Goal: Task Accomplishment & Management: Manage account settings

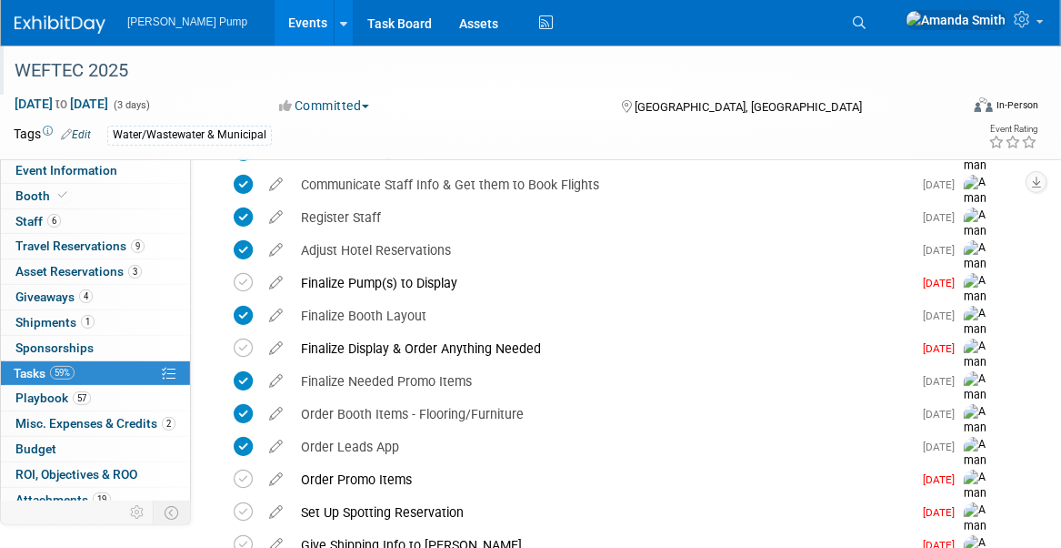
click at [759, 75] on div "WEFTEC 2025" at bounding box center [473, 71] width 930 height 33
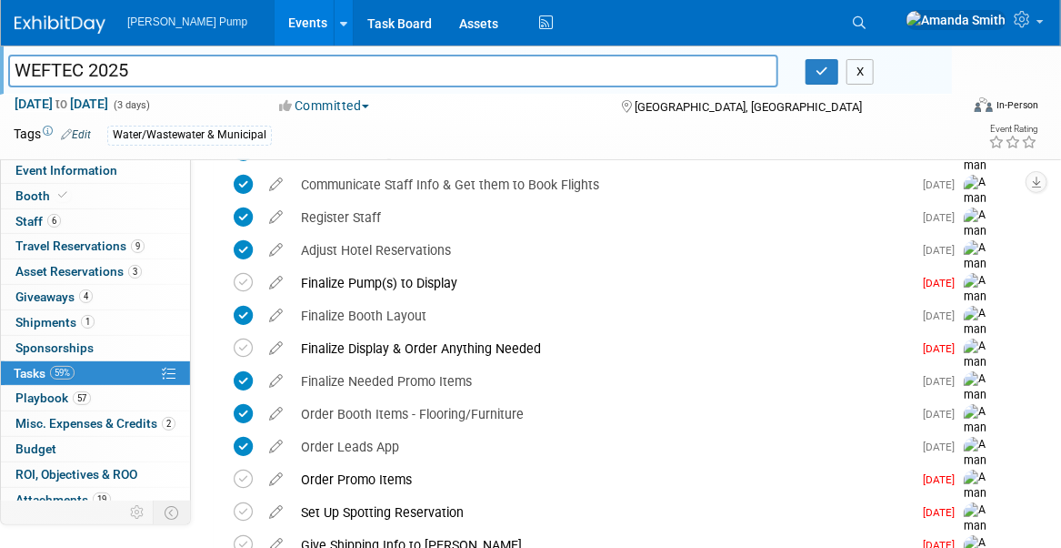
click at [862, 76] on button "X" at bounding box center [861, 71] width 28 height 25
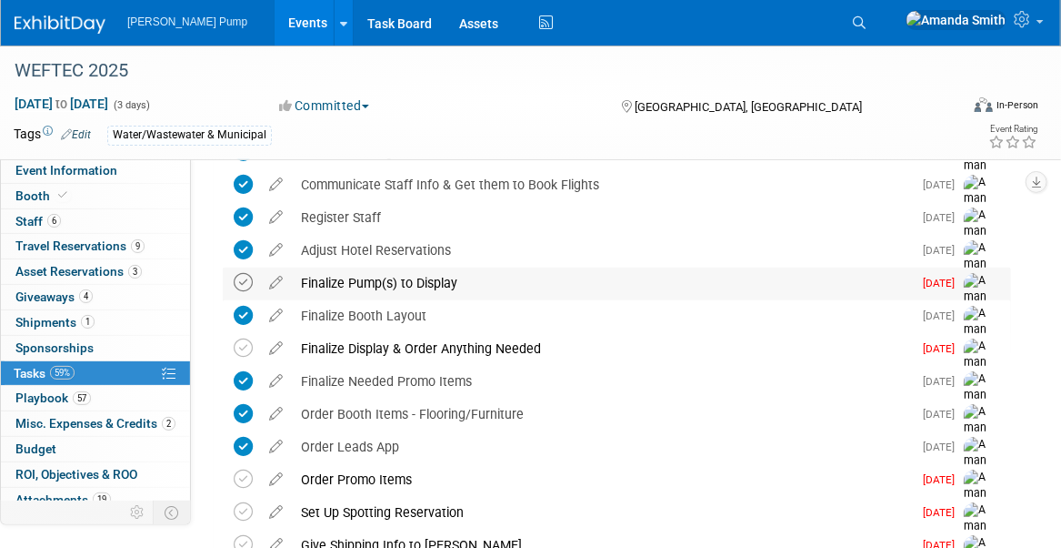
click at [241, 287] on icon at bounding box center [243, 282] width 19 height 19
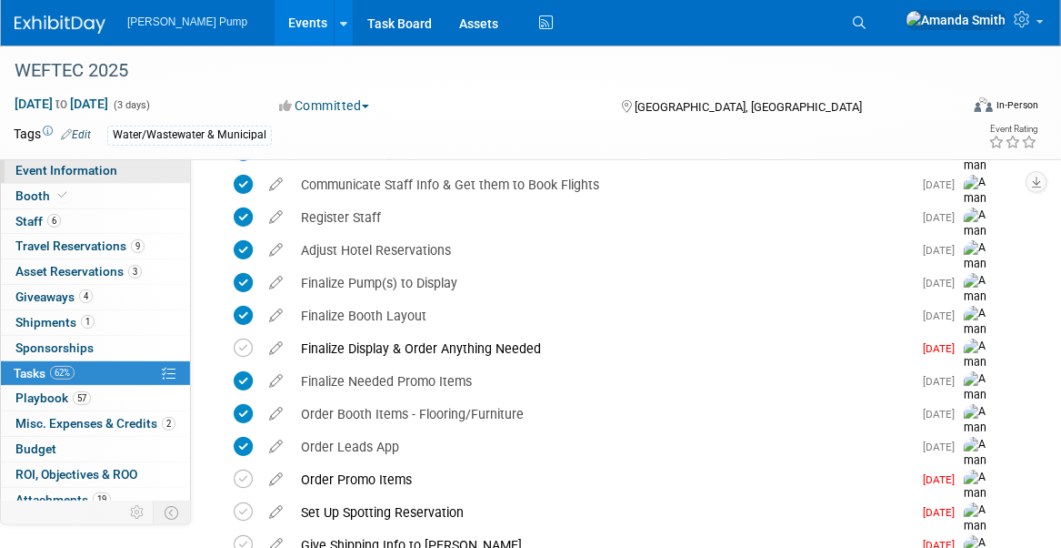
click at [75, 169] on span "Event Information" at bounding box center [66, 170] width 102 height 15
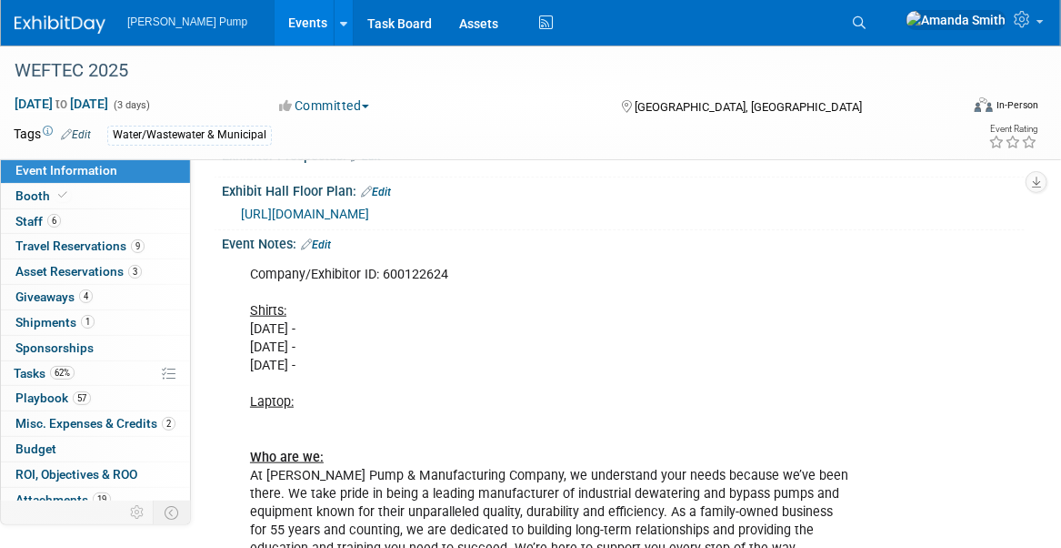
scroll to position [486, 0]
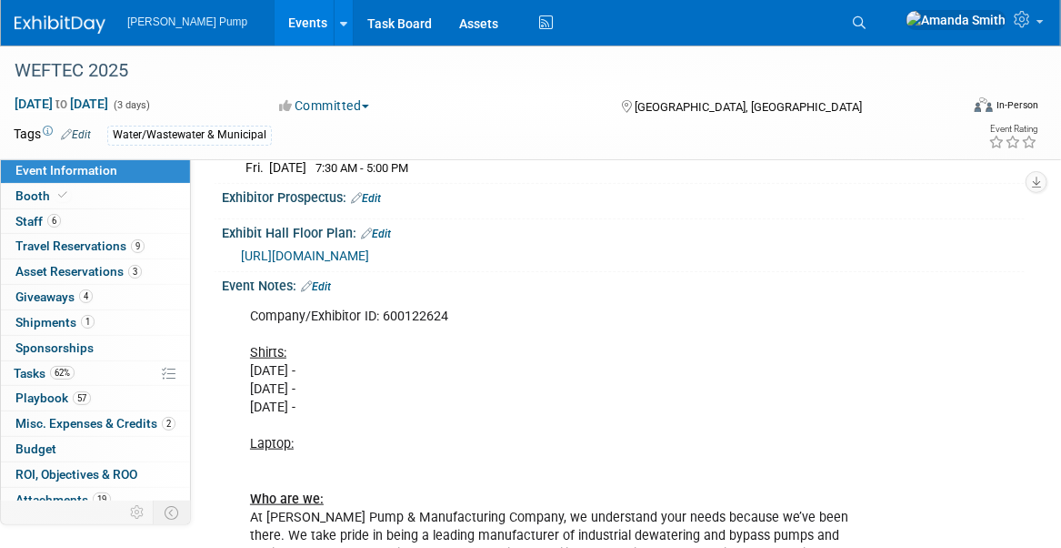
click at [324, 280] on link "Edit" at bounding box center [316, 286] width 30 height 13
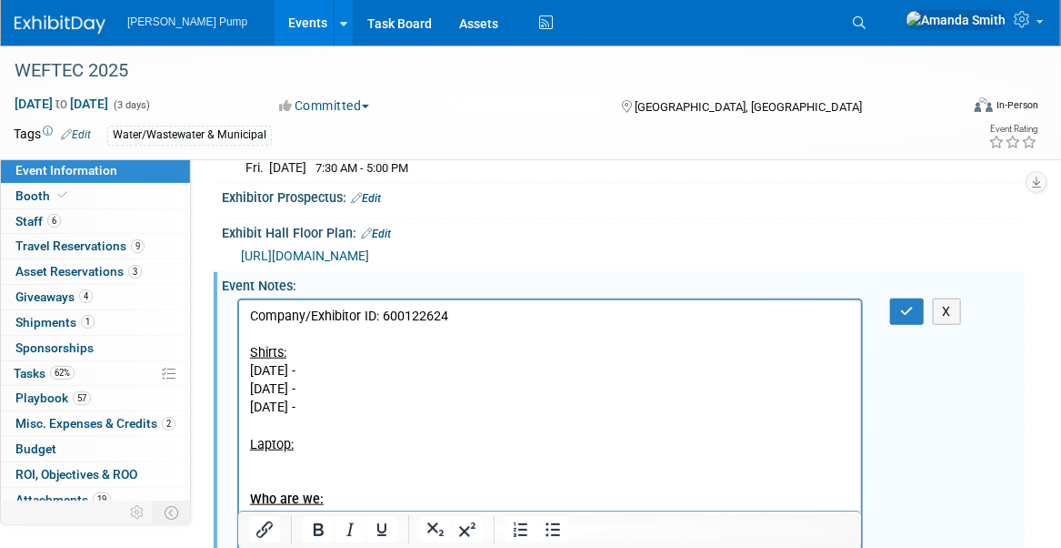
scroll to position [0, 0]
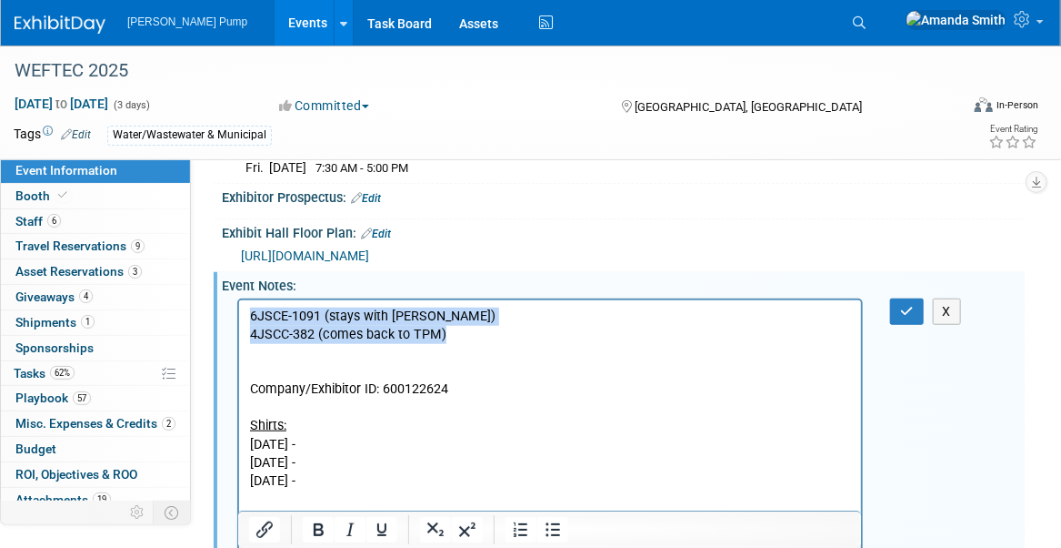
copy body "6JSCE-1091 (stays with Mark) 4JSCC-382 (comes back to TPM)"
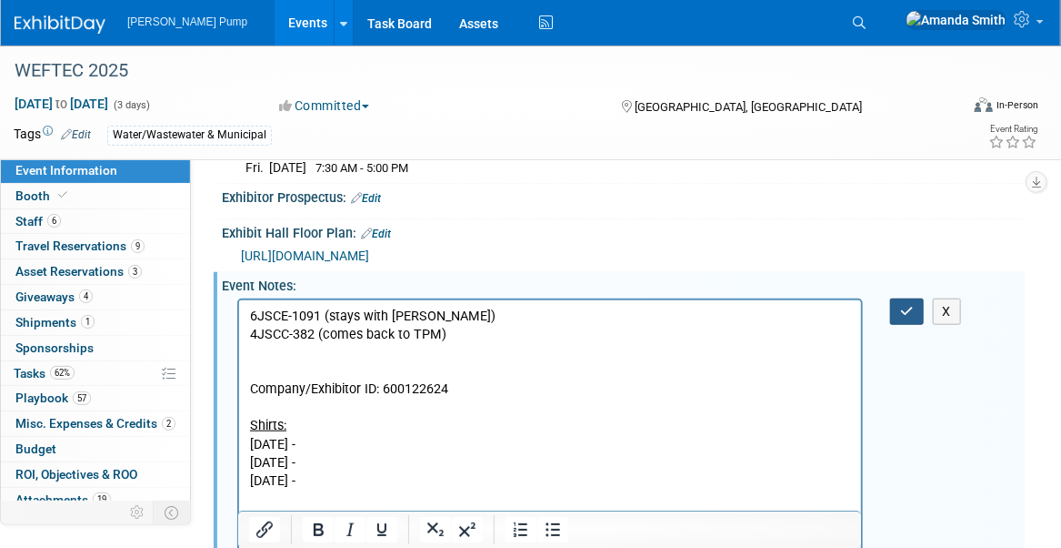
click at [900, 305] on icon "button" at bounding box center [907, 311] width 14 height 13
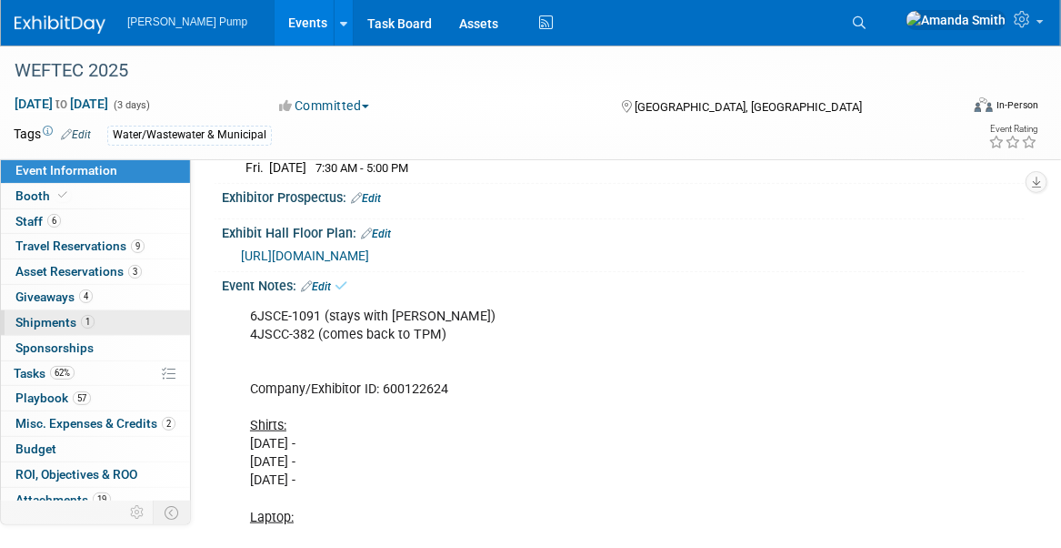
click at [45, 315] on span "Shipments 1" at bounding box center [54, 322] width 79 height 15
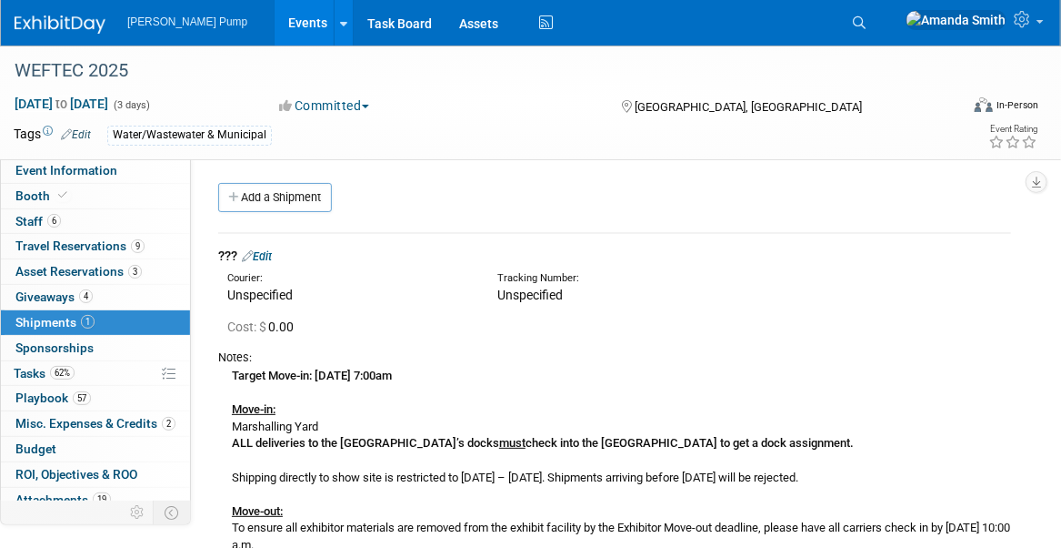
click at [272, 250] on link "Edit" at bounding box center [257, 256] width 30 height 14
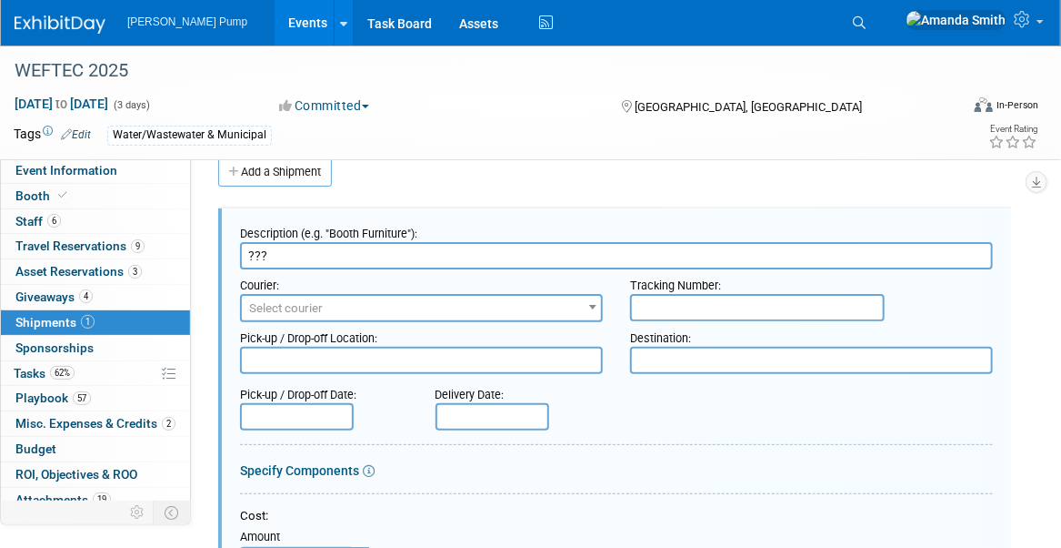
drag, startPoint x: 277, startPoint y: 251, endPoint x: 222, endPoint y: 257, distance: 54.9
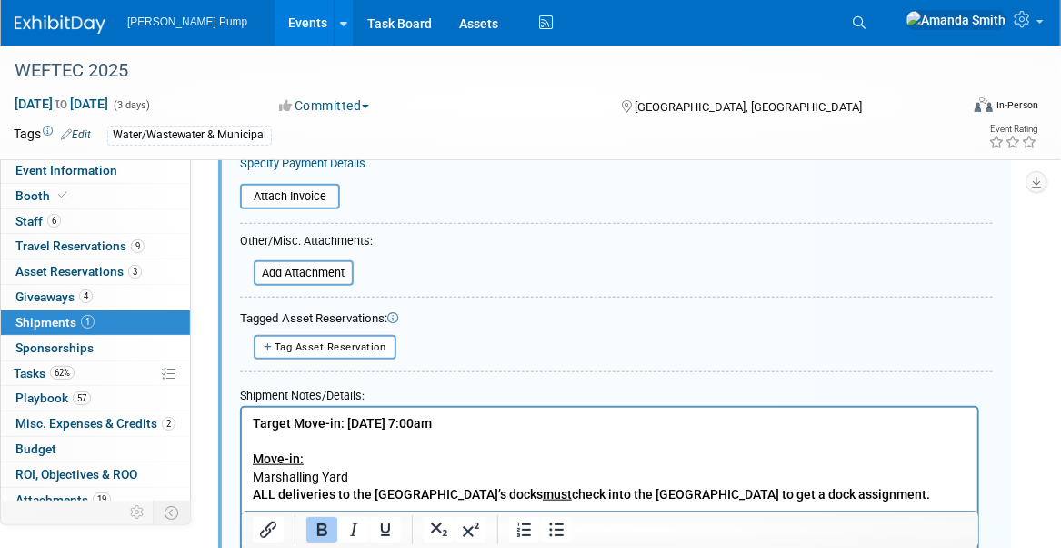
scroll to position [546, 0]
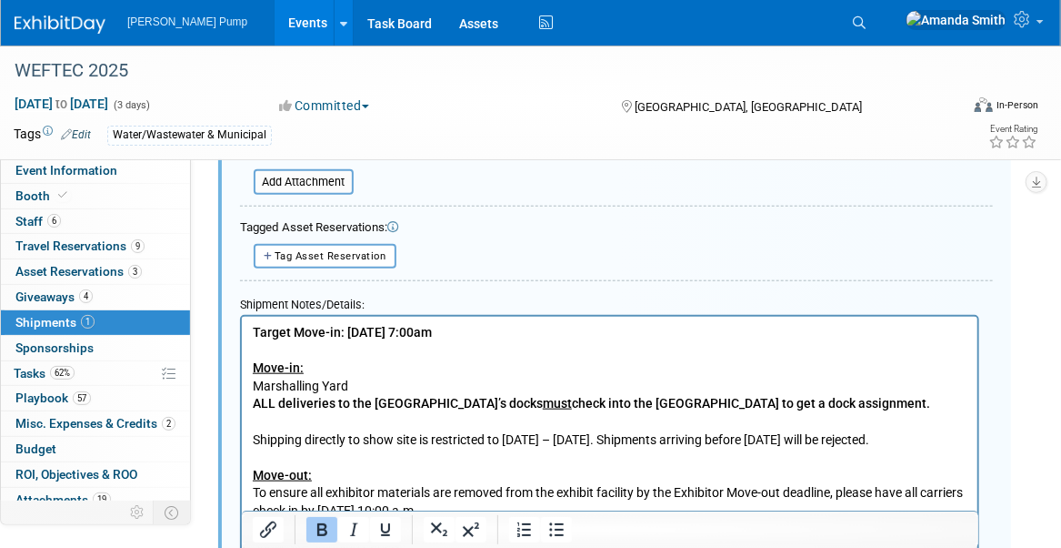
click at [291, 345] on p "Target Move-in: Thursday, September 25, 7:00am Move-in: Marshalling Yard ALL de…" at bounding box center [609, 537] width 715 height 427
click at [254, 329] on b "Target Move-in: Thursday, September 25, 7:00am" at bounding box center [341, 332] width 179 height 15
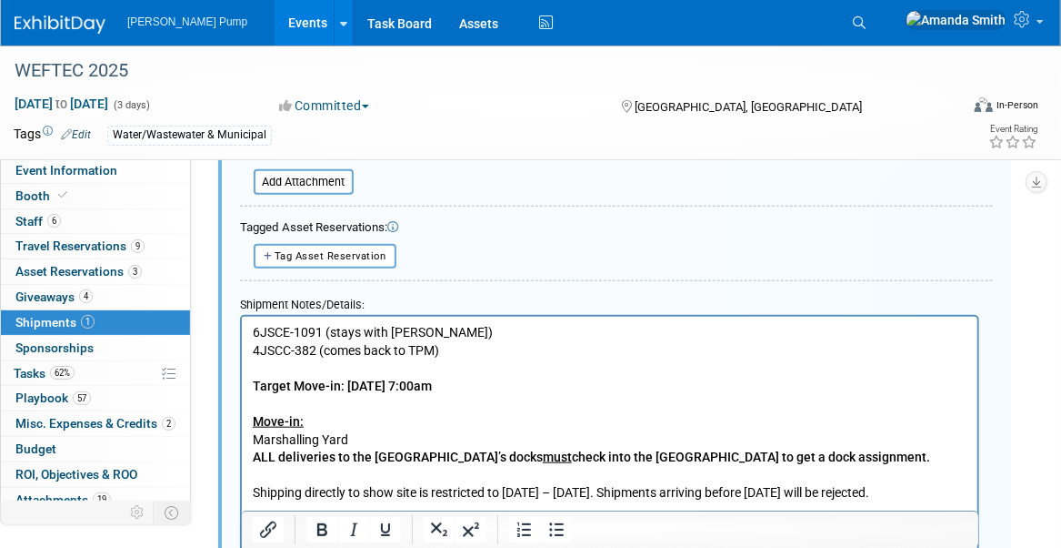
click at [524, 344] on p "4JSCC-382 (comes back to TPM)" at bounding box center [609, 351] width 715 height 18
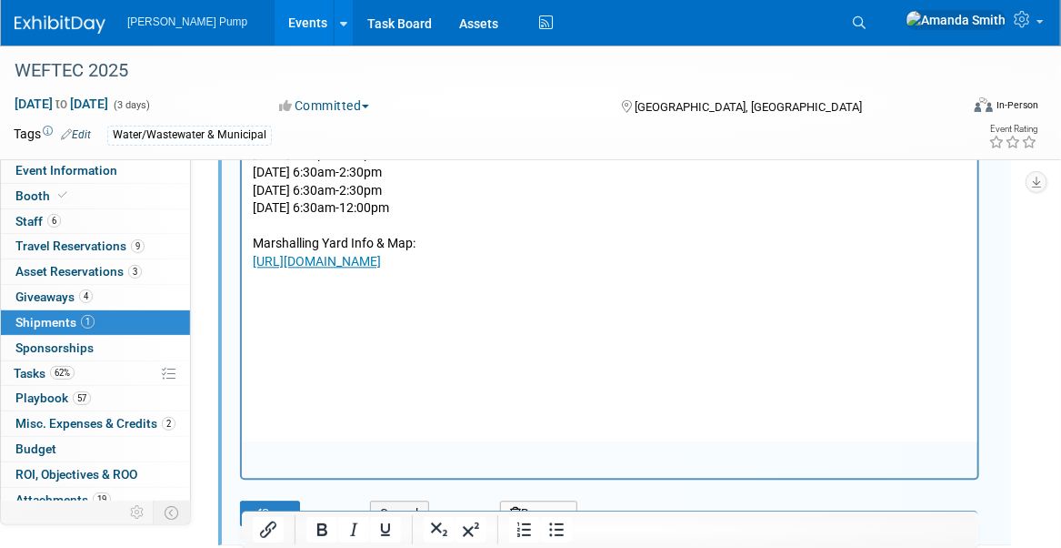
scroll to position [1546, 0]
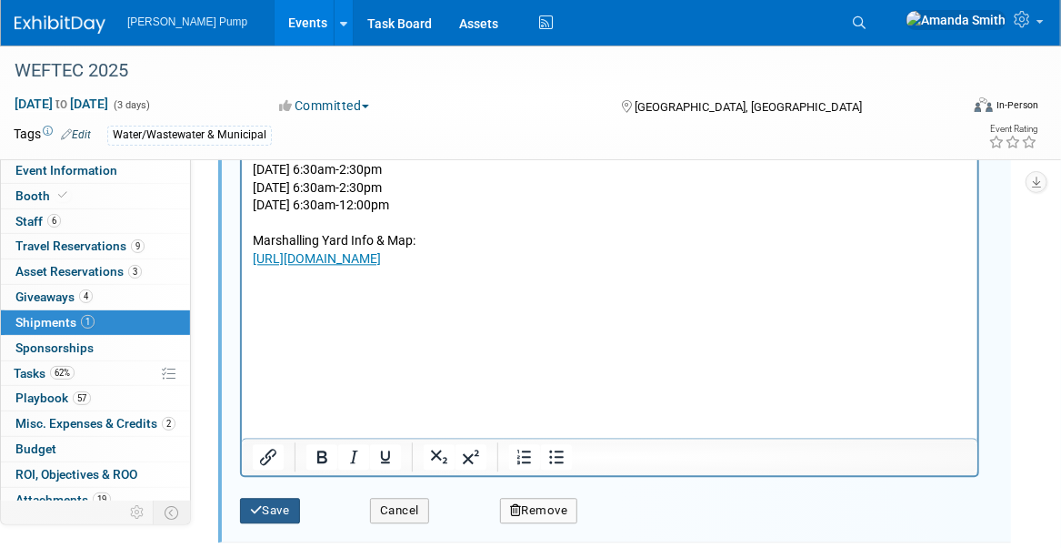
click at [275, 508] on button "Save" at bounding box center [270, 510] width 60 height 25
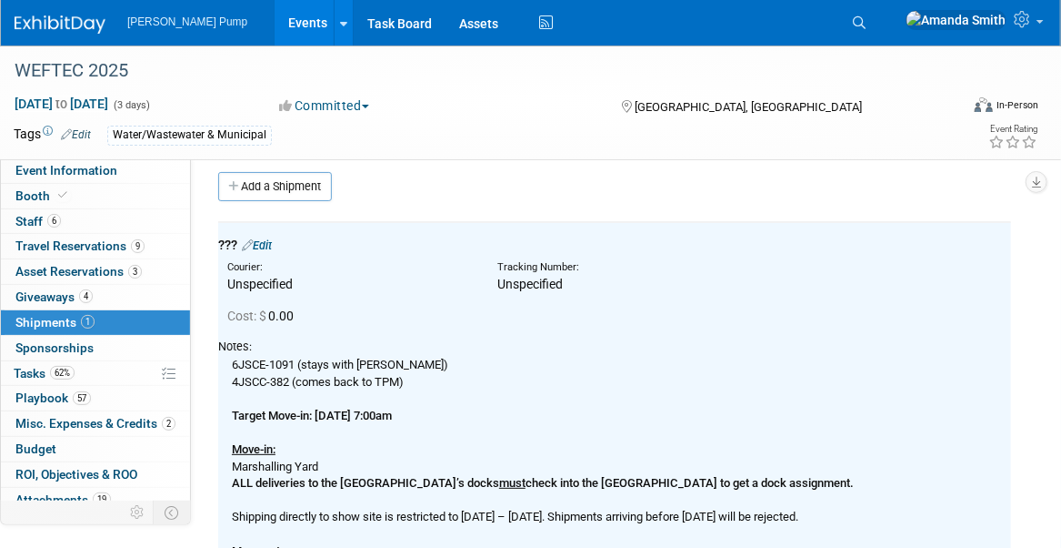
scroll to position [0, 0]
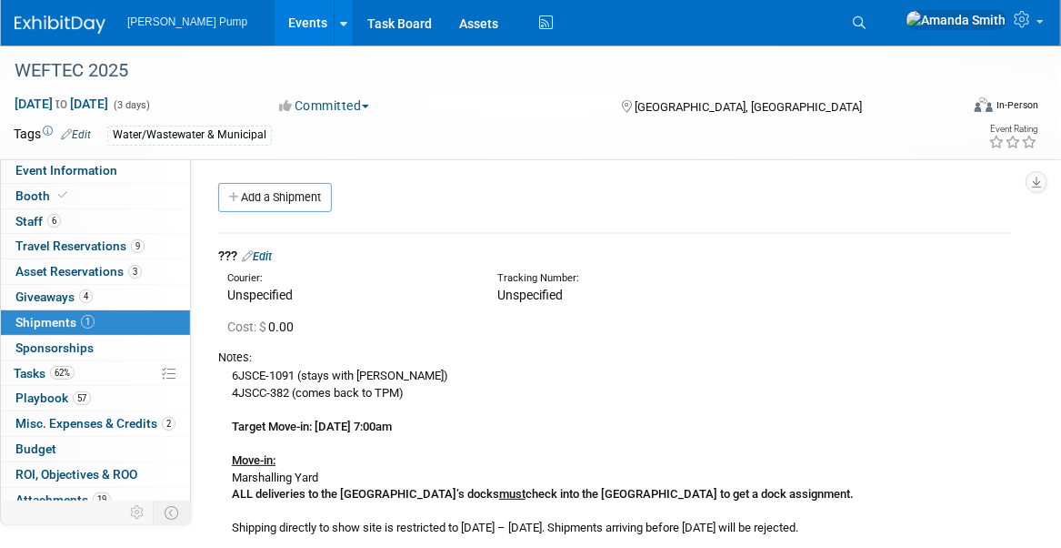
click at [267, 256] on link "Edit" at bounding box center [257, 256] width 30 height 14
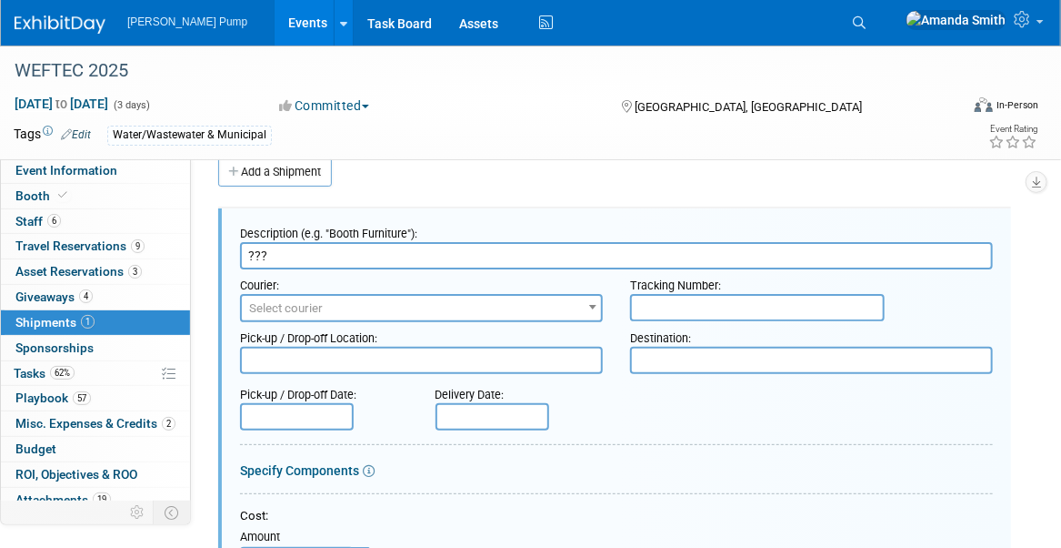
drag, startPoint x: 273, startPoint y: 253, endPoint x: 221, endPoint y: 256, distance: 52.0
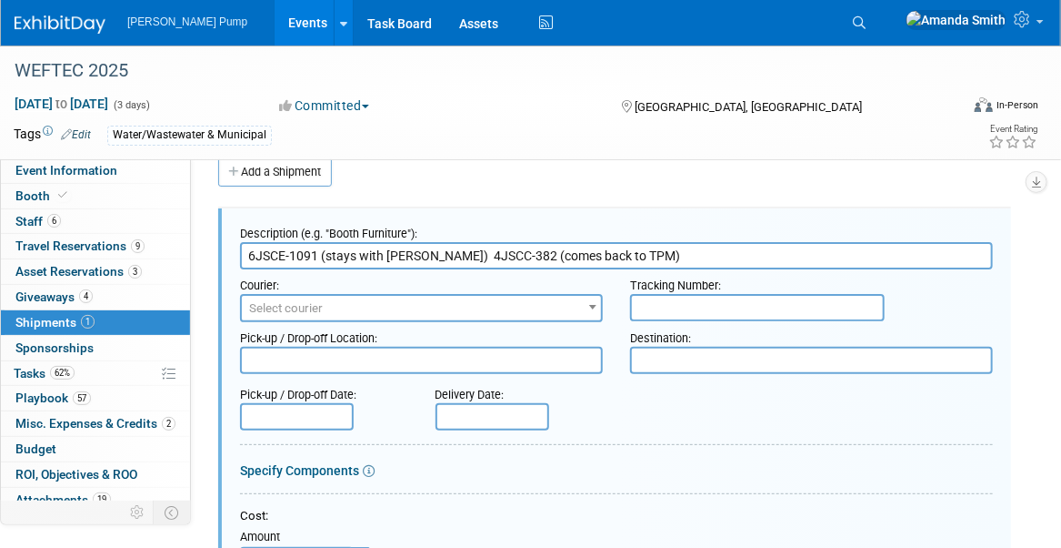
drag, startPoint x: 425, startPoint y: 246, endPoint x: 321, endPoint y: 253, distance: 103.9
click at [321, 253] on input "6JSCE-1091 (stays with Mark) 4JSCC-382 (comes back to TPM)" at bounding box center [616, 255] width 753 height 27
drag, startPoint x: 539, startPoint y: 247, endPoint x: 384, endPoint y: 258, distance: 155.9
click at [384, 258] on input "6JSCE-1091, 4JSCC-382 (comes back to TPM)" at bounding box center [616, 255] width 753 height 27
type input "6JSCE-1091, 4JSCC-382, and Marketing Materials"
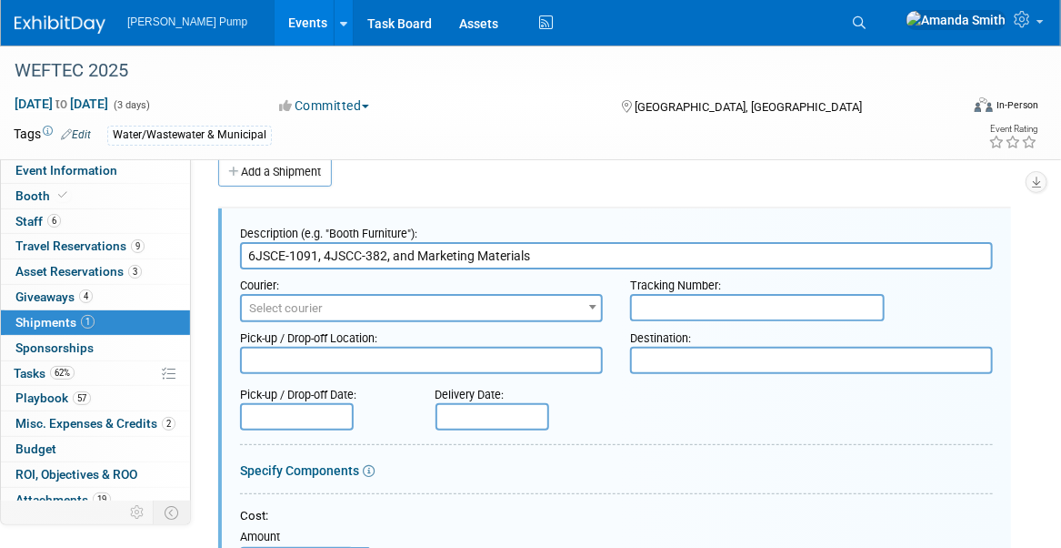
click at [679, 395] on div "Pick-up / Drop-off Date: Delivery Date:" at bounding box center [616, 404] width 780 height 52
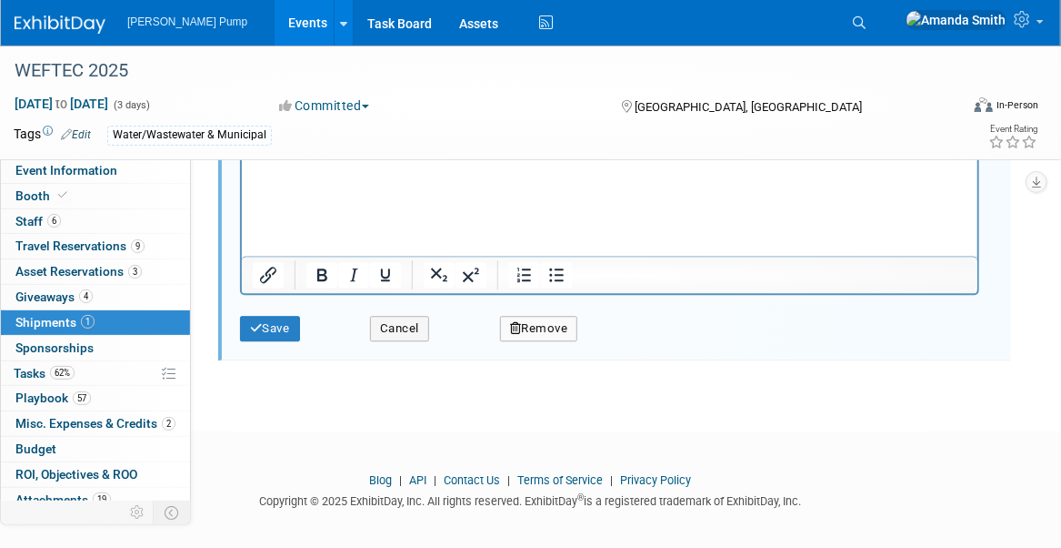
scroll to position [1733, 0]
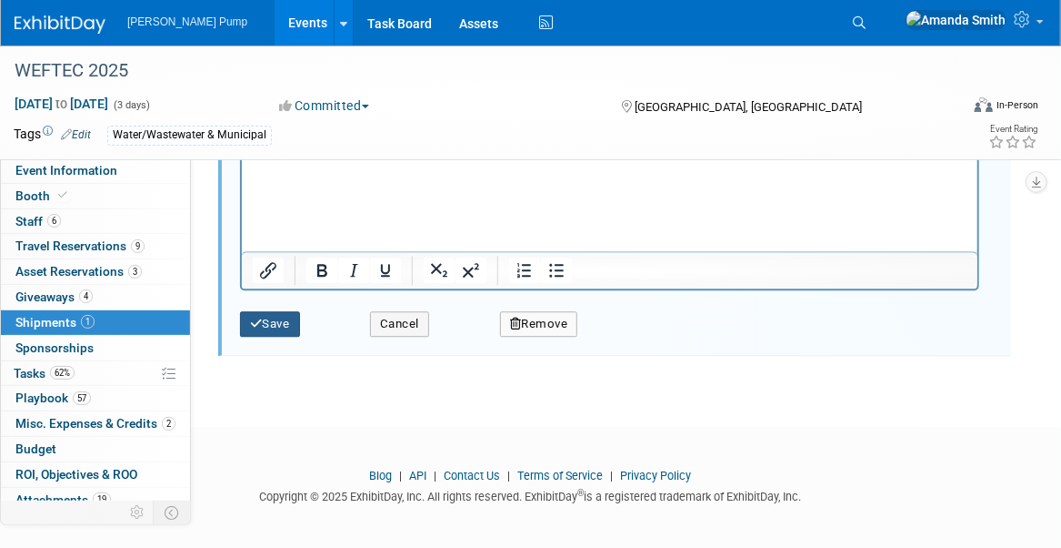
click at [287, 321] on button "Save" at bounding box center [270, 323] width 60 height 25
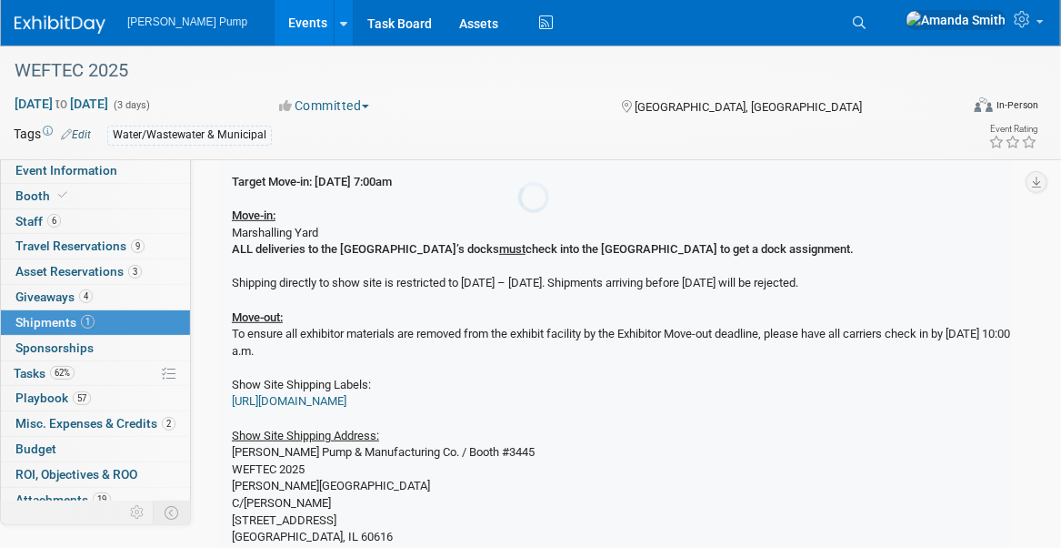
scroll to position [25, 0]
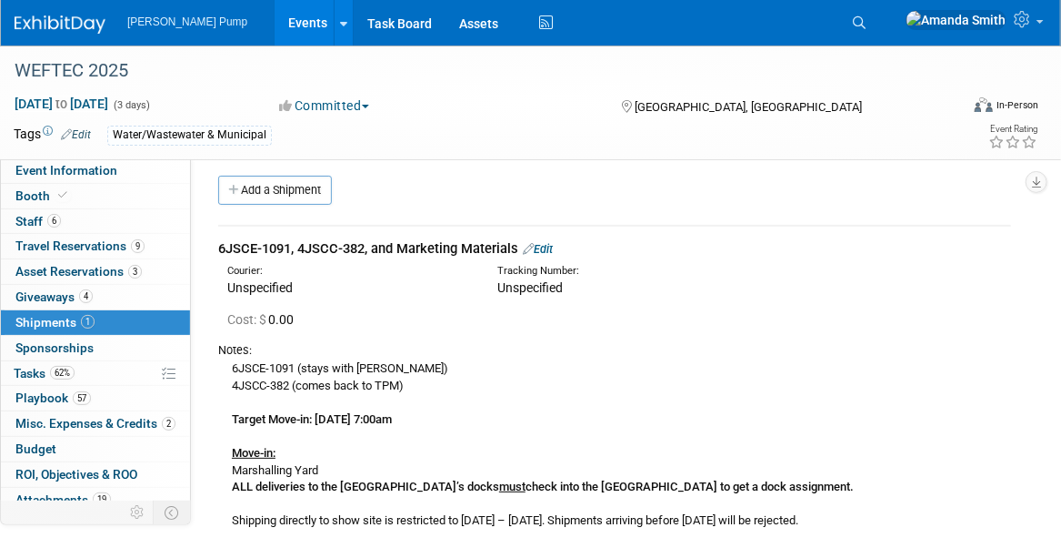
scroll to position [0, 0]
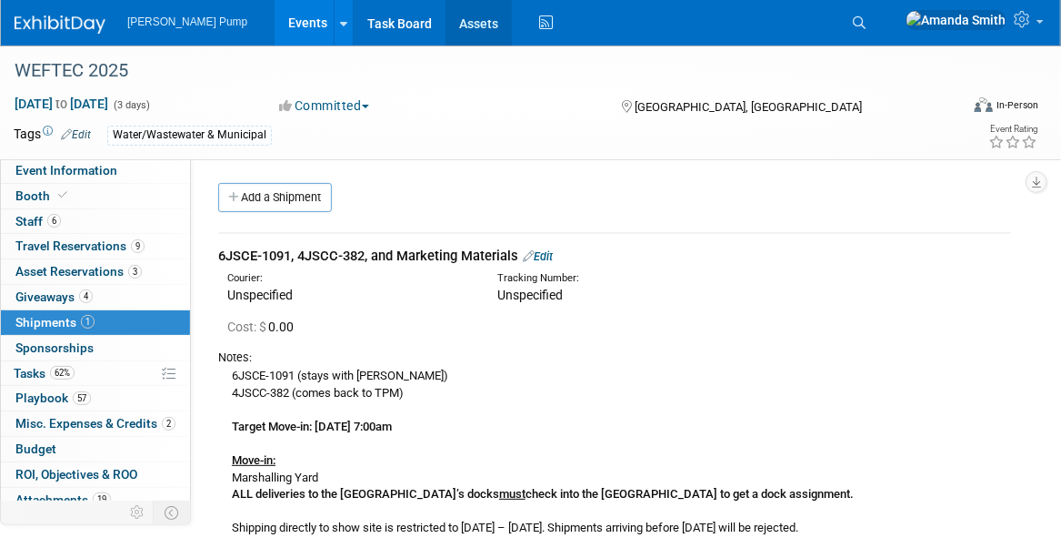
click at [446, 20] on link "Assets" at bounding box center [479, 22] width 66 height 45
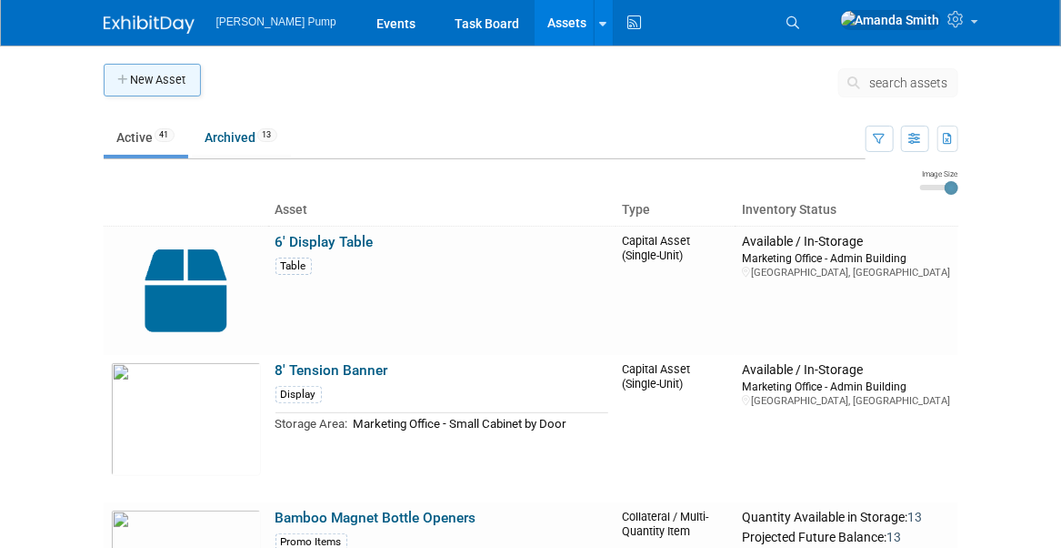
click at [156, 78] on button "New Asset" at bounding box center [152, 80] width 97 height 33
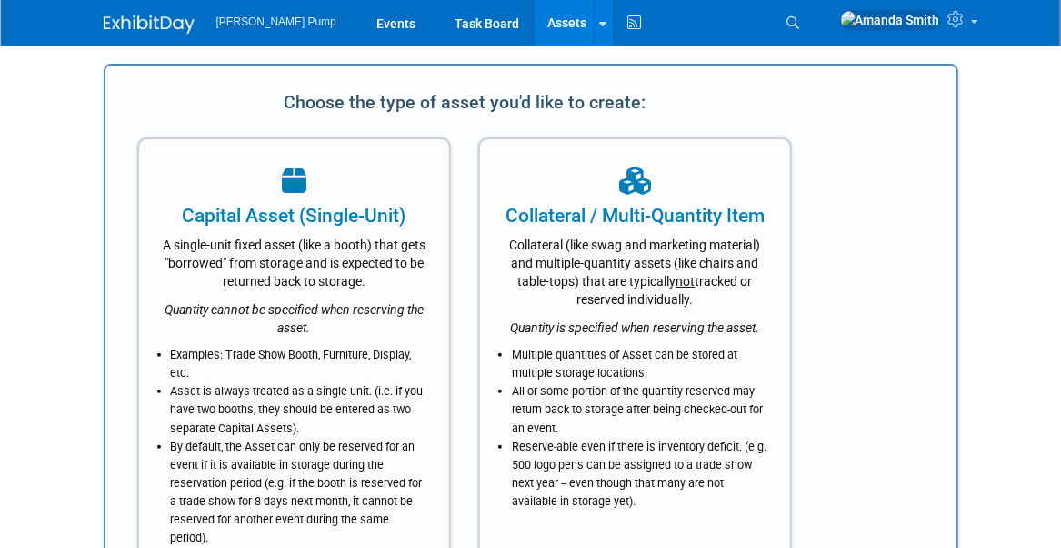
click at [403, 297] on div "Quantity cannot be specified when reserving the asset." at bounding box center [294, 313] width 265 height 46
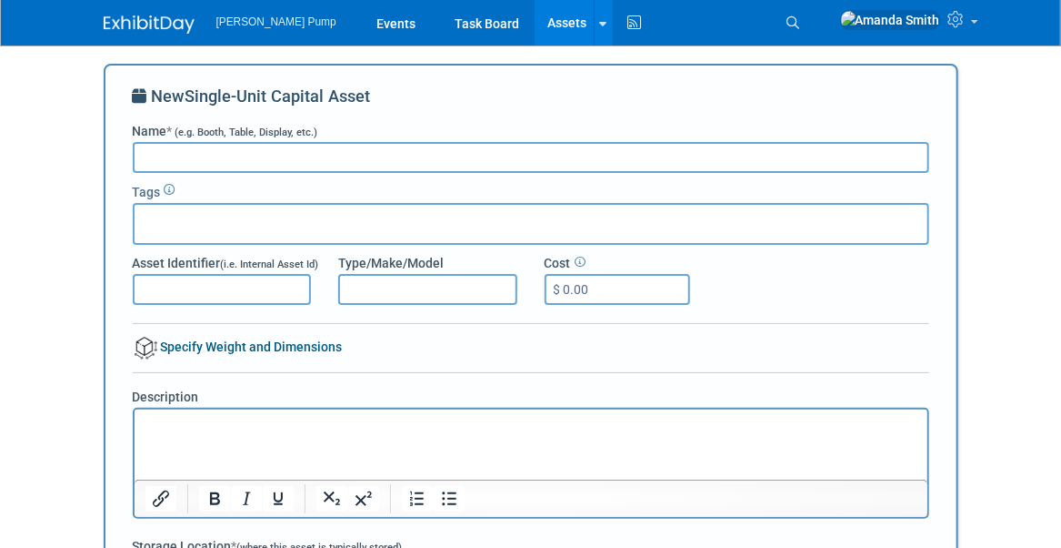
paste input "6JSCE-1091 (stays with Mark) 4JSCC-382 (comes back to TPM)"
drag, startPoint x: 524, startPoint y: 156, endPoint x: 216, endPoint y: 176, distance: 308.1
click at [216, 176] on div "New Single-Unit Capital Asset Name * (e.g. Booth, Table, Display, etc.) 6JSCE-1…" at bounding box center [531, 470] width 797 height 771
type input "6JSCE-1091"
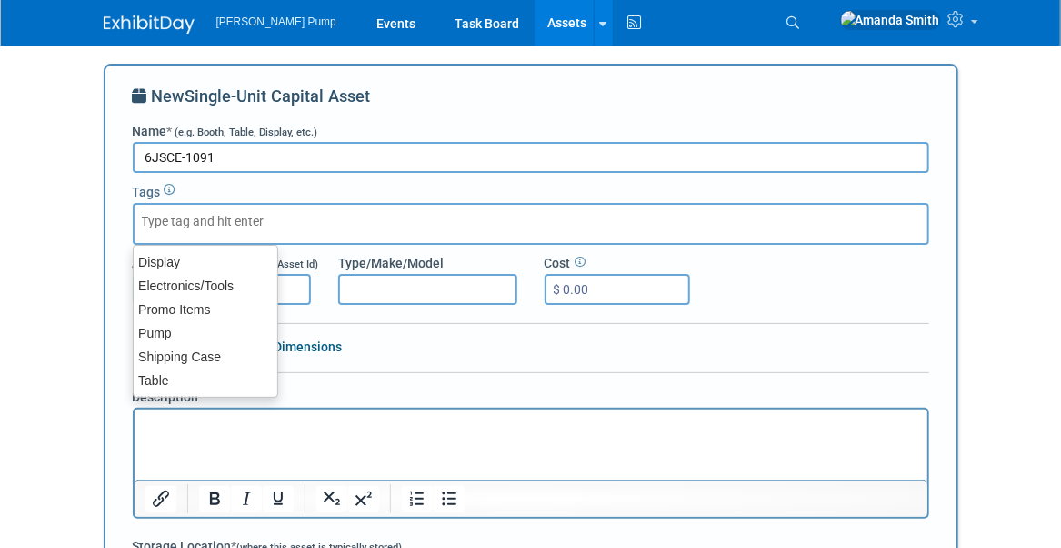
click at [277, 209] on div at bounding box center [531, 224] width 797 height 42
click at [164, 332] on div "Pump" at bounding box center [206, 332] width 146 height 25
type input "Pump"
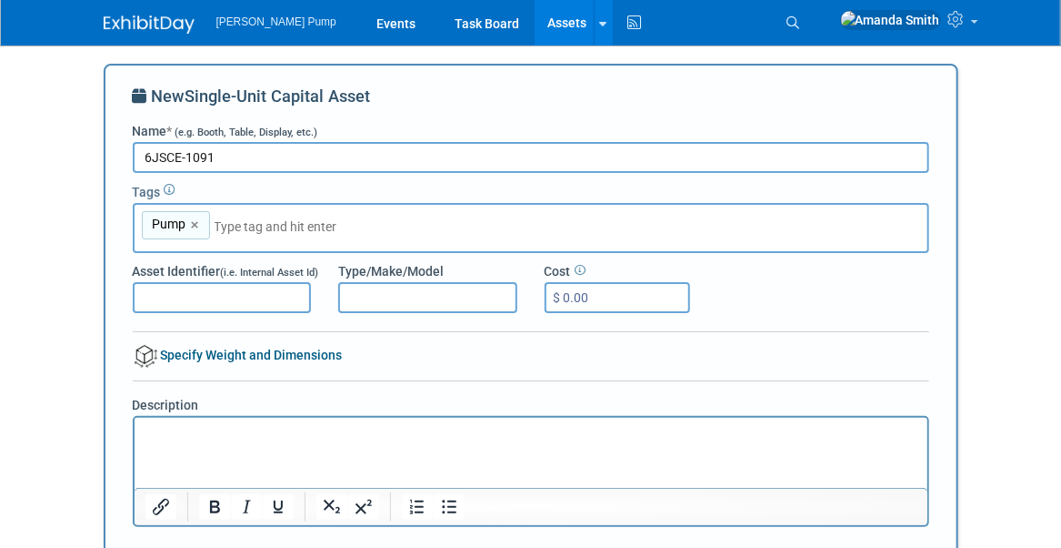
click at [226, 303] on input "Asset Identifier (i.e. Internal Asset Id)" at bounding box center [222, 297] width 179 height 31
click at [349, 300] on input "Type/Make/Model" at bounding box center [427, 297] width 179 height 31
click at [374, 307] on input "Type/Make/Model" at bounding box center [427, 297] width 179 height 31
type input "6JSCE-DPST-2.8T-M"
click at [580, 300] on input "$ 0.00" at bounding box center [618, 297] width 146 height 31
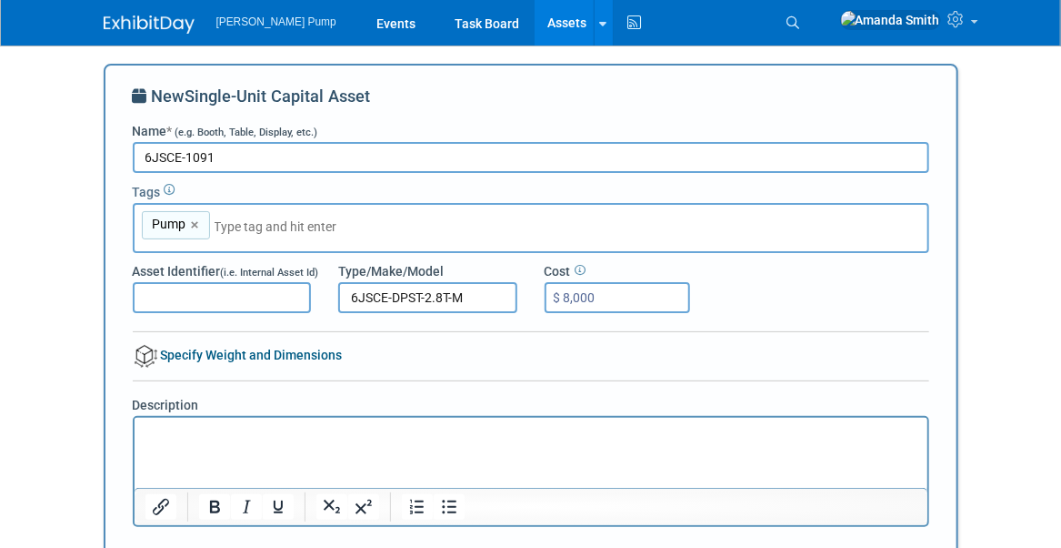
type input "$ 80,000"
click at [757, 303] on div "Asset Identifier (i.e. Internal Asset Id) Type/Make/Model 6JSCE-DPST-2.8T-M Cos…" at bounding box center [531, 283] width 824 height 60
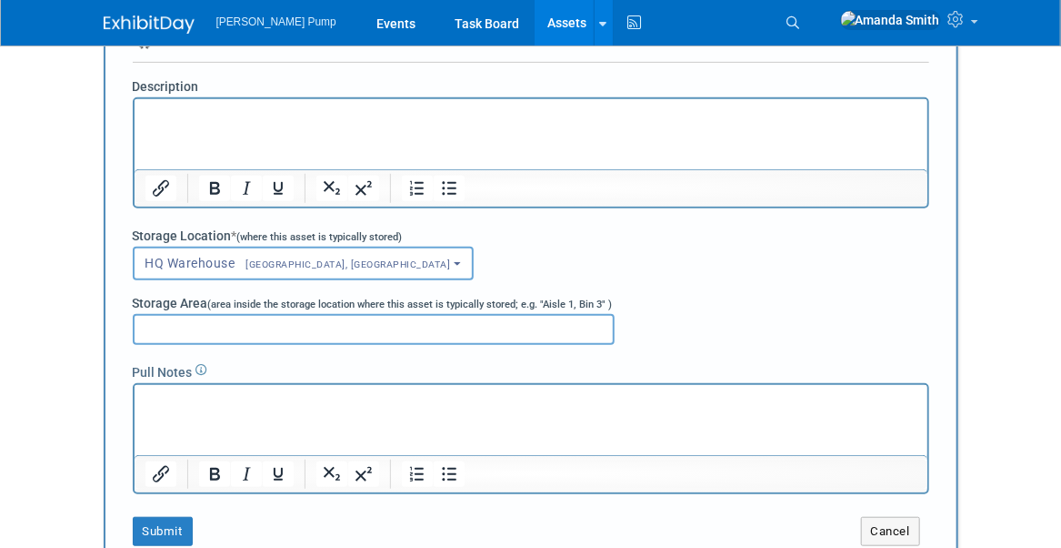
scroll to position [364, 0]
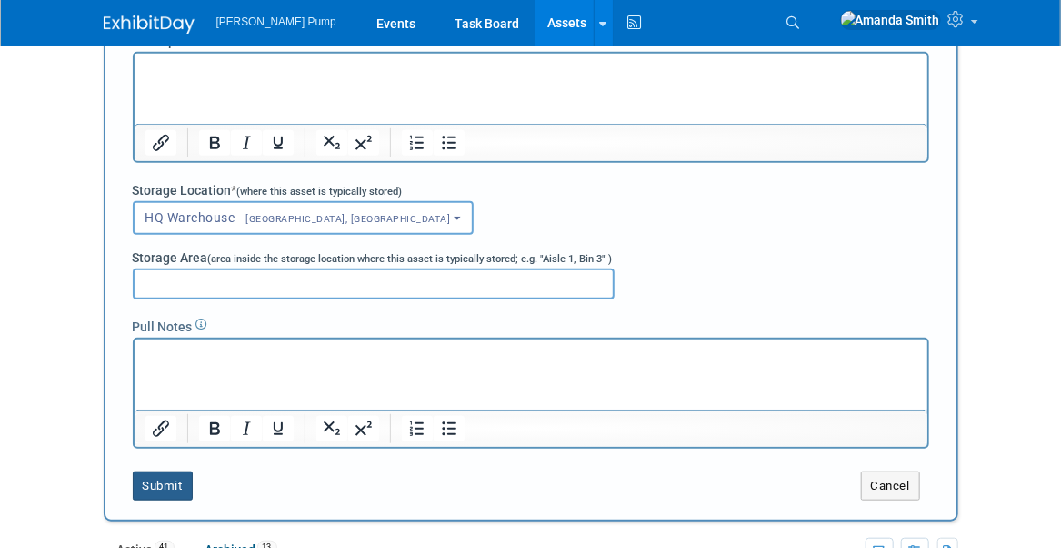
click at [160, 488] on button "Submit" at bounding box center [163, 485] width 60 height 29
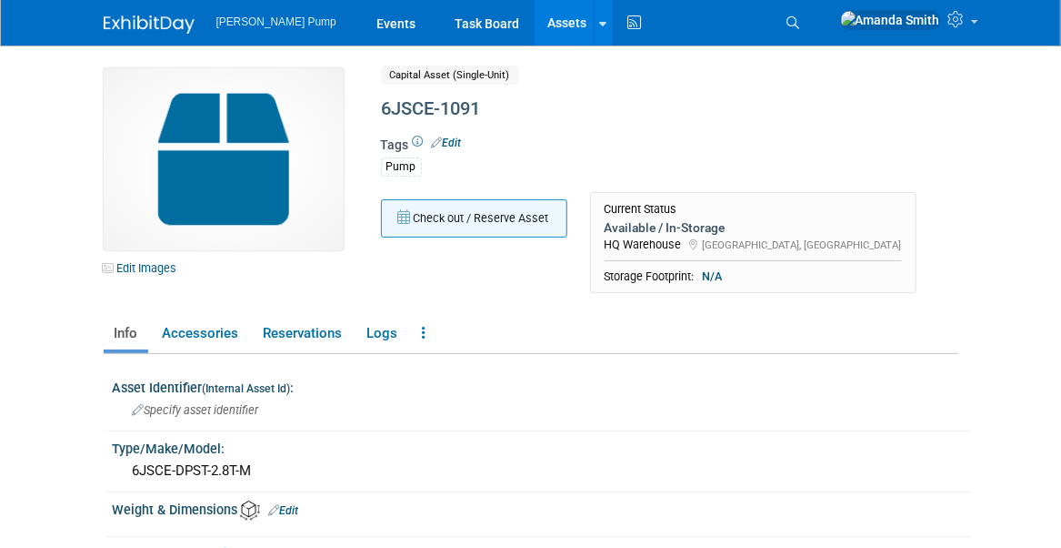
click at [468, 226] on button "Check out / Reserve Asset" at bounding box center [474, 218] width 186 height 38
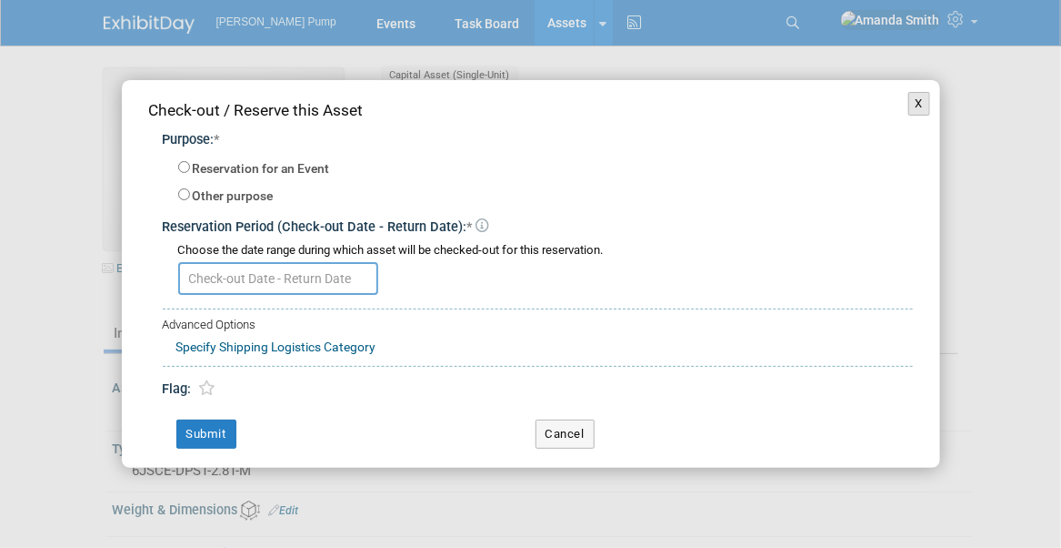
click at [915, 103] on button "X" at bounding box center [920, 104] width 23 height 24
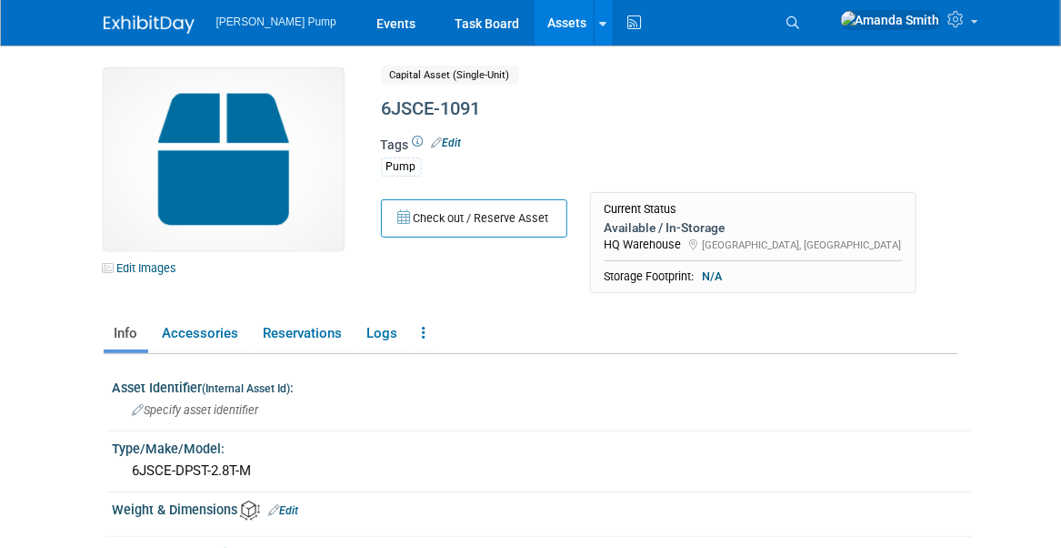
click at [535, 17] on link "Assets" at bounding box center [568, 22] width 66 height 45
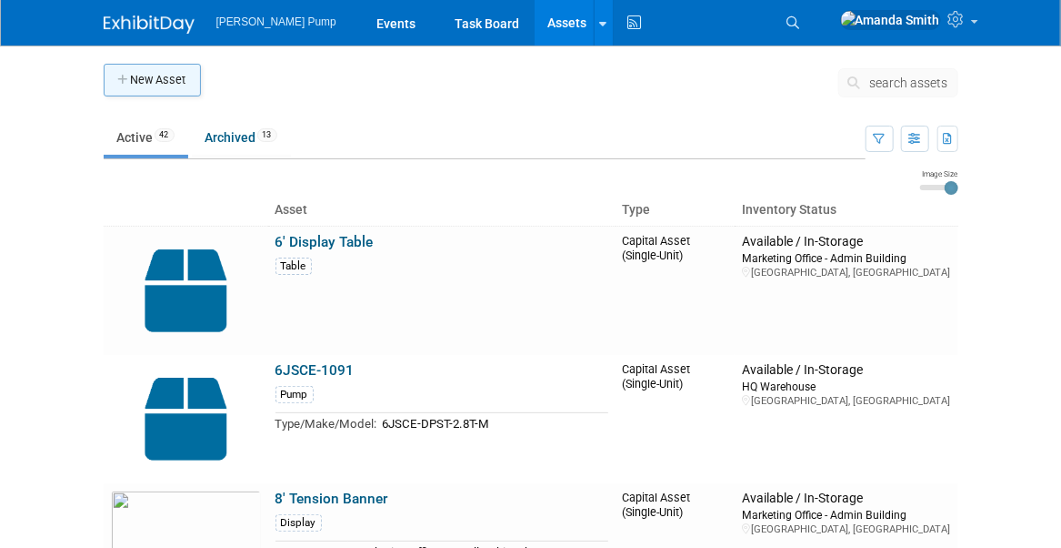
click at [142, 75] on button "New Asset" at bounding box center [152, 80] width 97 height 33
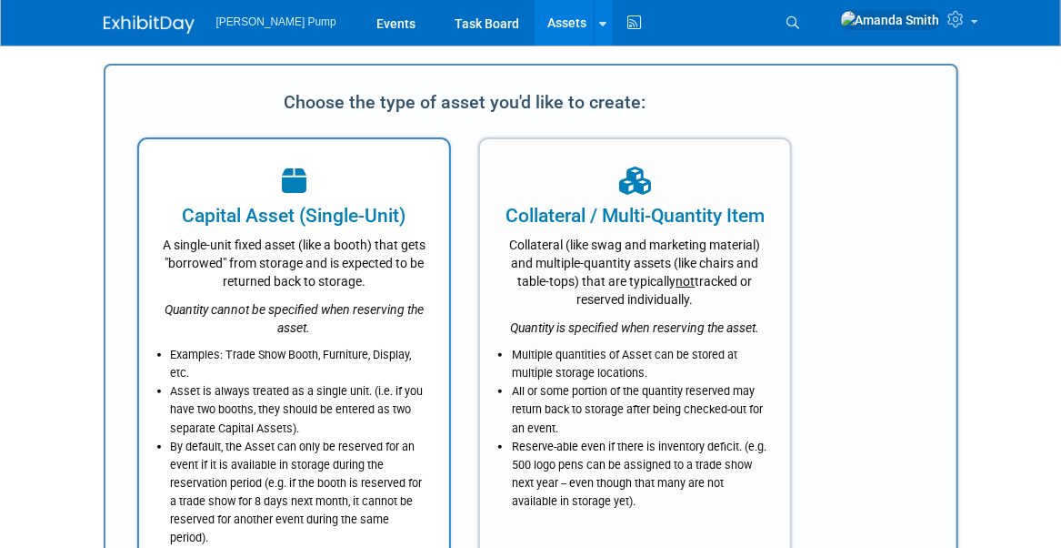
click at [246, 191] on div at bounding box center [294, 182] width 265 height 40
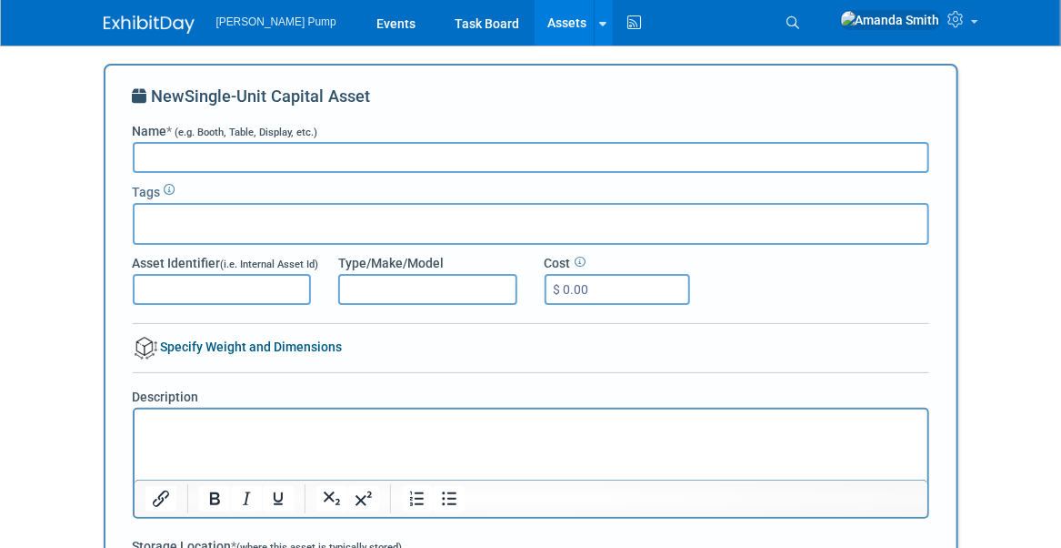
paste input "6JSCE-1091 (stays with Mark) 4JSCC-382 (comes back to TPM)"
drag, startPoint x: 322, startPoint y: 156, endPoint x: 103, endPoint y: 168, distance: 219.5
click at [104, 168] on div "New Single-Unit Capital Asset Name * (e.g. Booth, Table, Display, etc.) 6JSCE-1…" at bounding box center [531, 470] width 855 height 813
drag, startPoint x: 342, startPoint y: 156, endPoint x: 206, endPoint y: 162, distance: 135.7
click at [206, 162] on input "4JSCC-382 (comes back to TPM)" at bounding box center [531, 157] width 797 height 31
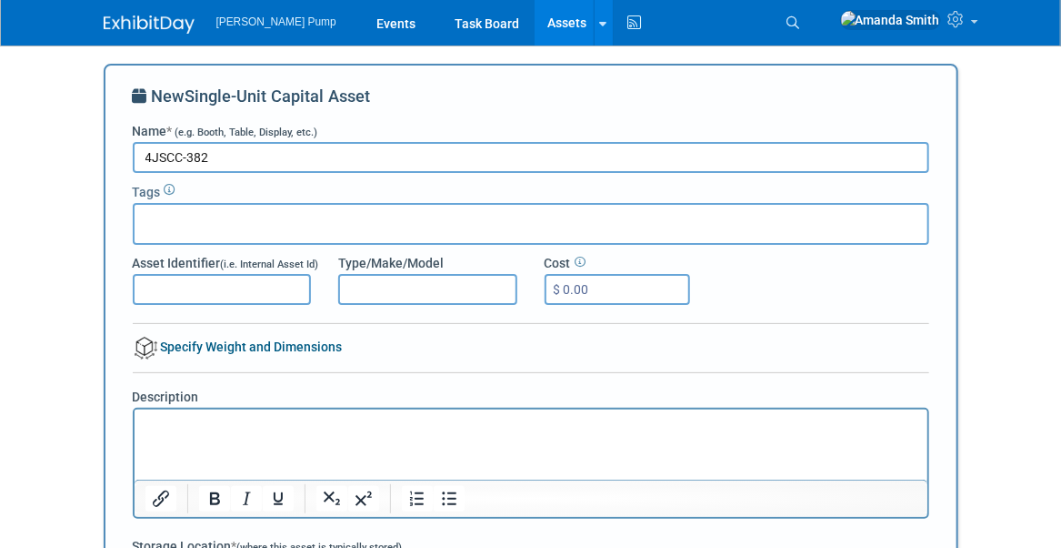
type input "4JSCC-382"
click at [345, 287] on input "Type/Make/Model" at bounding box center [427, 289] width 179 height 31
click at [352, 283] on input "Type/Make/Model" at bounding box center [427, 289] width 179 height 31
click at [253, 210] on div at bounding box center [531, 224] width 797 height 42
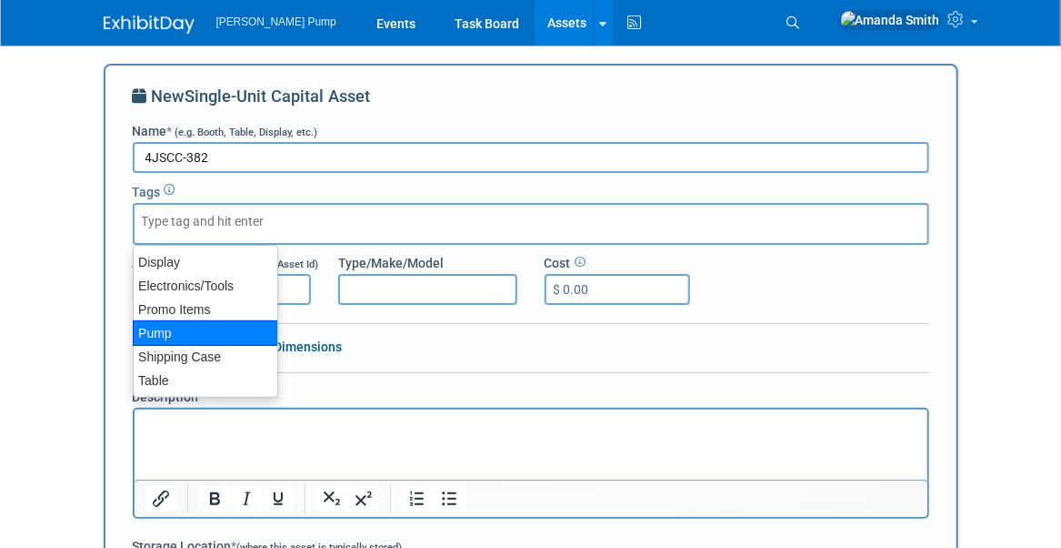
click at [195, 328] on div "Pump" at bounding box center [206, 332] width 146 height 25
type input "Pump"
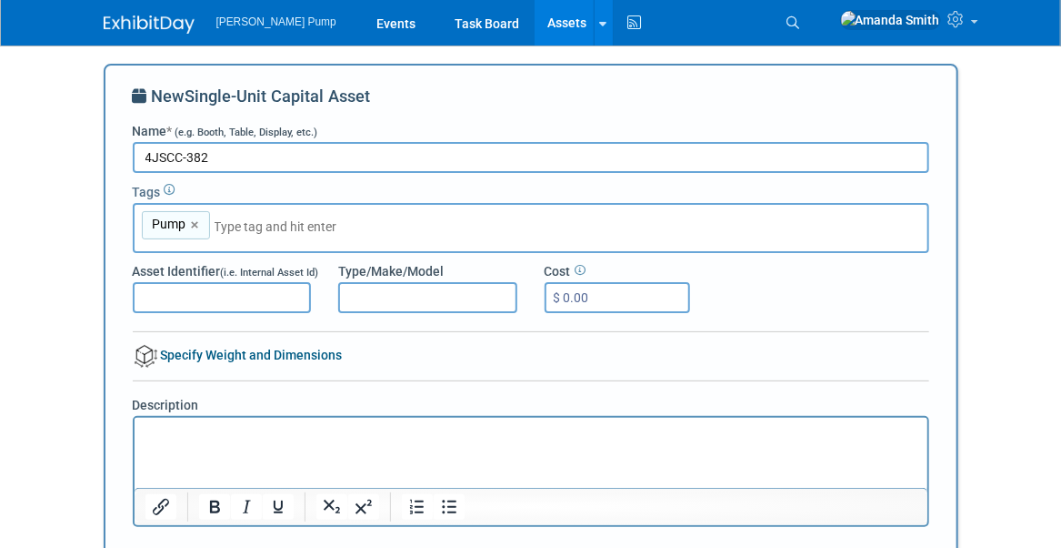
click at [413, 290] on input "Type/Make/Model" at bounding box center [427, 297] width 179 height 31
type input "4JSCC-DIST-4LE2T-MC"
click at [577, 297] on input "$ 0.00" at bounding box center [618, 297] width 146 height 31
type input "$ 68,968.58"
click at [779, 279] on div "Asset Identifier (i.e. Internal Asset Id) Type/Make/Model 4JSCC-DIST-4LE2T-MC C…" at bounding box center [531, 283] width 824 height 60
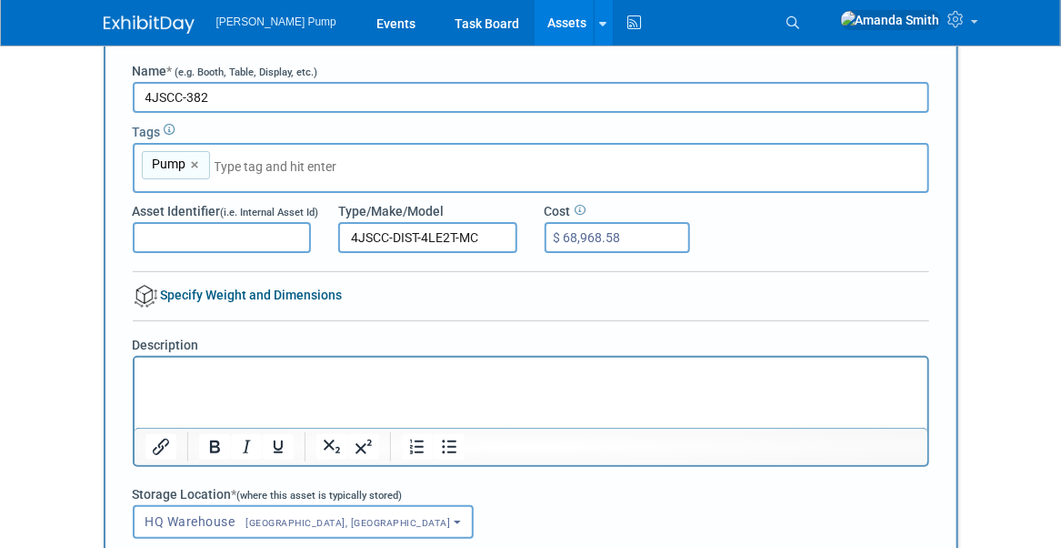
scroll to position [364, 0]
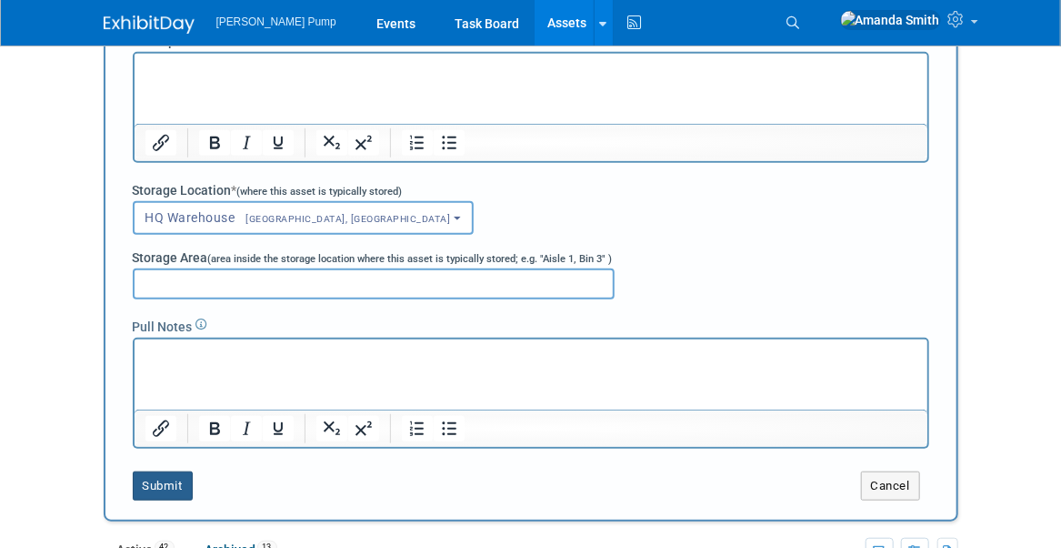
drag, startPoint x: 152, startPoint y: 486, endPoint x: 176, endPoint y: 487, distance: 24.6
click at [152, 485] on button "Submit" at bounding box center [163, 485] width 60 height 29
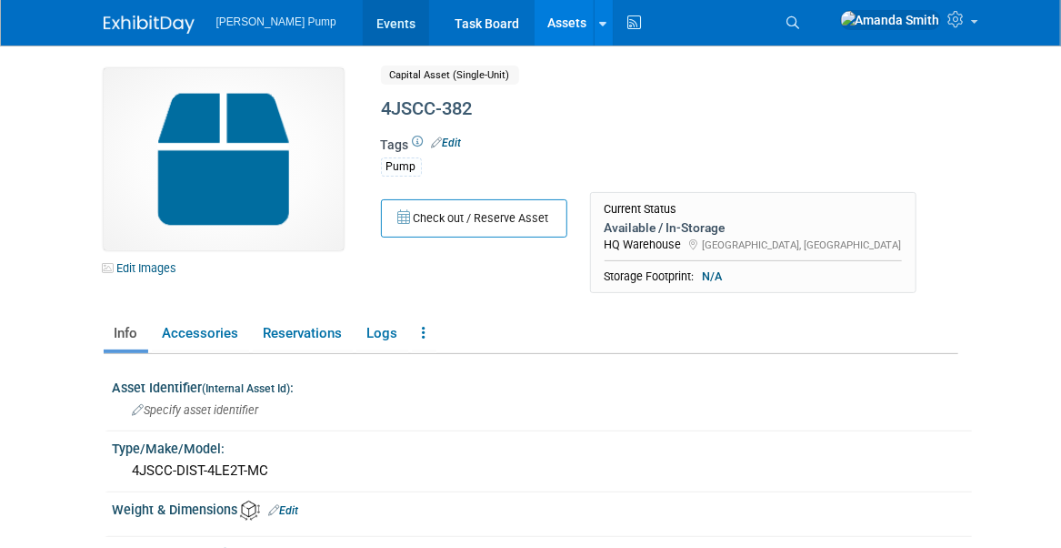
click at [363, 24] on link "Events" at bounding box center [396, 22] width 66 height 45
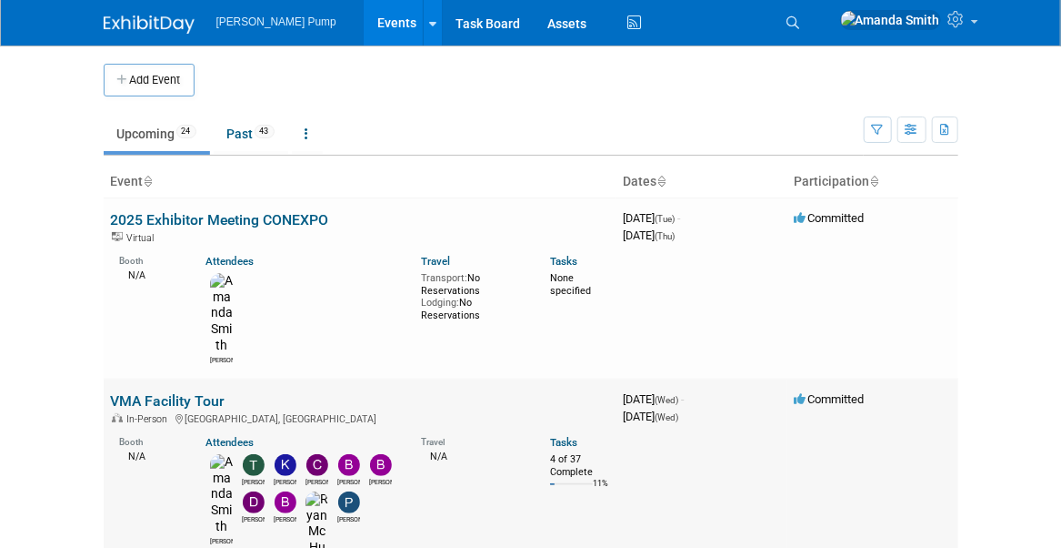
scroll to position [364, 0]
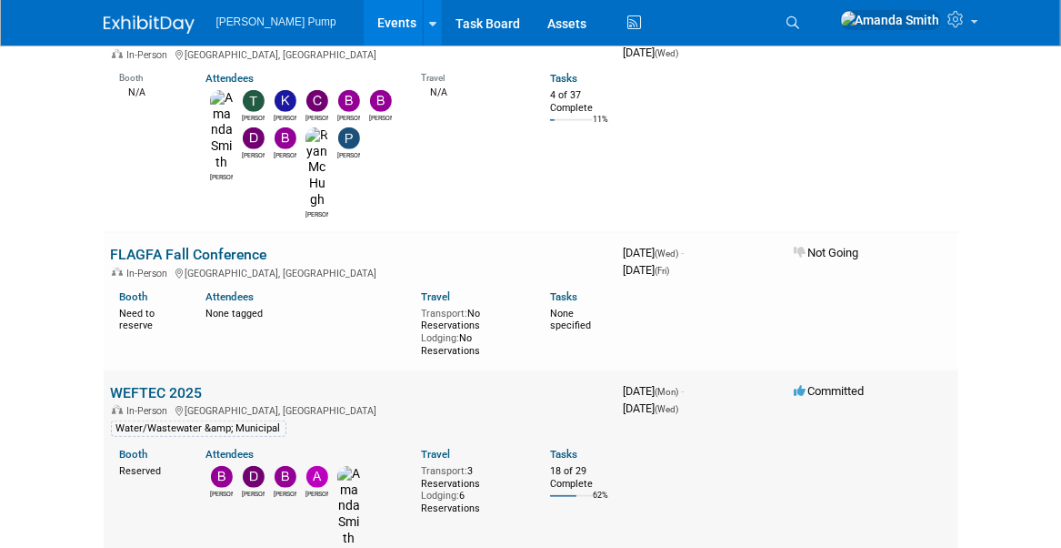
click at [155, 384] on link "WEFTEC 2025" at bounding box center [157, 392] width 92 height 17
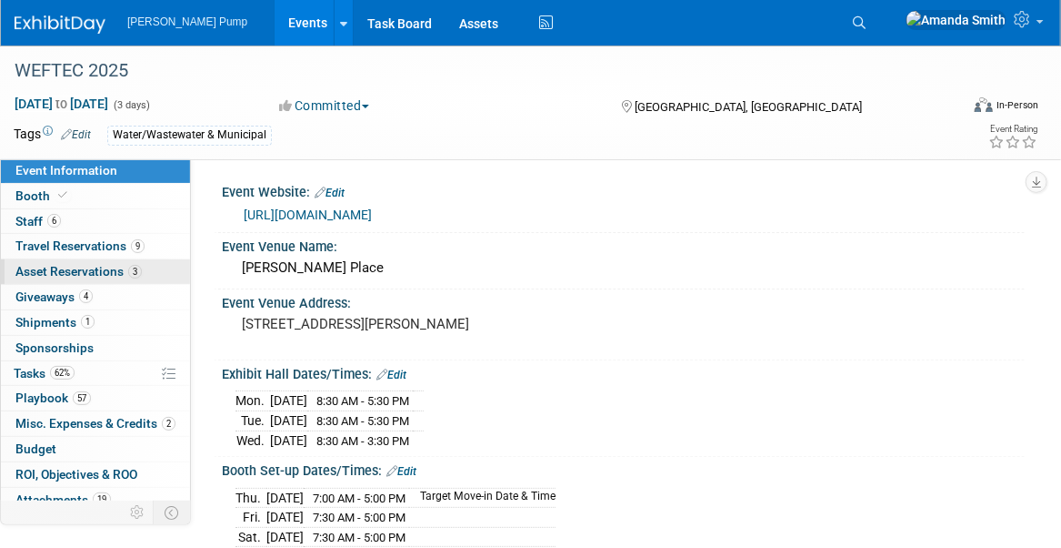
click at [27, 275] on span "Asset Reservations 3" at bounding box center [78, 271] width 126 height 15
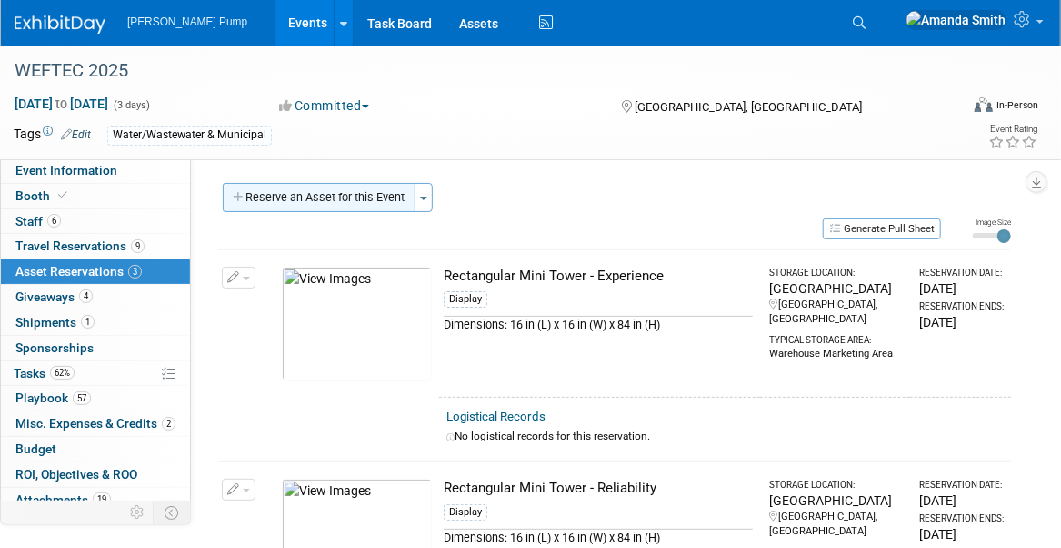
click at [331, 196] on button "Reserve an Asset for this Event" at bounding box center [319, 197] width 193 height 29
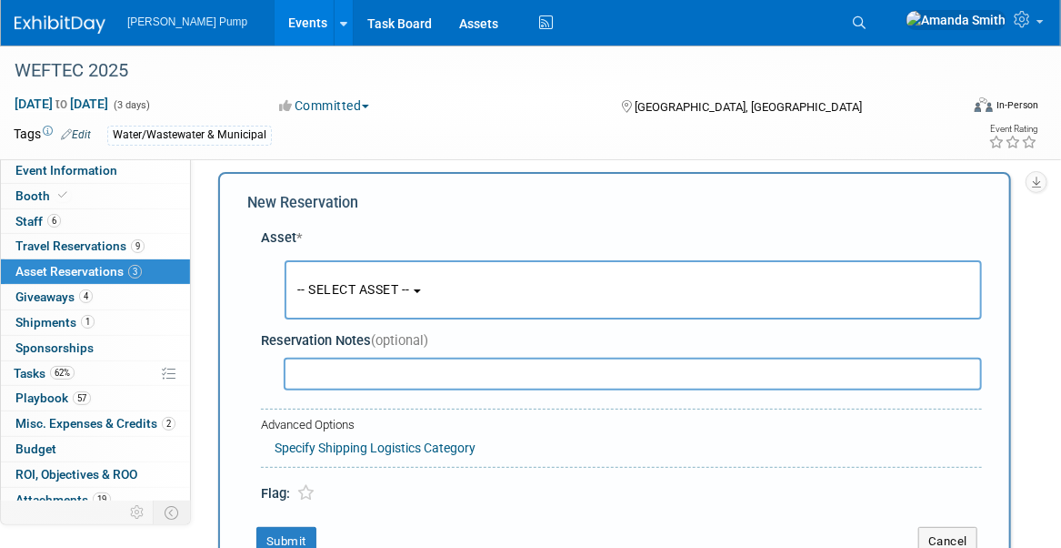
scroll to position [15, 0]
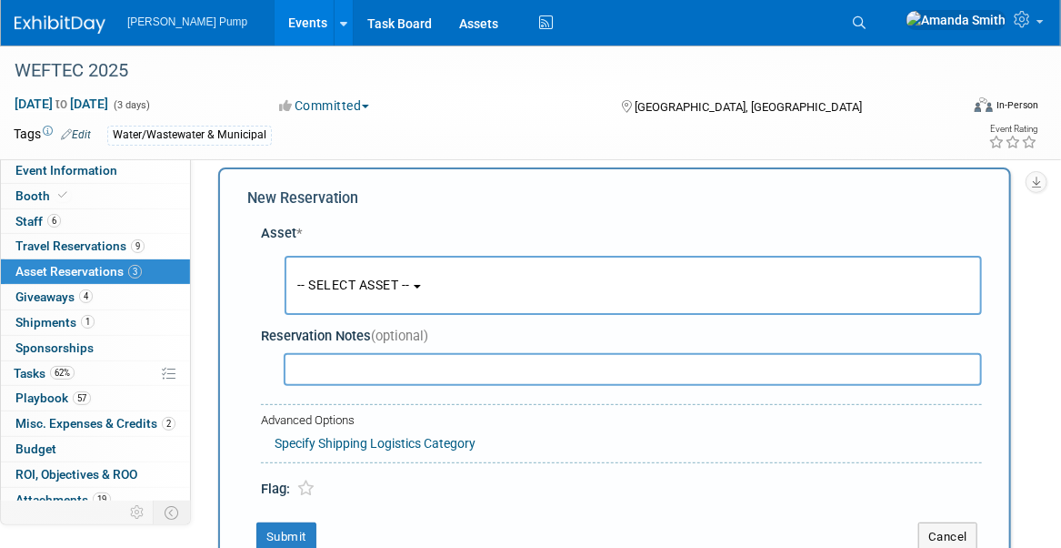
click at [379, 287] on span "-- SELECT ASSET --" at bounding box center [353, 284] width 113 height 15
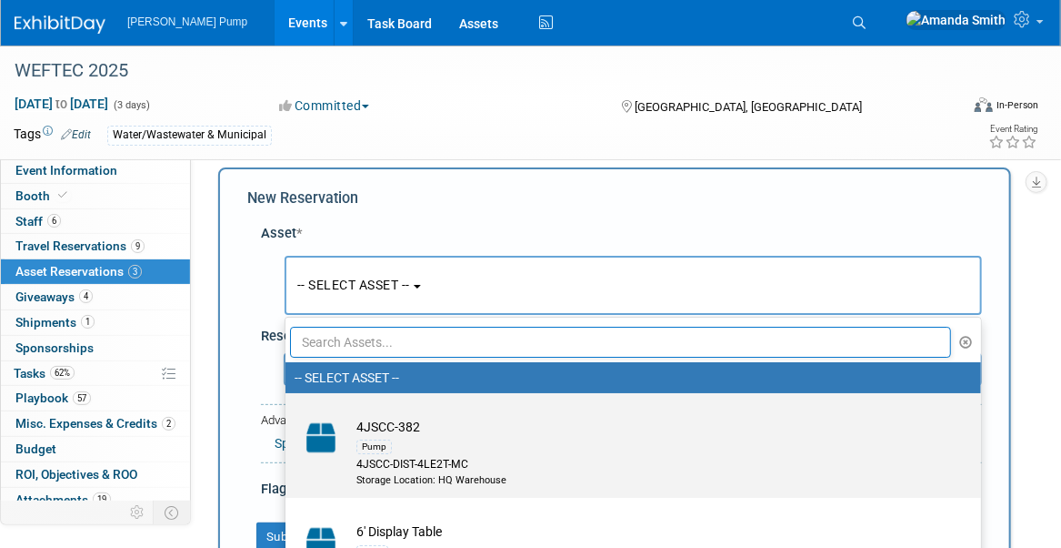
click at [430, 427] on td "4JSCC-382 Pump 4JSCC-DIST-4LE2T-MC Storage Location: HQ Warehouse" at bounding box center [646, 451] width 598 height 69
click at [288, 415] on input "4JSCC-382 Pump 4JSCC-DIST-4LE2T-MC Storage Location: HQ Warehouse" at bounding box center [283, 409] width 12 height 12
select select "10729065"
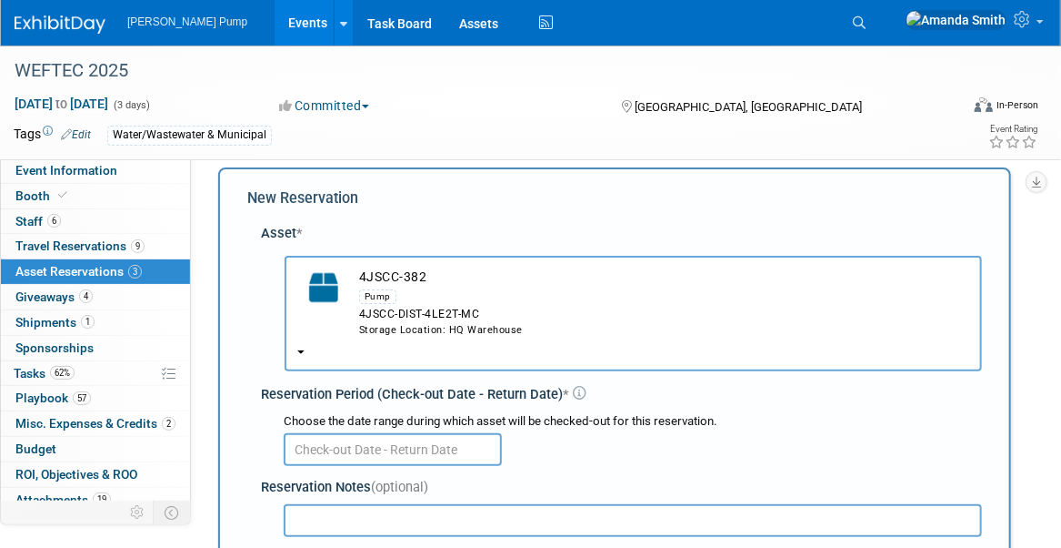
click at [336, 442] on input "text" at bounding box center [393, 449] width 218 height 33
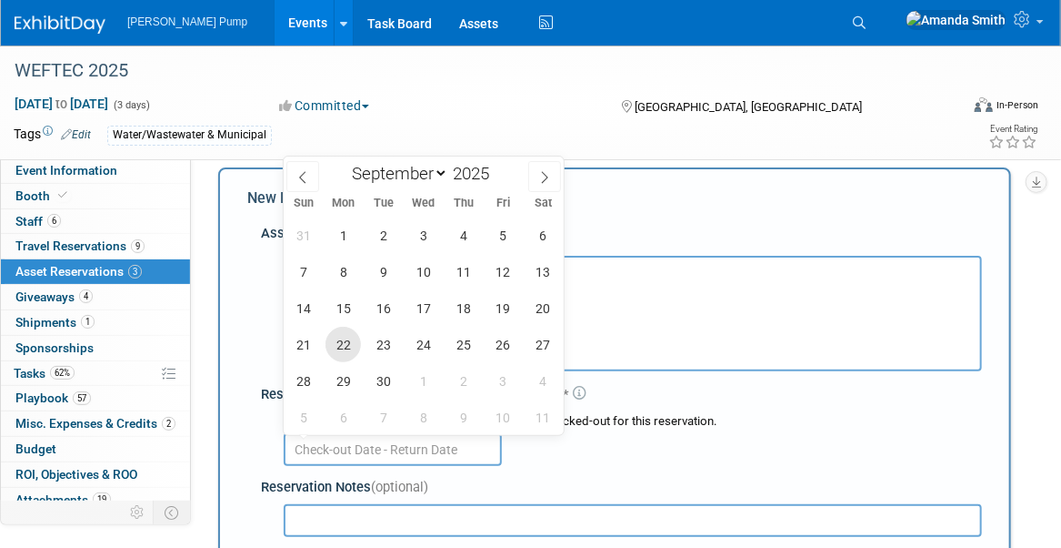
click at [352, 341] on span "22" at bounding box center [343, 344] width 35 height 35
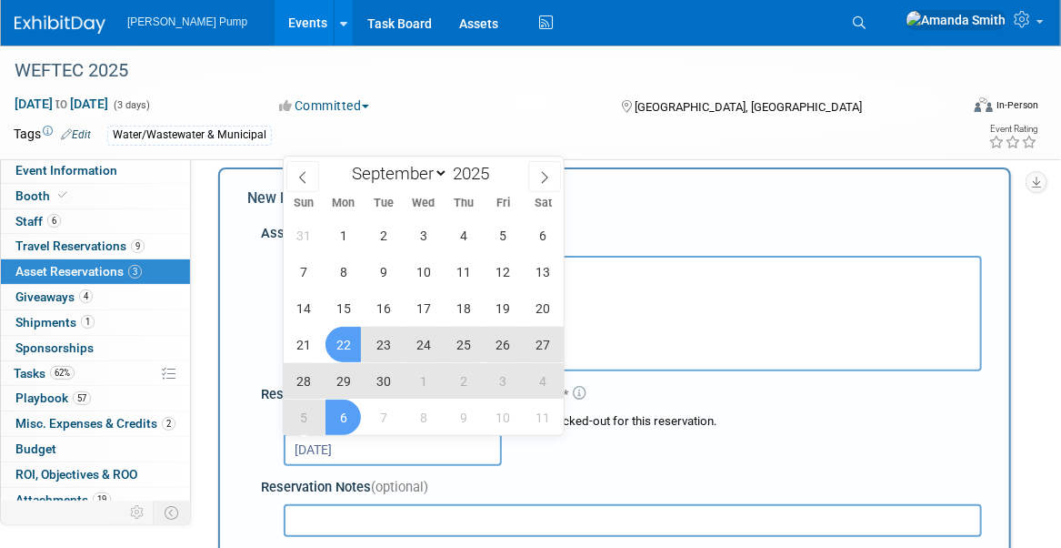
click at [355, 413] on span "6" at bounding box center [343, 416] width 35 height 35
type input "Sep 22, 2025 to Oct 6, 2025"
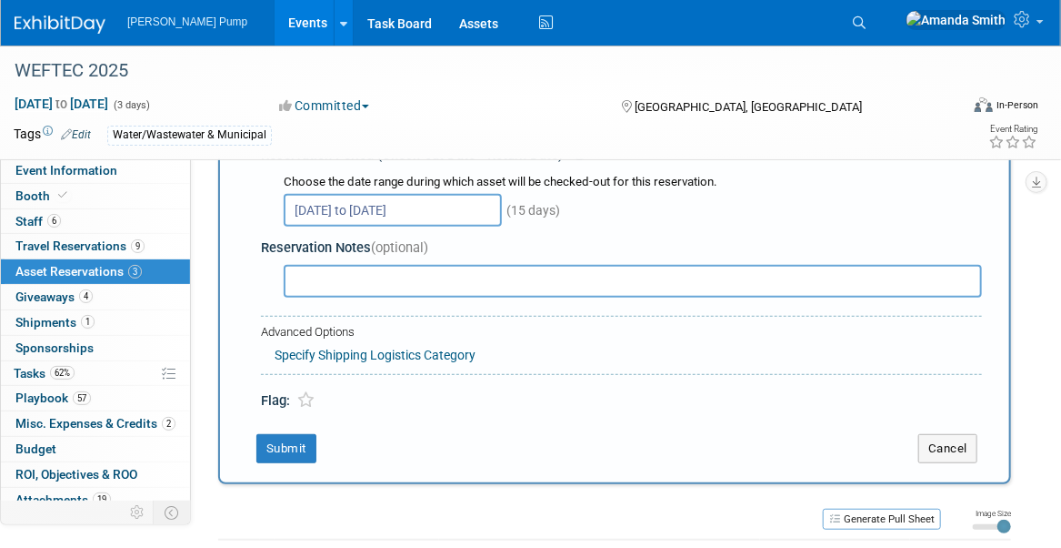
scroll to position [289, 0]
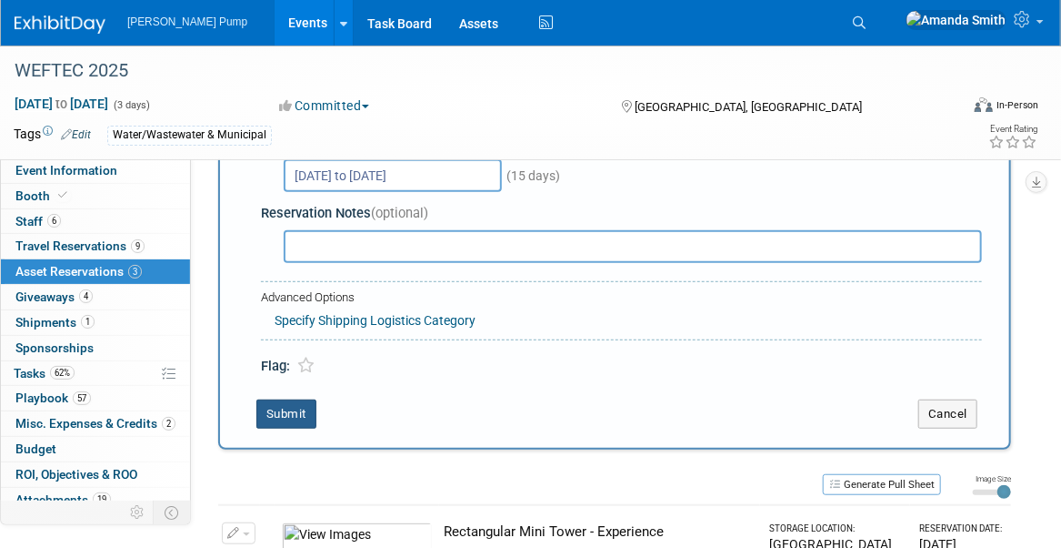
click at [297, 412] on button "Submit" at bounding box center [286, 413] width 60 height 29
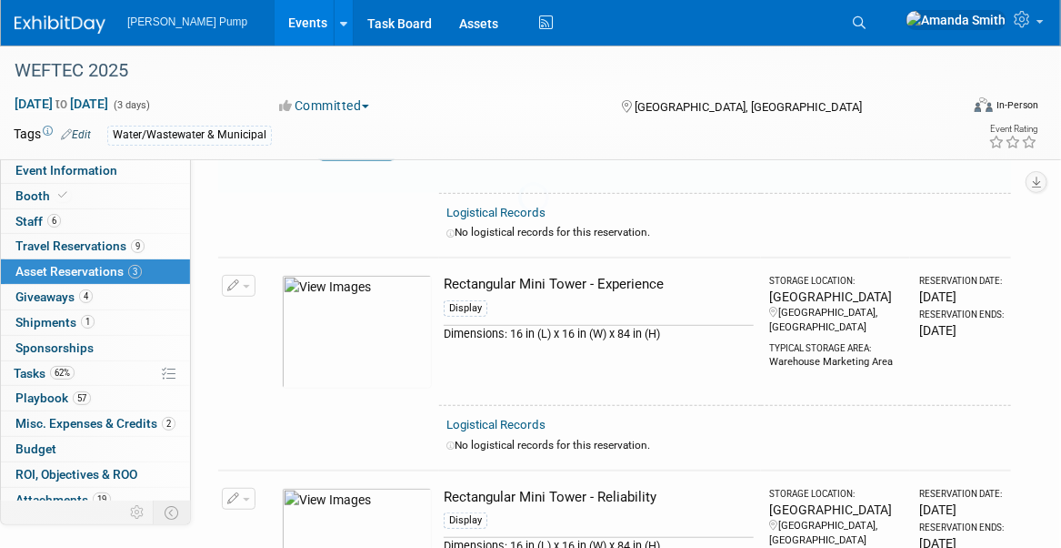
scroll to position [20, 0]
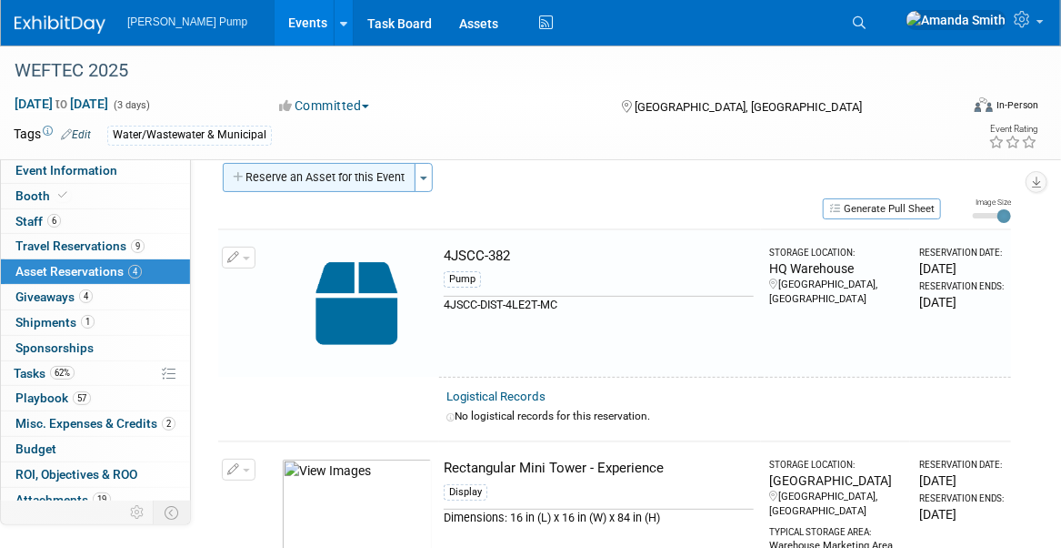
click at [318, 174] on button "Reserve an Asset for this Event" at bounding box center [319, 177] width 193 height 29
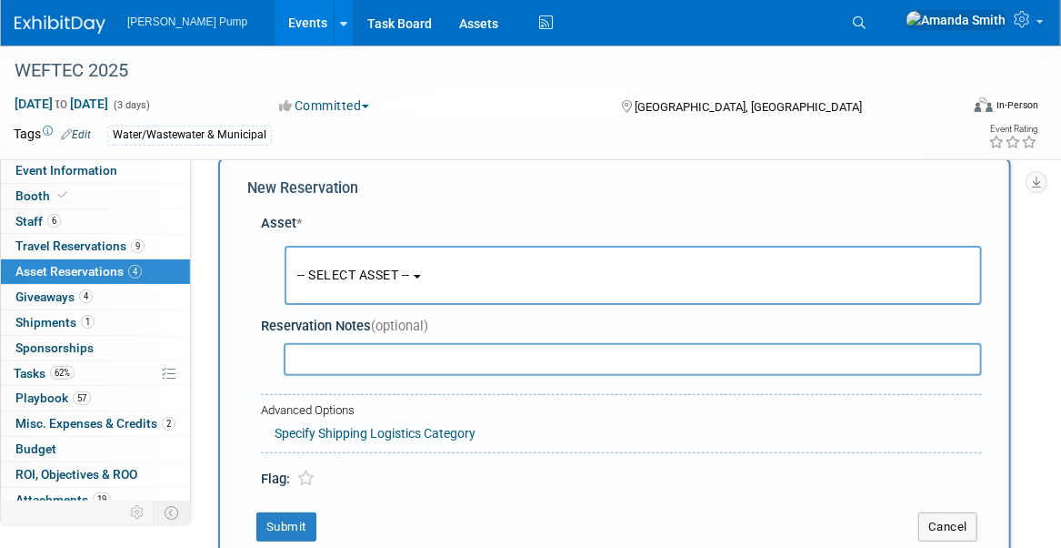
scroll to position [15, 0]
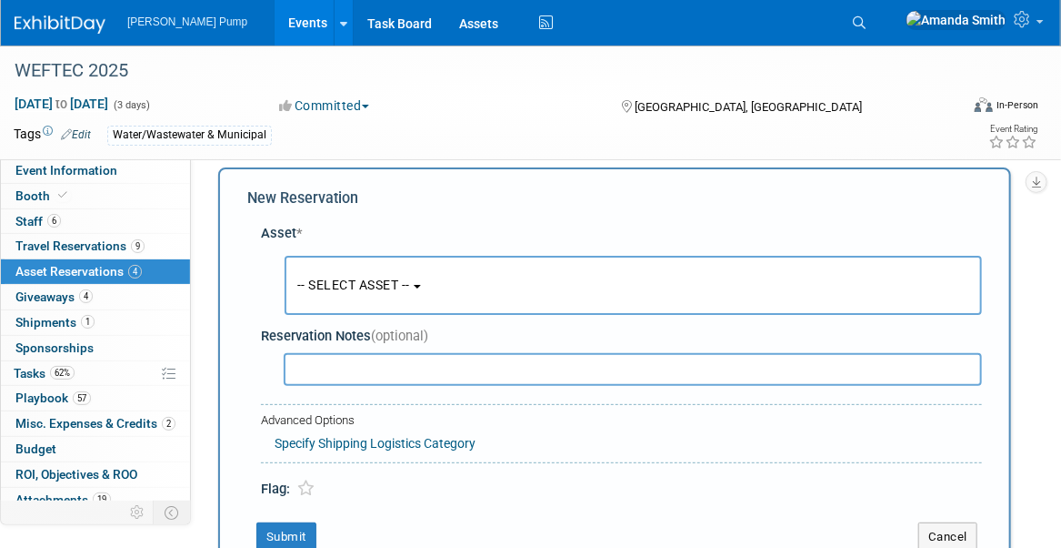
click at [331, 278] on span "-- SELECT ASSET --" at bounding box center [353, 284] width 113 height 15
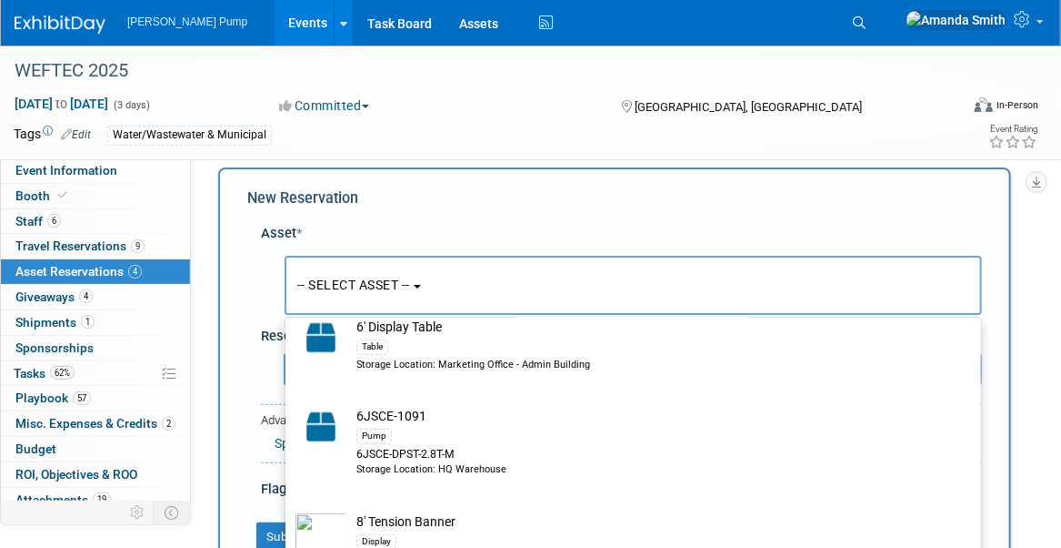
scroll to position [273, 0]
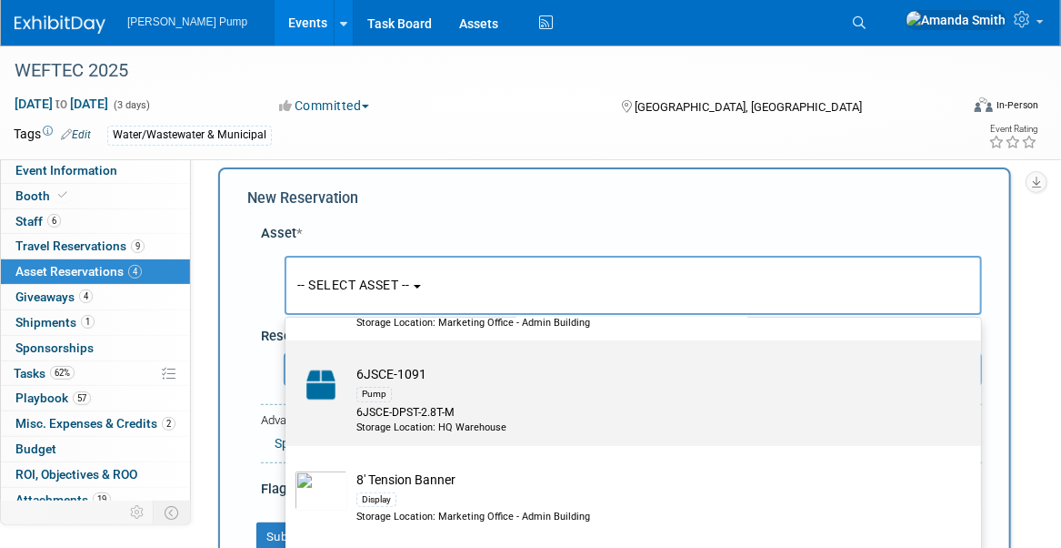
click at [460, 405] on div "6JSCE-DPST-2.8T-M" at bounding box center [651, 412] width 588 height 15
click at [288, 362] on input "6JSCE-1091 Pump 6JSCE-DPST-2.8T-M Storage Location: HQ Warehouse" at bounding box center [283, 356] width 12 height 12
select select "10729061"
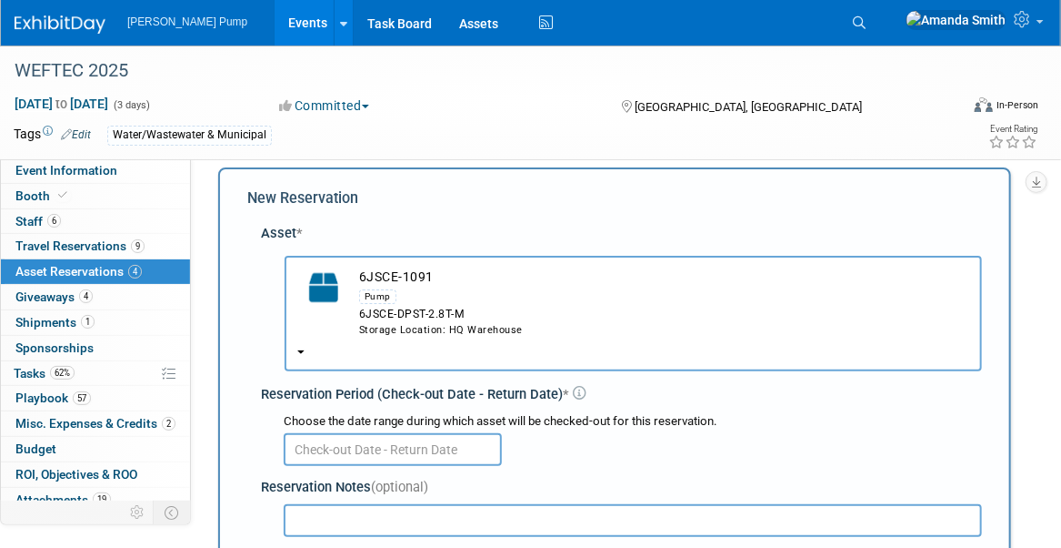
click at [386, 447] on input "text" at bounding box center [393, 449] width 218 height 33
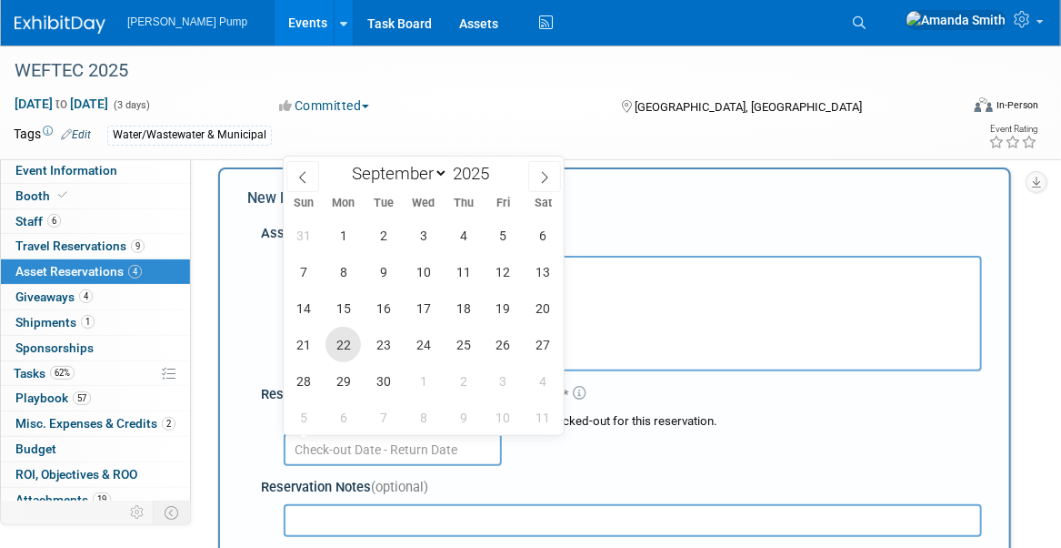
click at [356, 342] on span "22" at bounding box center [343, 344] width 35 height 35
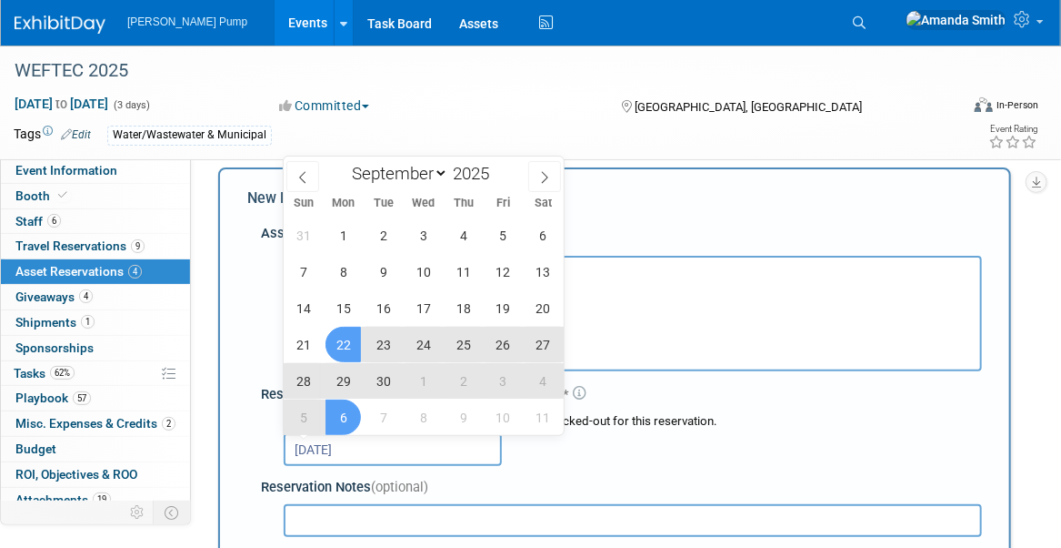
click at [349, 417] on span "6" at bounding box center [343, 416] width 35 height 35
type input "Sep 22, 2025 to Oct 6, 2025"
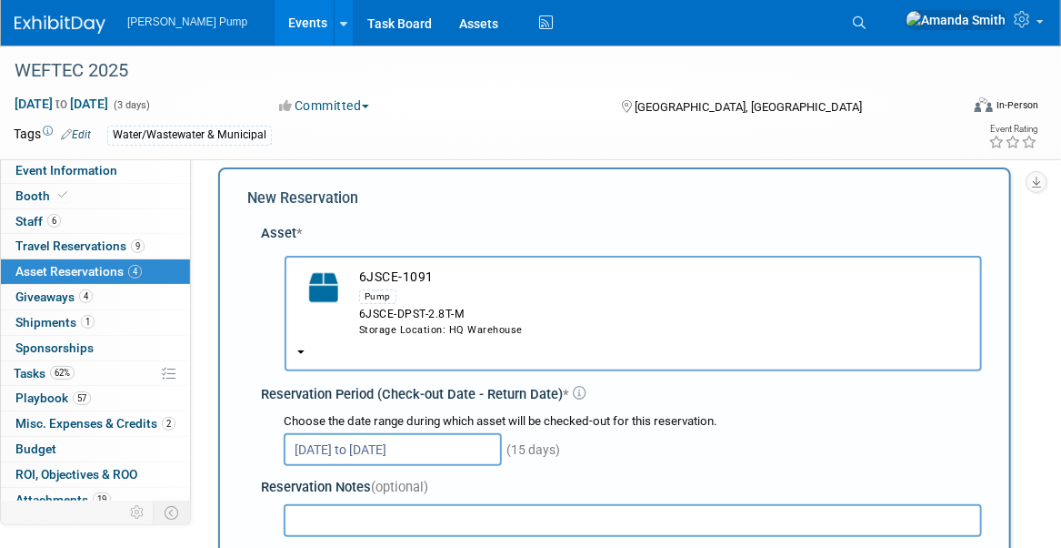
click at [676, 464] on div "Choose the date range during which asset will be checked-out for this reservati…" at bounding box center [625, 439] width 714 height 64
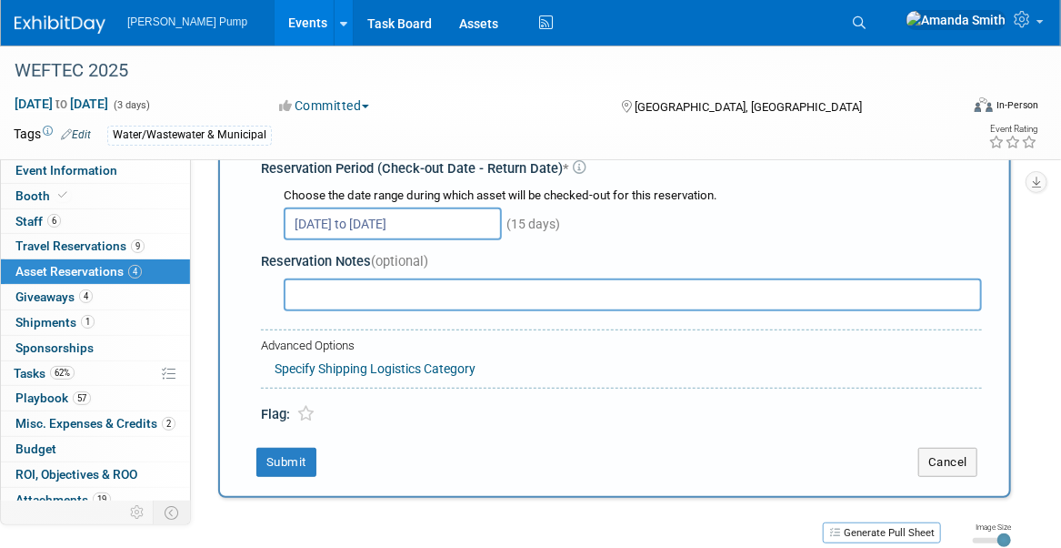
scroll to position [288, 0]
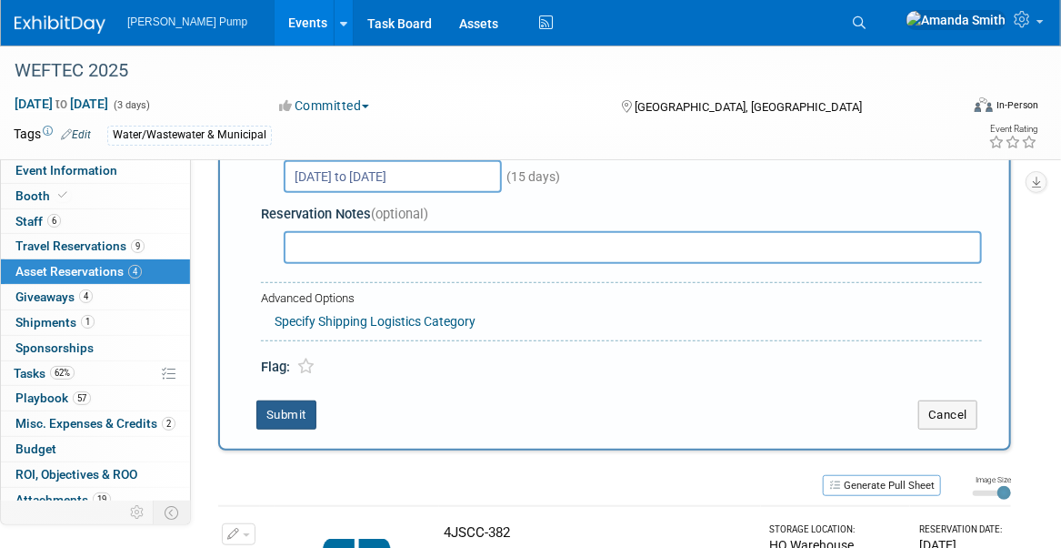
click at [293, 408] on button "Submit" at bounding box center [286, 414] width 60 height 29
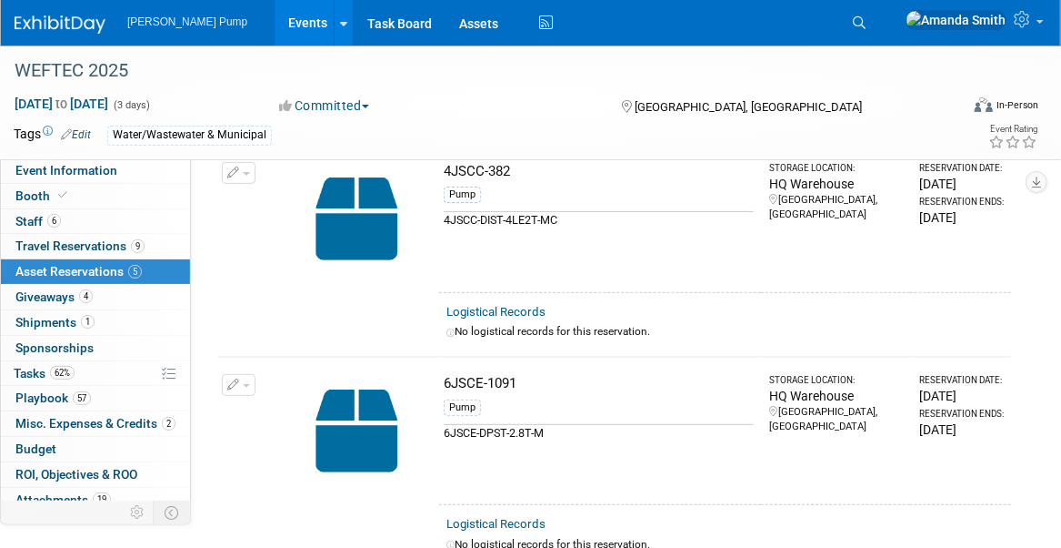
scroll to position [0, 0]
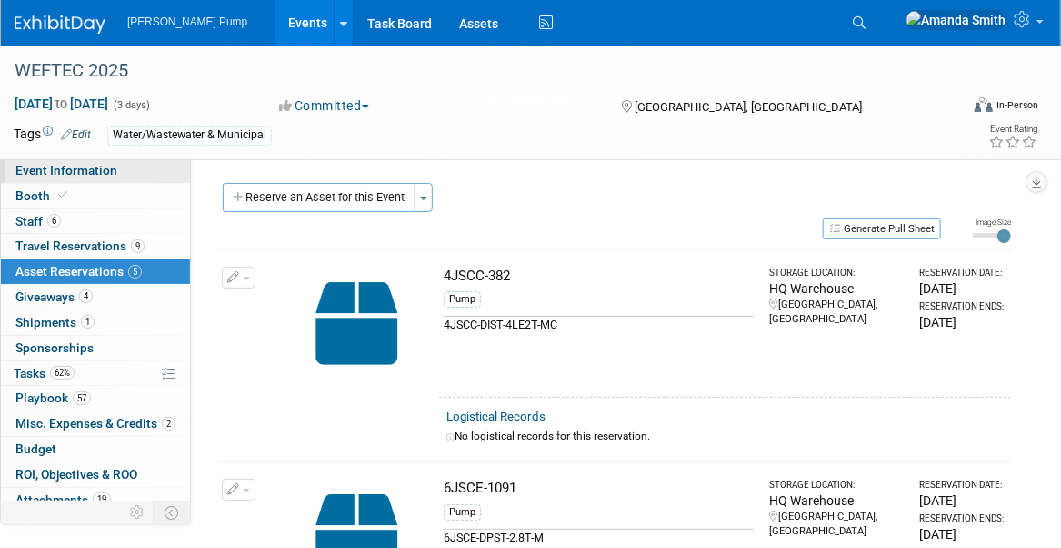
click at [64, 166] on span "Event Information" at bounding box center [66, 170] width 102 height 15
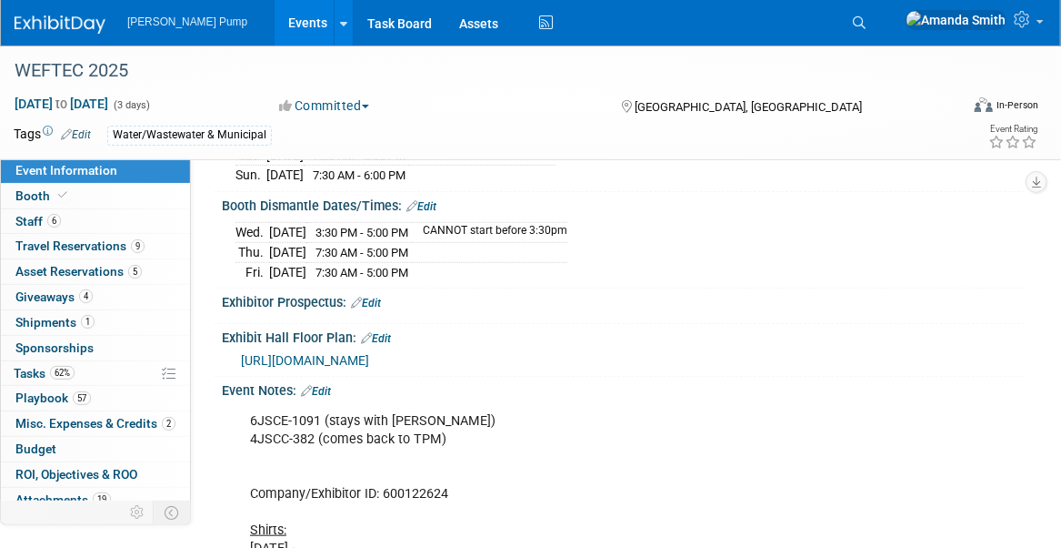
scroll to position [455, 0]
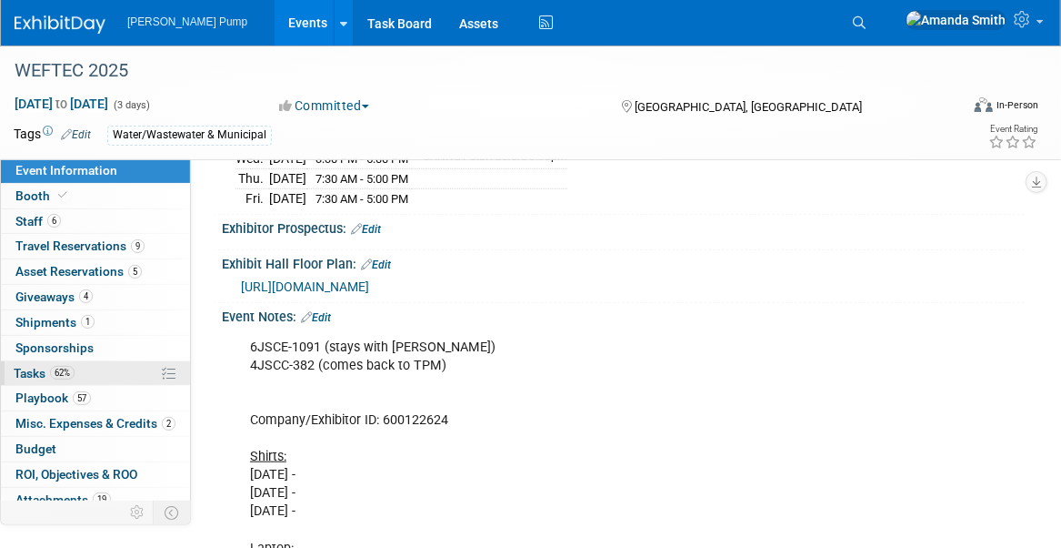
click at [42, 367] on span "Tasks 62%" at bounding box center [44, 373] width 61 height 15
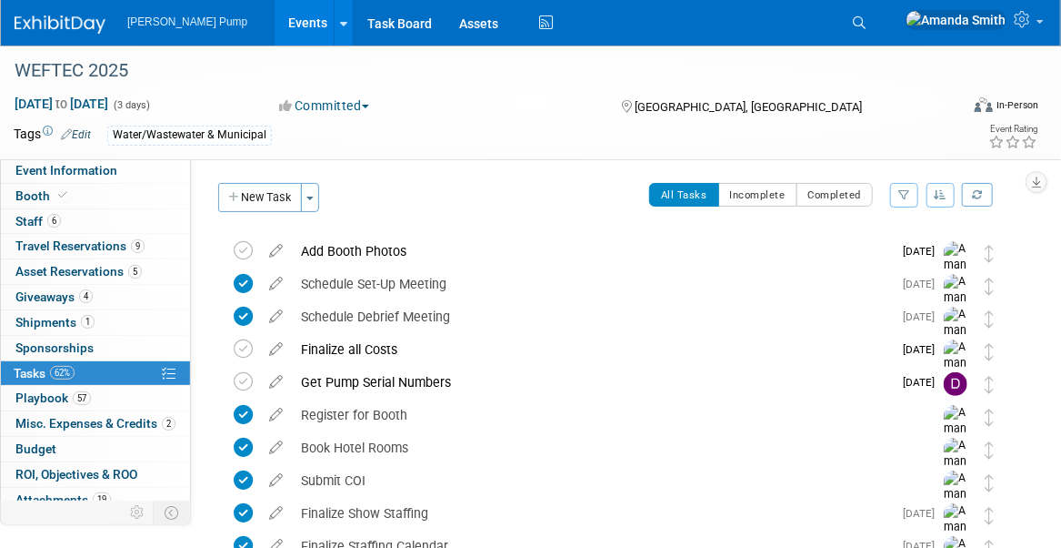
click at [934, 191] on button "button" at bounding box center [941, 195] width 29 height 25
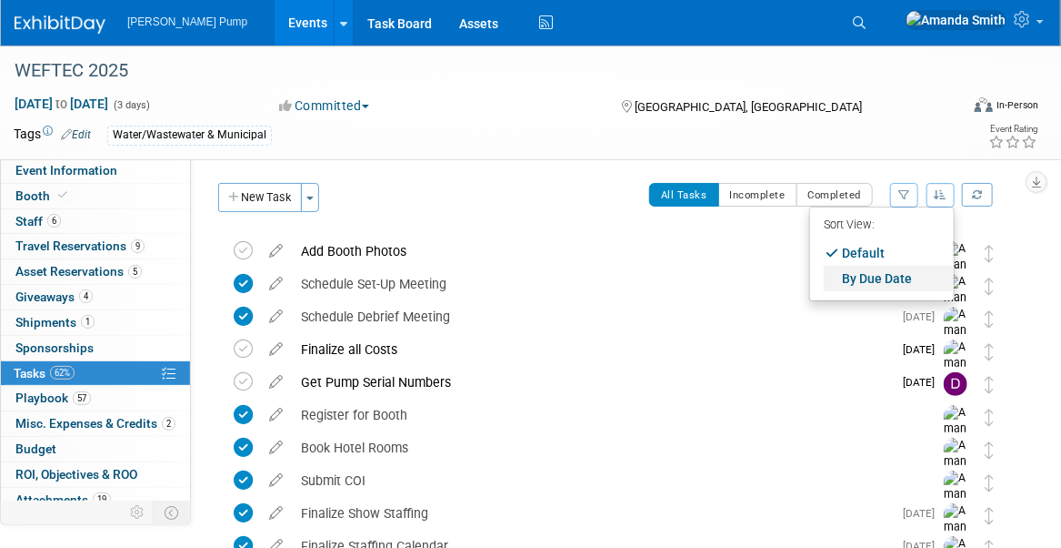
click at [895, 268] on link "By Due Date" at bounding box center [889, 278] width 130 height 25
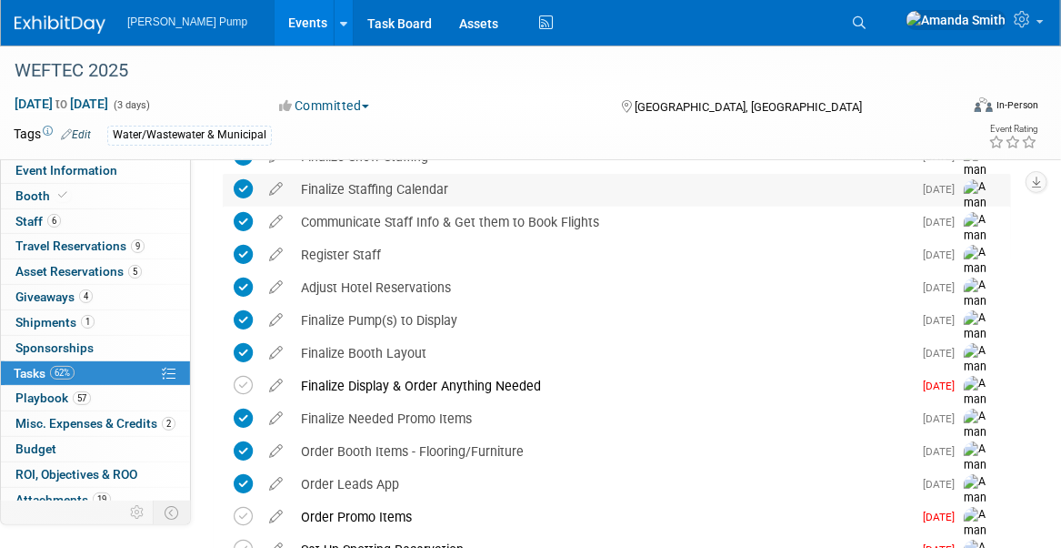
scroll to position [182, 0]
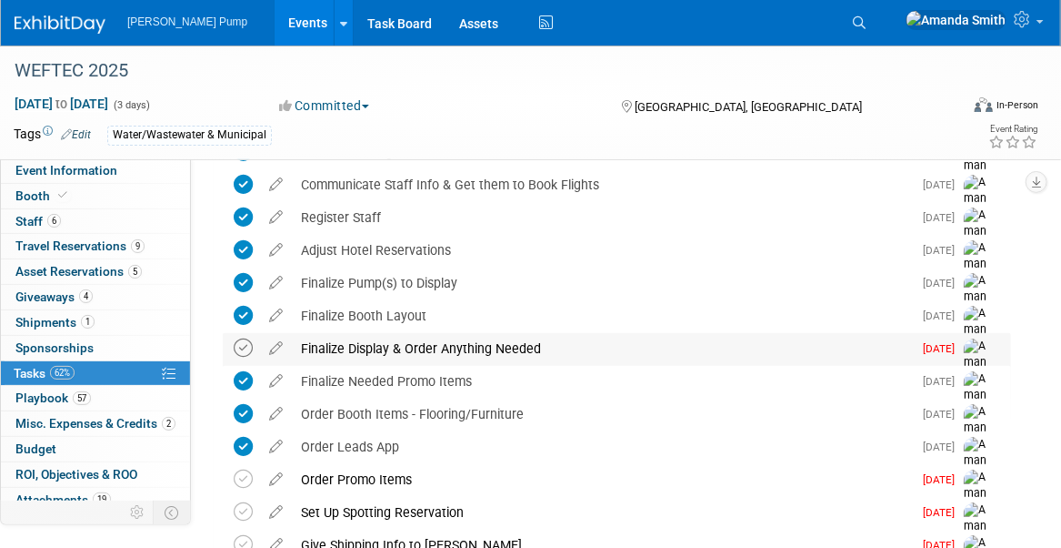
click at [238, 347] on icon at bounding box center [243, 347] width 19 height 19
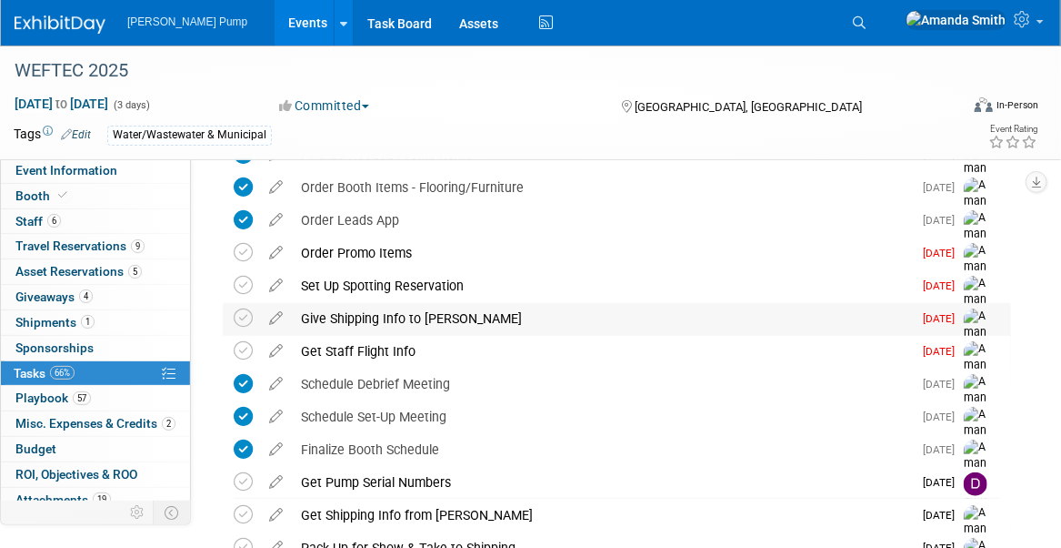
scroll to position [455, 0]
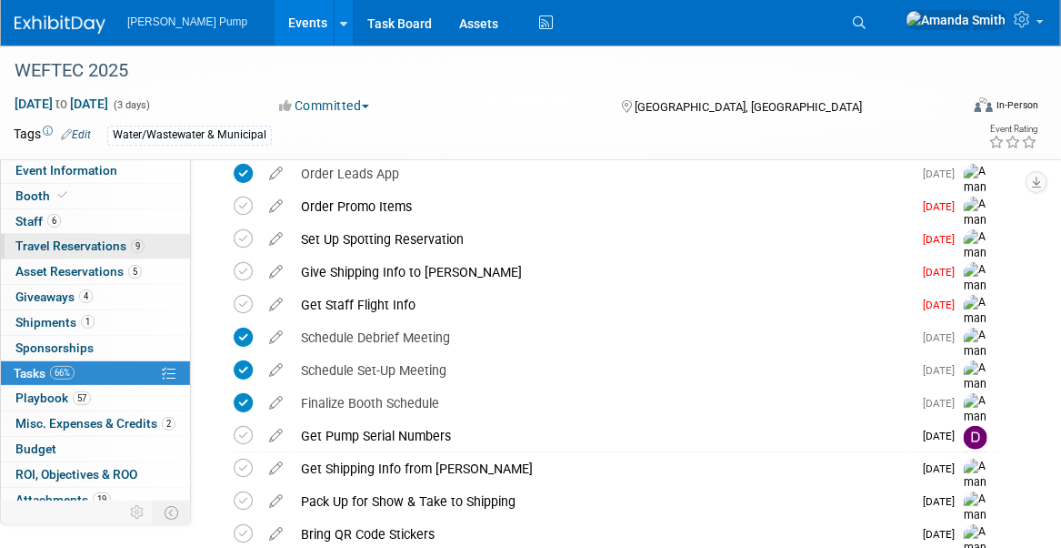
click at [36, 251] on span "Travel Reservations 9" at bounding box center [79, 245] width 129 height 15
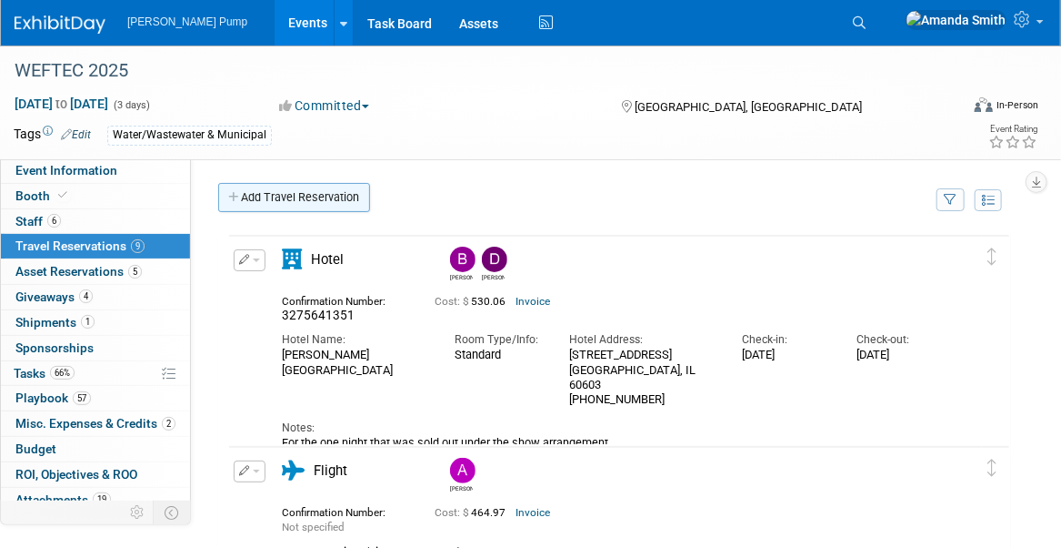
click at [302, 201] on link "Add Travel Reservation" at bounding box center [294, 197] width 152 height 29
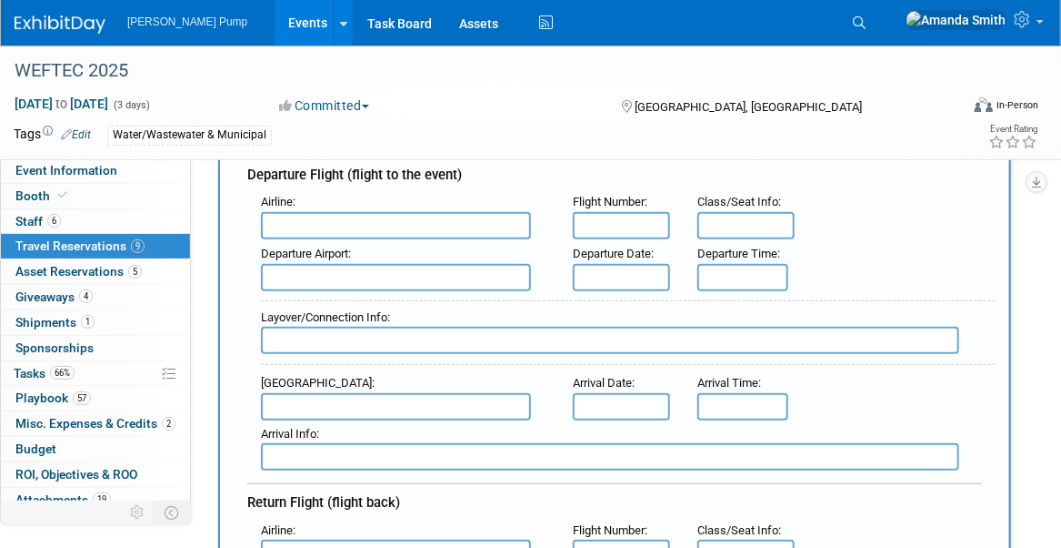
scroll to position [273, 0]
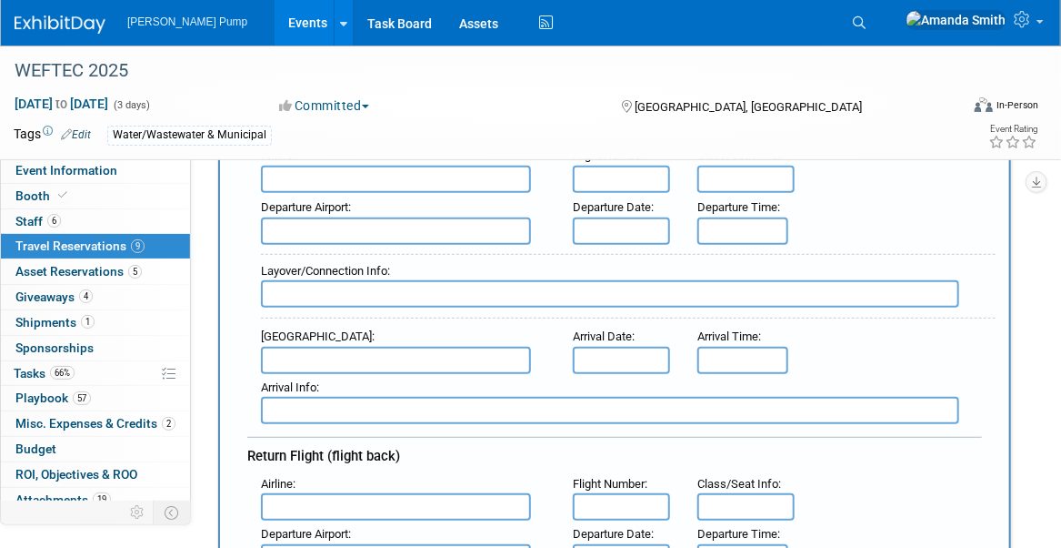
click at [317, 353] on input "text" at bounding box center [396, 360] width 270 height 27
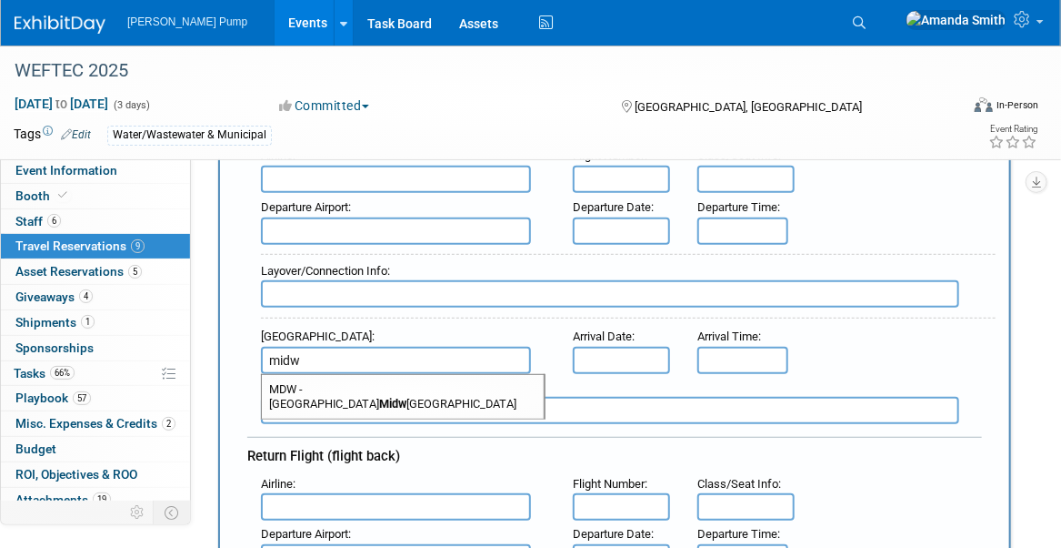
drag, startPoint x: 390, startPoint y: 383, endPoint x: 526, endPoint y: 381, distance: 135.5
click at [390, 382] on span "MDW - Chicago Midw ay International Airport" at bounding box center [403, 397] width 282 height 44
type input "MDW - Chicago Midway International Airport"
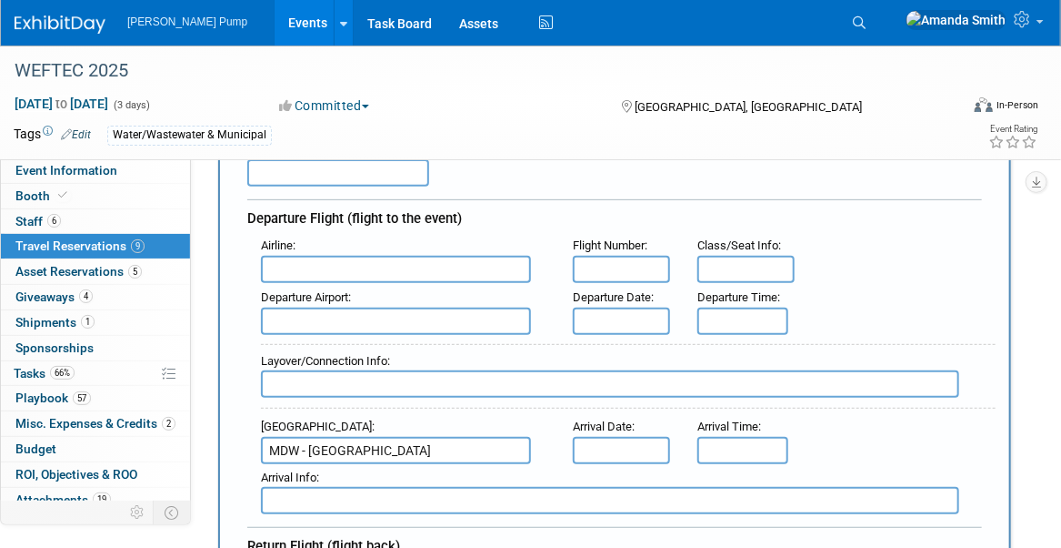
scroll to position [182, 0]
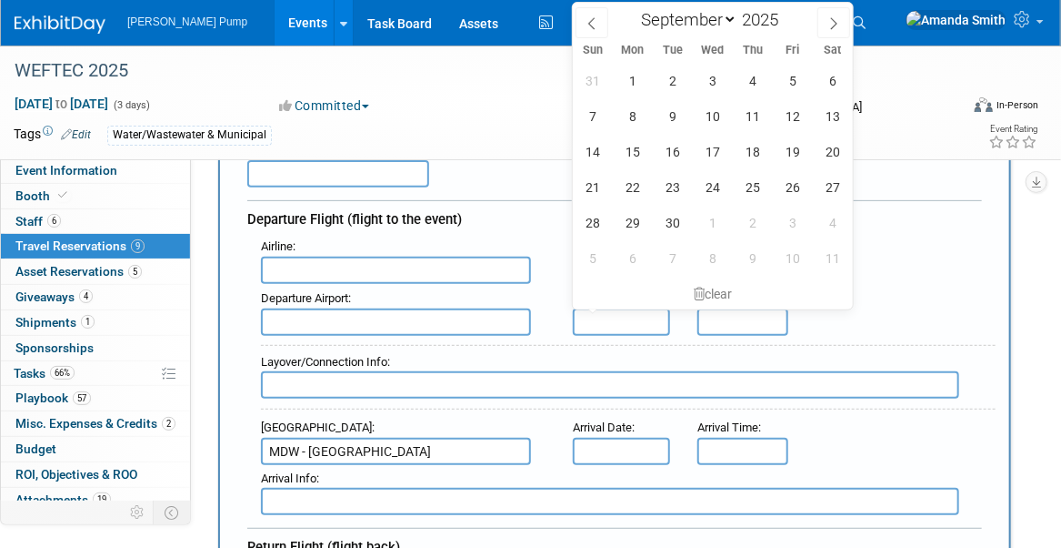
click at [589, 322] on input "text" at bounding box center [621, 321] width 97 height 27
click at [750, 184] on span "25" at bounding box center [752, 186] width 35 height 35
type input "Sep 25, 2025"
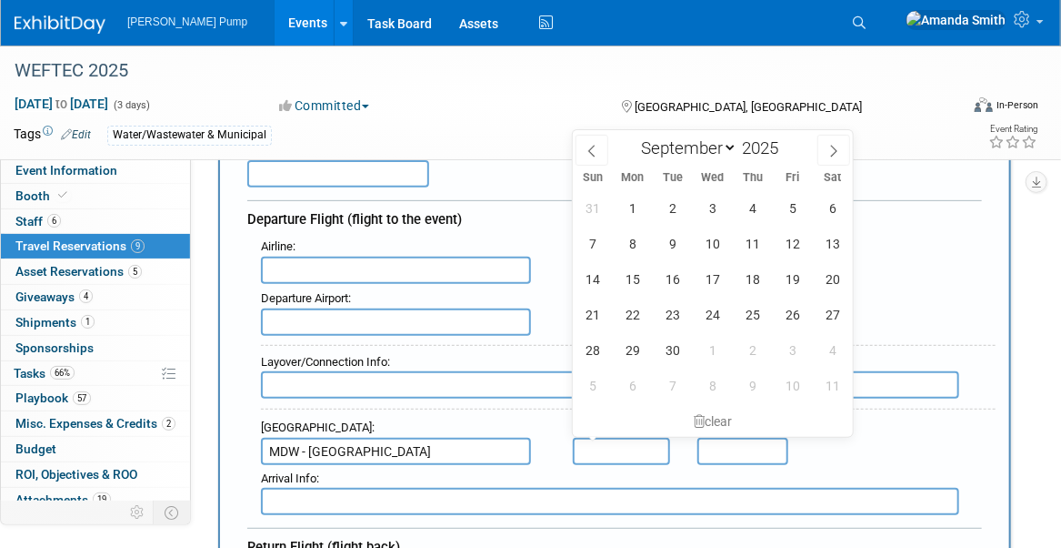
click at [596, 452] on input "text" at bounding box center [621, 450] width 97 height 27
click at [750, 313] on span "25" at bounding box center [752, 314] width 35 height 35
type input "Sep 25, 2025"
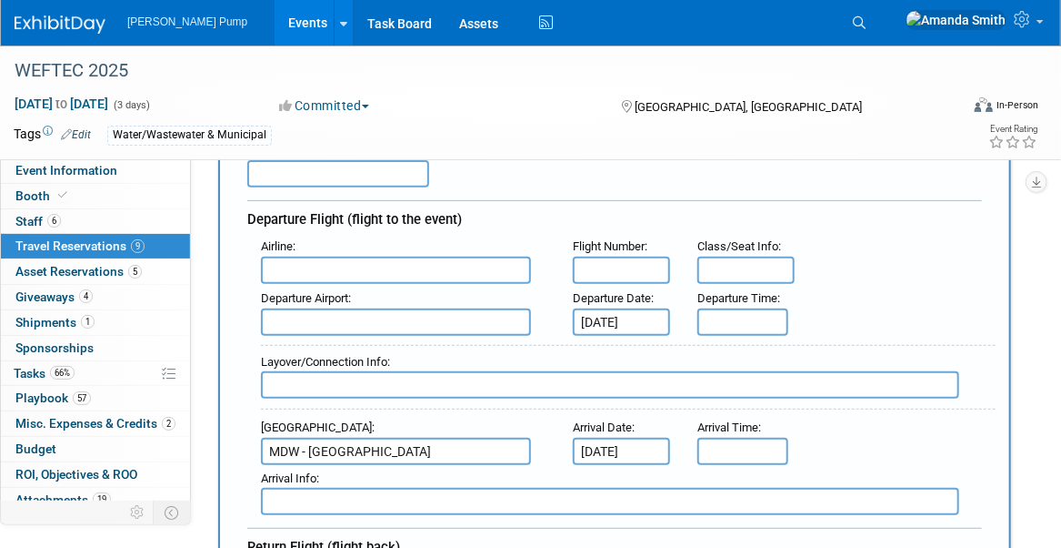
click at [854, 435] on div "Arrival Airport : MDW - Chicago Midway International Airport Arrival Date : Sep…" at bounding box center [621, 439] width 749 height 51
click at [774, 448] on input "8:00 AM" at bounding box center [743, 450] width 91 height 27
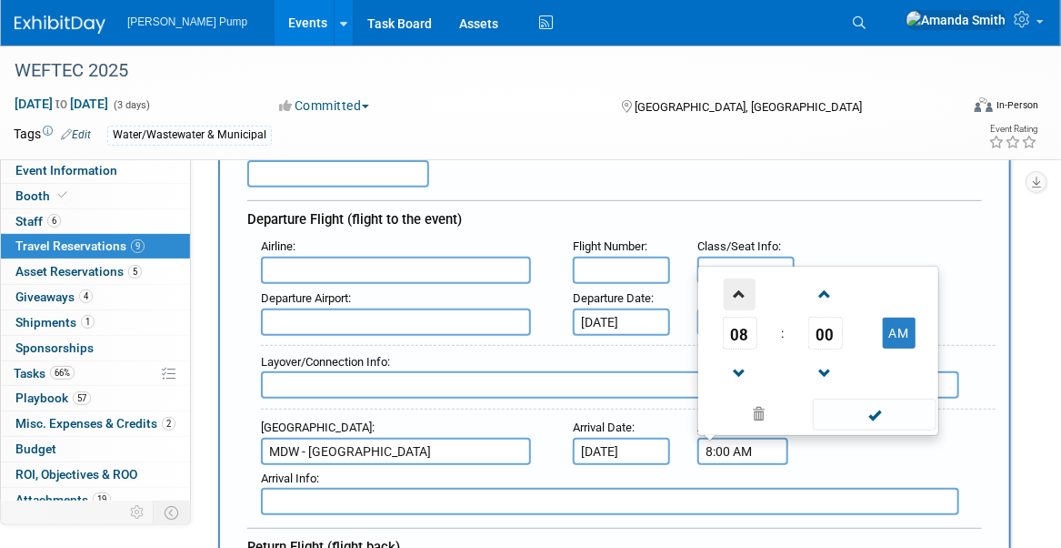
click at [747, 278] on span at bounding box center [740, 294] width 32 height 32
type input "12:00 PM"
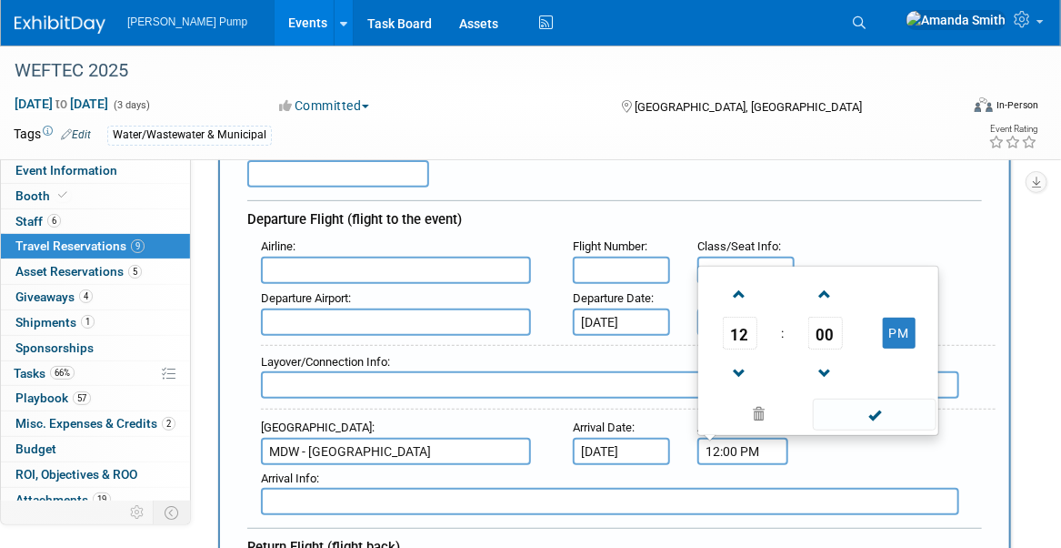
click at [815, 449] on div "Arrival Airport : MDW - Chicago Midway International Airport Arrival Date : Sep…" at bounding box center [621, 439] width 749 height 51
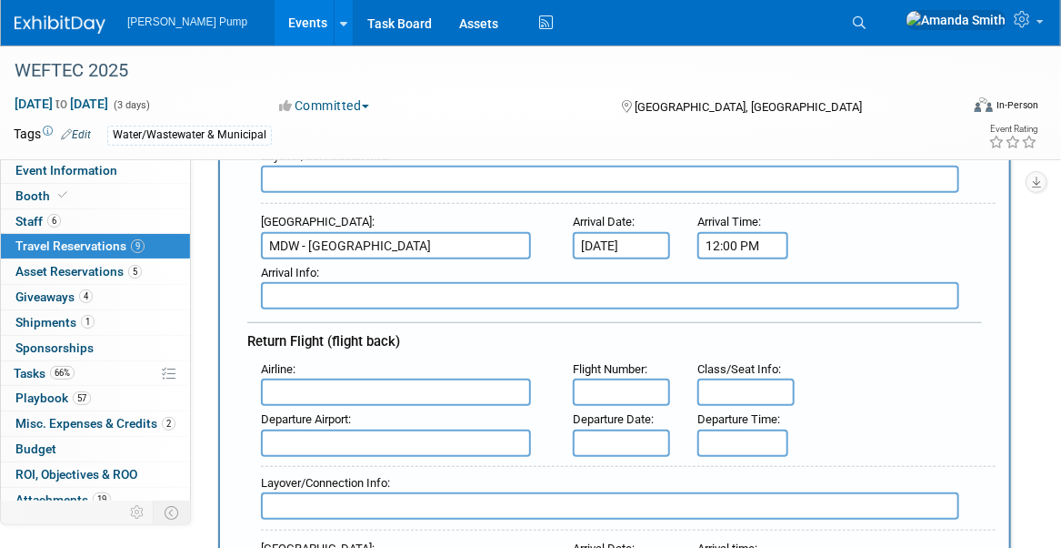
scroll to position [455, 0]
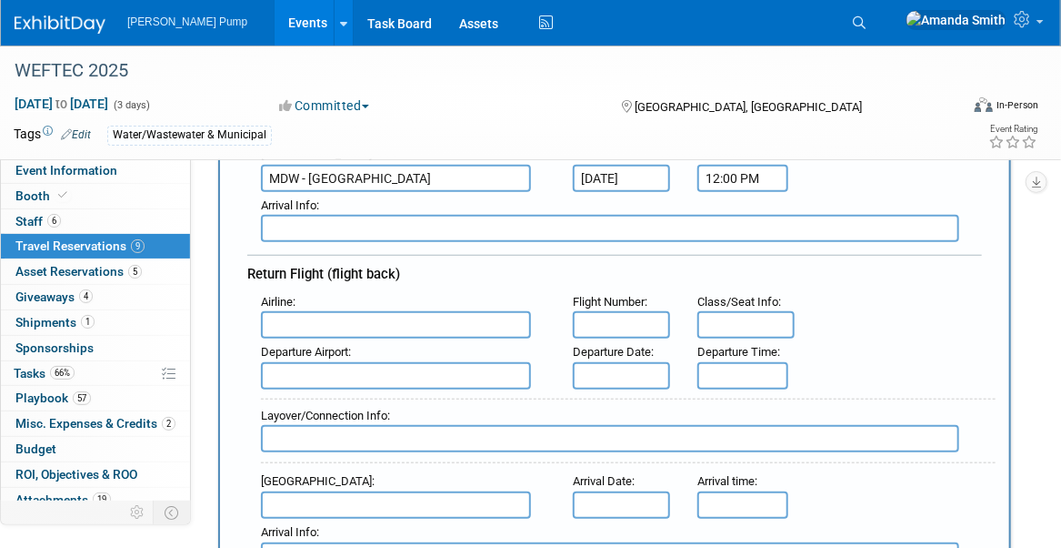
click at [357, 372] on input "text" at bounding box center [396, 375] width 270 height 27
click at [362, 395] on span "MDW - Chicago Midway International Airport" at bounding box center [403, 404] width 282 height 29
type input "MDW - Chicago Midway International Airport"
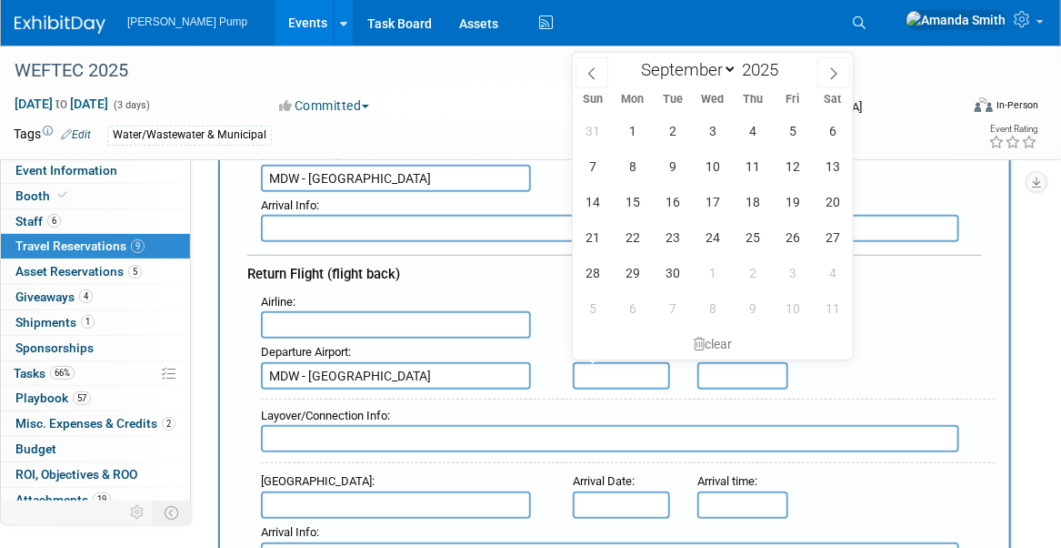
click at [635, 374] on input "text" at bounding box center [621, 375] width 97 height 27
click at [707, 278] on span "1" at bounding box center [712, 272] width 35 height 35
type input "Oct 1, 2025"
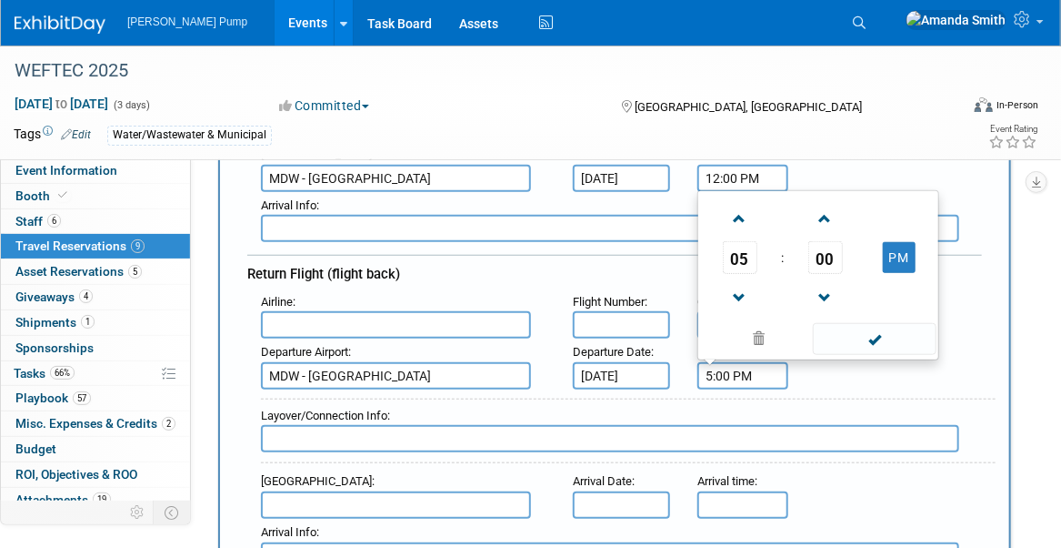
click at [726, 374] on input "5:00 PM" at bounding box center [743, 375] width 91 height 27
click at [731, 203] on span at bounding box center [740, 219] width 32 height 32
click at [740, 207] on span at bounding box center [740, 219] width 32 height 32
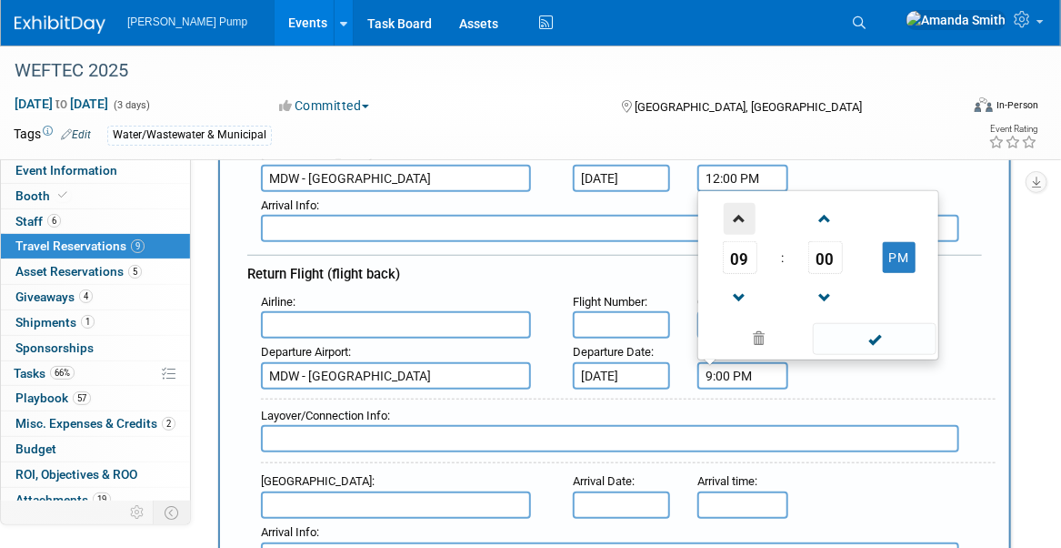
click at [740, 207] on span at bounding box center [740, 219] width 32 height 32
click at [900, 254] on button "AM" at bounding box center [899, 257] width 33 height 31
type input "12:00 PM"
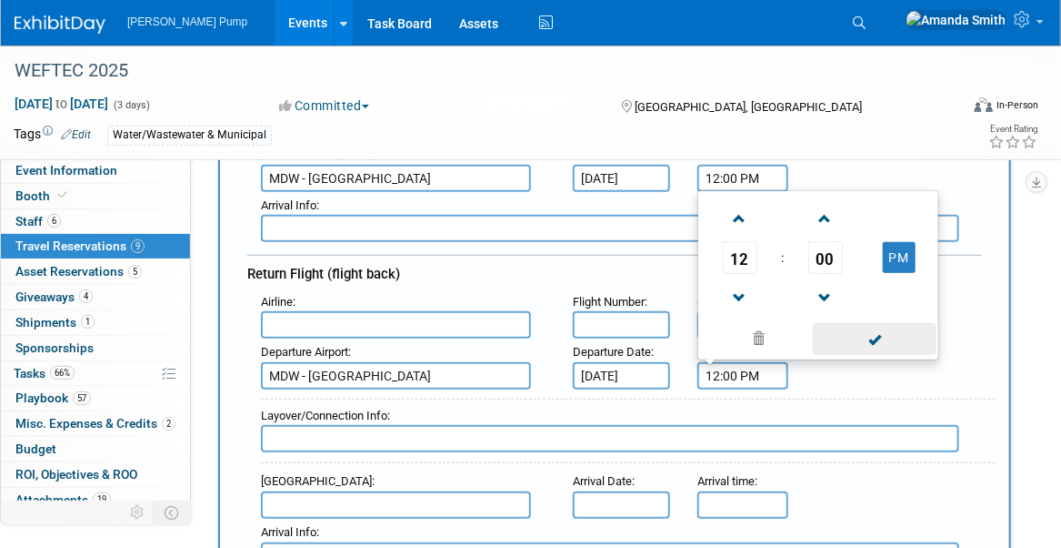
click at [879, 341] on span at bounding box center [874, 339] width 123 height 32
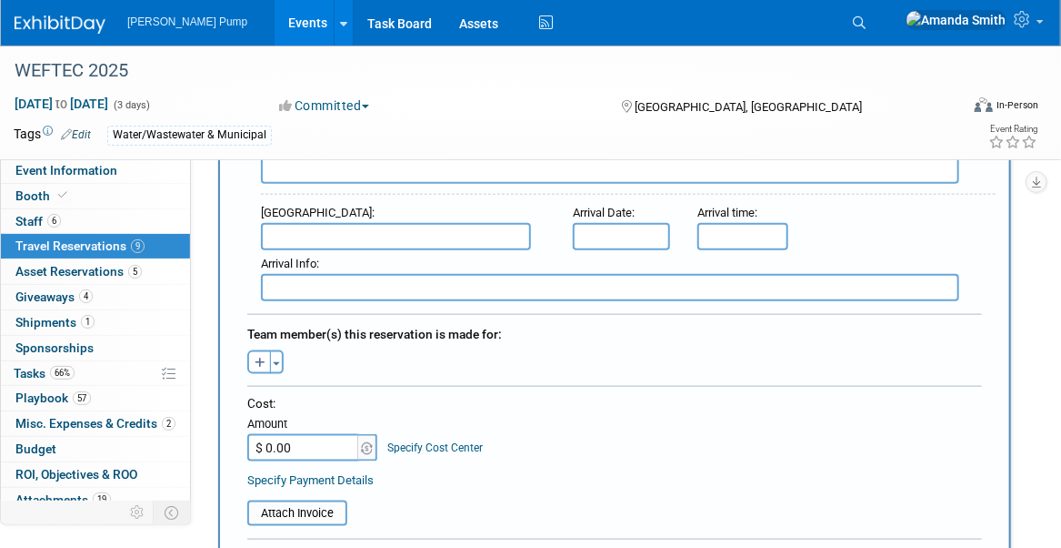
scroll to position [728, 0]
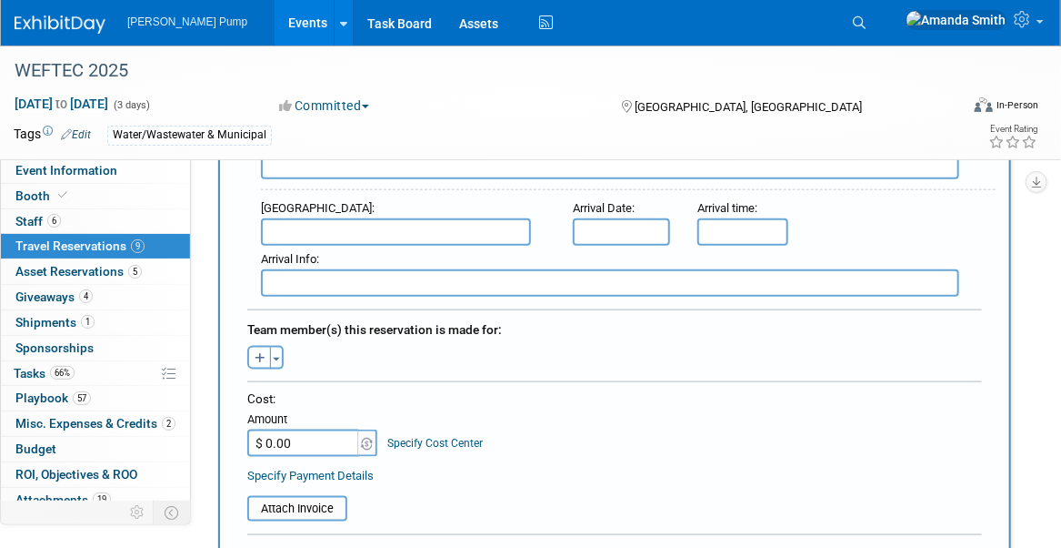
click at [254, 347] on button "button" at bounding box center [259, 358] width 24 height 24
select select
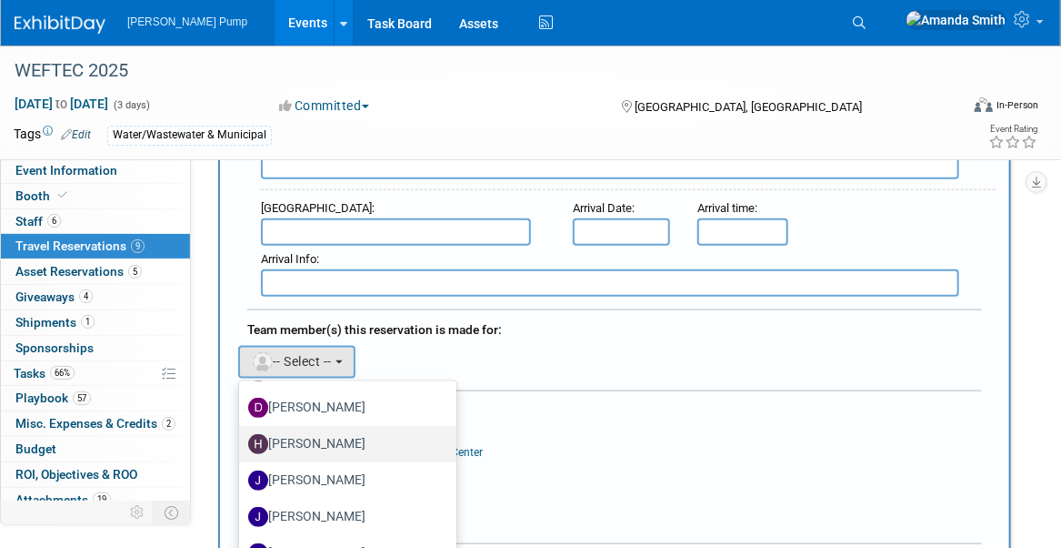
scroll to position [273, 0]
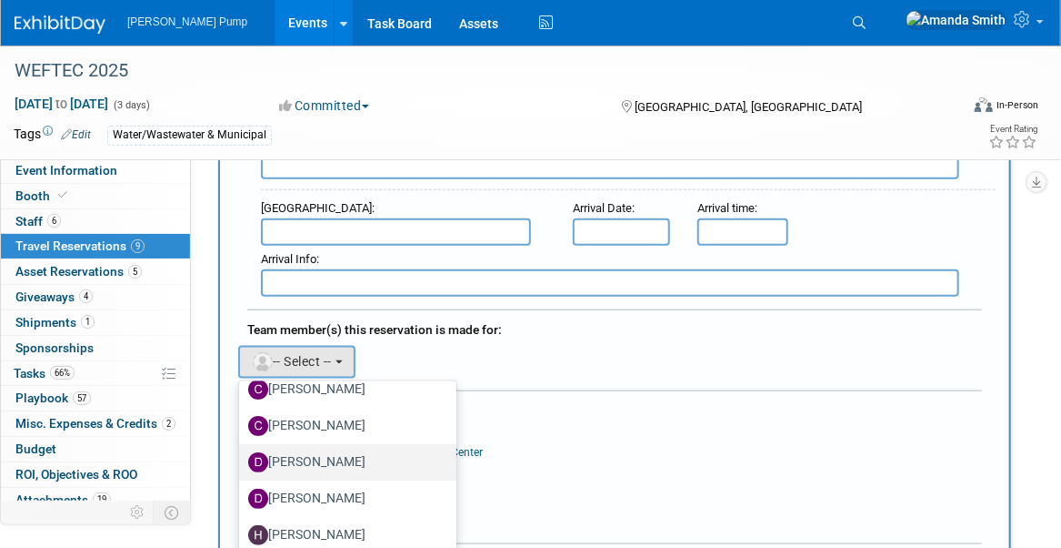
click at [307, 449] on label "David Perry" at bounding box center [343, 461] width 190 height 29
click at [242, 454] on input "David Perry" at bounding box center [236, 460] width 12 height 12
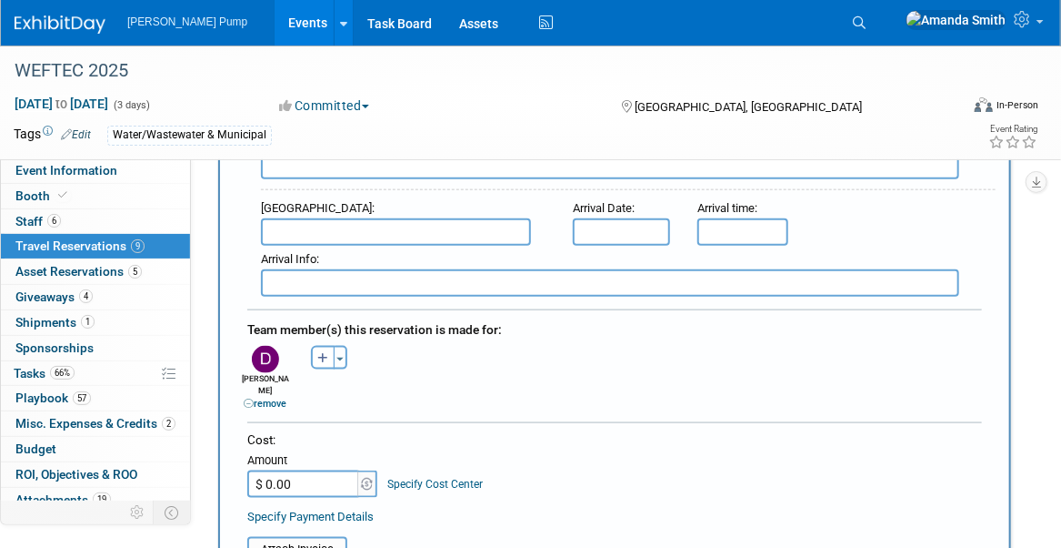
click at [327, 470] on input "$ 0.00" at bounding box center [304, 483] width 114 height 27
type input "$ 618.37"
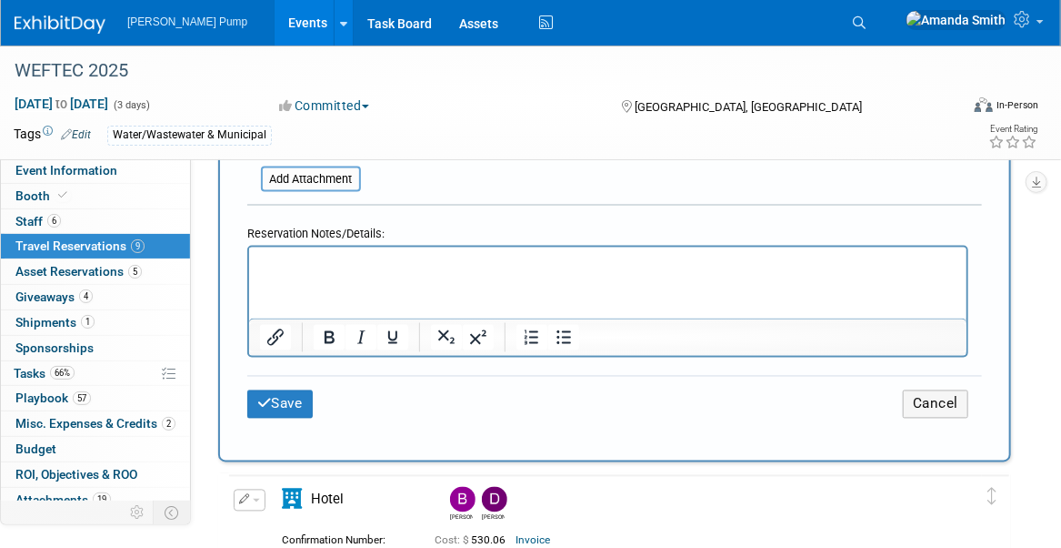
scroll to position [1182, 0]
click at [285, 389] on button "Save" at bounding box center [279, 403] width 65 height 28
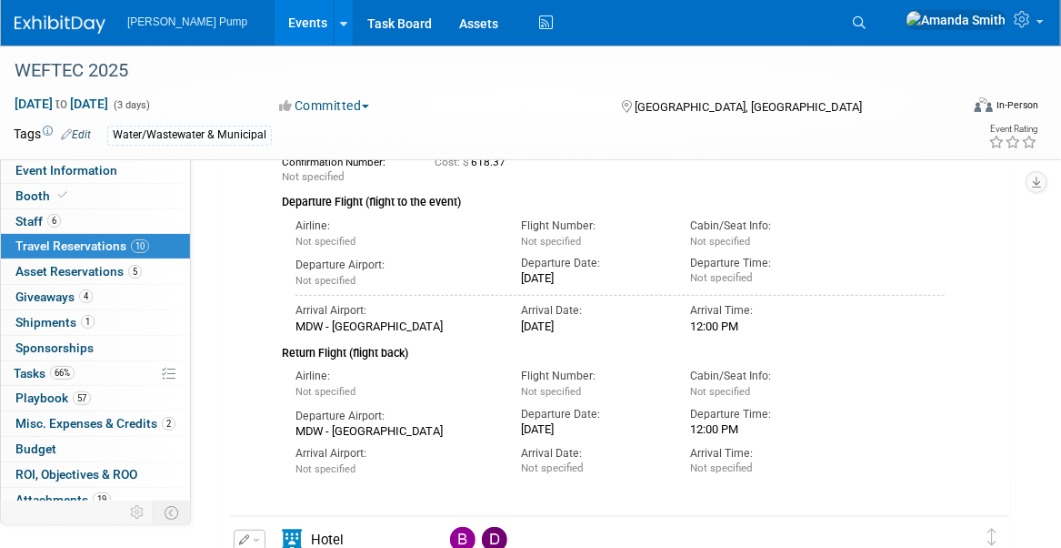
scroll to position [182, 0]
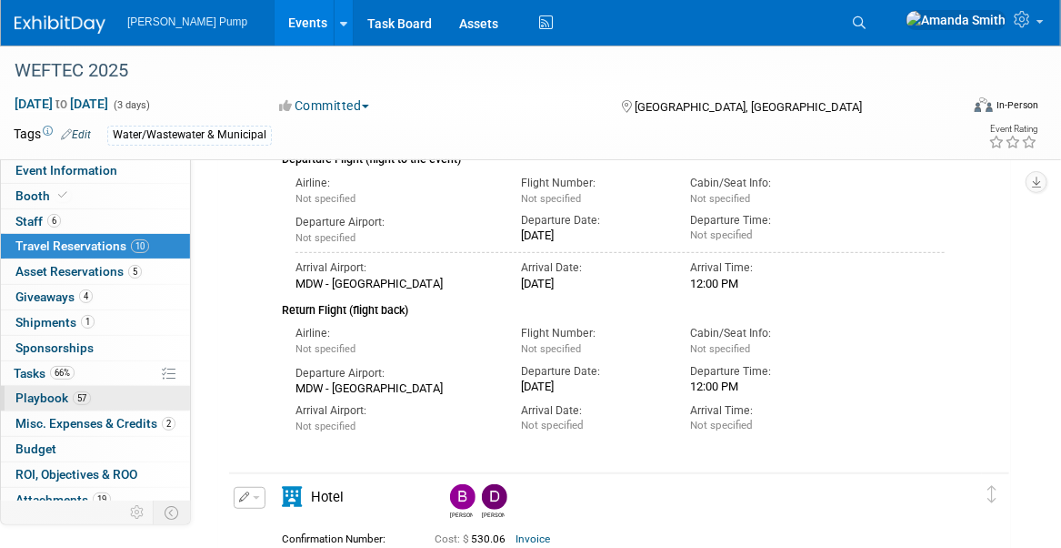
click at [34, 392] on span "Playbook 57" at bounding box center [52, 397] width 75 height 15
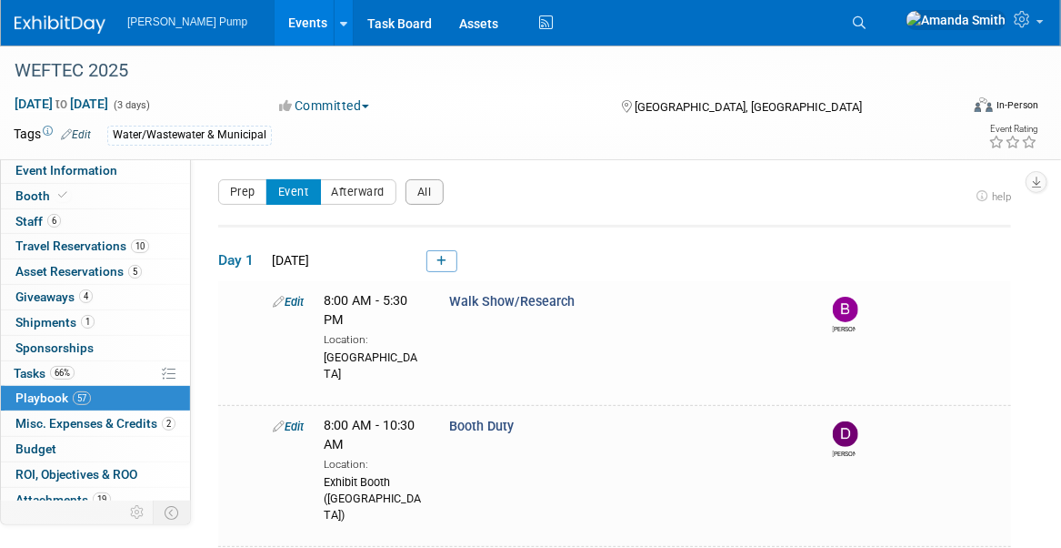
scroll to position [0, 0]
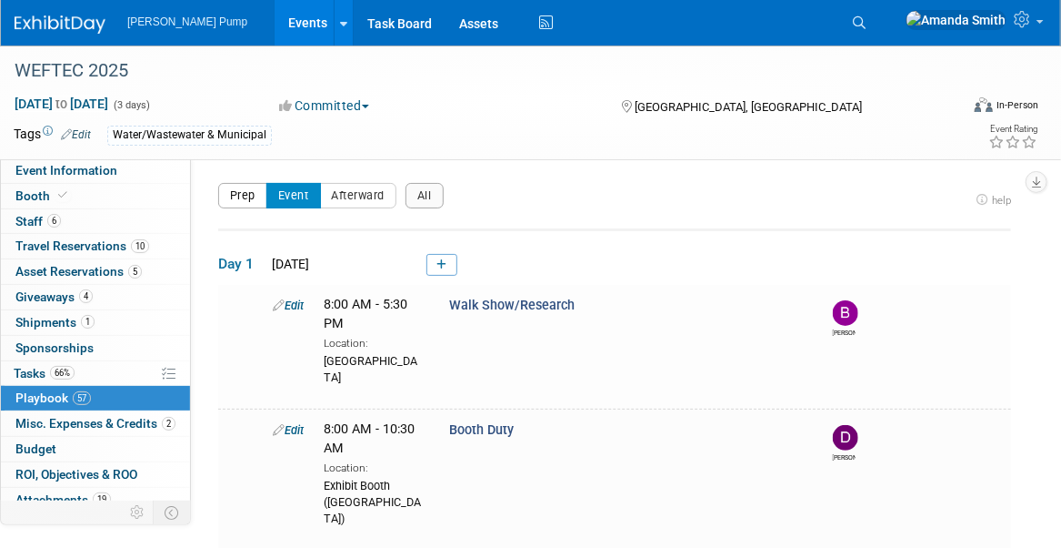
click at [219, 201] on button "Prep" at bounding box center [242, 195] width 49 height 25
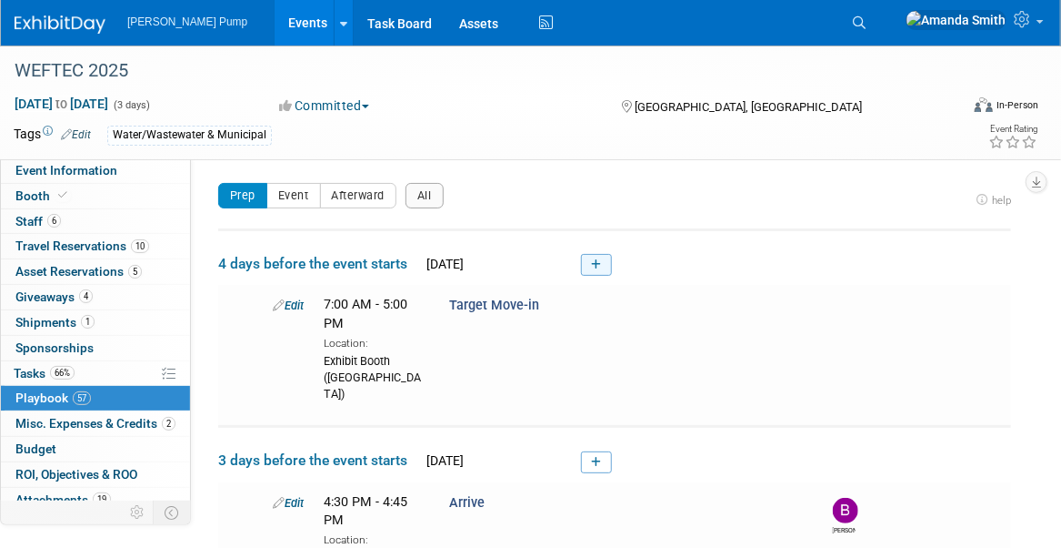
click at [602, 257] on link at bounding box center [596, 265] width 31 height 22
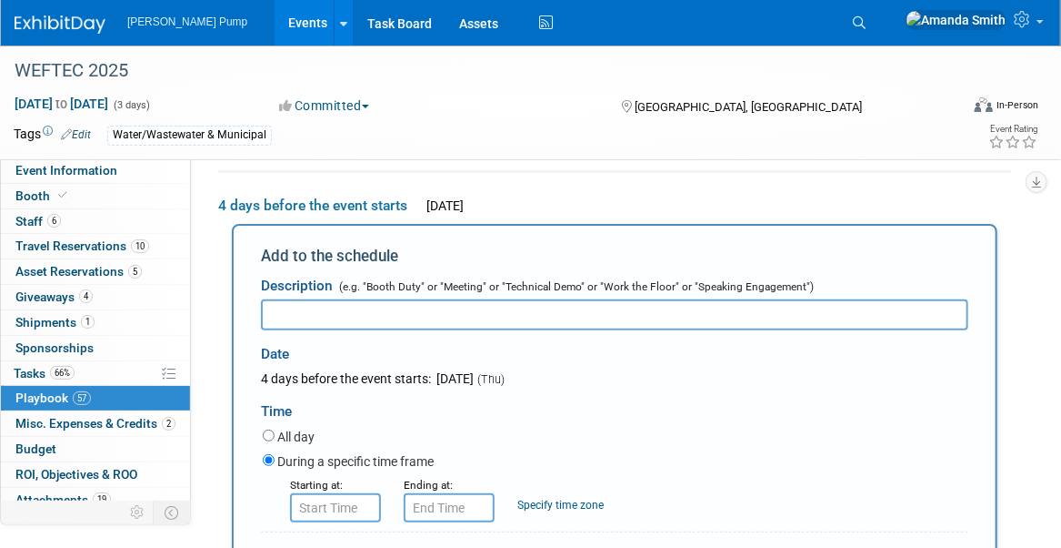
scroll to position [59, 0]
type input "Arrive"
click at [342, 504] on input "8:00 AM" at bounding box center [335, 506] width 91 height 29
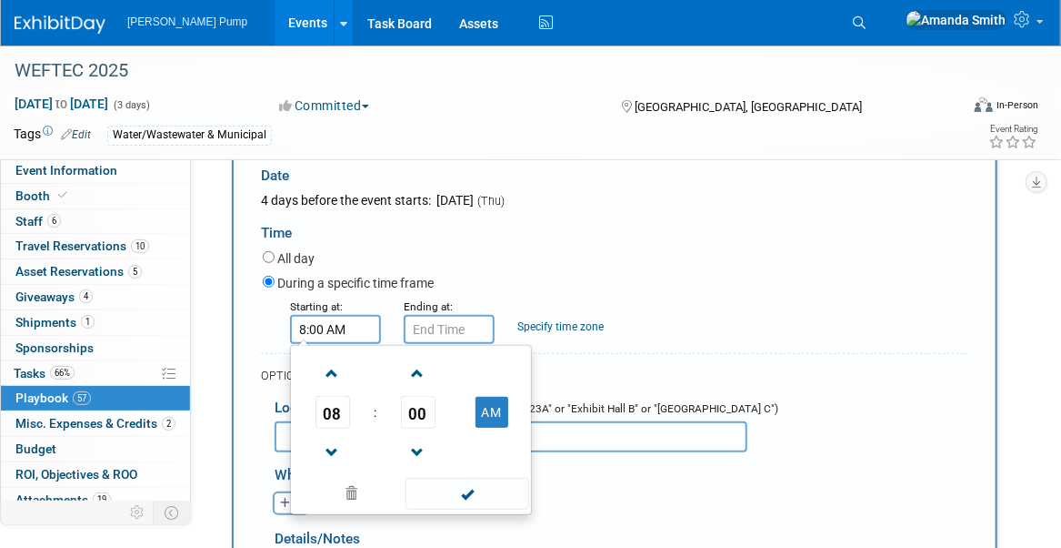
scroll to position [241, 0]
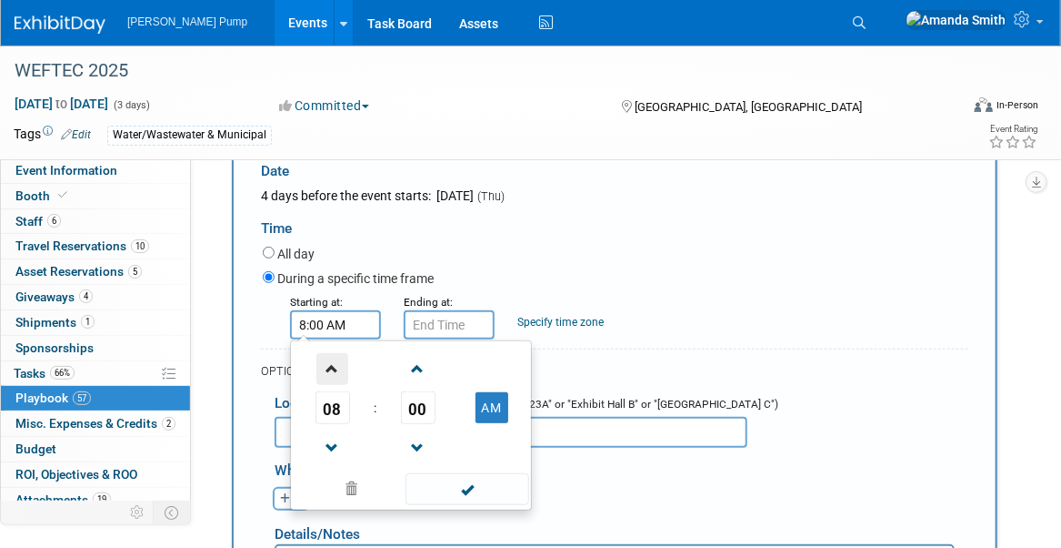
click at [333, 366] on span at bounding box center [333, 369] width 32 height 32
type input "12:00 PM"
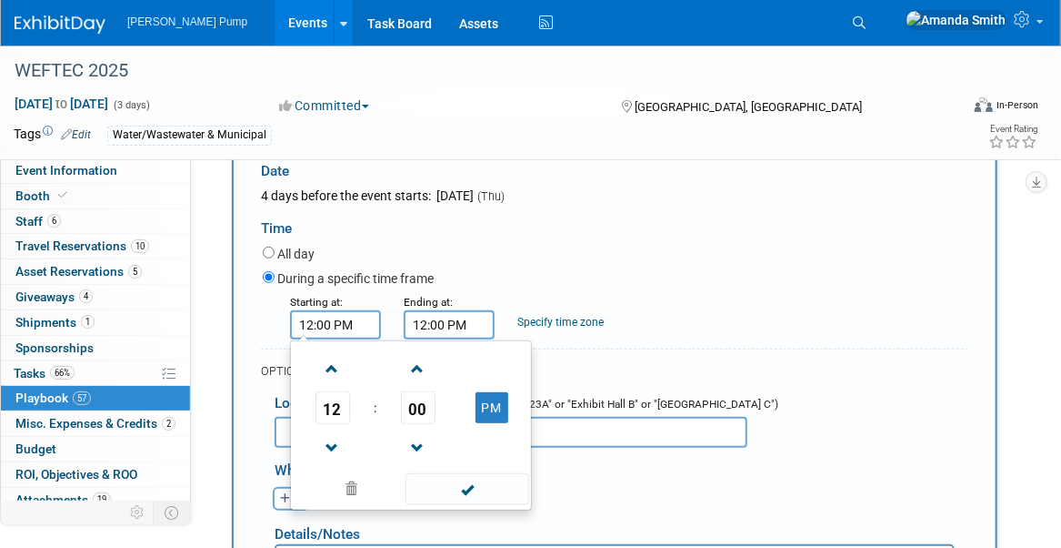
click at [443, 327] on input "12:00 PM" at bounding box center [449, 324] width 91 height 29
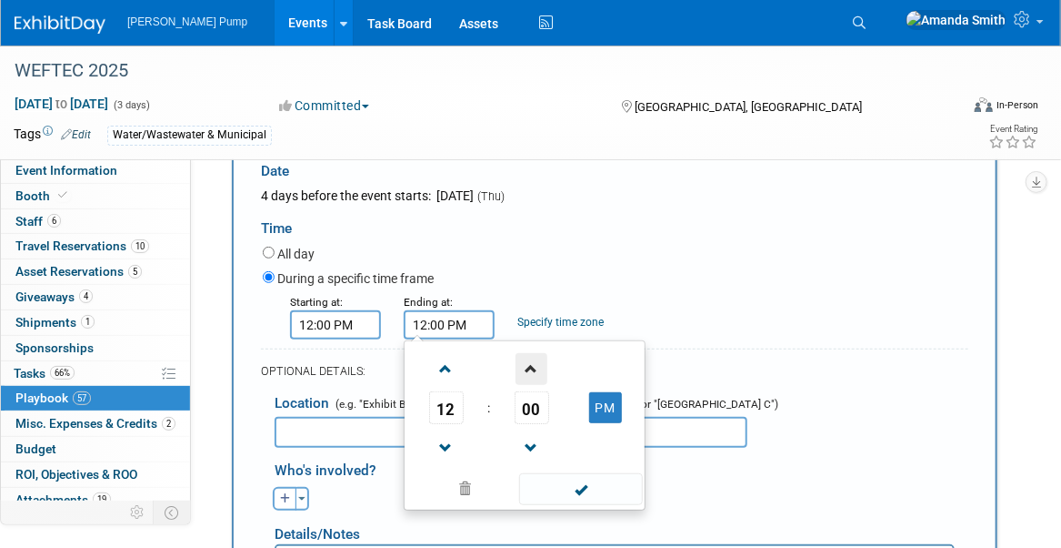
click at [524, 368] on span at bounding box center [532, 369] width 32 height 32
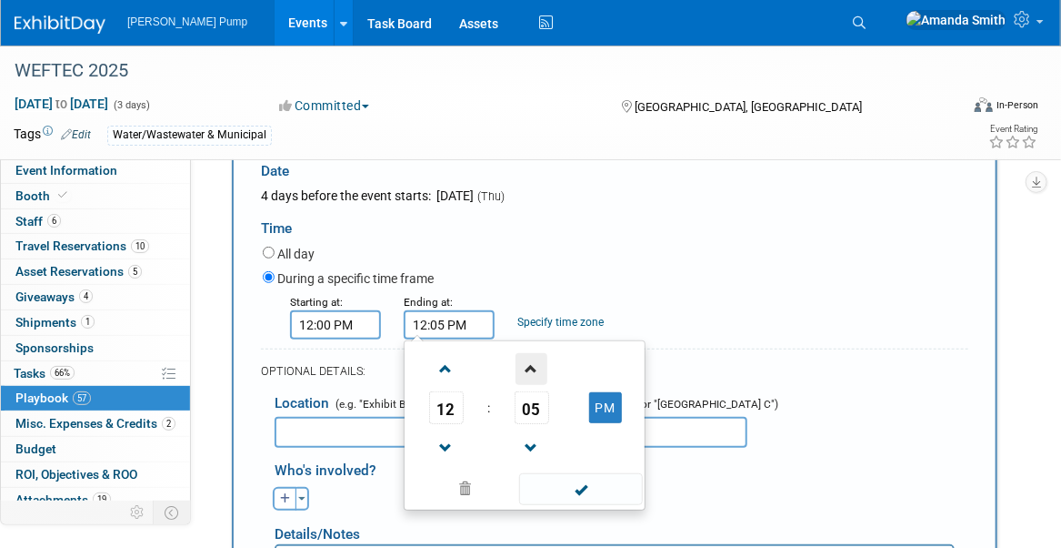
click at [524, 368] on span at bounding box center [532, 369] width 32 height 32
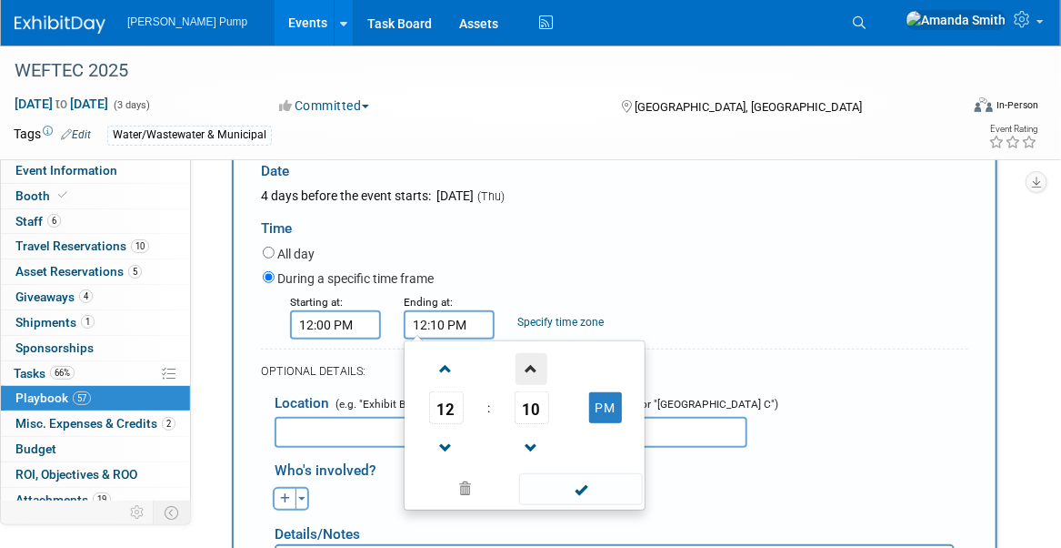
click at [524, 368] on span at bounding box center [532, 369] width 32 height 32
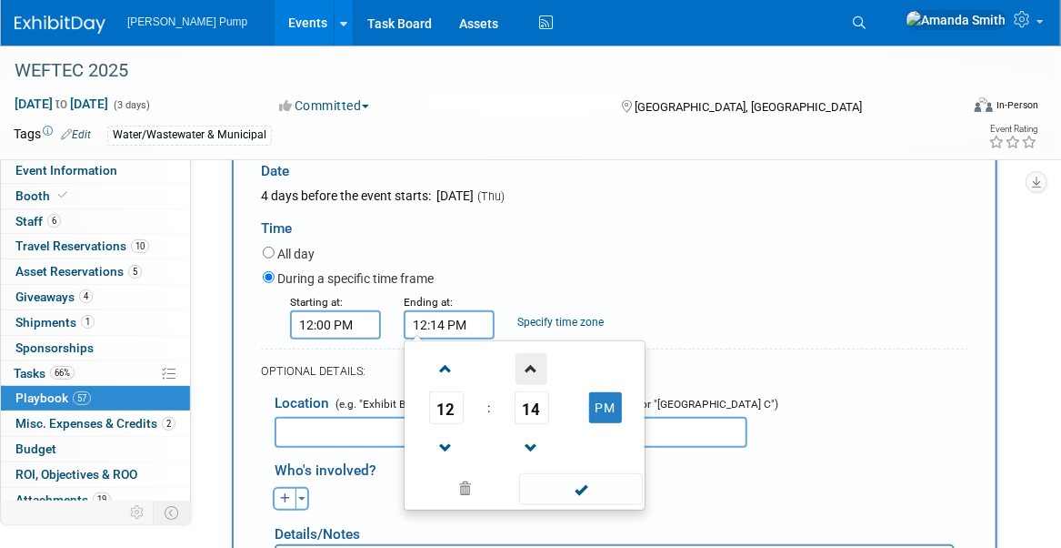
type input "12:15 PM"
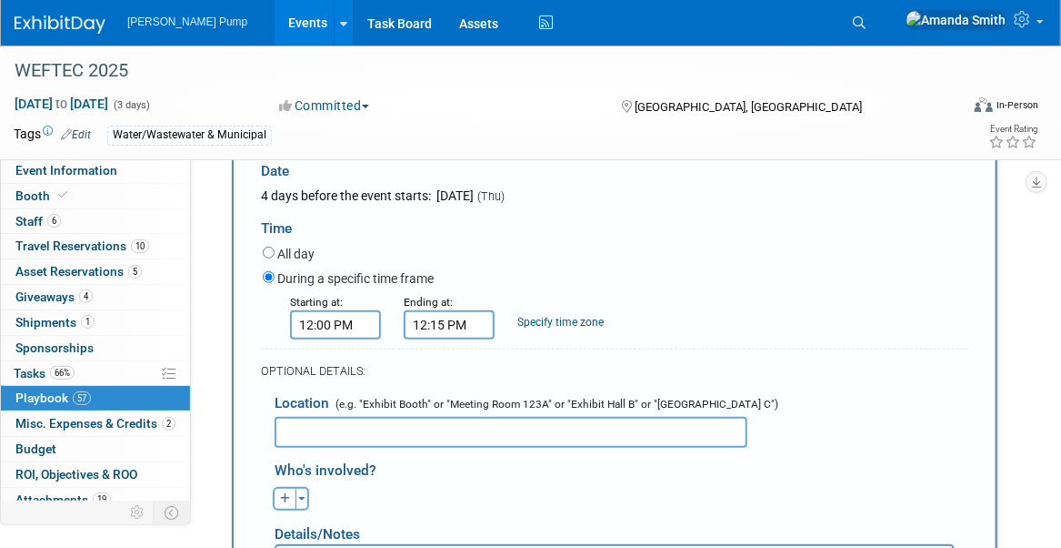
click at [738, 294] on div "Starting at: 12:00 PM Ending at: 12:15 PM Specify time zone Time zone:" at bounding box center [615, 315] width 733 height 47
click at [429, 423] on input "text" at bounding box center [511, 432] width 473 height 31
type input "Midway"
click at [283, 493] on icon "button" at bounding box center [285, 498] width 11 height 11
select select
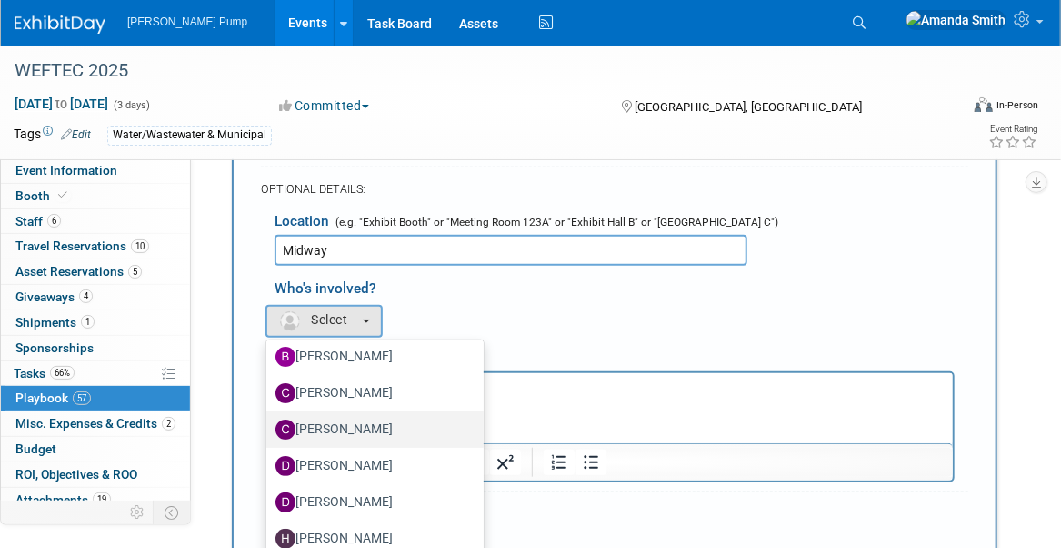
scroll to position [273, 0]
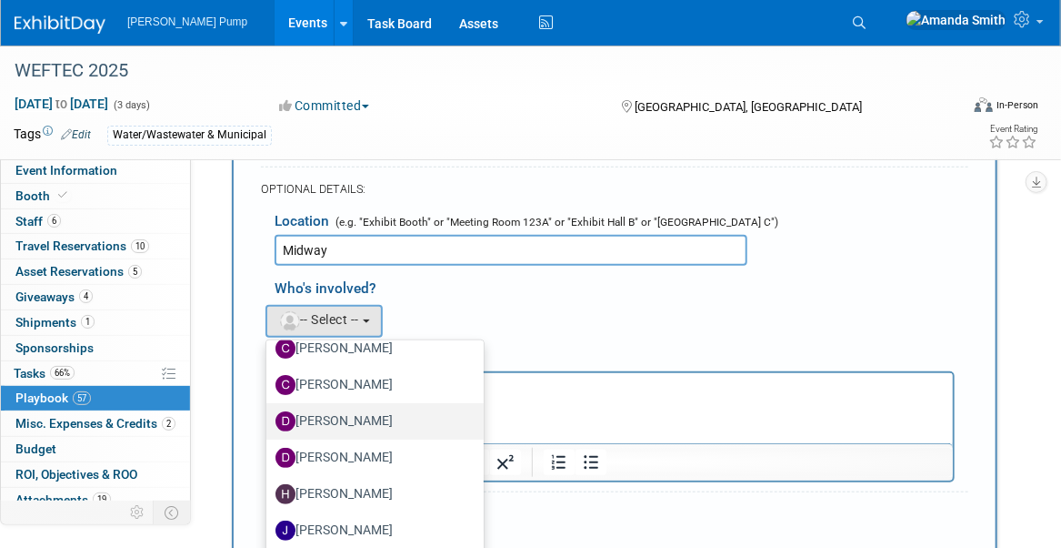
click at [349, 414] on label "David Perry" at bounding box center [371, 421] width 190 height 29
click at [269, 414] on input "David Perry" at bounding box center [263, 419] width 12 height 12
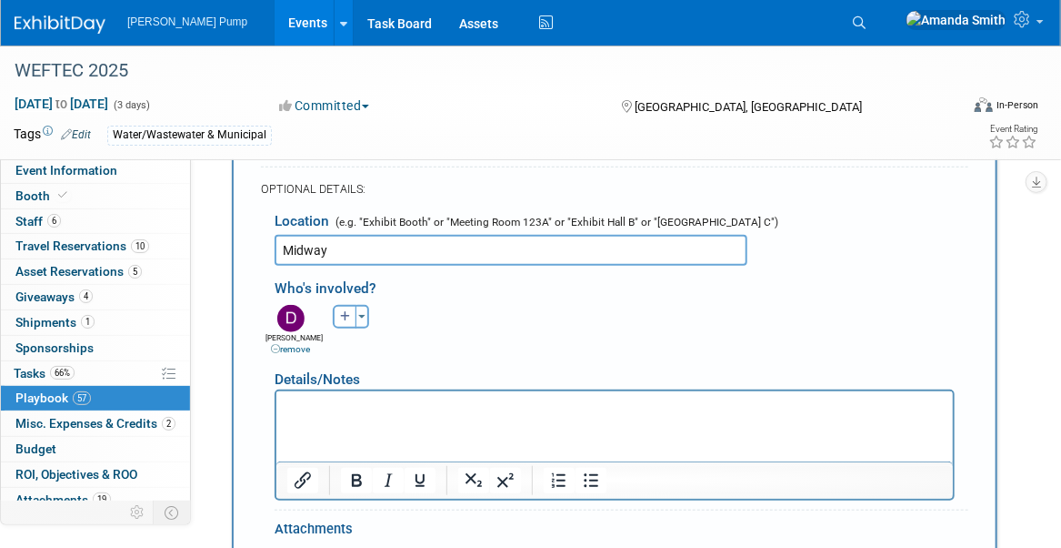
click at [515, 356] on div "Details/Notes" at bounding box center [615, 373] width 680 height 34
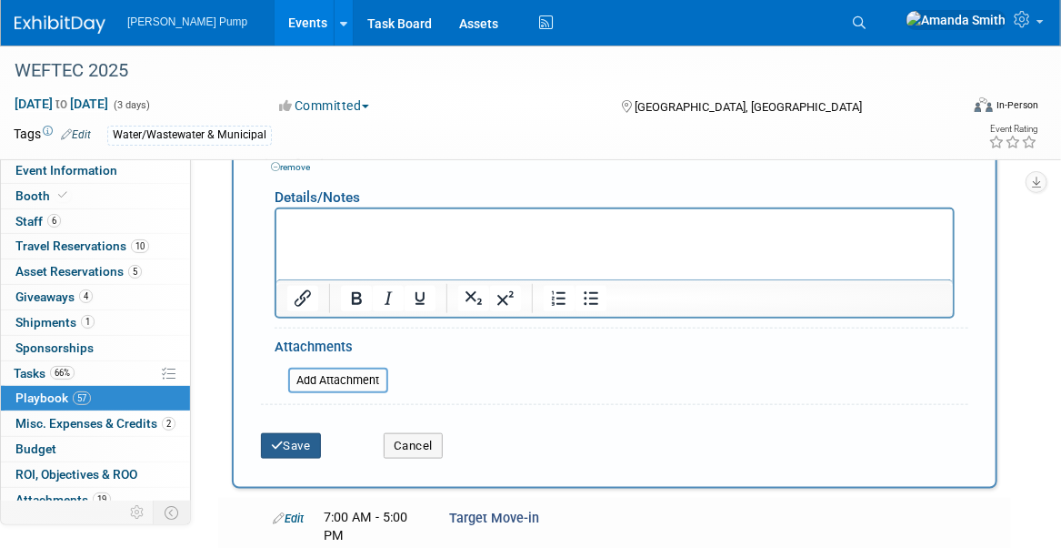
click at [316, 445] on button "Save" at bounding box center [291, 445] width 60 height 25
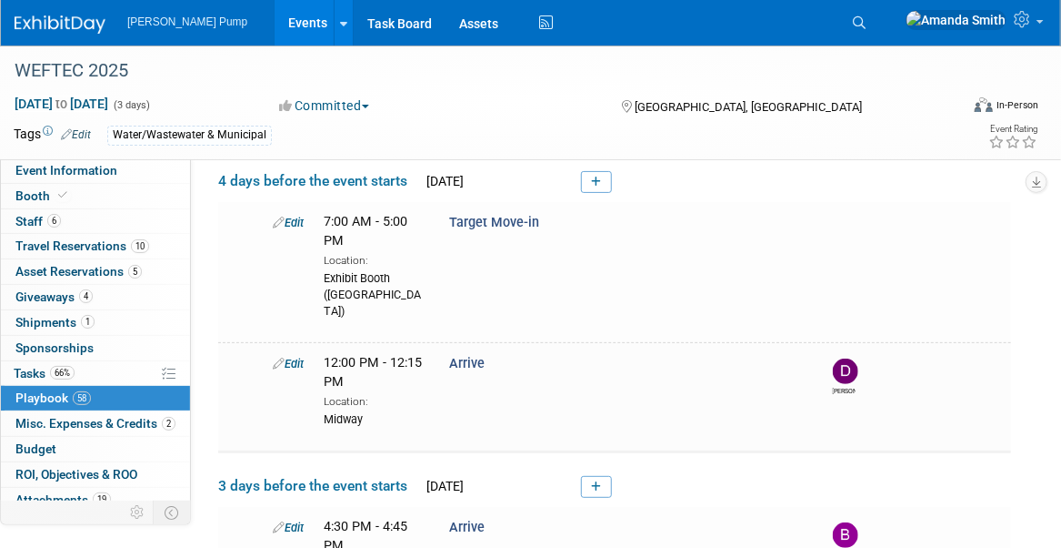
scroll to position [0, 0]
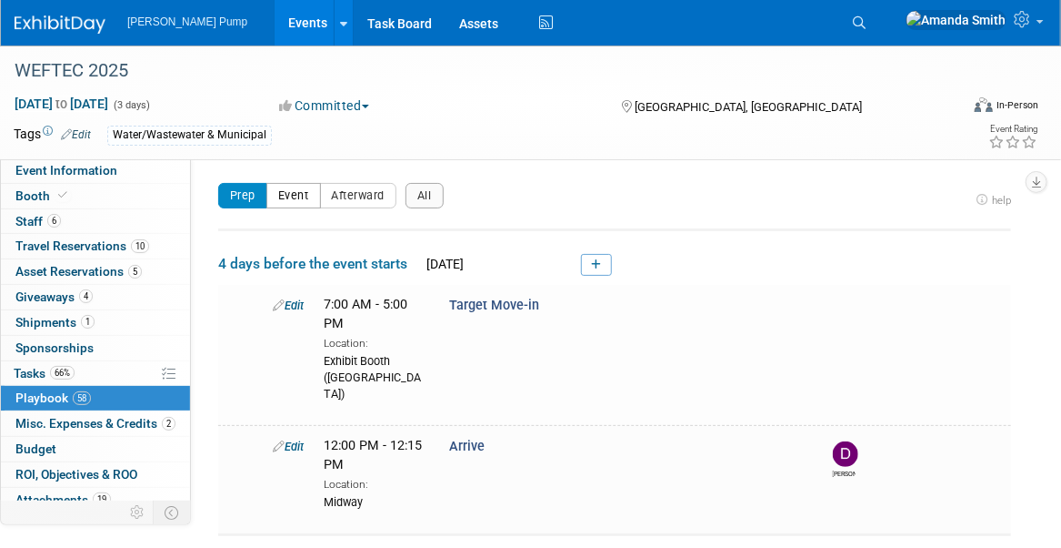
click at [271, 200] on button "Event" at bounding box center [293, 195] width 55 height 25
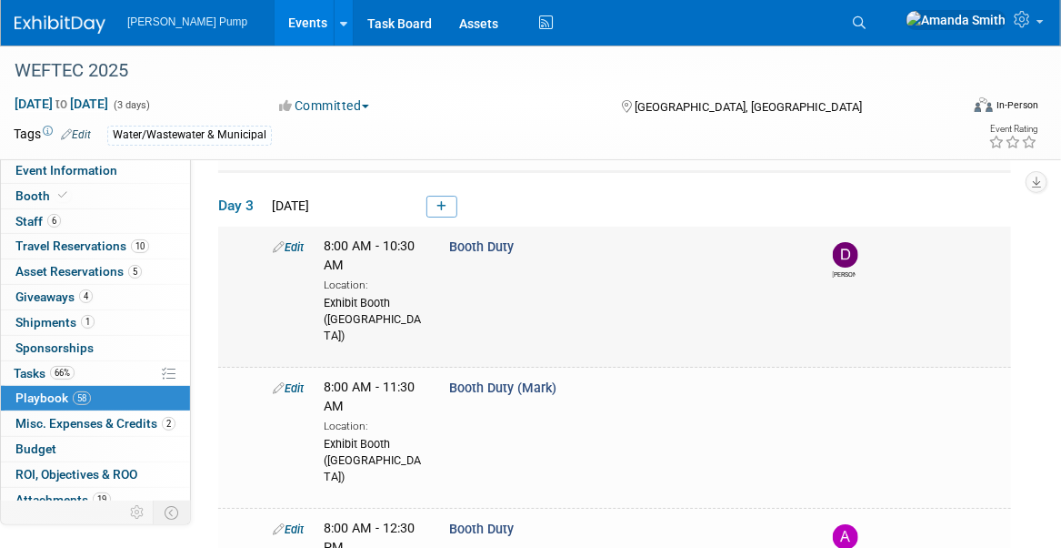
scroll to position [5184, 0]
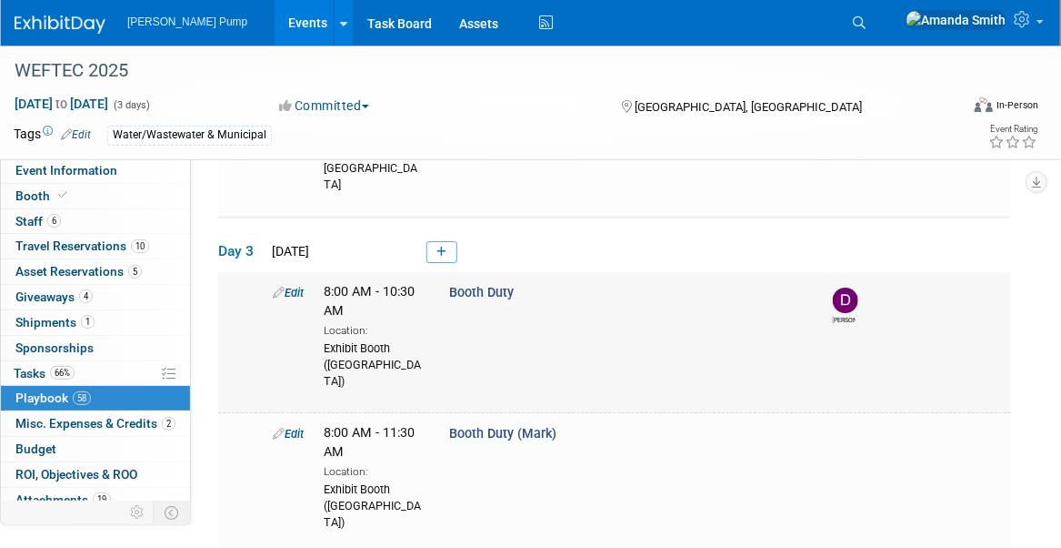
click at [296, 286] on link "Edit" at bounding box center [288, 293] width 31 height 14
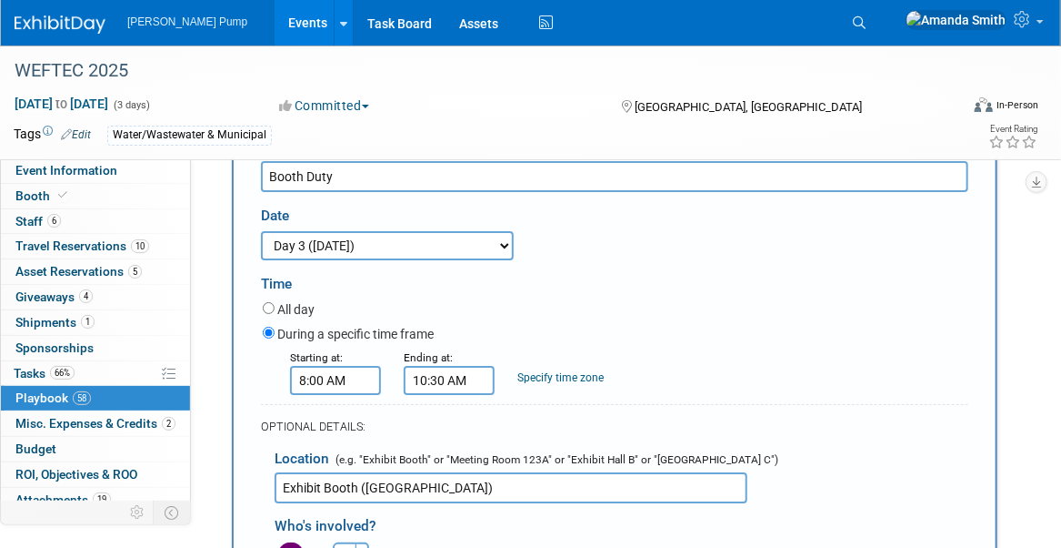
scroll to position [5692, 0]
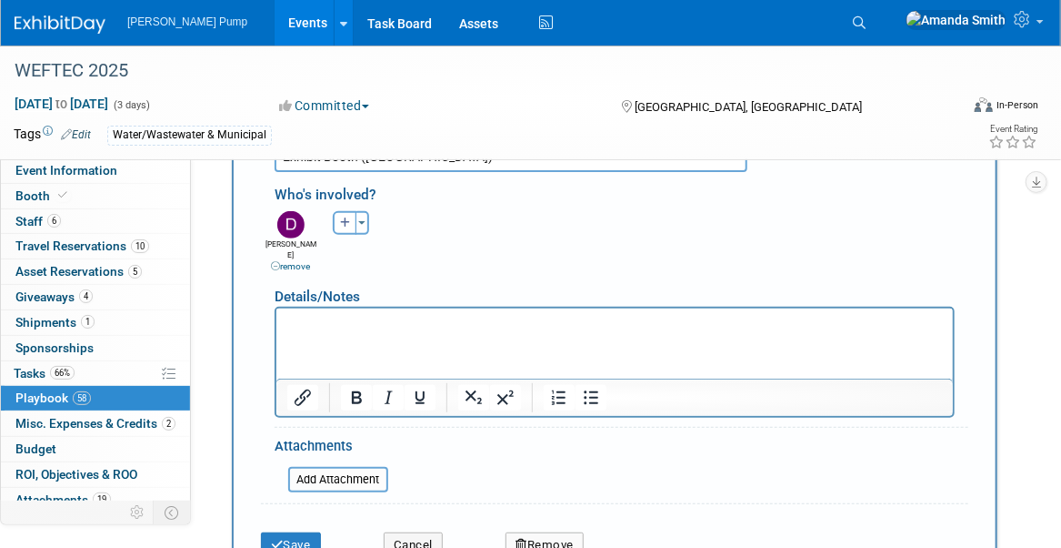
click at [519, 538] on icon "button" at bounding box center [522, 544] width 12 height 12
click at [654, 538] on link "Yes" at bounding box center [644, 552] width 53 height 29
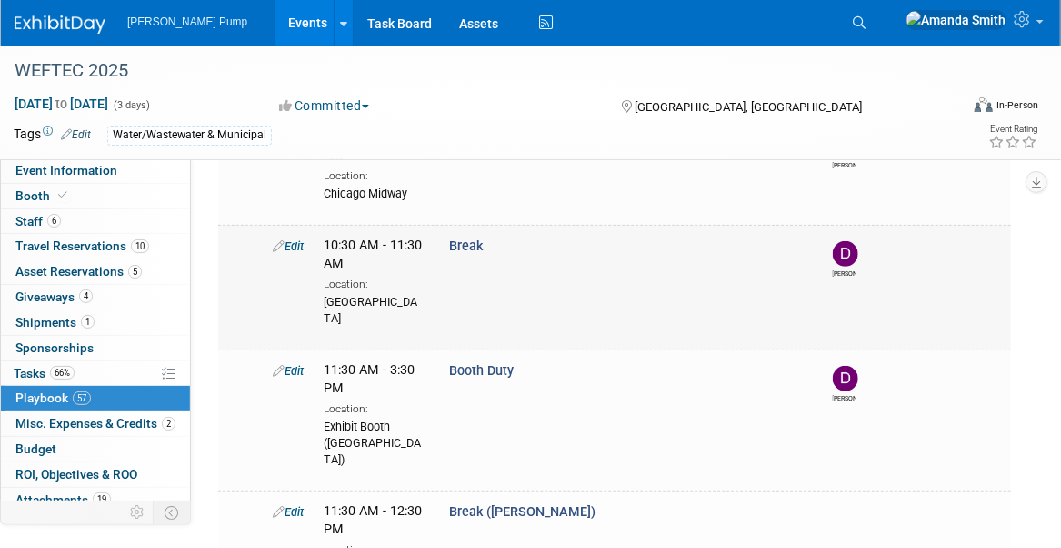
scroll to position [5730, 0]
click at [295, 238] on link "Edit" at bounding box center [288, 245] width 31 height 14
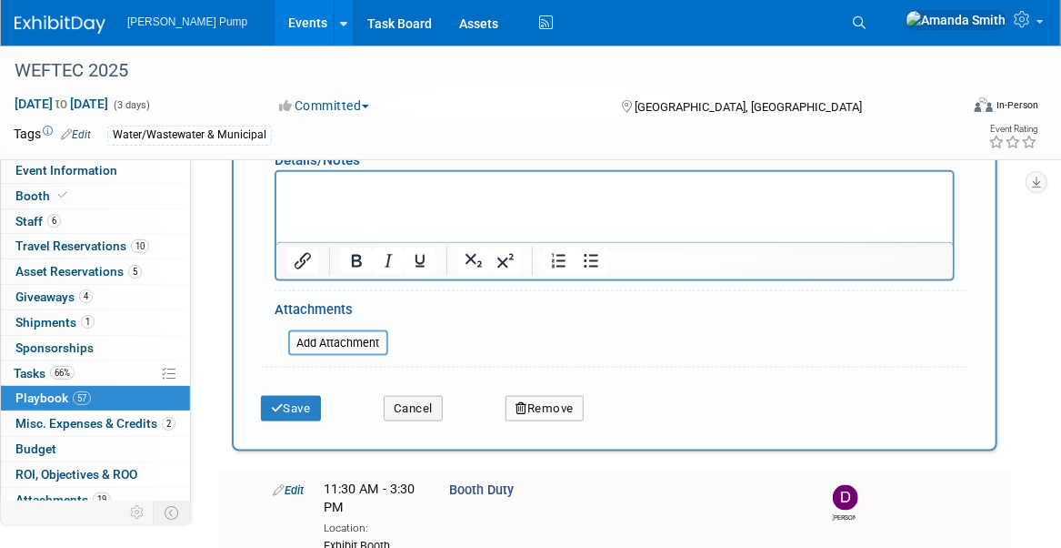
scroll to position [6370, 0]
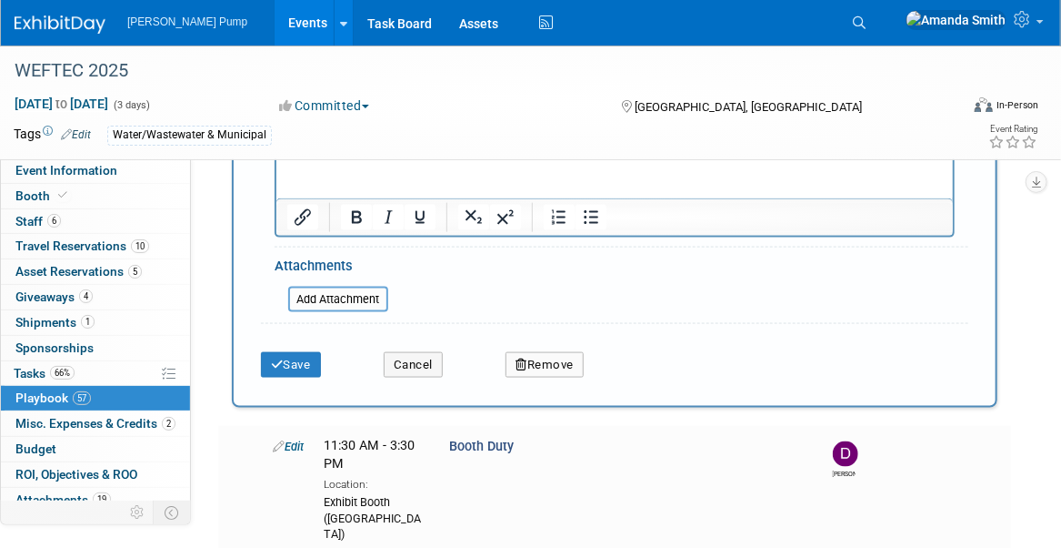
click at [542, 352] on button "Remove" at bounding box center [545, 364] width 78 height 25
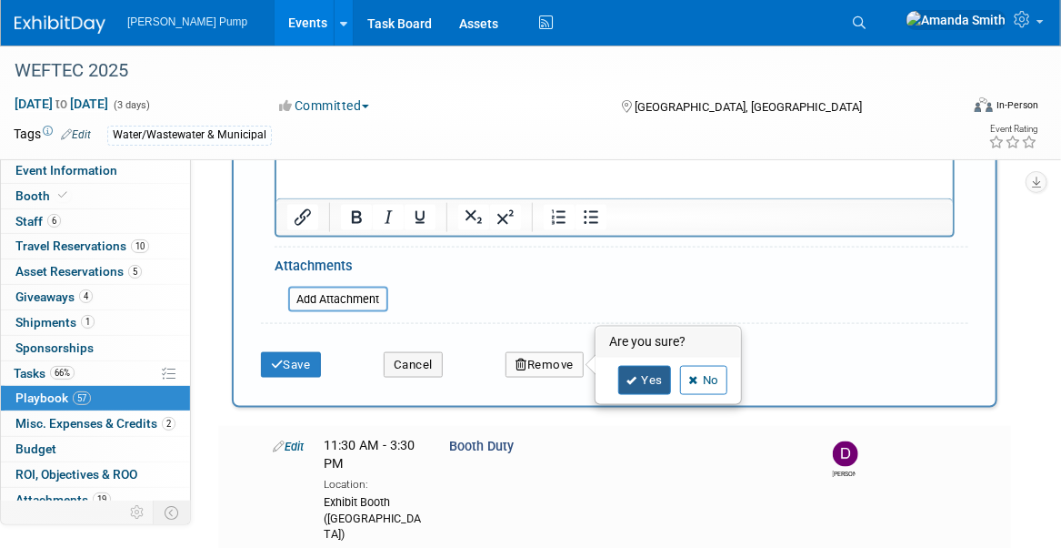
click at [639, 366] on link "Yes" at bounding box center [644, 380] width 53 height 29
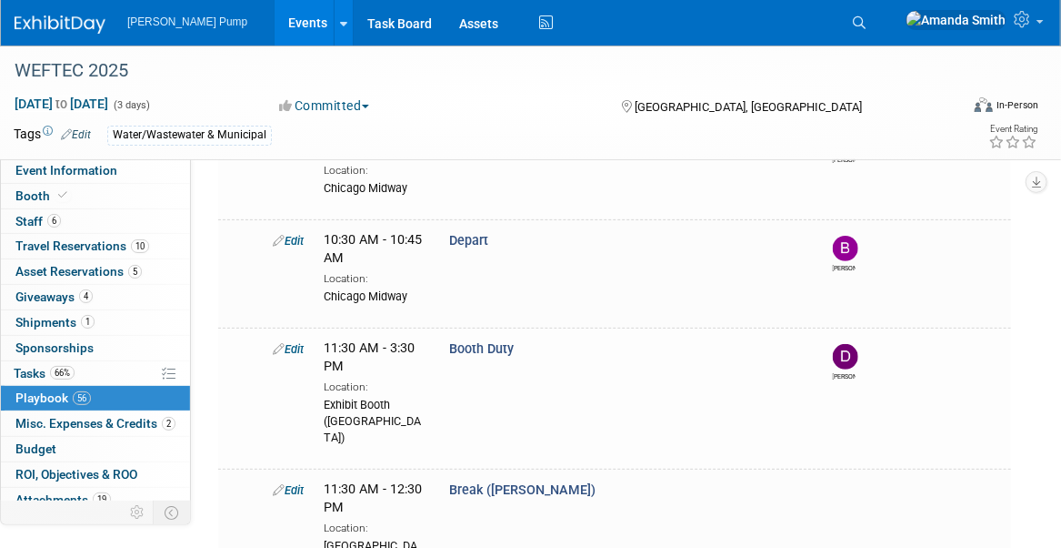
scroll to position [5583, 0]
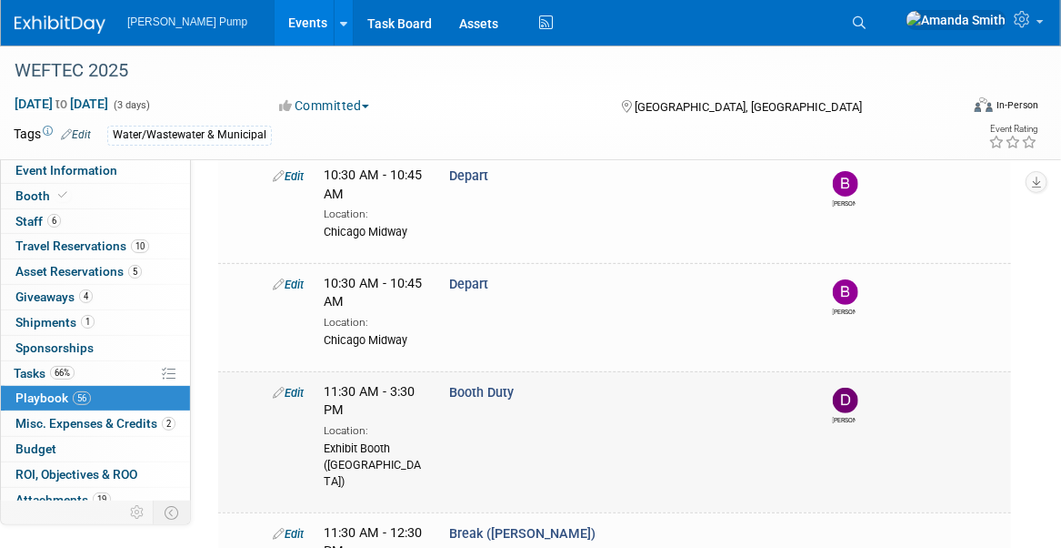
click at [297, 386] on link "Edit" at bounding box center [288, 393] width 31 height 14
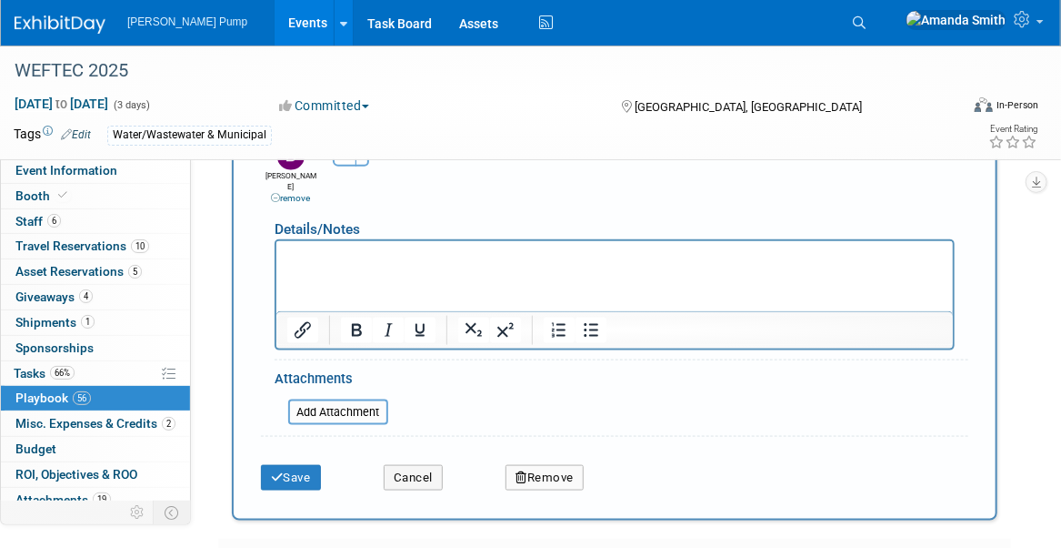
scroll to position [6279, 0]
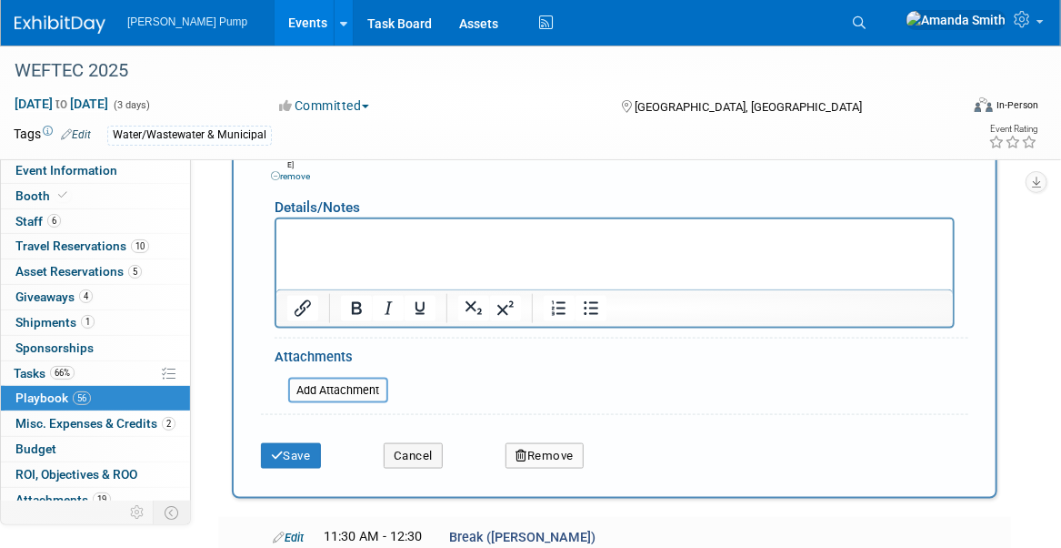
click at [552, 443] on button "Remove" at bounding box center [545, 455] width 78 height 25
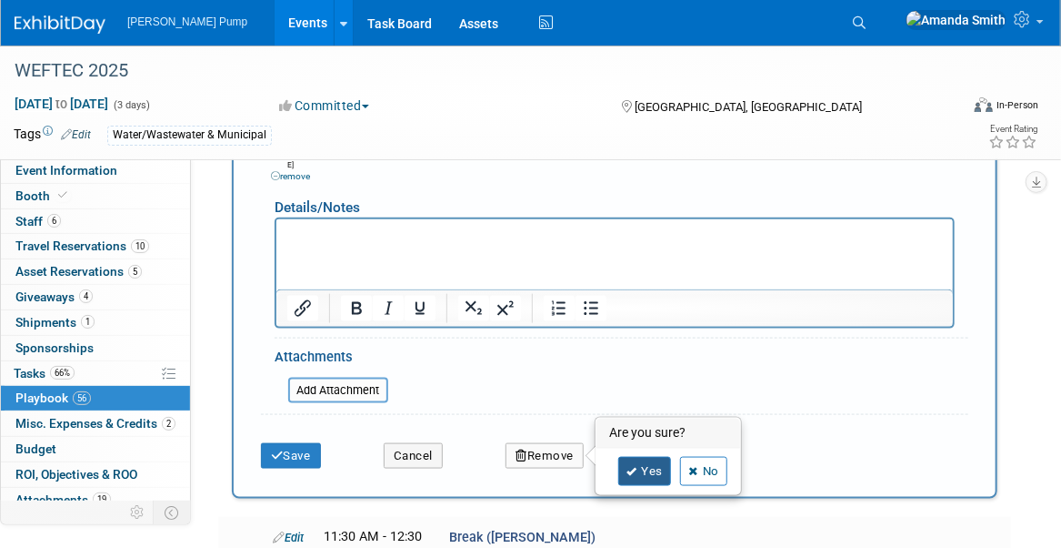
click at [657, 457] on link "Yes" at bounding box center [644, 471] width 53 height 29
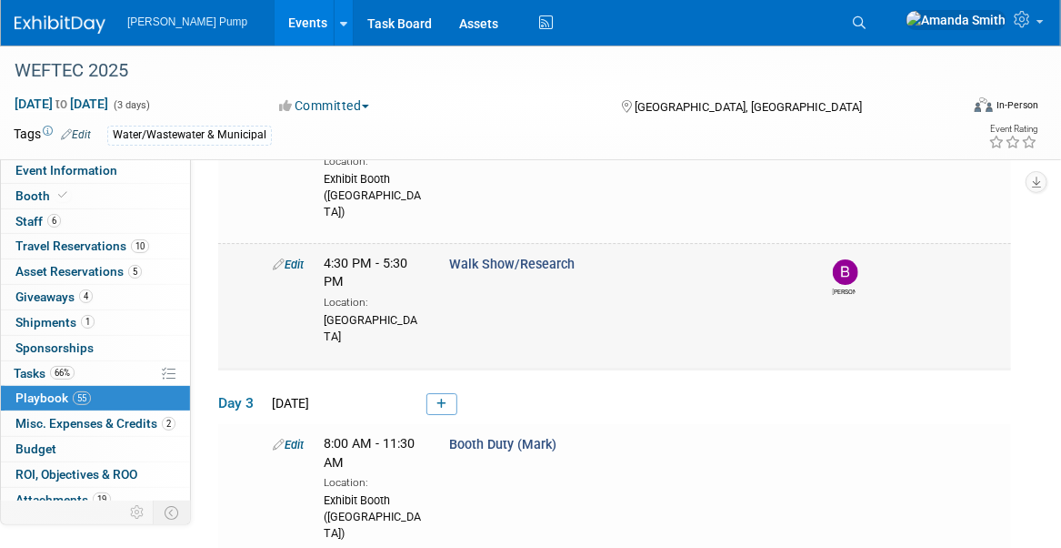
scroll to position [4987, 0]
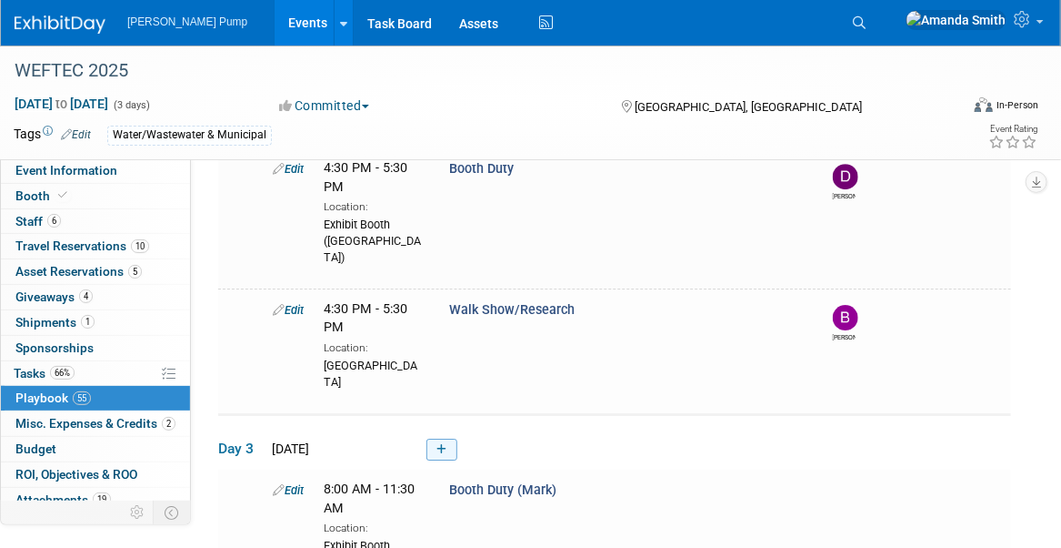
click at [440, 444] on icon at bounding box center [442, 449] width 10 height 11
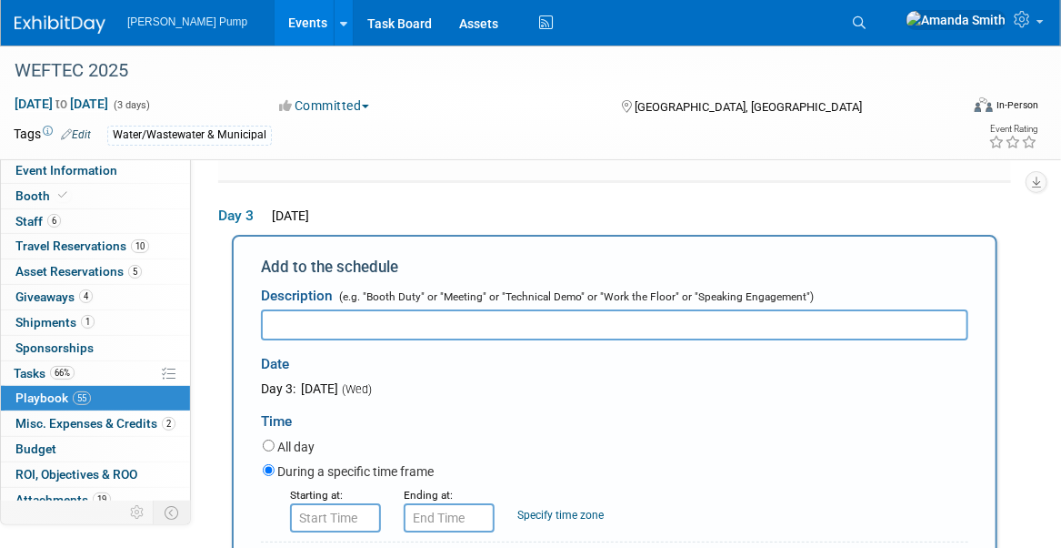
scroll to position [5218, 0]
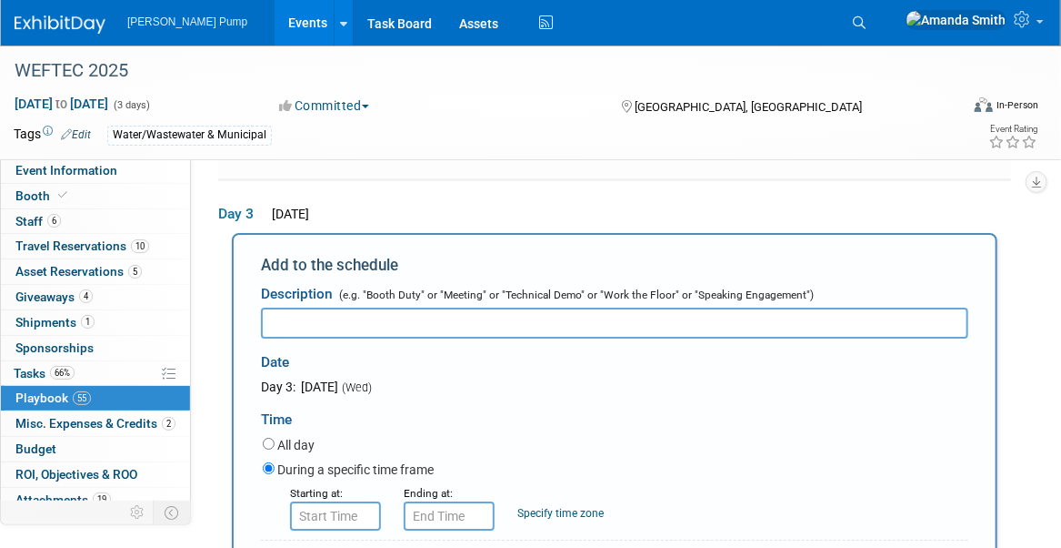
click at [397, 311] on input "text" at bounding box center [615, 322] width 708 height 31
type input "Depart"
click at [355, 501] on input "8:00 AM" at bounding box center [335, 515] width 91 height 29
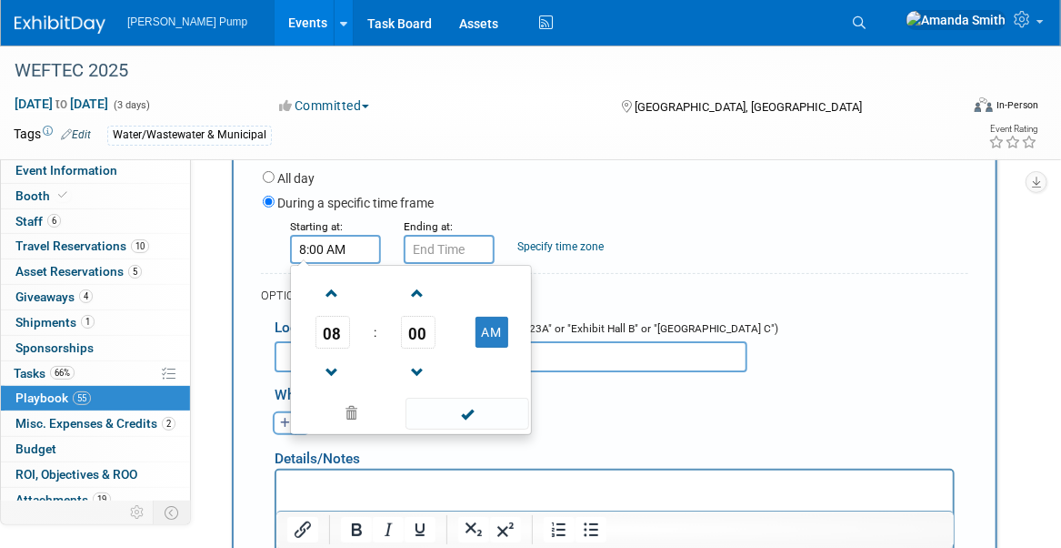
scroll to position [5492, 0]
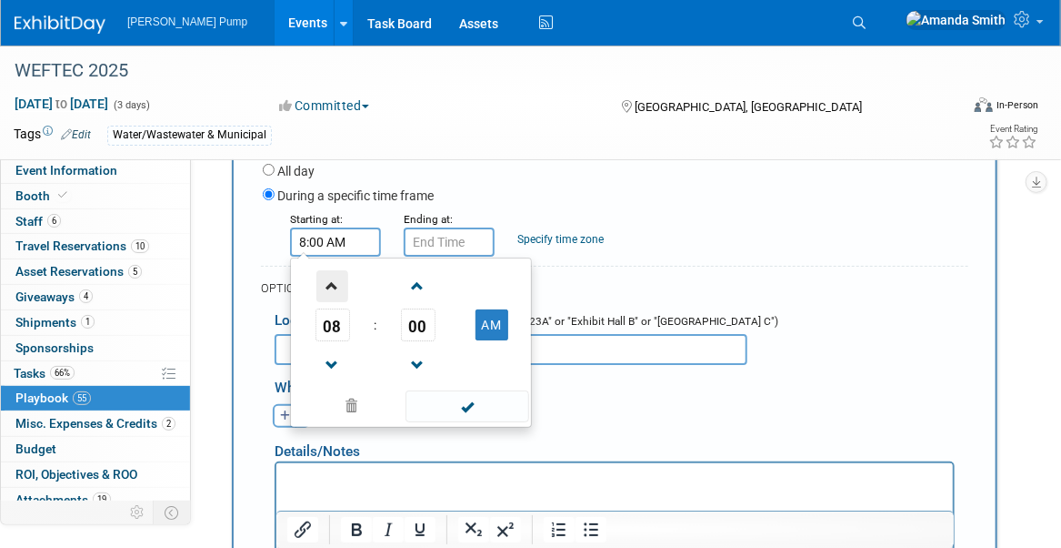
click at [335, 270] on span at bounding box center [333, 286] width 32 height 32
type input "12:00 PM"
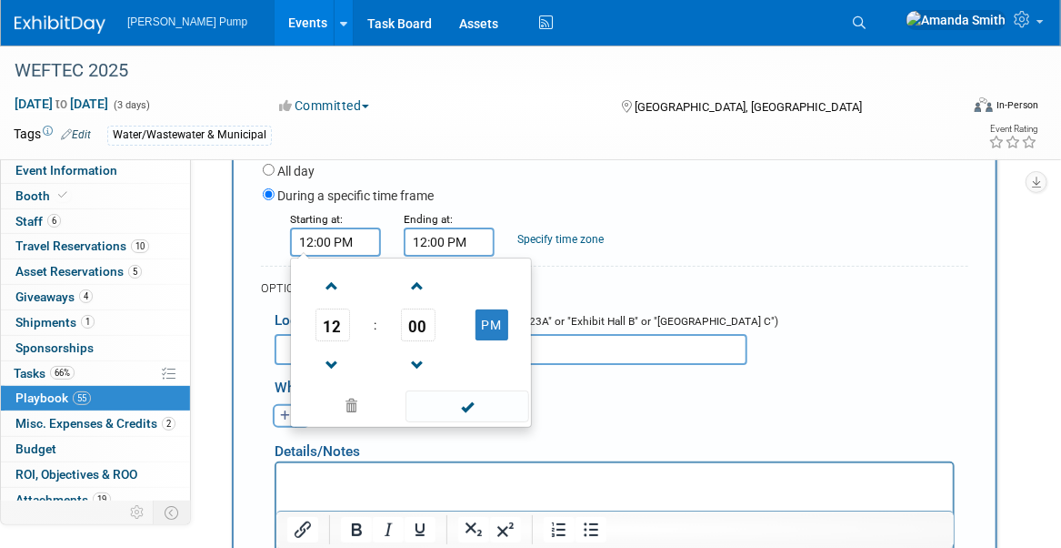
click at [439, 229] on input "12:00 PM" at bounding box center [449, 241] width 91 height 29
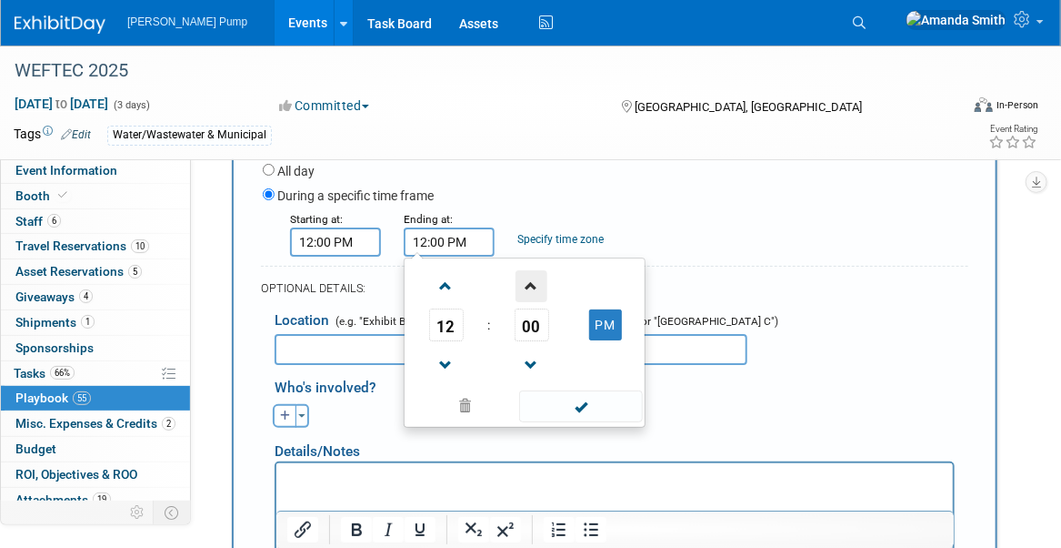
click at [527, 270] on span at bounding box center [532, 286] width 32 height 32
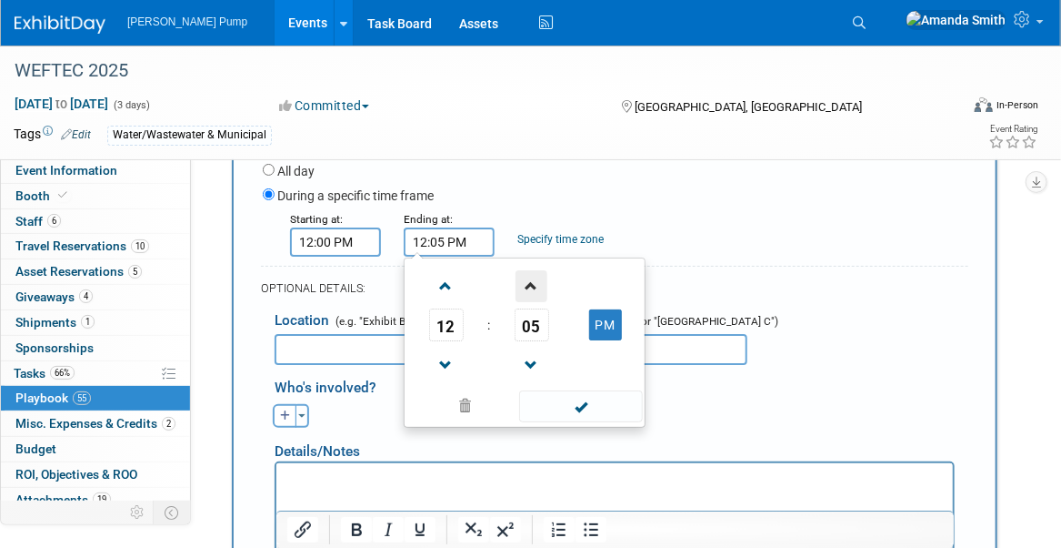
click at [527, 270] on span at bounding box center [532, 286] width 32 height 32
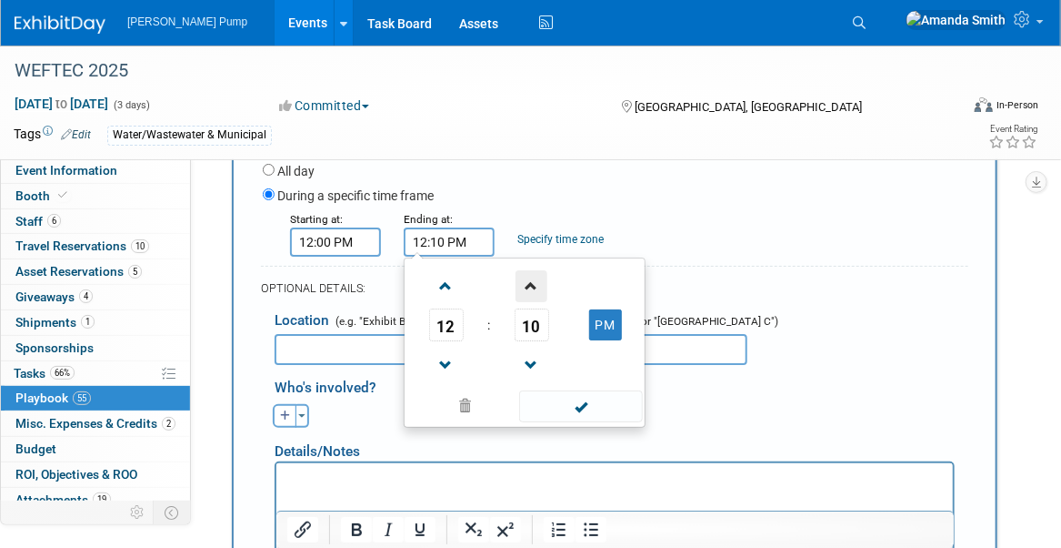
click at [527, 270] on span at bounding box center [532, 286] width 32 height 32
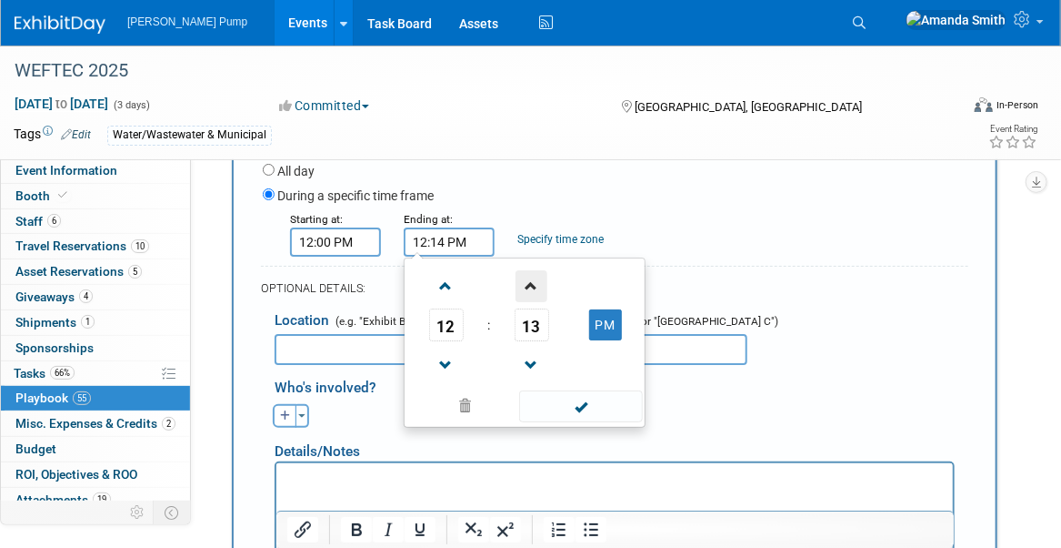
type input "12:15 PM"
click at [722, 220] on div "Starting at: 12:00 PM Ending at: 12:15 PM 12 : 15 PM 12 01 02 03 04 05 06 07 08…" at bounding box center [615, 232] width 733 height 47
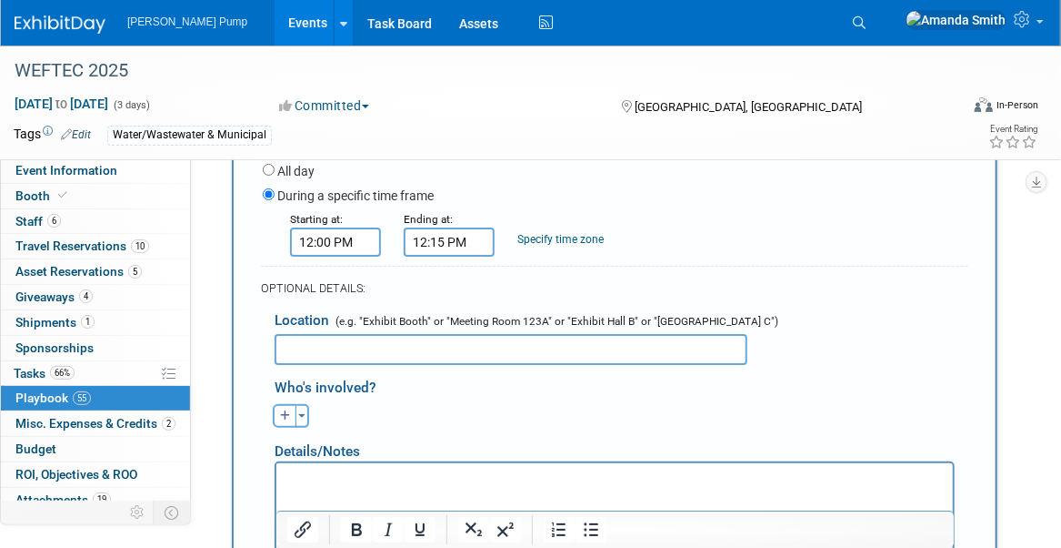
click at [374, 334] on input "text" at bounding box center [511, 349] width 473 height 31
type input "Midway"
click at [285, 410] on icon "button" at bounding box center [285, 415] width 11 height 11
select select
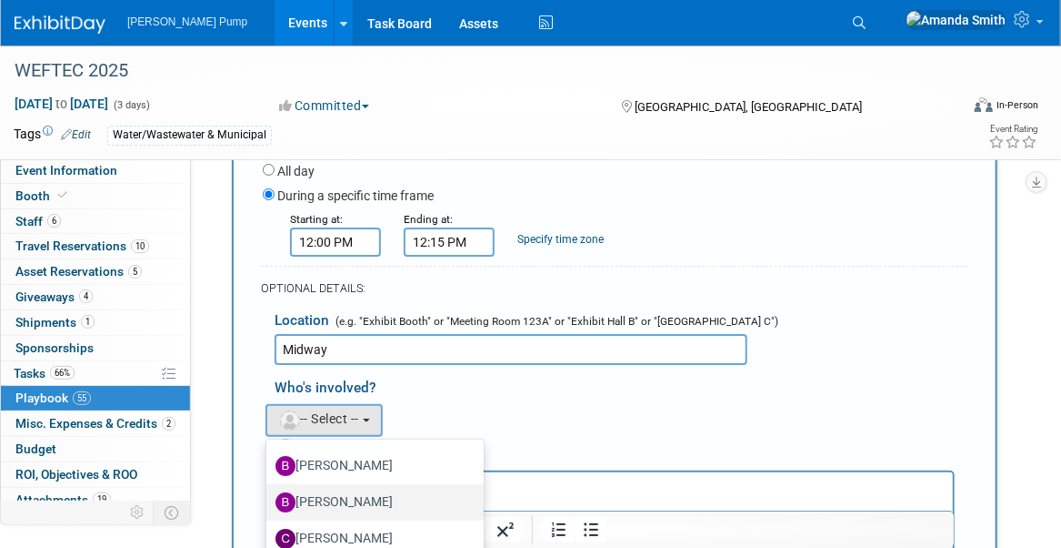
scroll to position [273, 0]
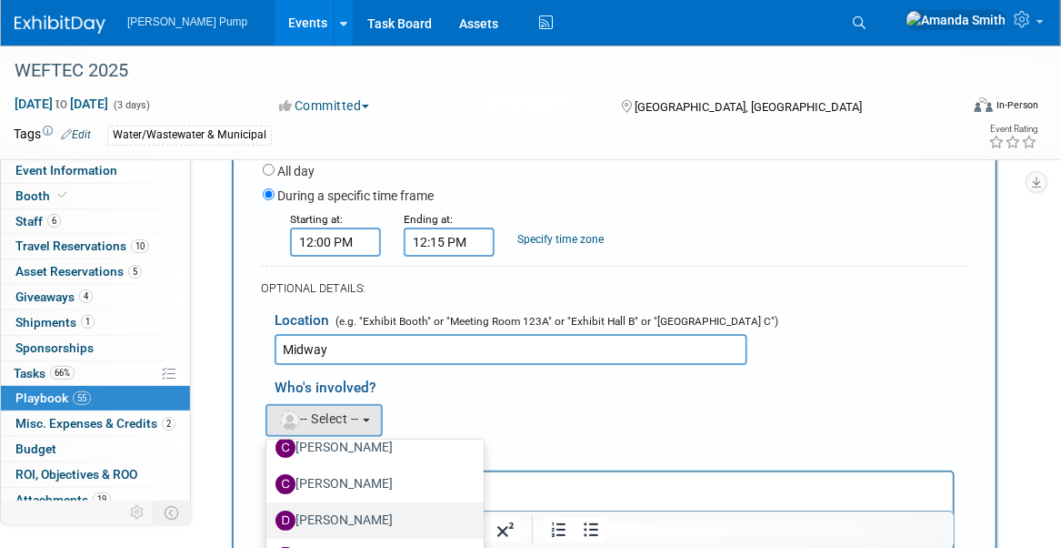
click at [369, 506] on label "David Perry" at bounding box center [371, 520] width 190 height 29
click at [269, 512] on input "David Perry" at bounding box center [263, 518] width 12 height 12
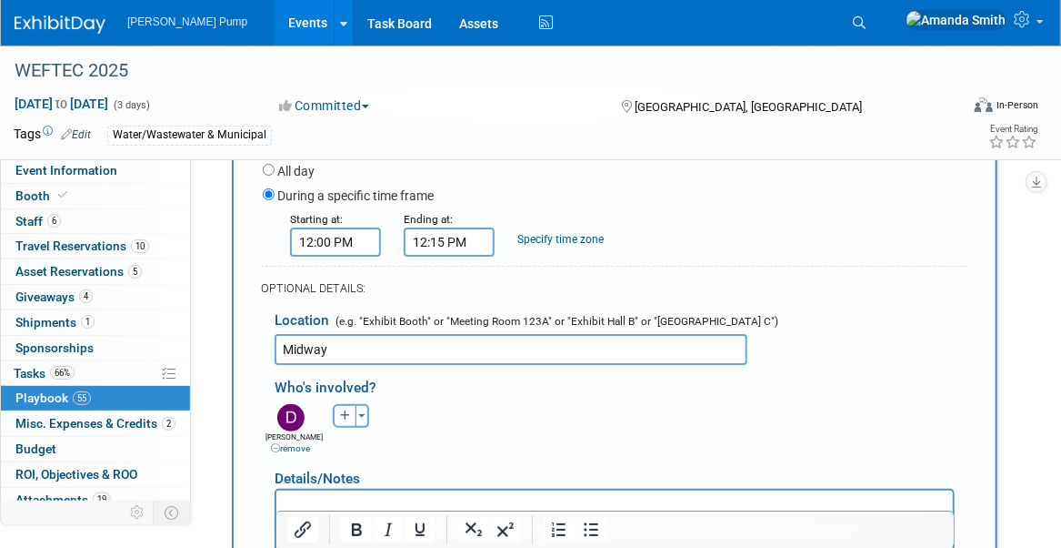
click at [548, 412] on div "Allan remove Amanda (me) remove Bobby remove remove remove" at bounding box center [621, 426] width 721 height 55
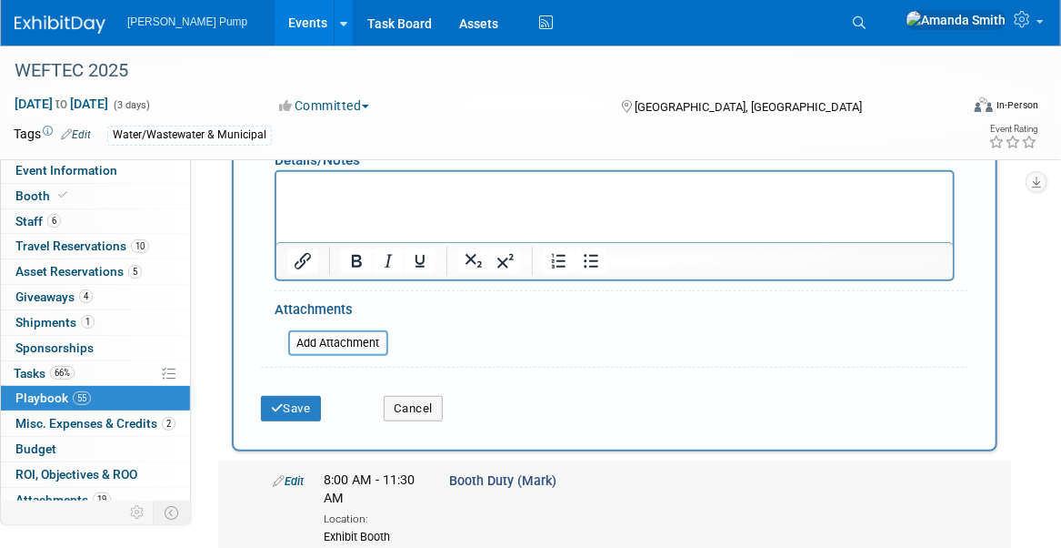
scroll to position [5856, 0]
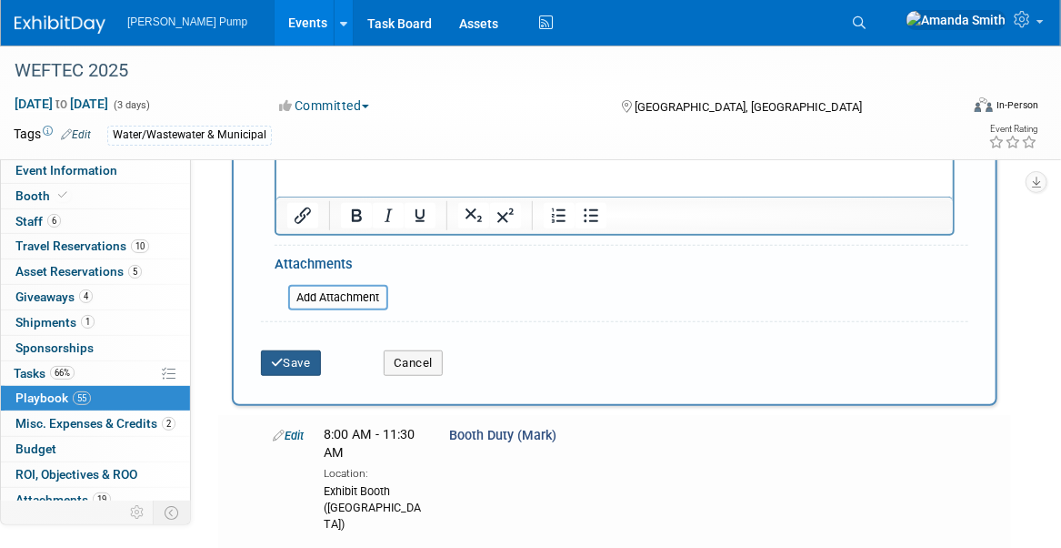
click at [312, 350] on button "Save" at bounding box center [291, 362] width 60 height 25
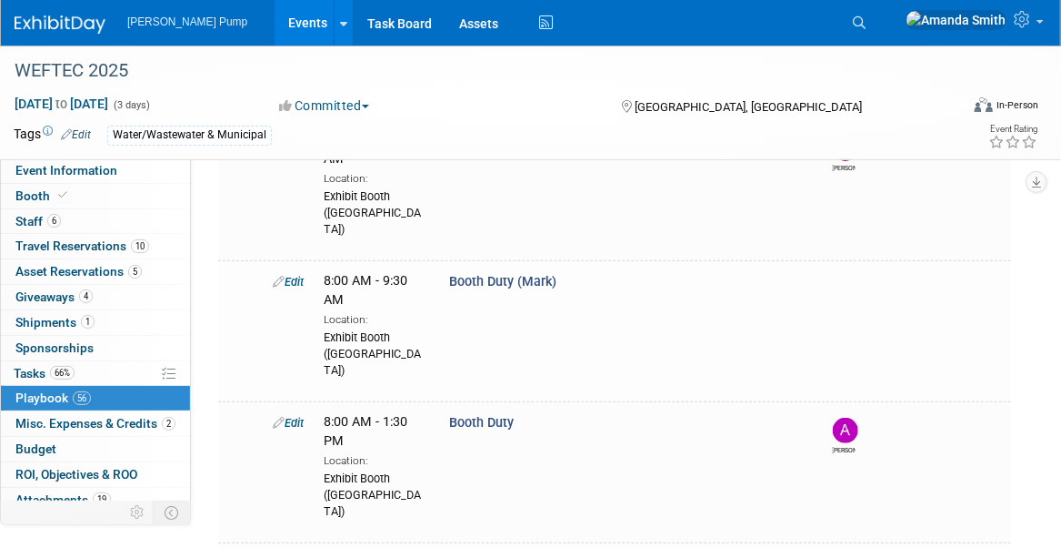
scroll to position [5837, 0]
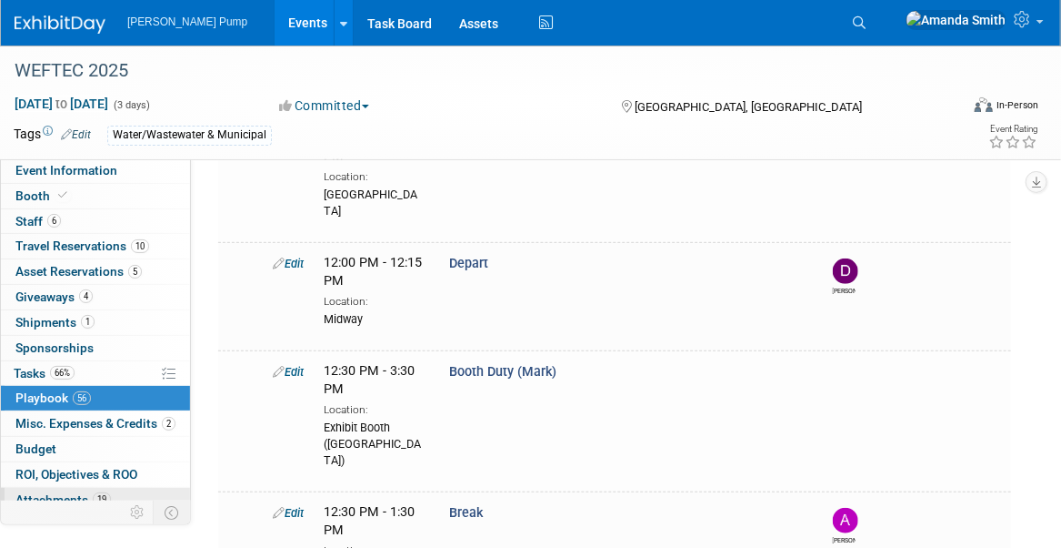
click at [44, 492] on span "Attachments 19" at bounding box center [63, 499] width 96 height 15
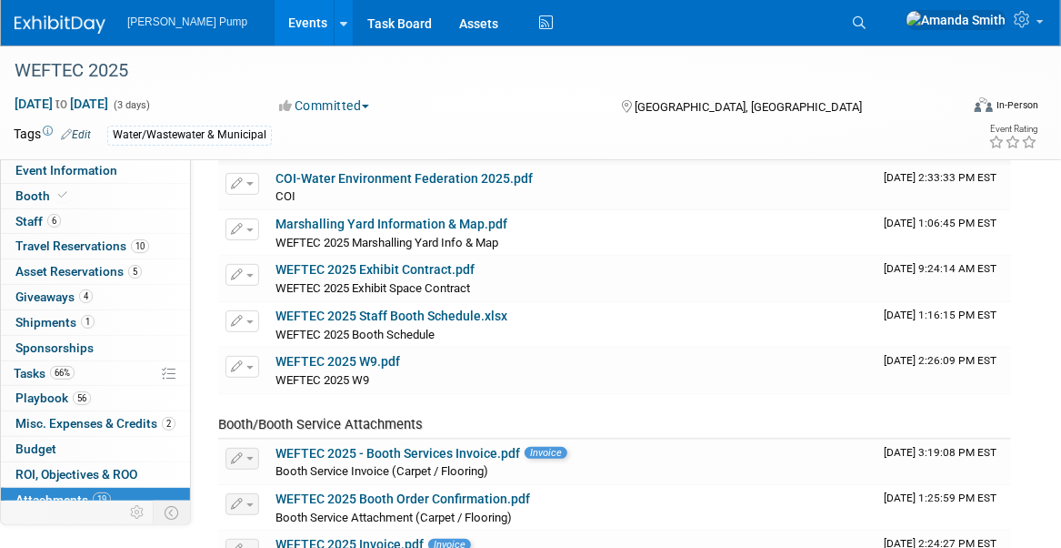
scroll to position [182, 0]
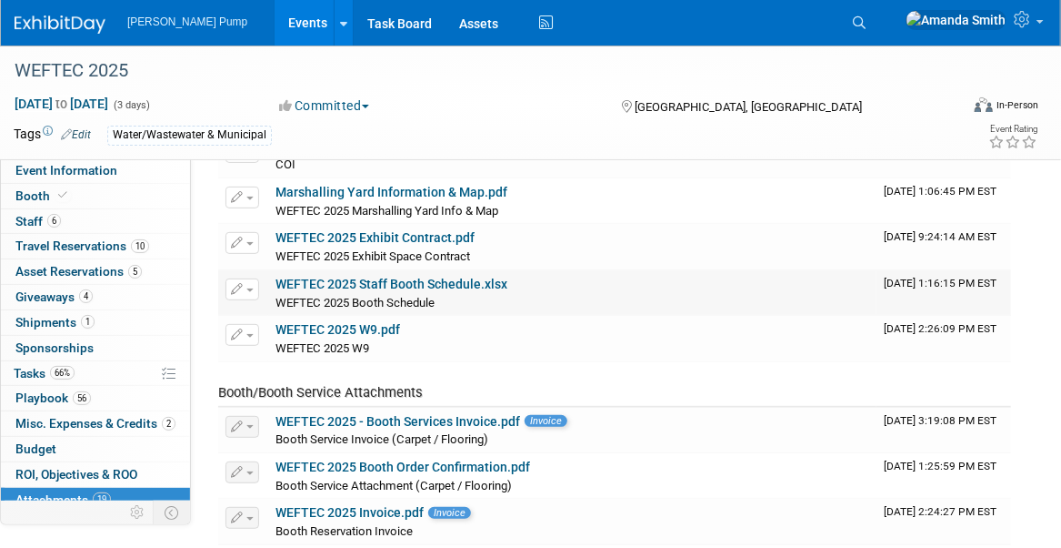
click at [235, 287] on icon "button" at bounding box center [237, 290] width 13 height 12
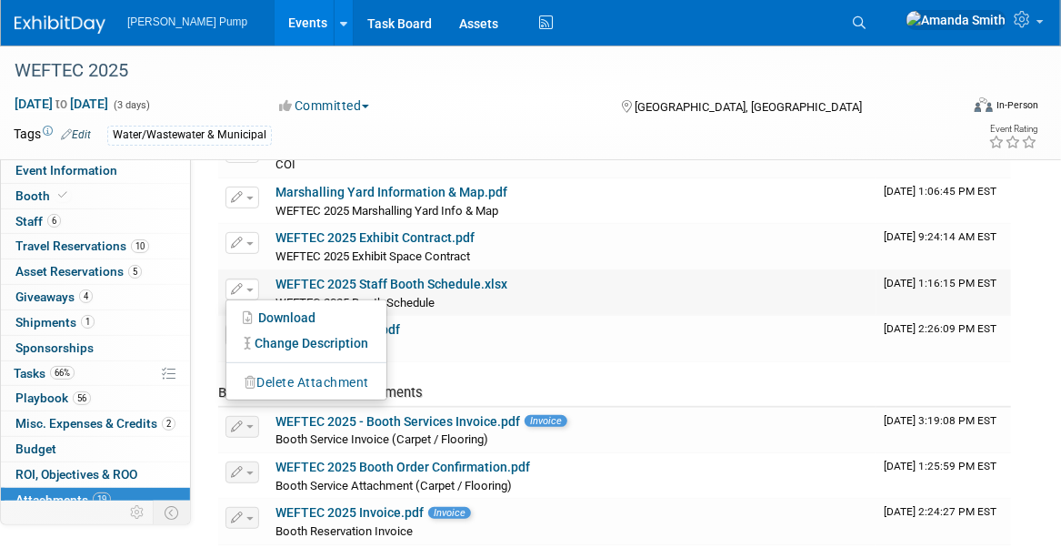
click at [285, 381] on button "Delete Attachment" at bounding box center [307, 382] width 143 height 25
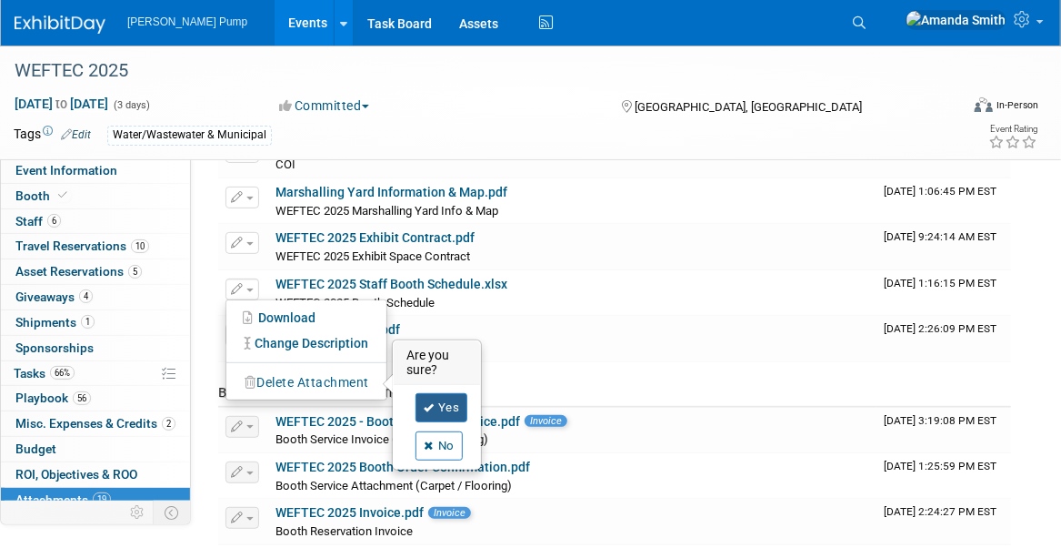
click at [433, 403] on link "Yes" at bounding box center [442, 407] width 53 height 29
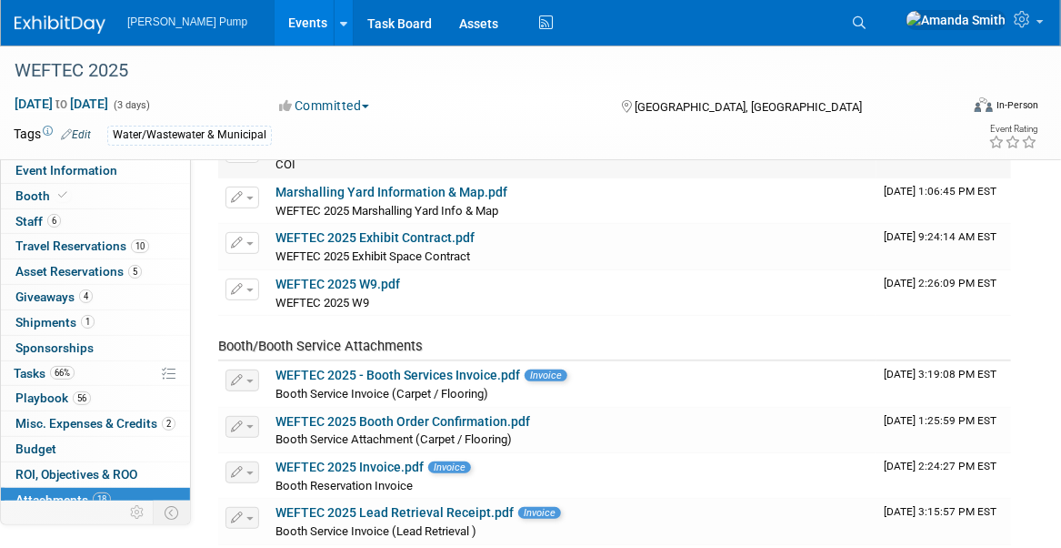
scroll to position [0, 0]
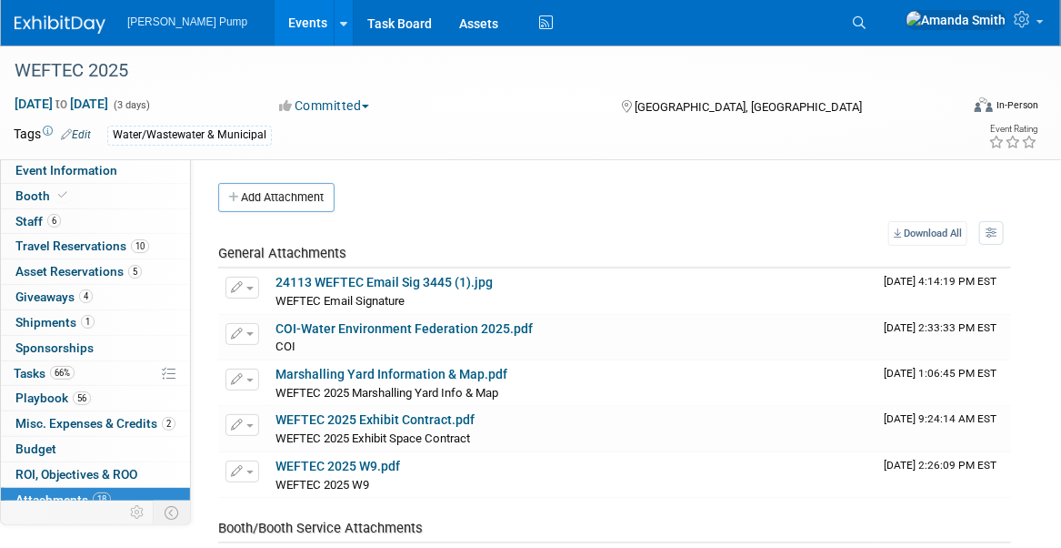
click at [259, 195] on button "Add Attachment" at bounding box center [276, 197] width 116 height 29
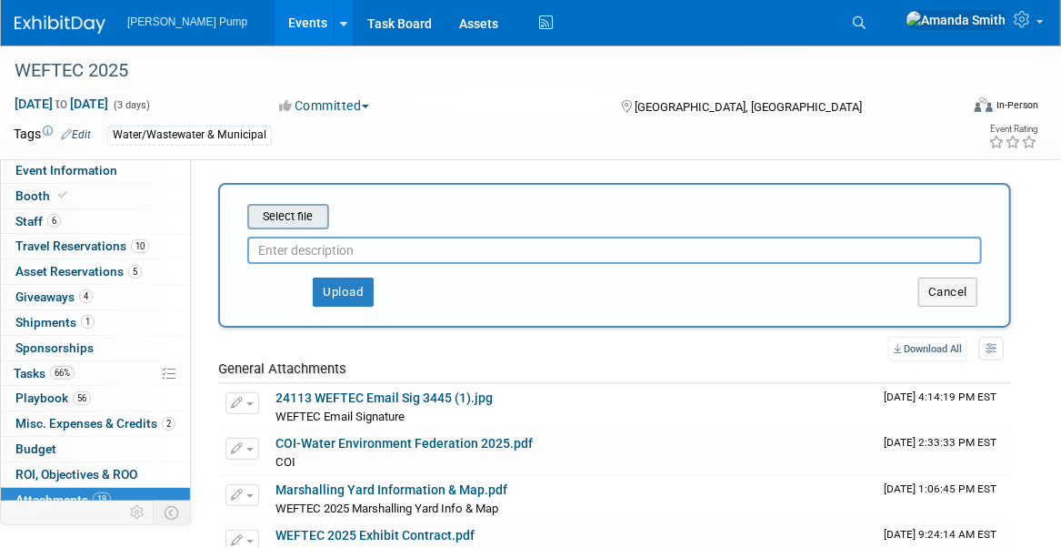
click at [298, 207] on input "file" at bounding box center [219, 217] width 216 height 22
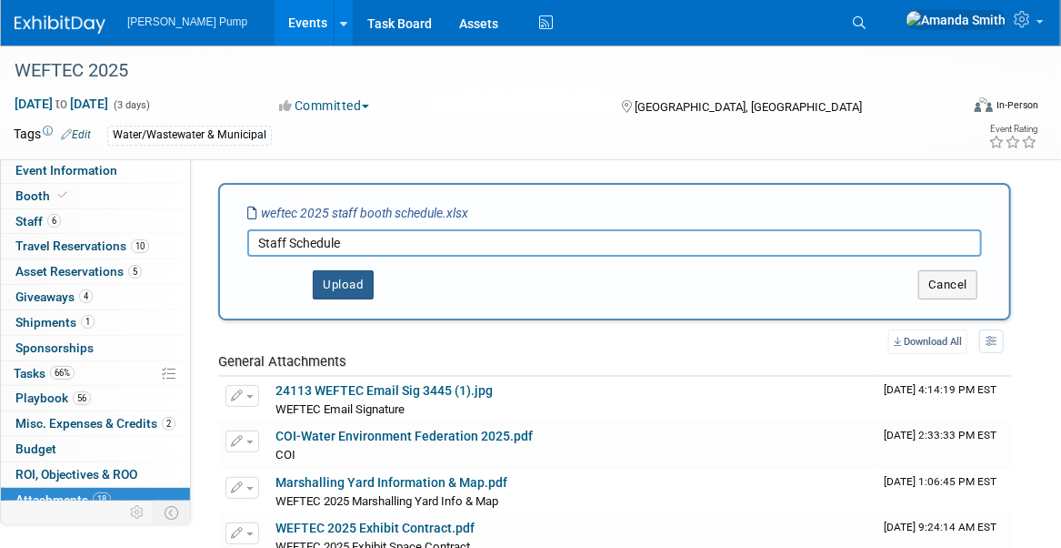
type input "Staff Schedule"
click at [364, 283] on button "Upload" at bounding box center [343, 284] width 61 height 29
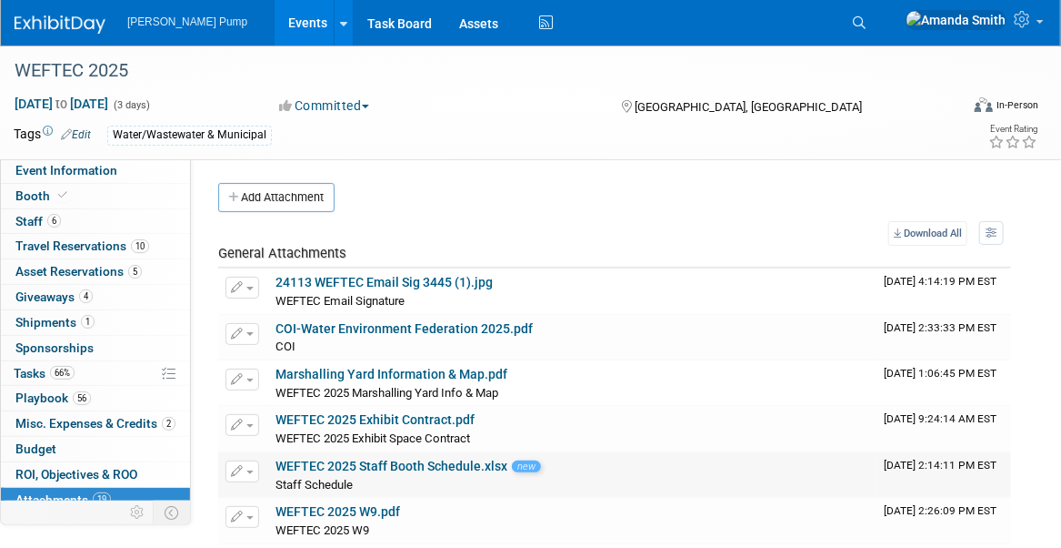
click at [397, 468] on link "WEFTEC 2025 Staff Booth Schedule.xlsx" at bounding box center [392, 465] width 232 height 15
click at [51, 246] on span "Travel Reservations 10" at bounding box center [82, 245] width 134 height 15
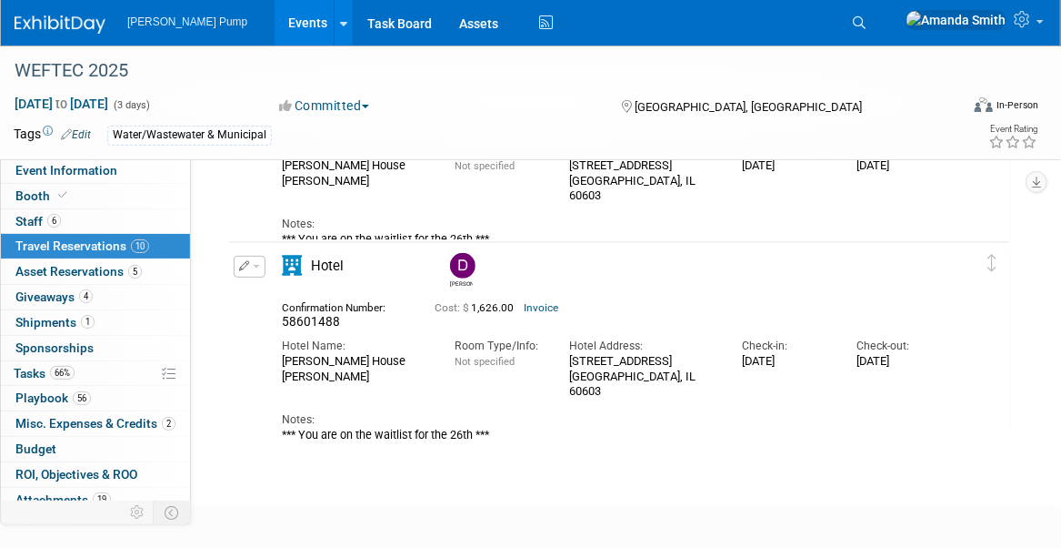
scroll to position [2911, 0]
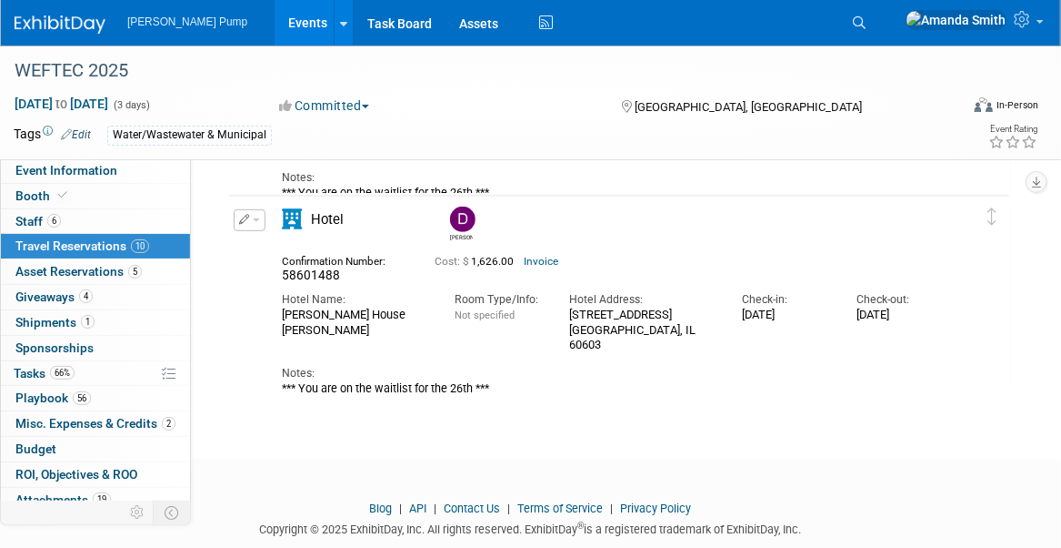
click at [240, 214] on icon "button" at bounding box center [244, 219] width 11 height 10
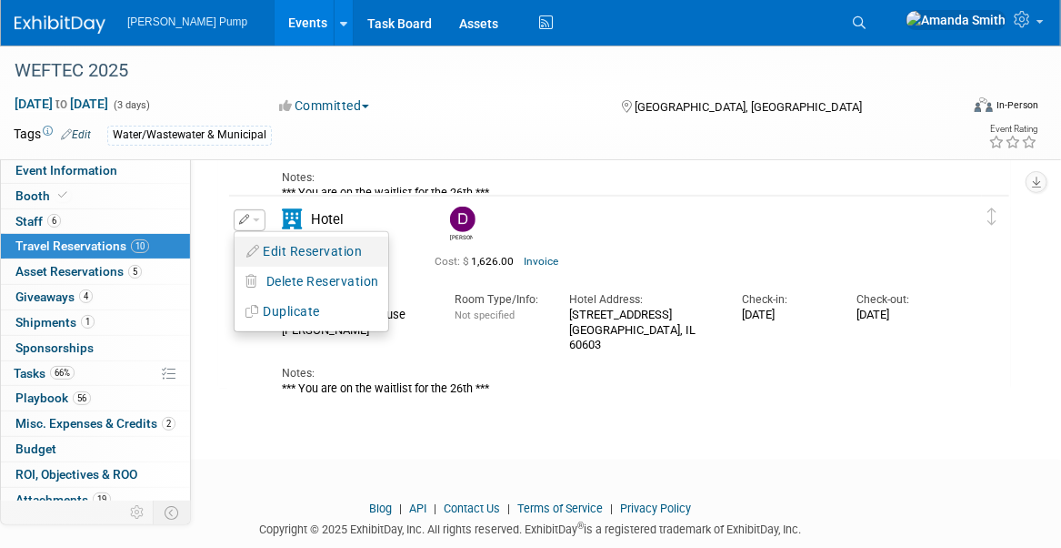
click at [307, 245] on button "Edit Reservation" at bounding box center [312, 251] width 154 height 26
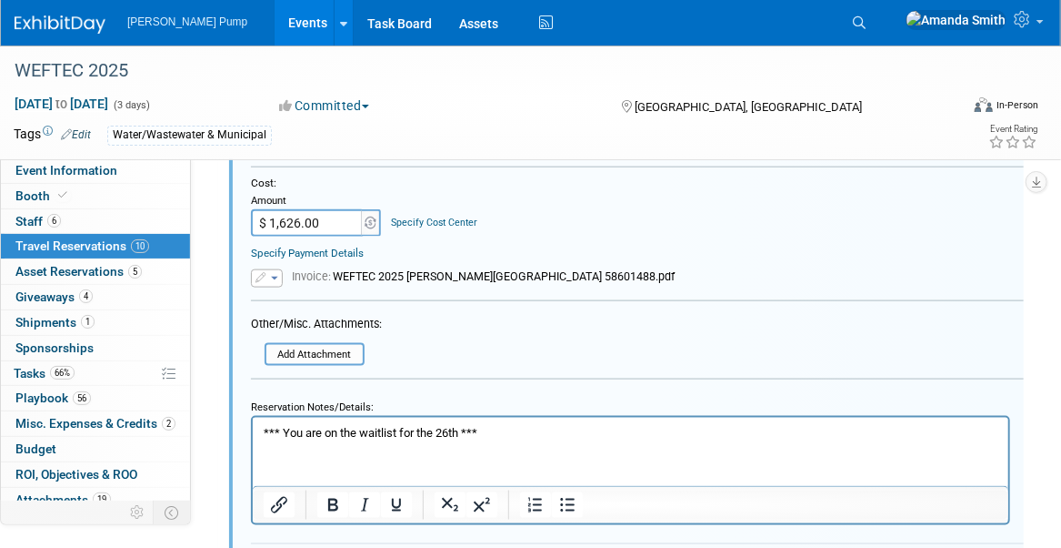
scroll to position [3544, 0]
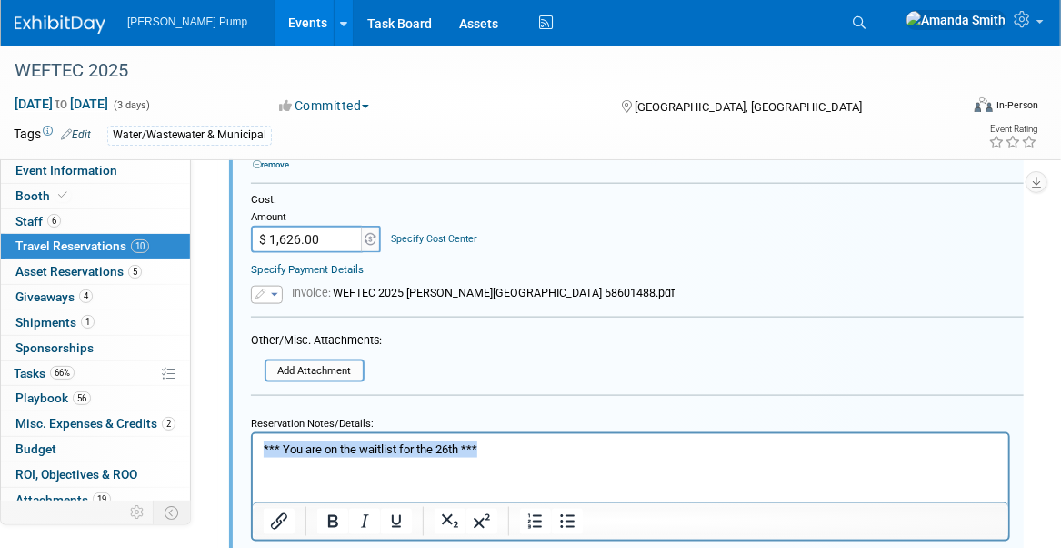
drag, startPoint x: 482, startPoint y: 455, endPoint x: 153, endPoint y: 458, distance: 329.3
click at [252, 457] on html "*** You are on the waitlist for the 26th ***" at bounding box center [630, 446] width 756 height 24
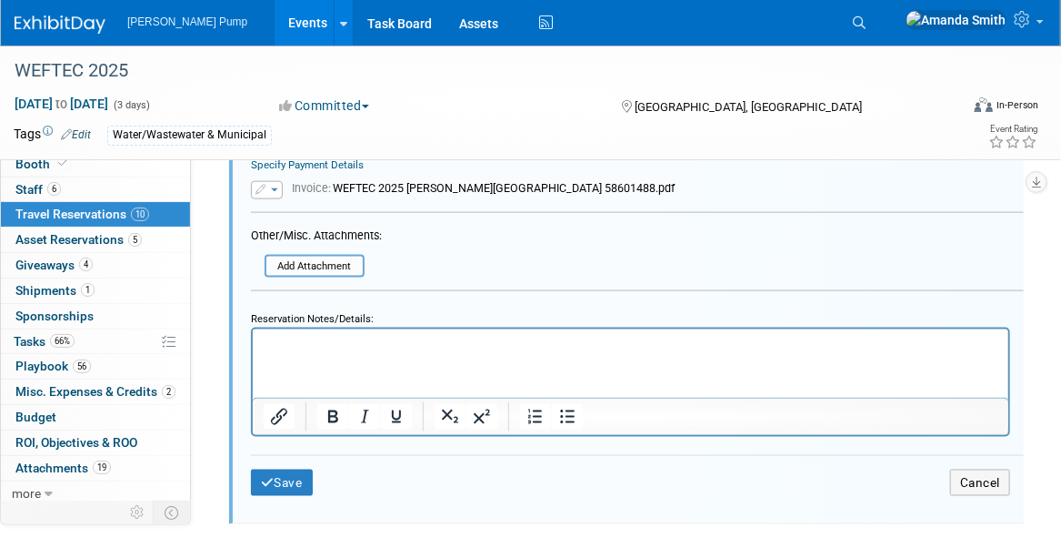
scroll to position [3817, 0]
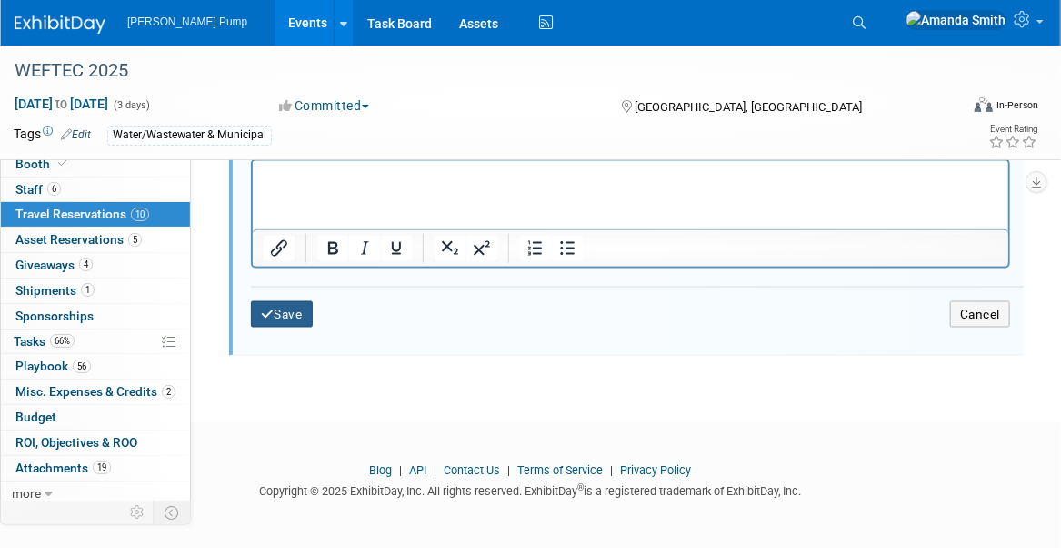
click at [304, 305] on button "Save" at bounding box center [282, 314] width 62 height 26
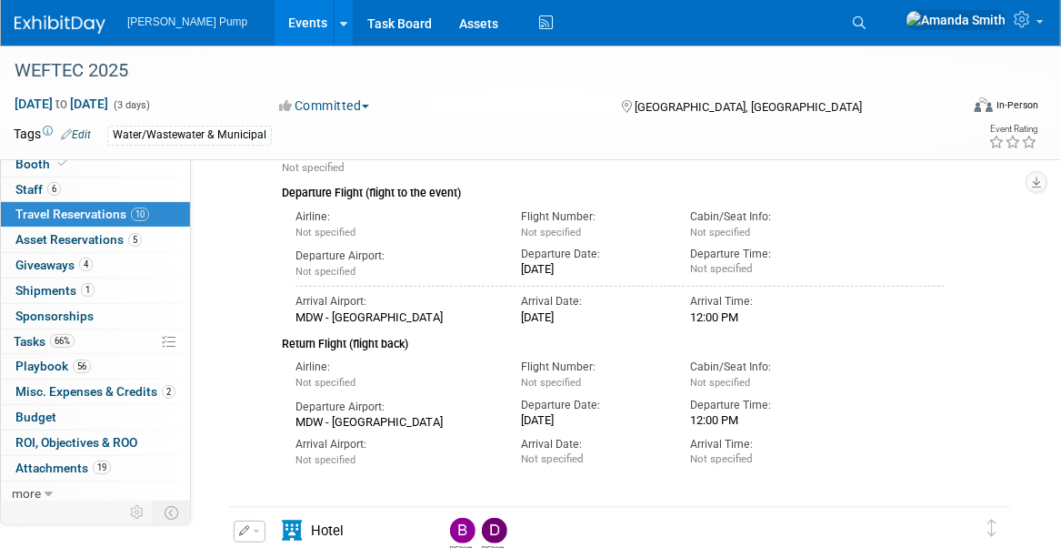
scroll to position [0, 0]
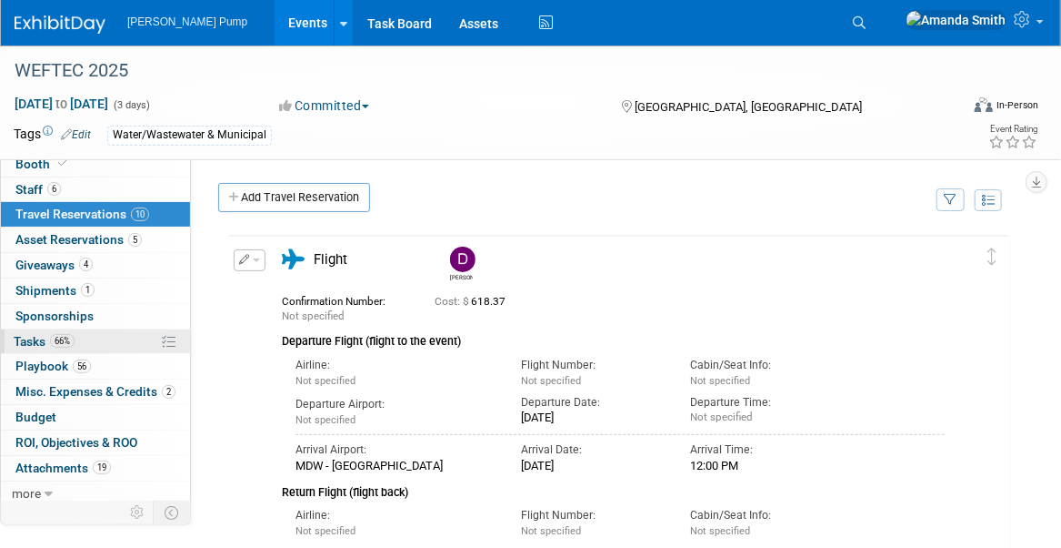
click at [30, 341] on span "Tasks 66%" at bounding box center [44, 341] width 61 height 15
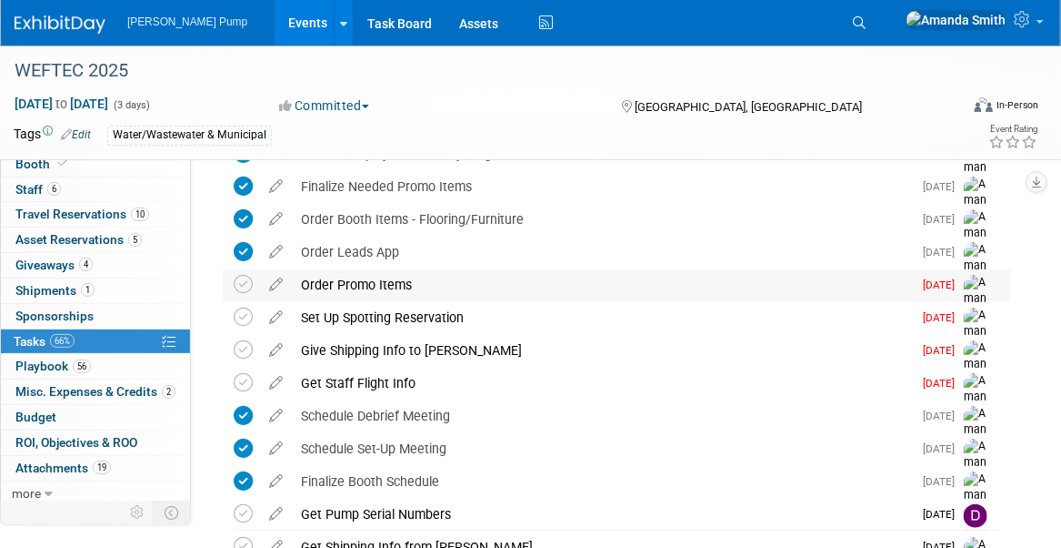
scroll to position [455, 0]
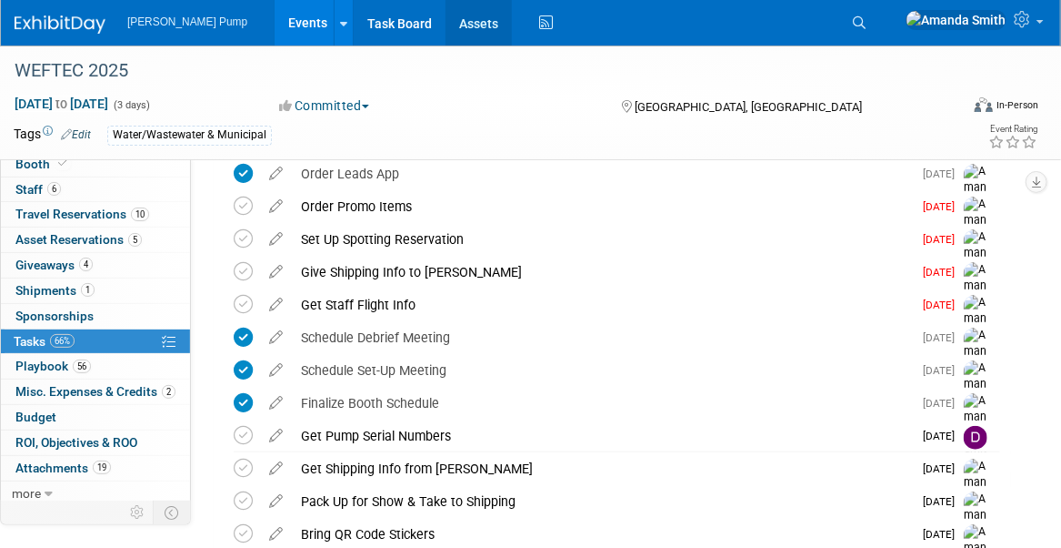
click at [446, 21] on link "Assets" at bounding box center [479, 22] width 66 height 45
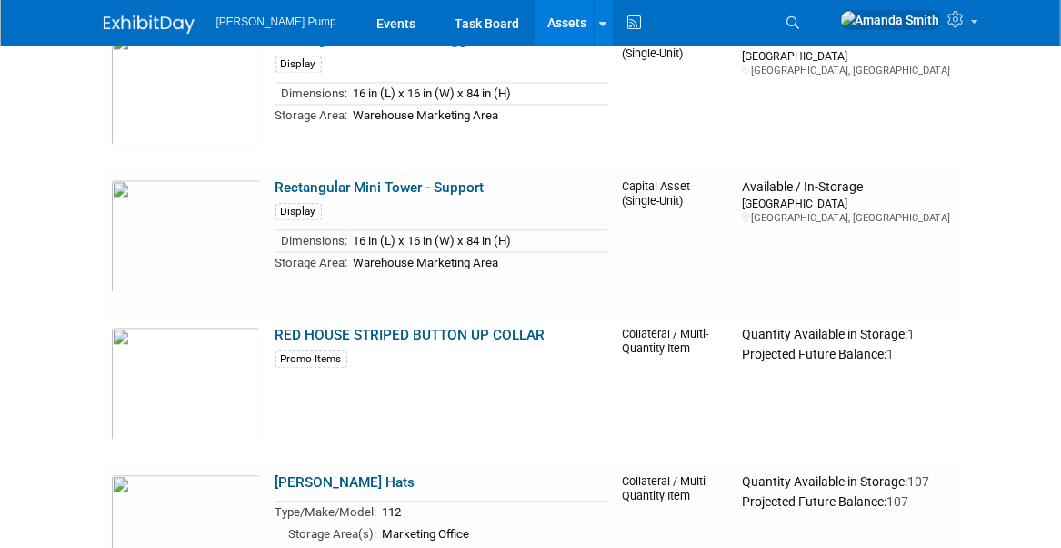
scroll to position [4639, 0]
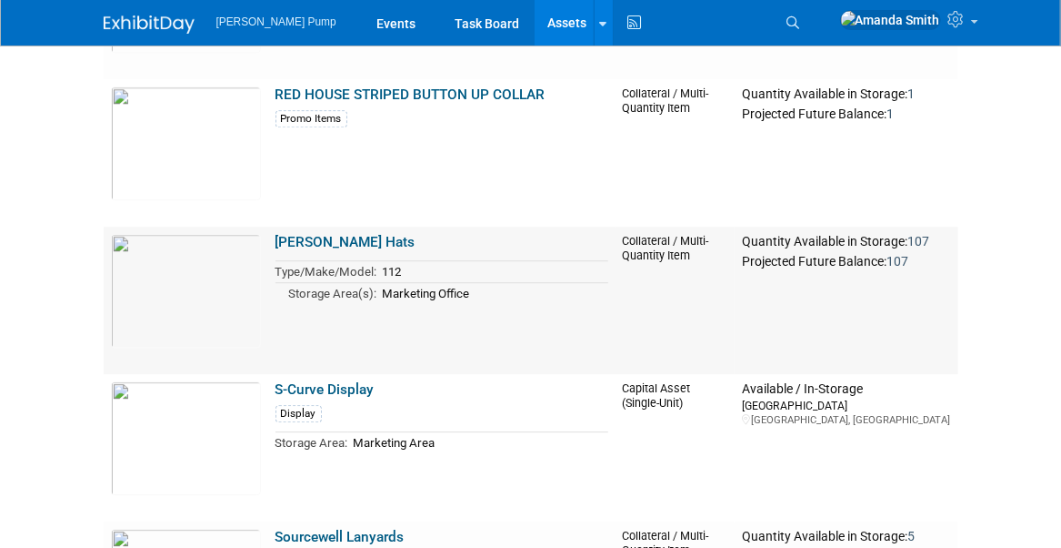
click at [364, 243] on link "[PERSON_NAME] Hats" at bounding box center [346, 242] width 140 height 16
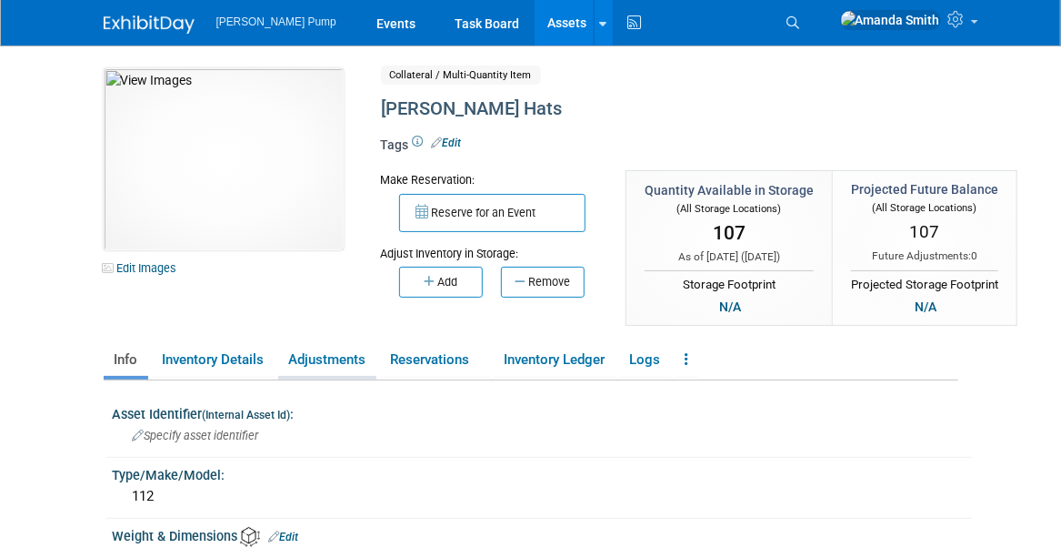
click at [308, 363] on link "Adjustments" at bounding box center [327, 360] width 98 height 32
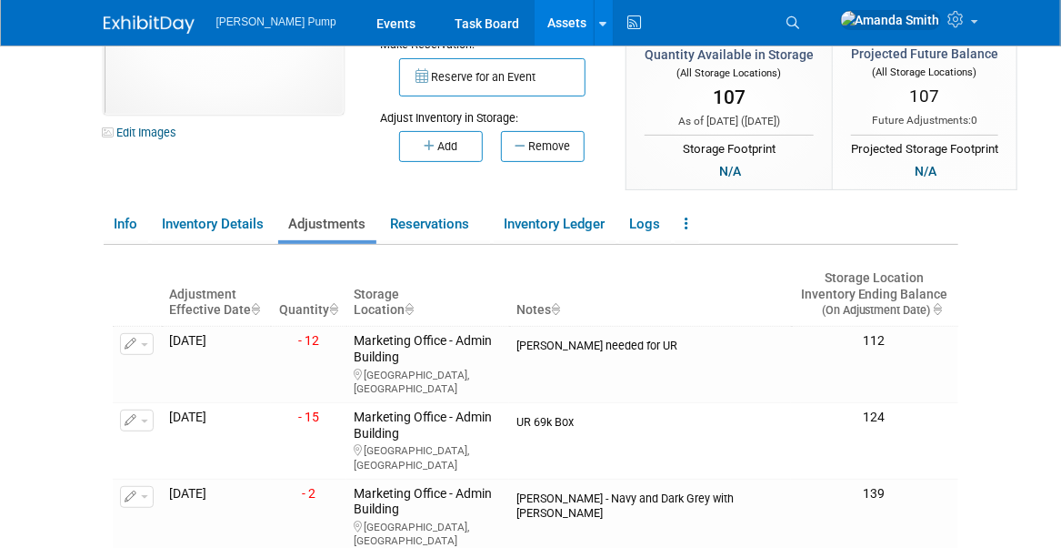
scroll to position [91, 0]
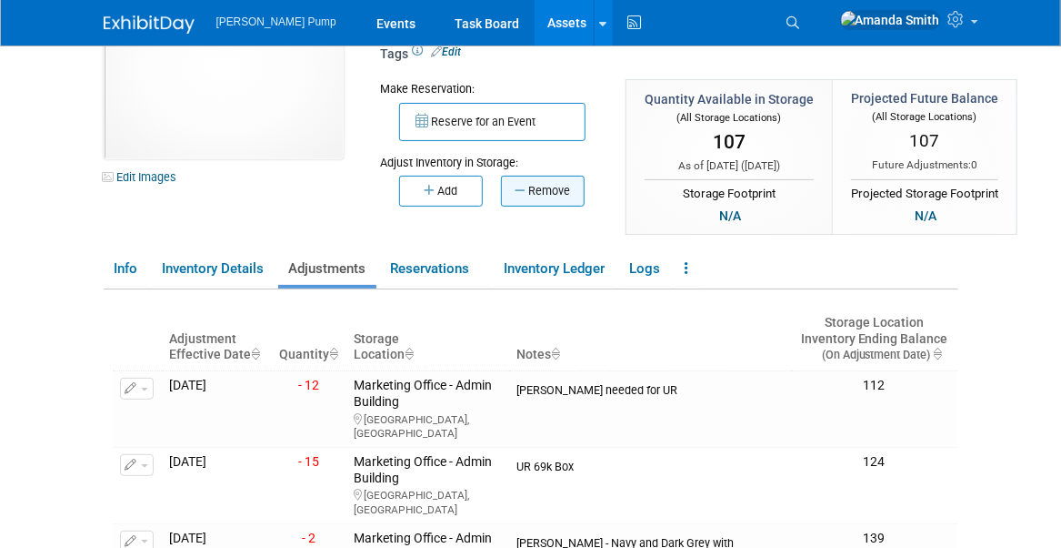
click at [510, 198] on button "Remove" at bounding box center [543, 191] width 84 height 31
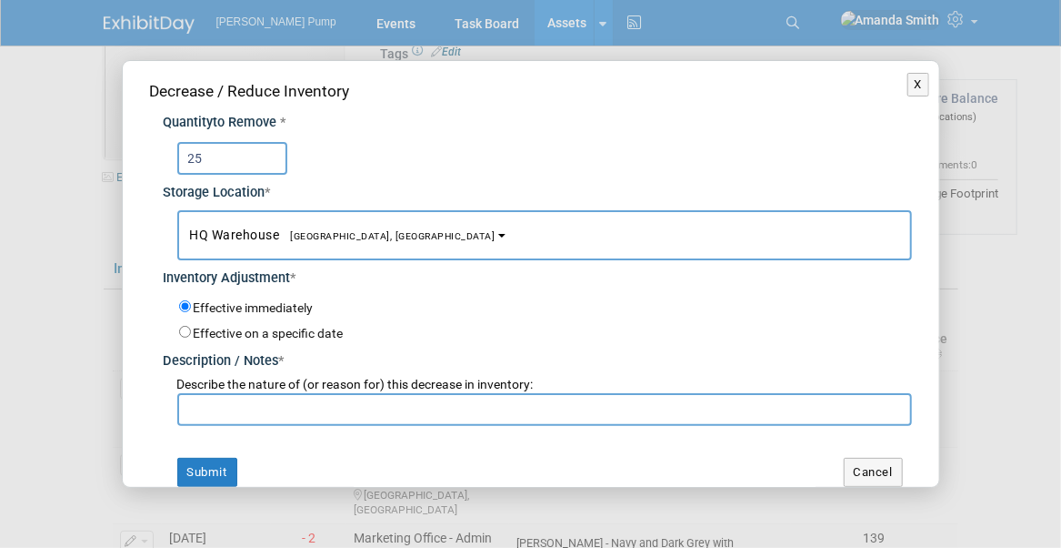
type input "25"
click at [367, 239] on button "HQ Warehouse Port Orange, FL" at bounding box center [544, 235] width 735 height 50
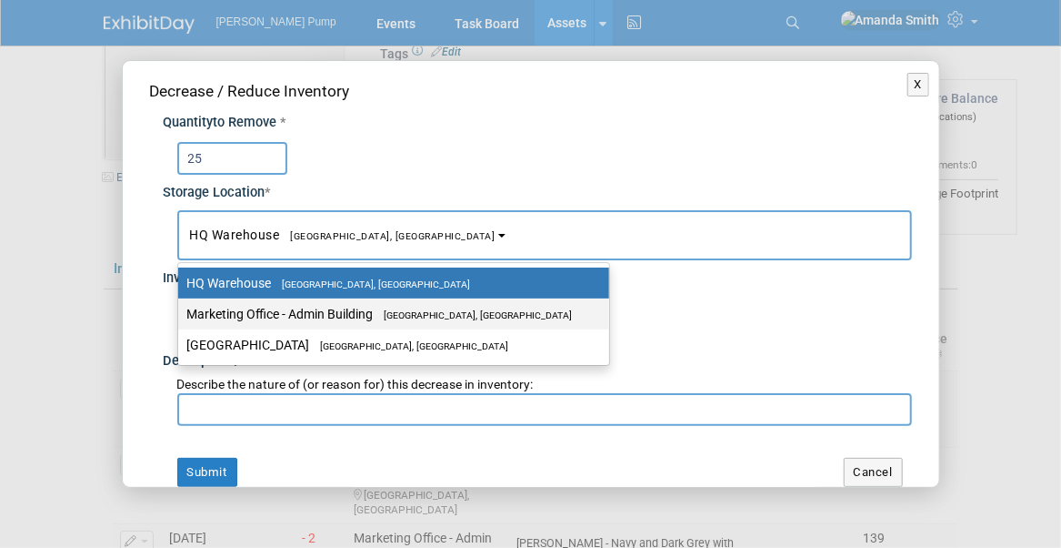
click at [336, 306] on label "Marketing Office - Admin Building Port Orange, FL" at bounding box center [389, 314] width 404 height 24
click at [181, 308] on input "Marketing Office - Admin Building Port Orange, FL" at bounding box center [175, 314] width 12 height 12
select select "11223785"
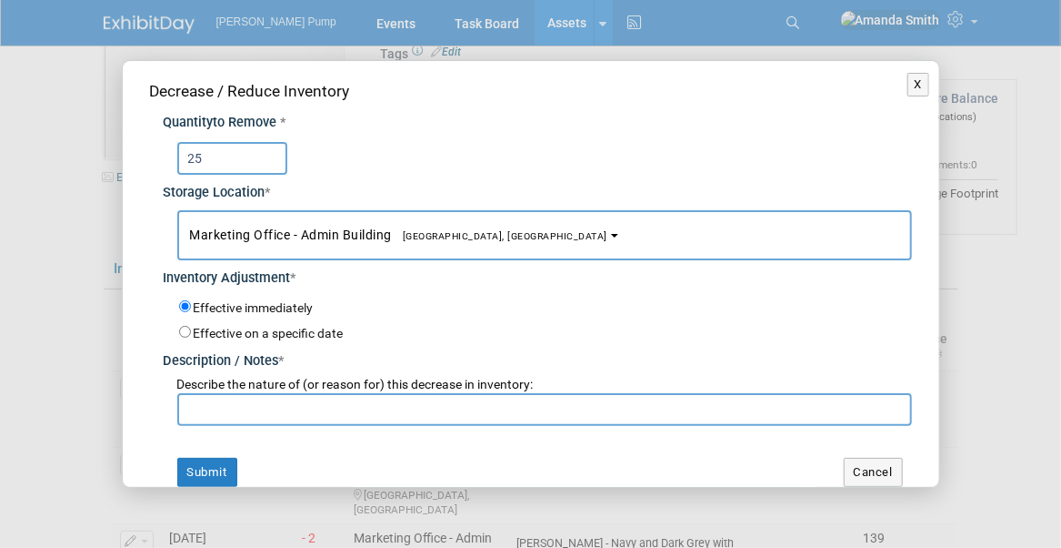
click at [266, 408] on input "text" at bounding box center [544, 409] width 735 height 33
type input "For [PERSON_NAME]'s Customers"
click at [209, 459] on button "Submit" at bounding box center [207, 471] width 60 height 29
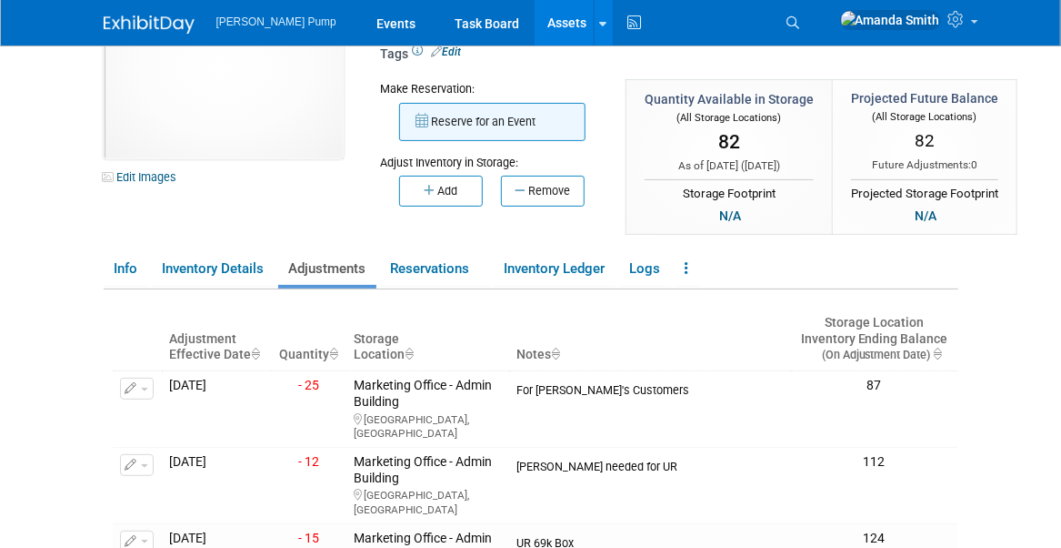
scroll to position [0, 0]
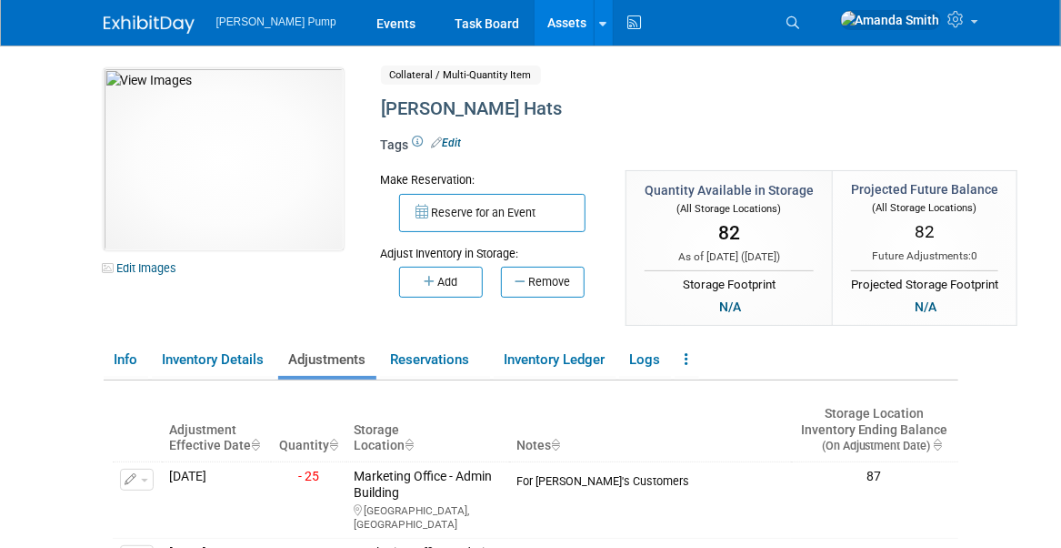
click at [535, 25] on link "Assets" at bounding box center [568, 22] width 66 height 45
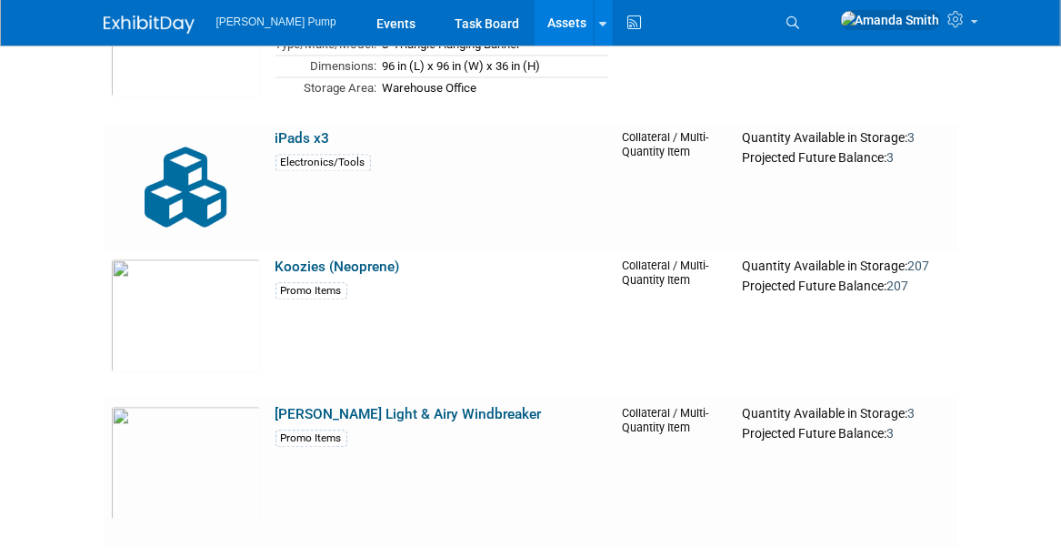
scroll to position [1546, 0]
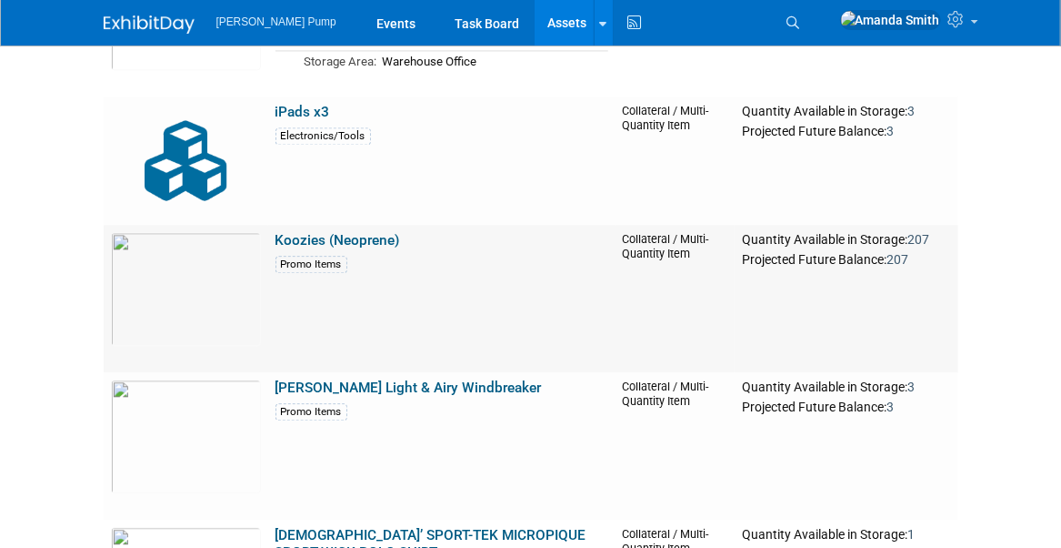
click at [311, 234] on link "Koozies (Neoprene)" at bounding box center [338, 240] width 125 height 16
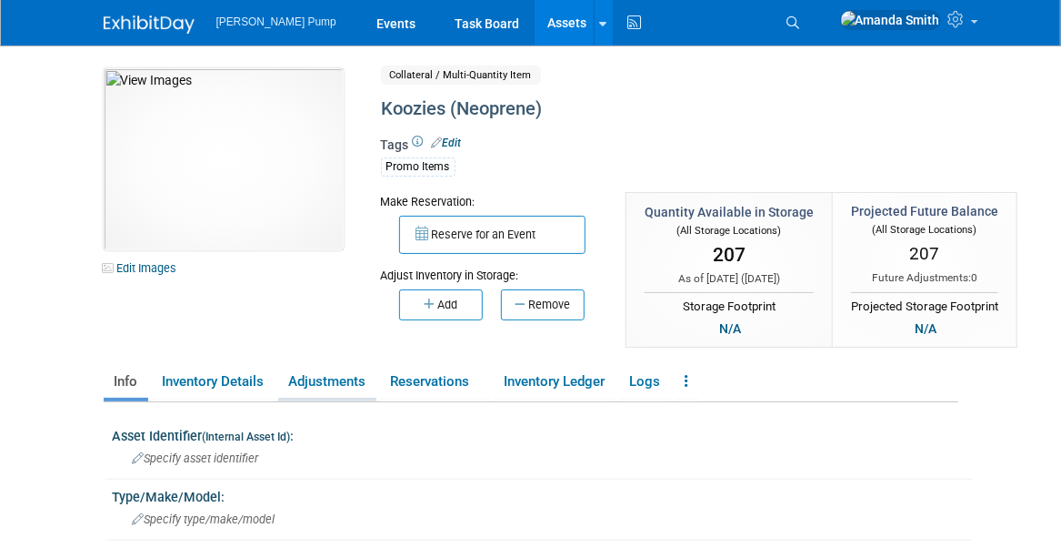
click at [347, 379] on link "Adjustments" at bounding box center [327, 382] width 98 height 32
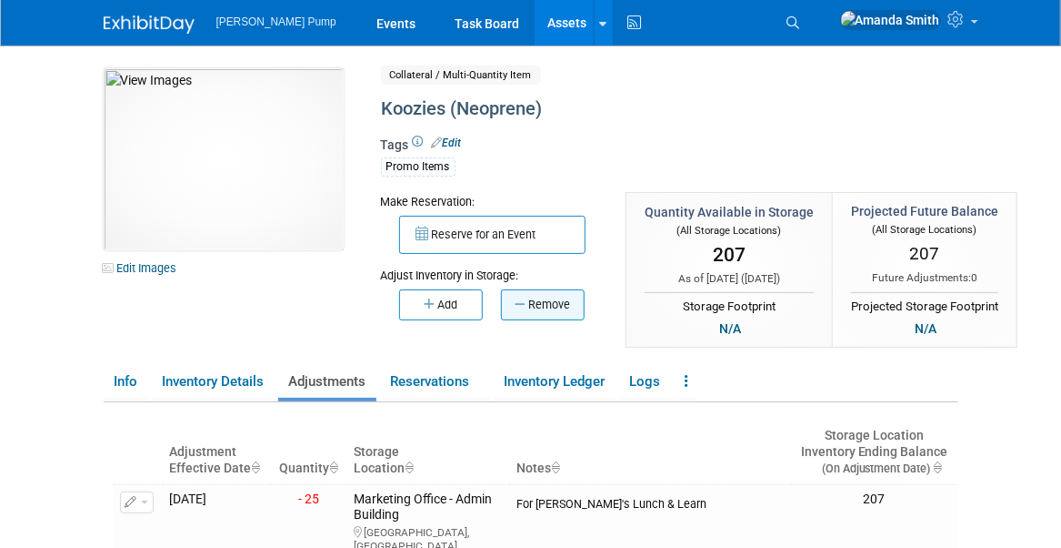
click at [546, 300] on button "Remove" at bounding box center [543, 304] width 84 height 31
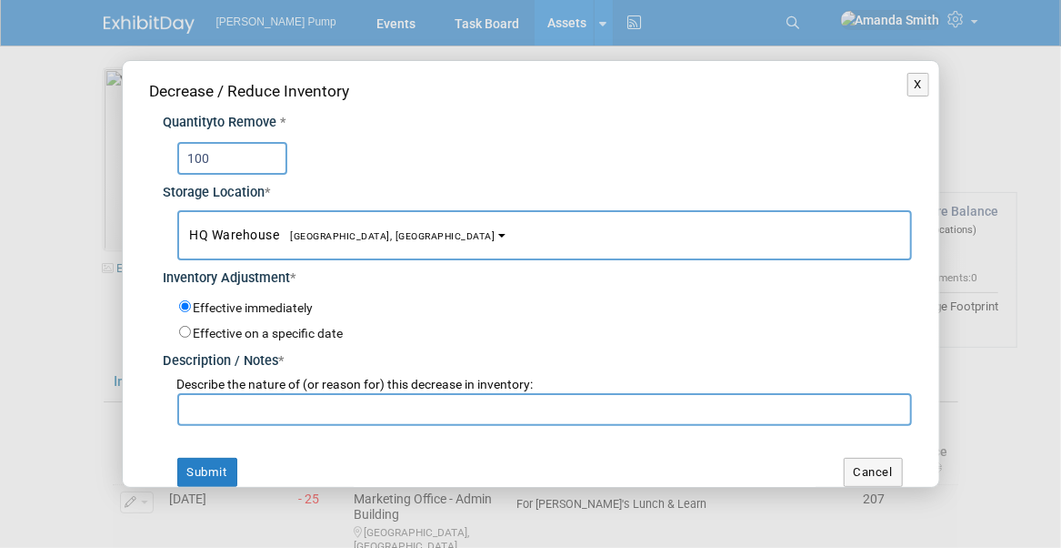
type input "100"
click at [507, 242] on button "HQ [GEOGRAPHIC_DATA], [GEOGRAPHIC_DATA]" at bounding box center [544, 235] width 735 height 50
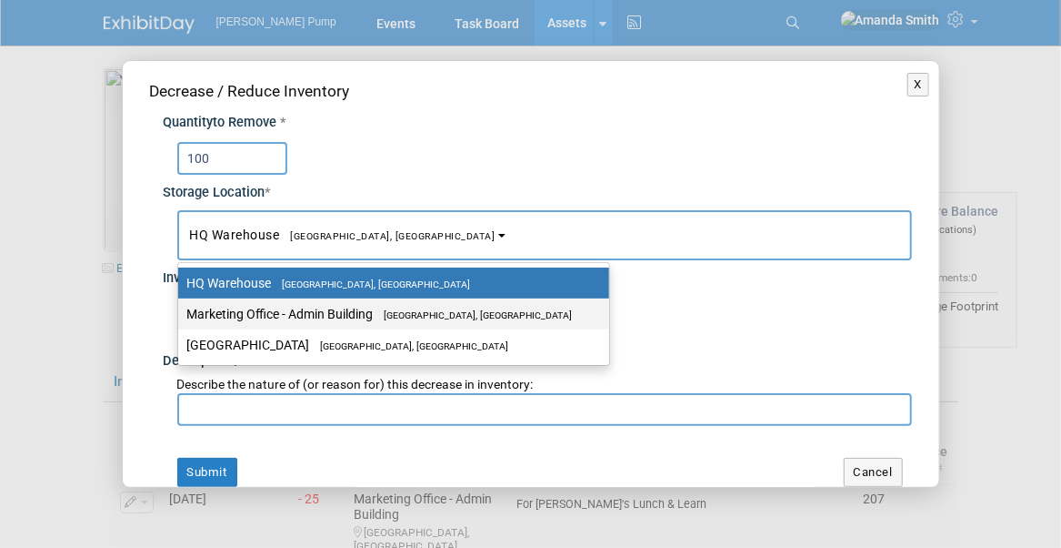
click at [463, 312] on label "Marketing Office - [GEOGRAPHIC_DATA], [GEOGRAPHIC_DATA]" at bounding box center [389, 314] width 404 height 24
click at [181, 312] on input "Marketing Office - [GEOGRAPHIC_DATA], [GEOGRAPHIC_DATA]" at bounding box center [175, 314] width 12 height 12
select select "11223785"
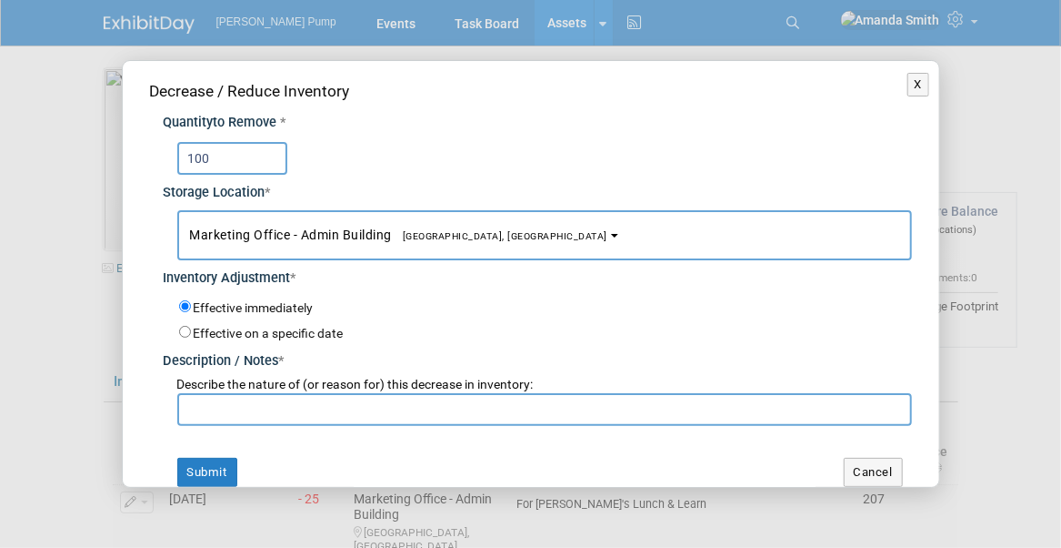
click at [414, 407] on input "text" at bounding box center [544, 409] width 735 height 33
type input "For Jake's Customers"
click at [223, 467] on button "Submit" at bounding box center [207, 471] width 60 height 29
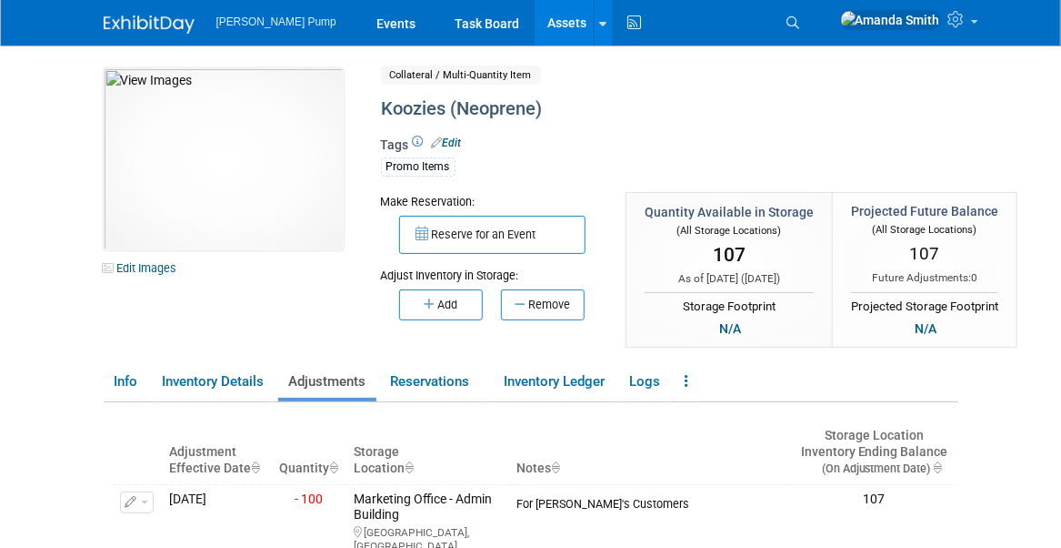
click at [535, 25] on link "Assets" at bounding box center [568, 22] width 66 height 45
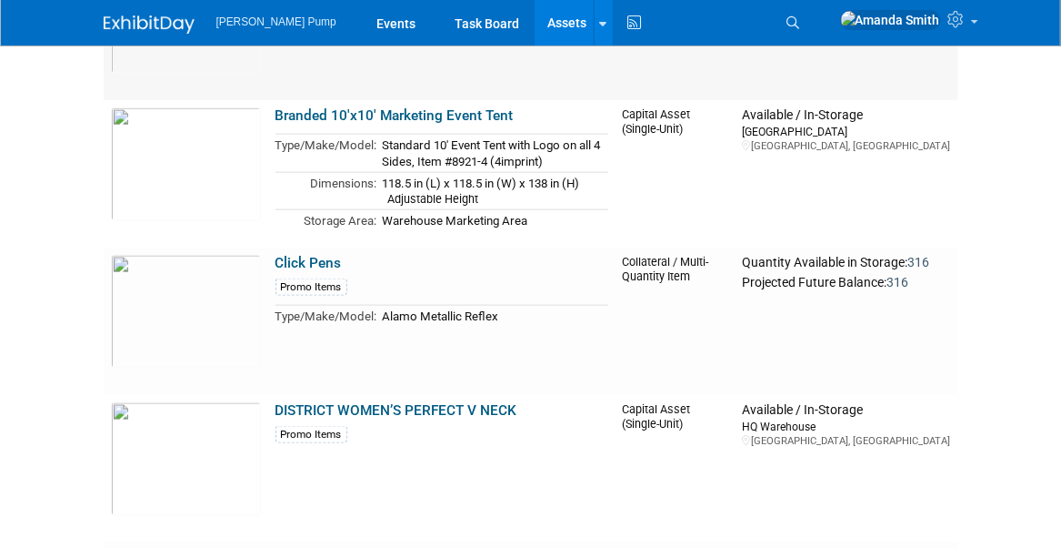
scroll to position [819, 0]
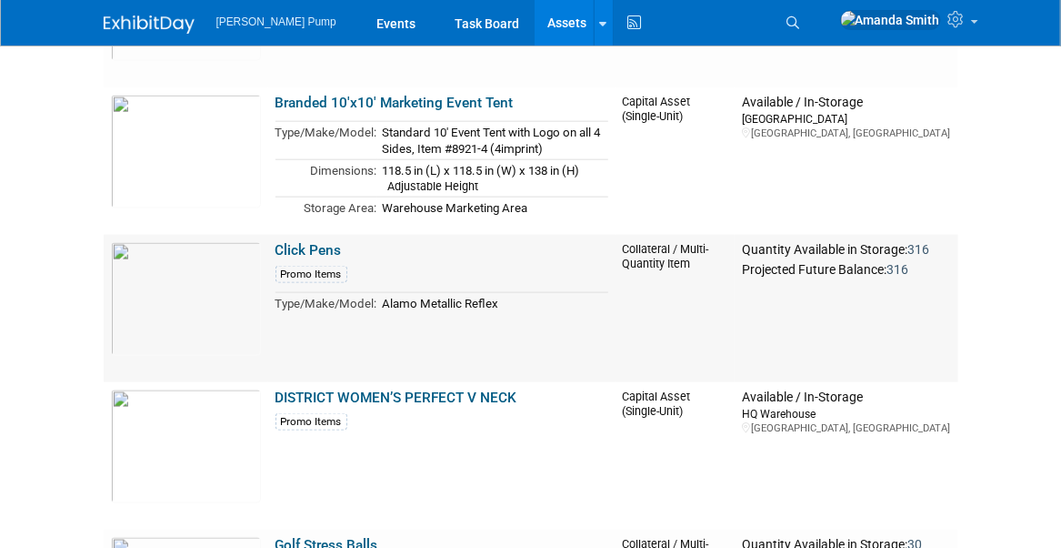
click at [290, 246] on link "Click Pens" at bounding box center [309, 250] width 66 height 16
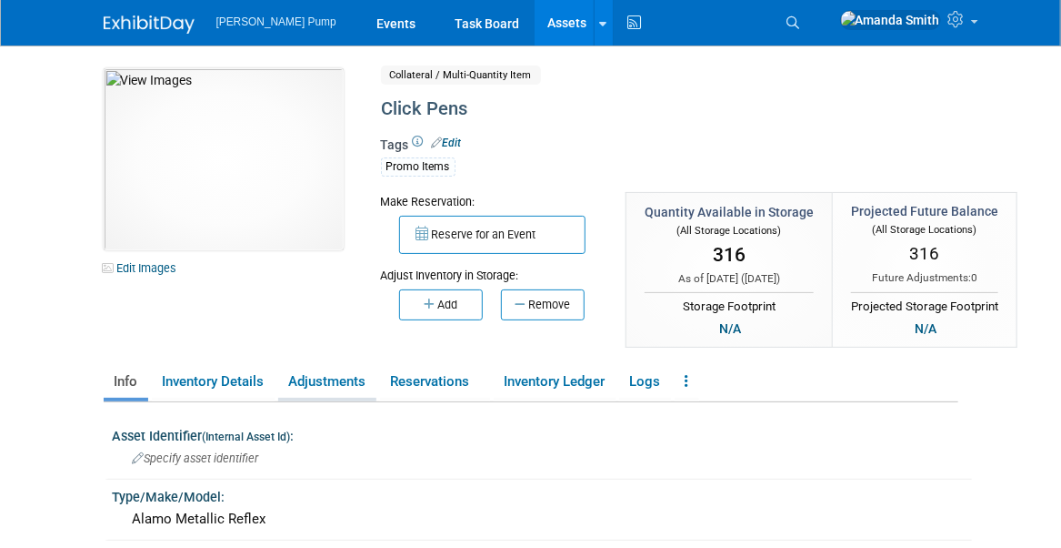
click at [337, 377] on link "Adjustments" at bounding box center [327, 382] width 98 height 32
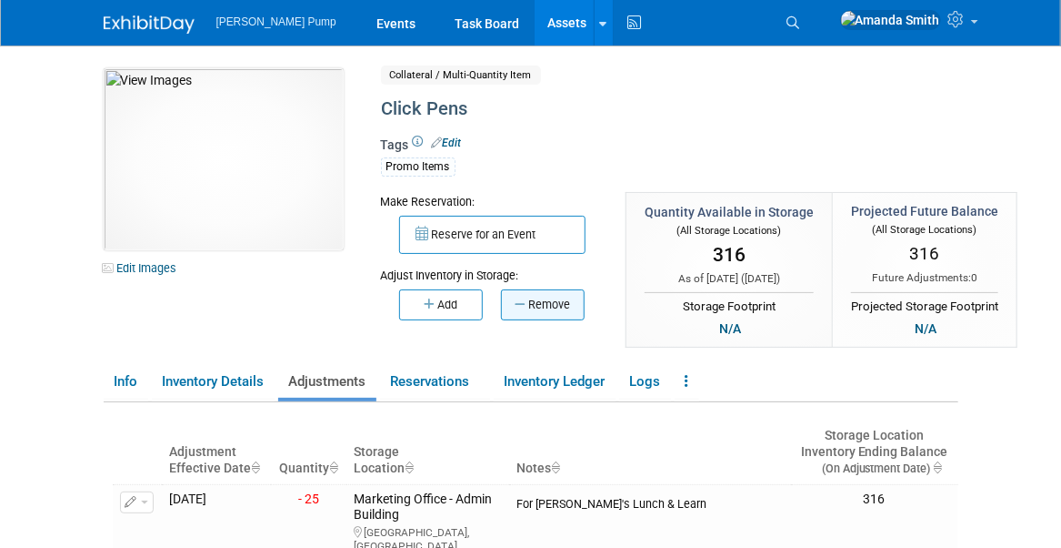
click at [532, 301] on button "Remove" at bounding box center [543, 304] width 84 height 31
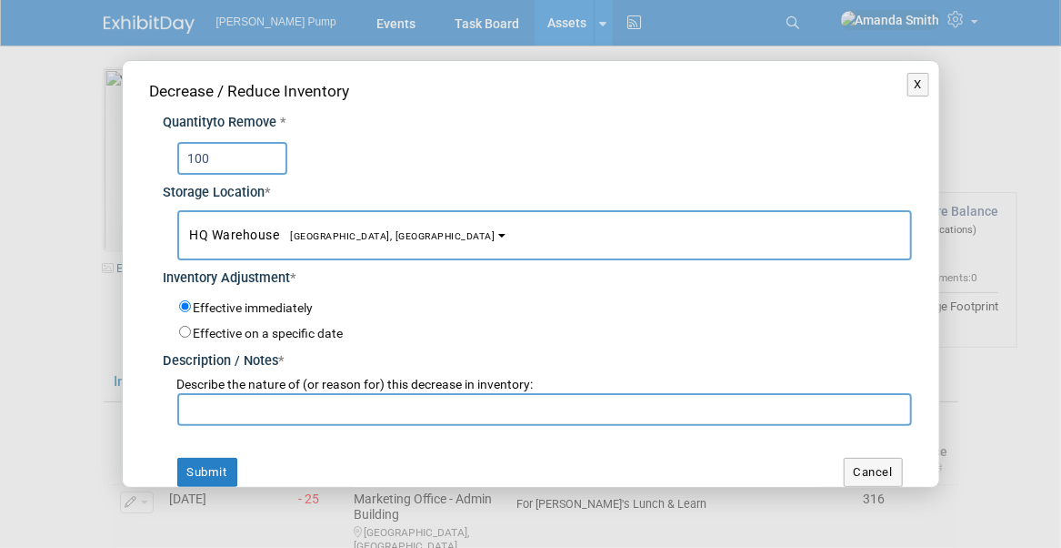
type input "100"
click at [440, 227] on button "HQ [GEOGRAPHIC_DATA], [GEOGRAPHIC_DATA]" at bounding box center [544, 235] width 735 height 50
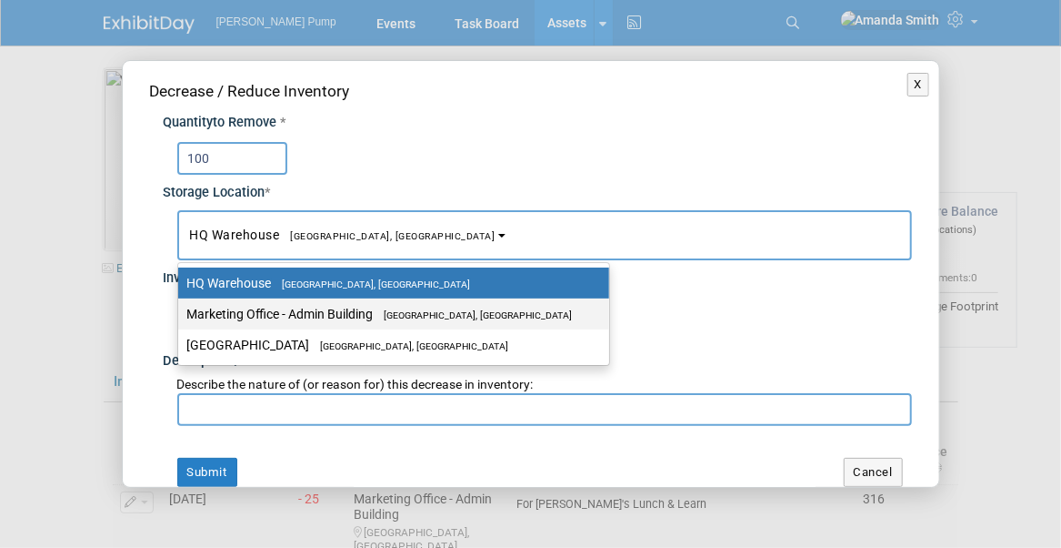
click at [429, 309] on span "[GEOGRAPHIC_DATA], [GEOGRAPHIC_DATA]" at bounding box center [473, 315] width 199 height 12
click at [181, 309] on input "Marketing Office - [GEOGRAPHIC_DATA], [GEOGRAPHIC_DATA]" at bounding box center [175, 314] width 12 height 12
select select "11223785"
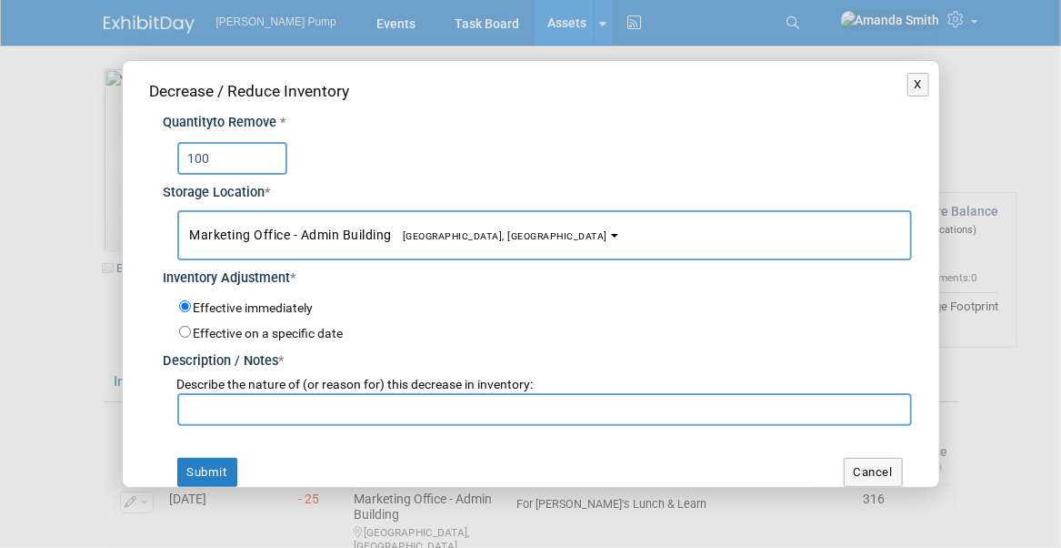
click at [427, 407] on input "text" at bounding box center [544, 409] width 735 height 33
type input "For Jake's Customers"
click at [202, 480] on button "Submit" at bounding box center [207, 471] width 60 height 29
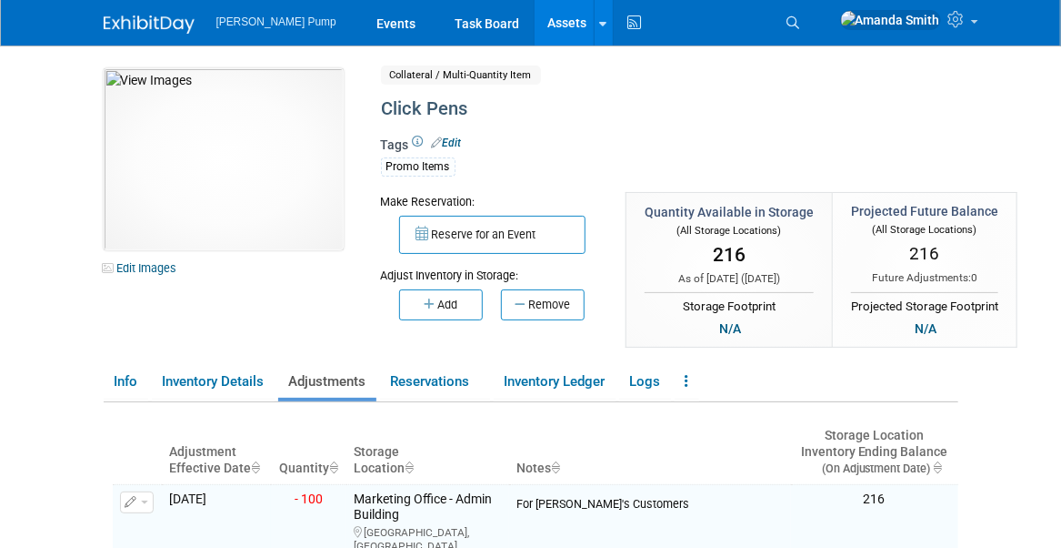
click at [535, 24] on link "Assets" at bounding box center [568, 22] width 66 height 45
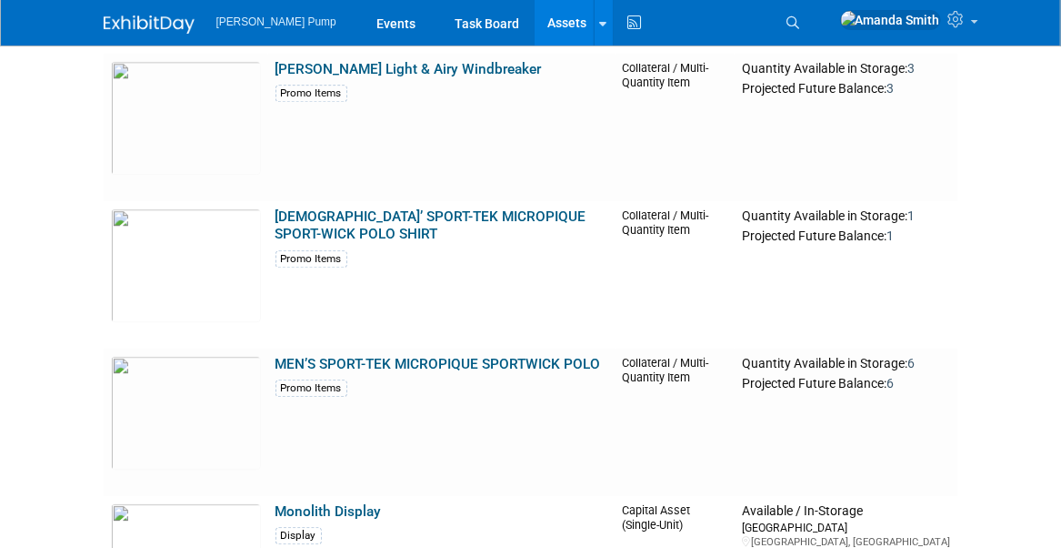
scroll to position [1819, 0]
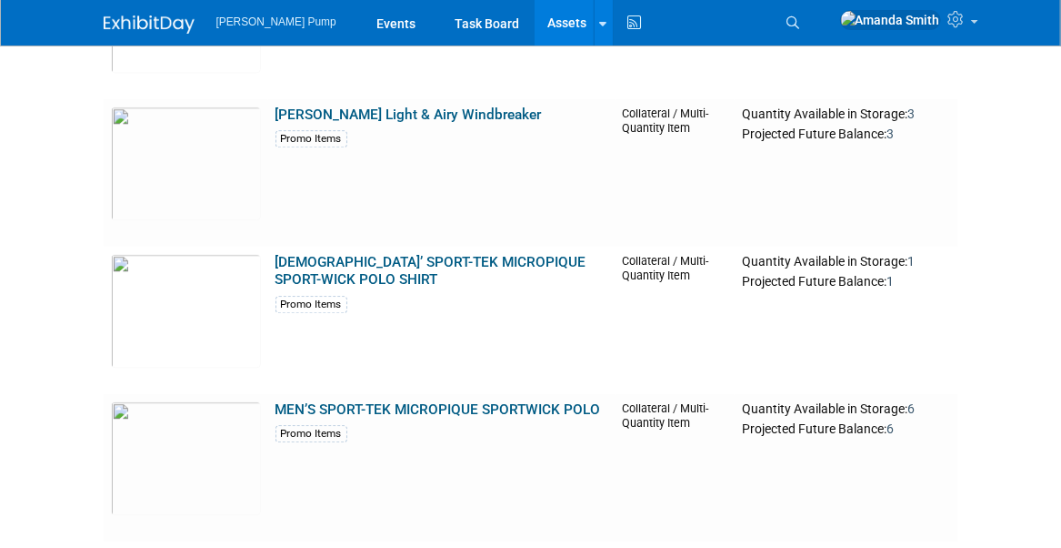
click at [449, 407] on link "MEN’S SPORT-TEK MICROPIQUE SPORTWICK POLO" at bounding box center [439, 409] width 326 height 16
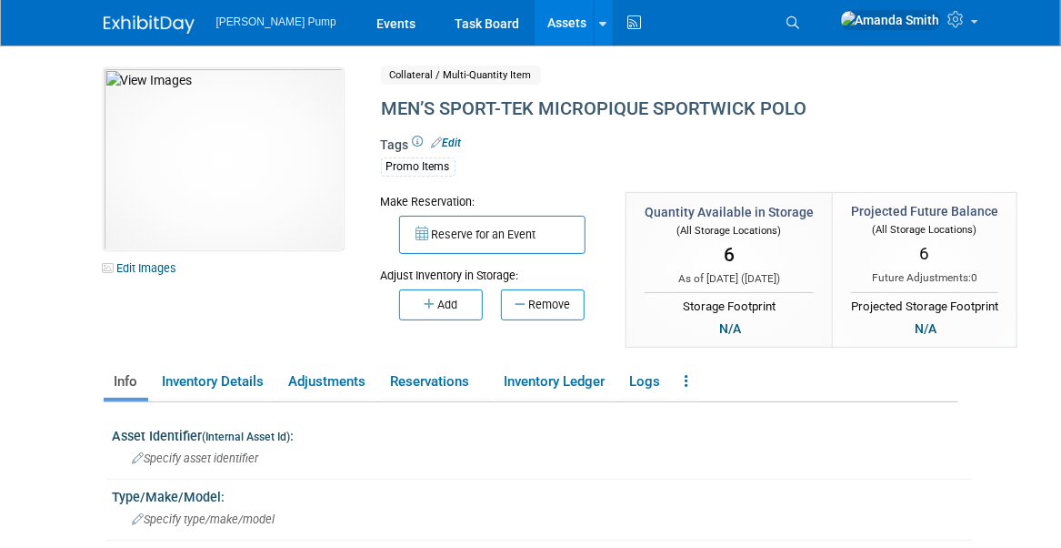
click at [535, 20] on link "Assets" at bounding box center [568, 22] width 66 height 45
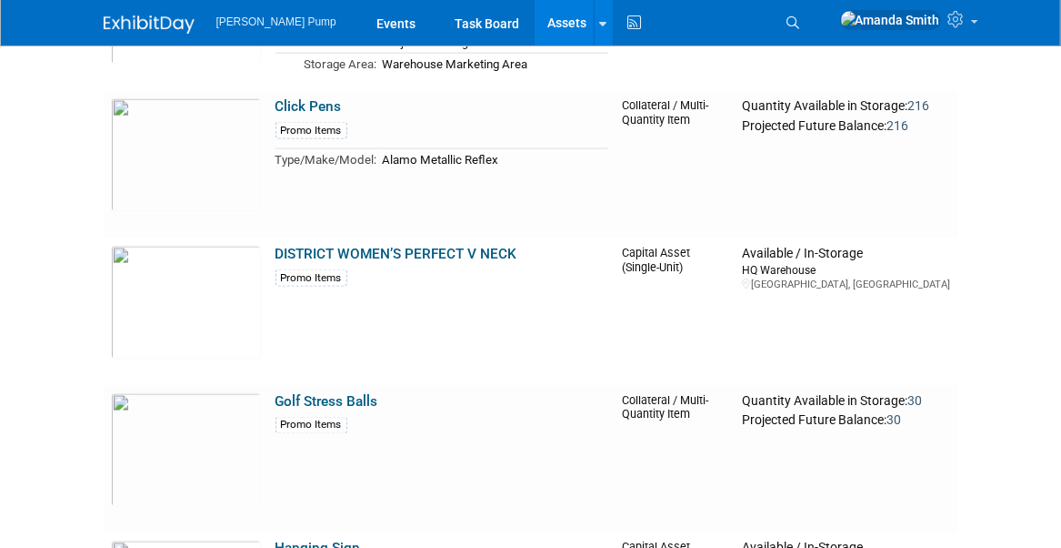
scroll to position [603, 0]
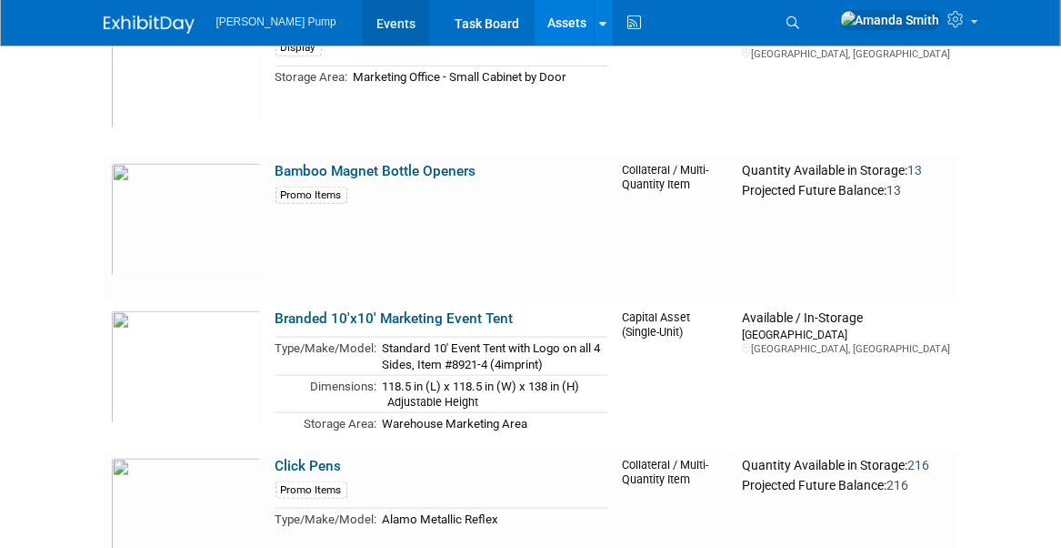
click at [363, 25] on link "Events" at bounding box center [396, 22] width 66 height 45
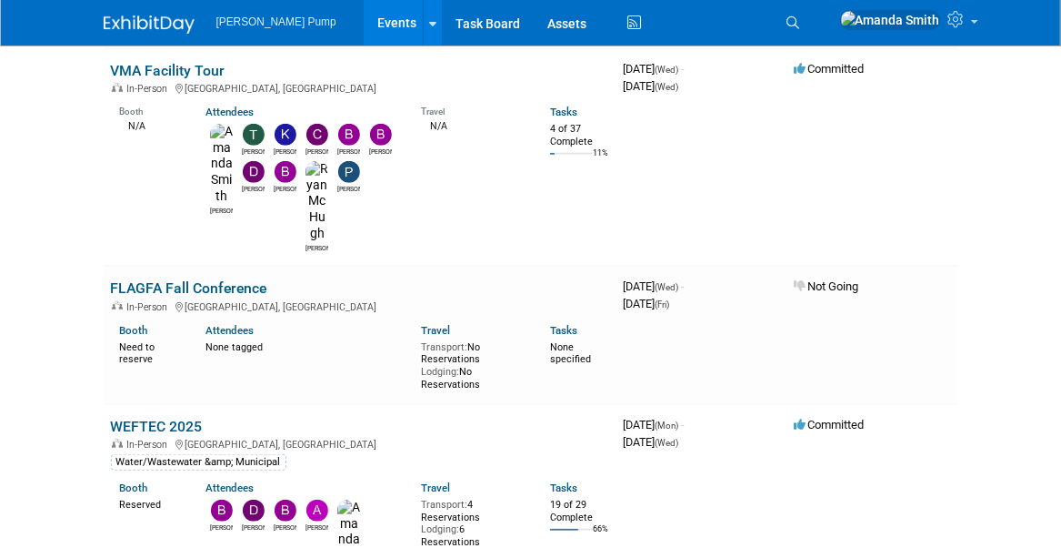
scroll to position [364, 0]
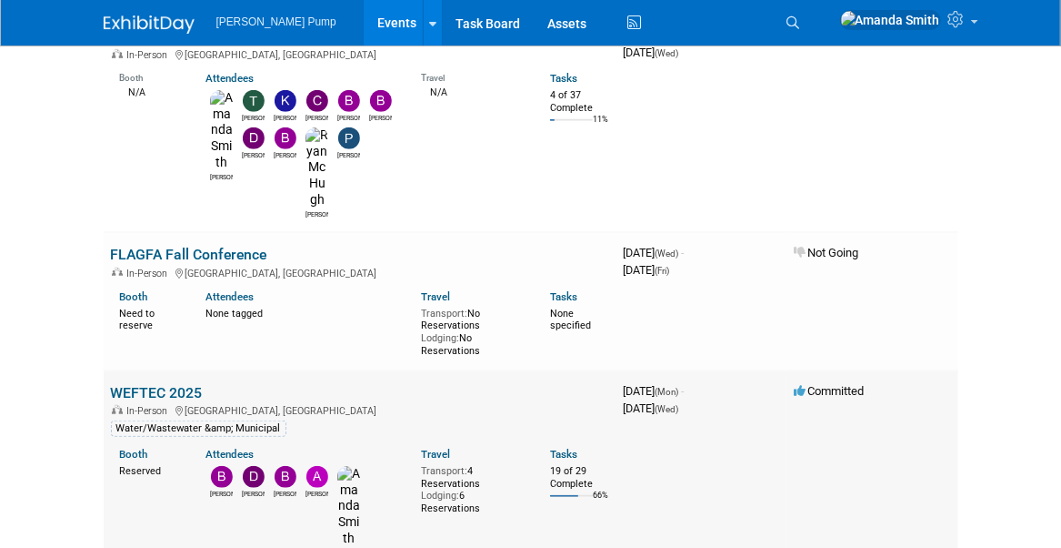
click at [176, 370] on td "WEFTEC 2025 In-Person [GEOGRAPHIC_DATA], [GEOGRAPHIC_DATA] Water/Wastewater &am…" at bounding box center [360, 470] width 513 height 200
click at [178, 384] on link "WEFTEC 2025" at bounding box center [157, 392] width 92 height 17
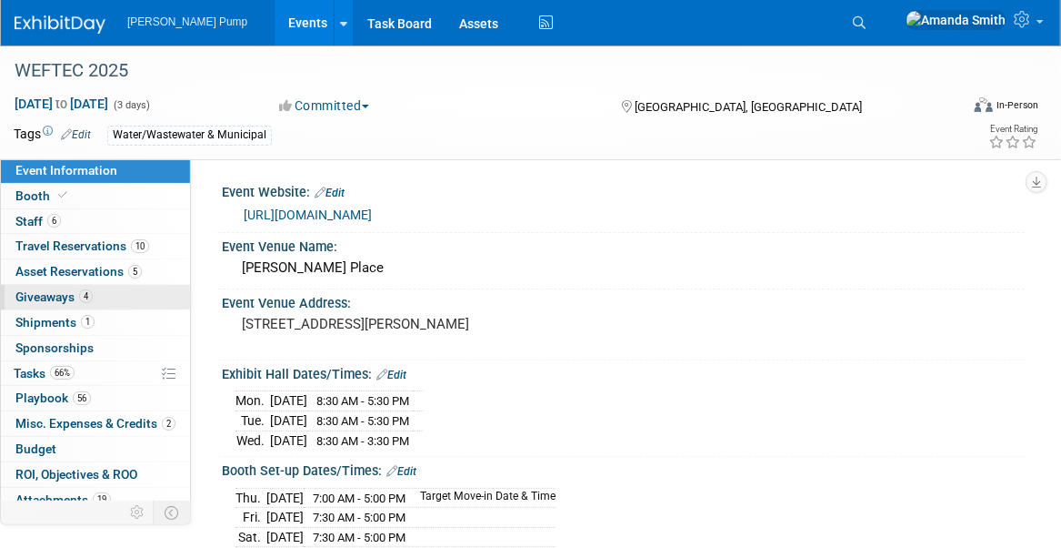
click at [42, 292] on span "Giveaways 4" at bounding box center [53, 296] width 77 height 15
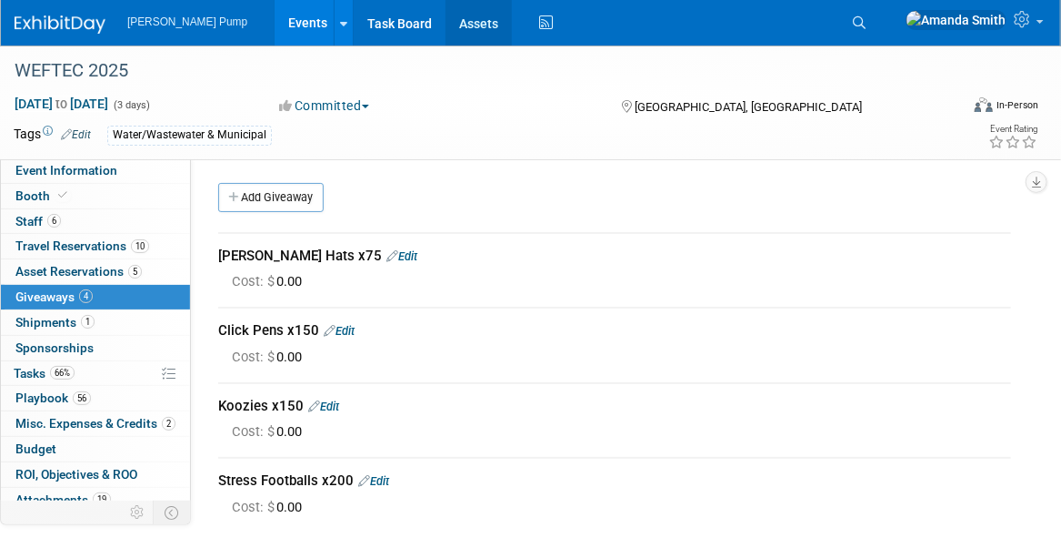
click at [446, 16] on link "Assets" at bounding box center [479, 22] width 66 height 45
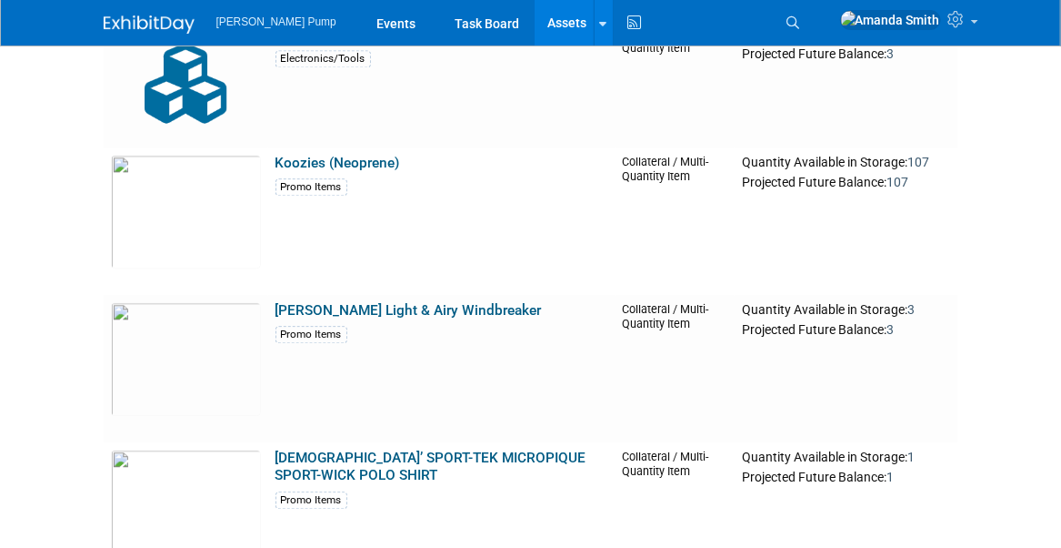
scroll to position [1637, 0]
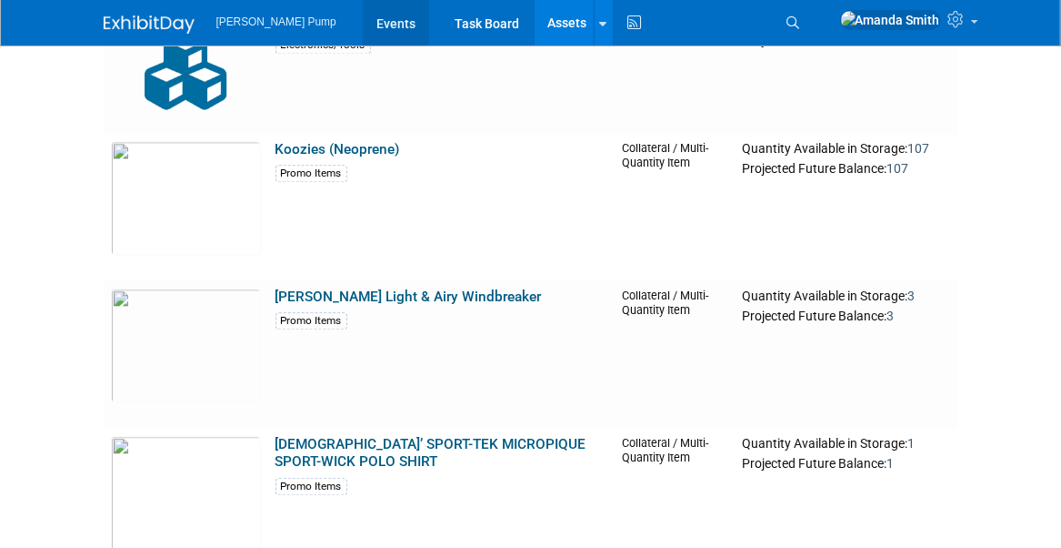
click at [363, 32] on link "Events" at bounding box center [396, 22] width 66 height 45
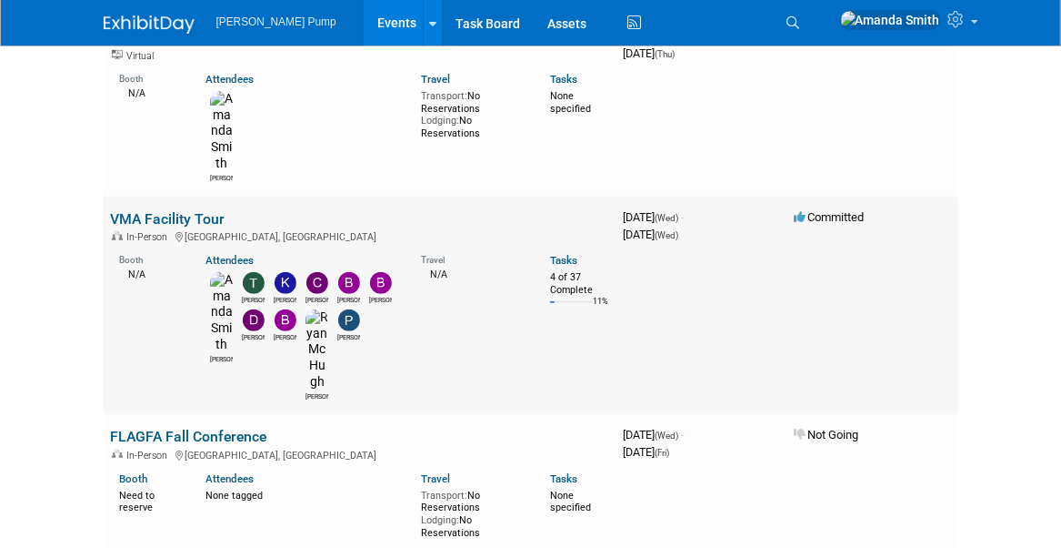
scroll to position [273, 0]
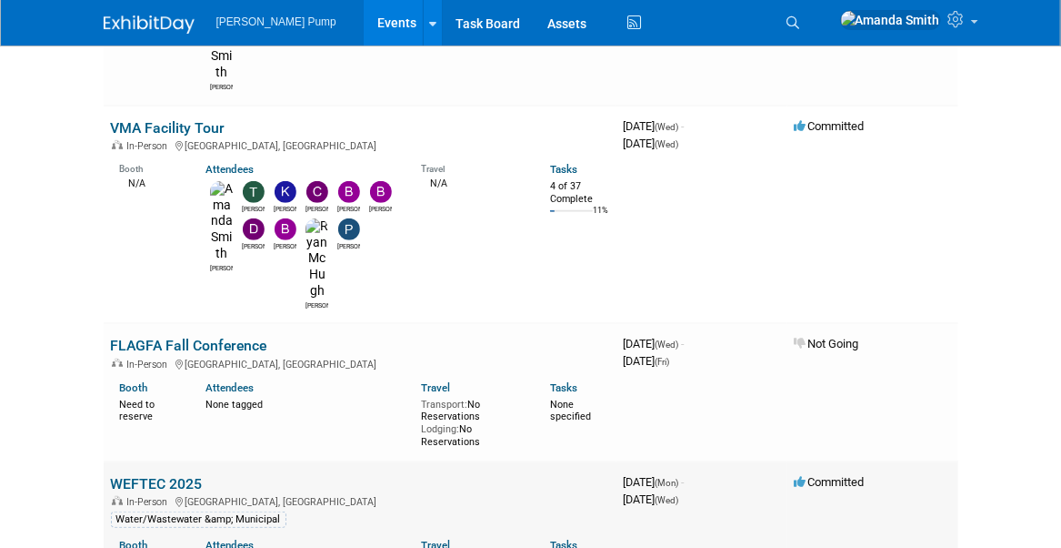
click at [186, 475] on link "WEFTEC 2025" at bounding box center [157, 483] width 92 height 17
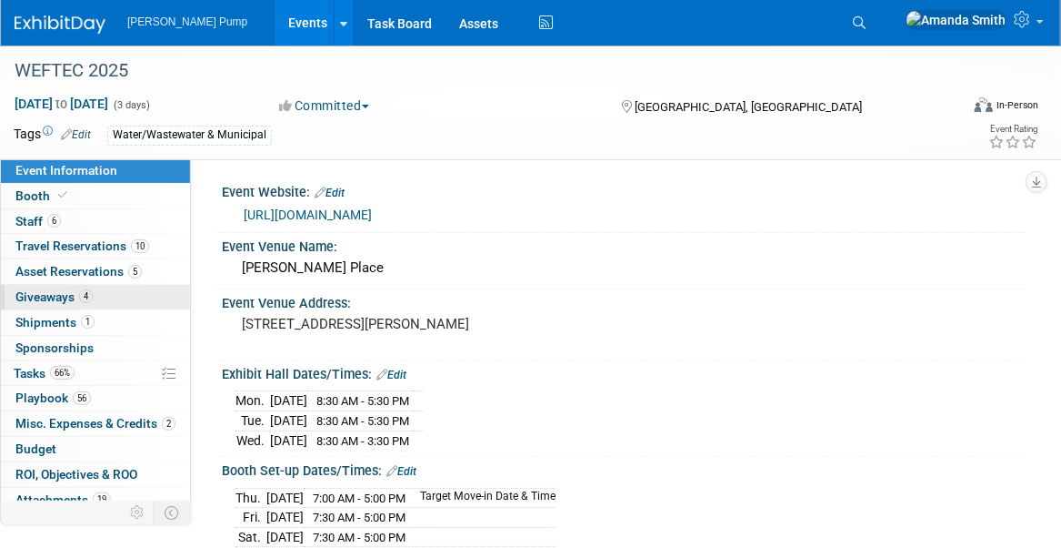
click at [81, 300] on span "Giveaways 4" at bounding box center [53, 296] width 77 height 15
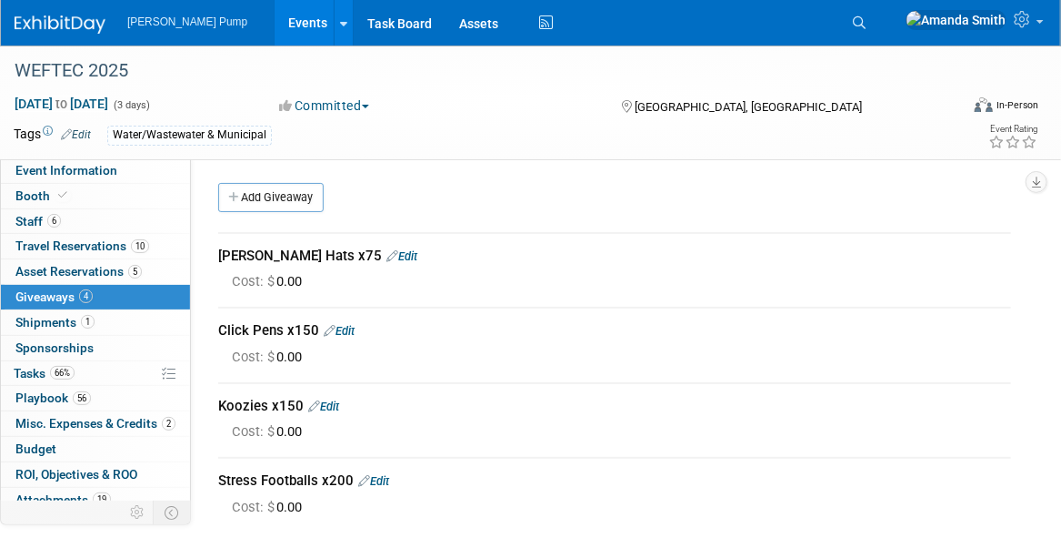
click at [330, 399] on link "Edit" at bounding box center [323, 406] width 31 height 14
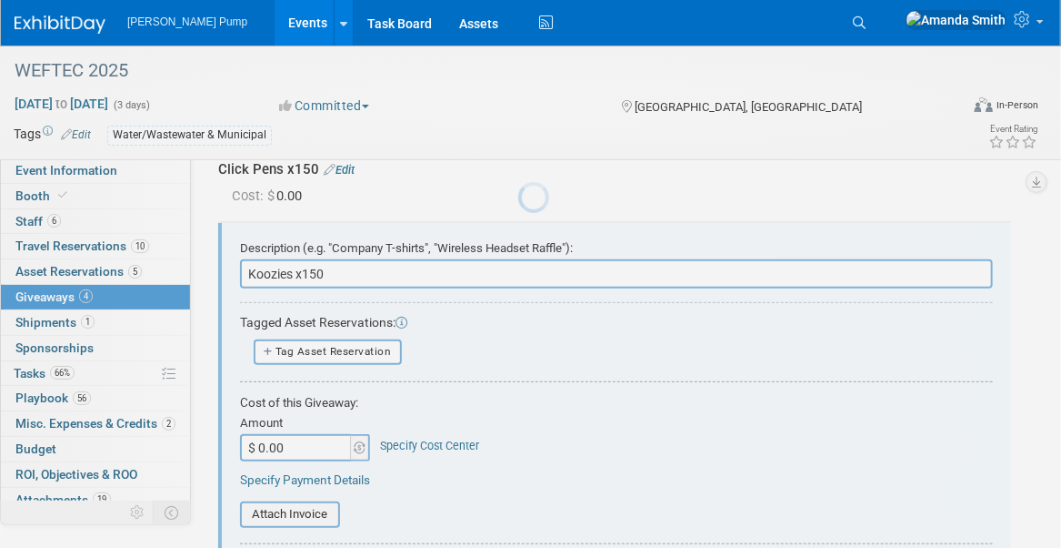
scroll to position [176, 0]
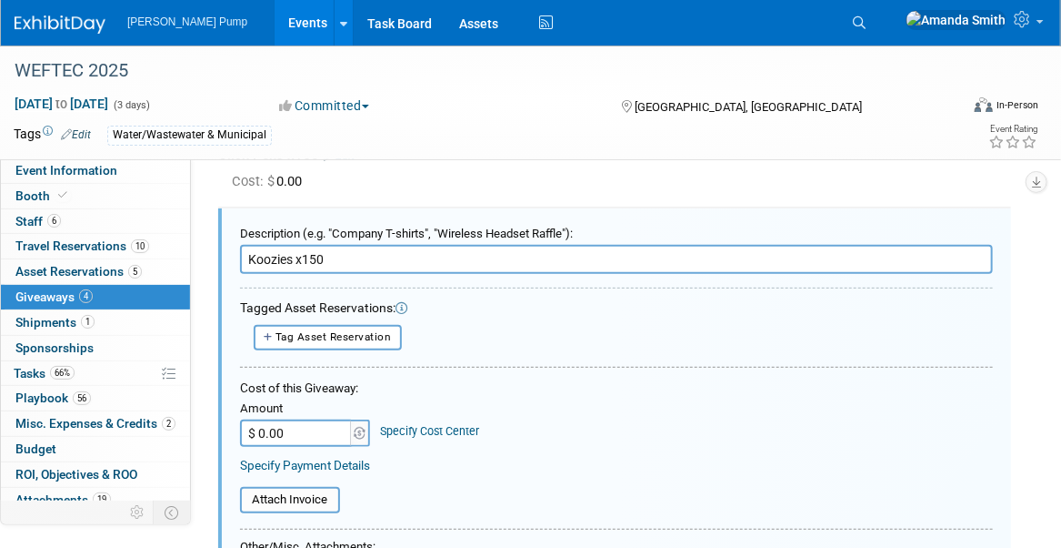
click at [331, 254] on input "Koozies x150" at bounding box center [616, 259] width 753 height 29
type input "Koozies x100"
click at [630, 407] on div "Amount $ 0.00 Specify Cost Center Cost Center -- Not Specified --" at bounding box center [616, 422] width 753 height 50
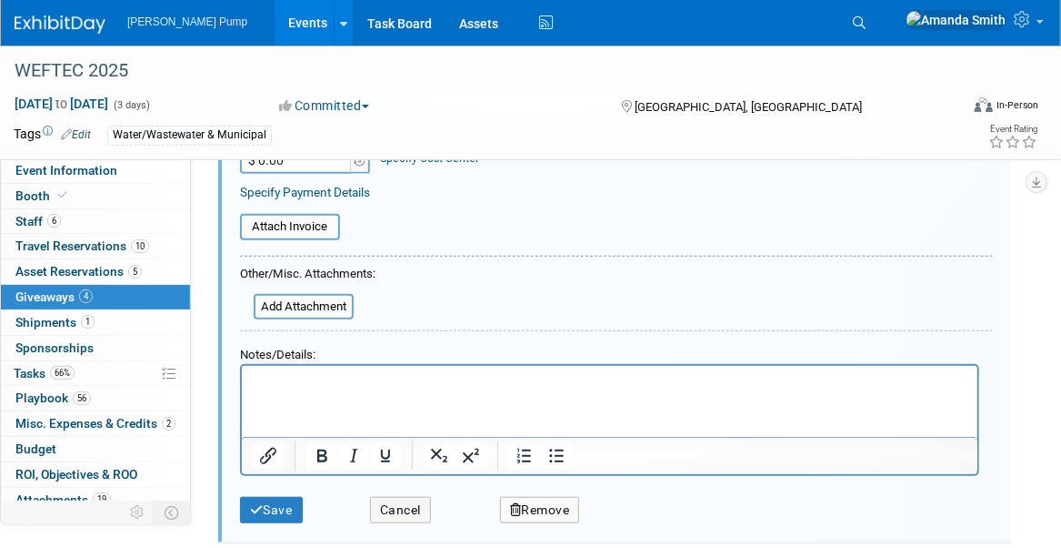
scroll to position [449, 0]
click at [261, 503] on icon "submit" at bounding box center [257, 509] width 14 height 13
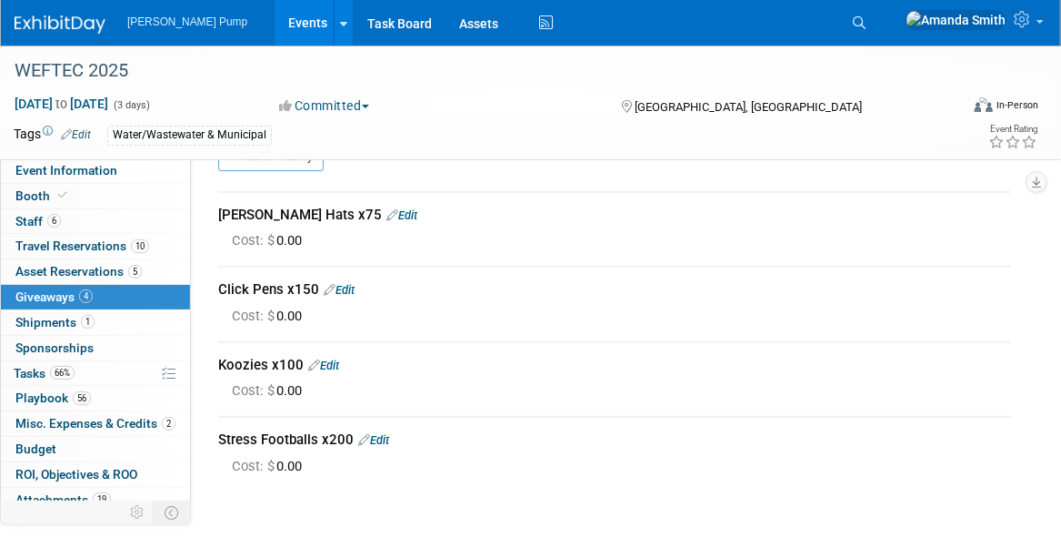
scroll to position [0, 0]
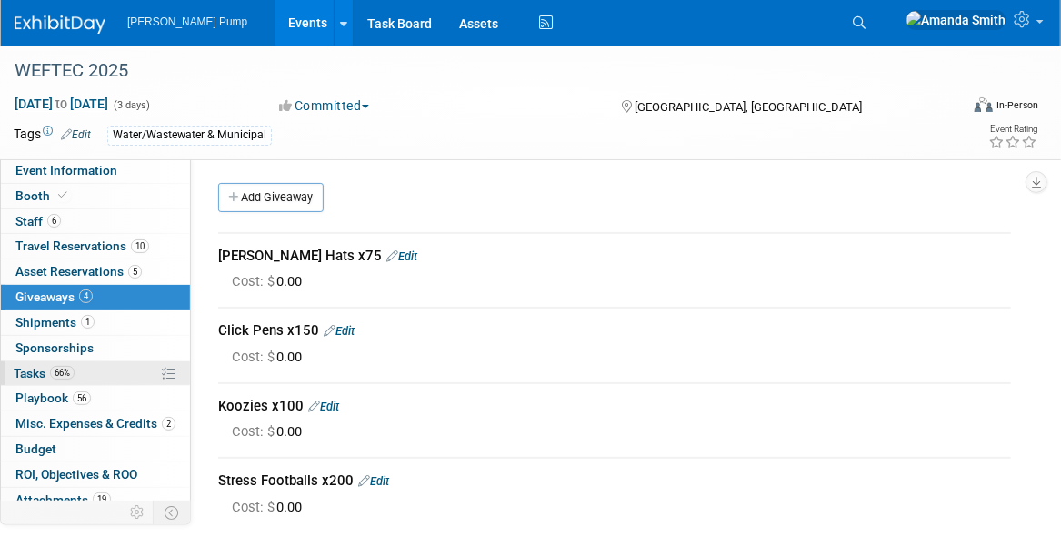
click at [30, 372] on span "Tasks 66%" at bounding box center [44, 373] width 61 height 15
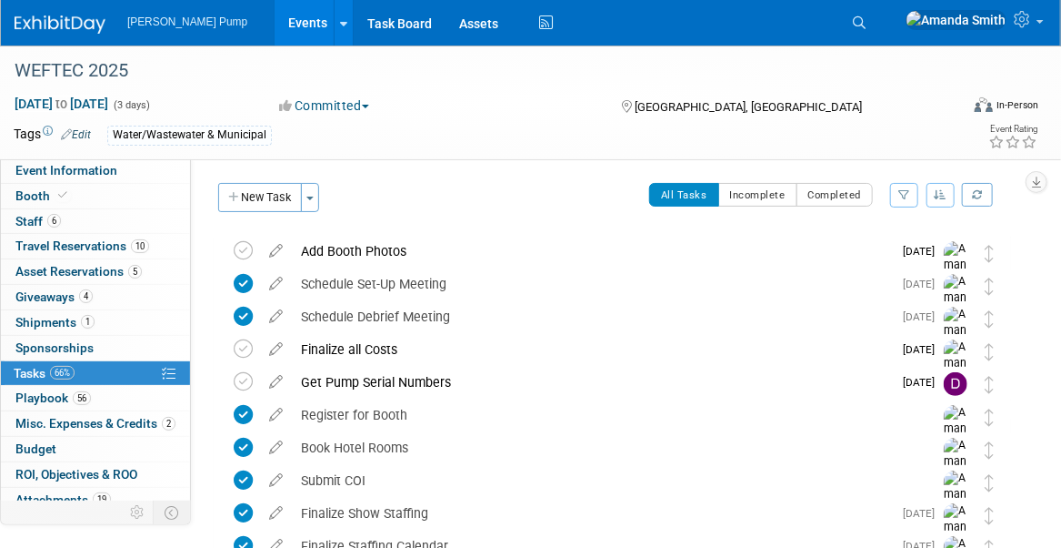
click at [947, 193] on icon "button" at bounding box center [941, 194] width 13 height 11
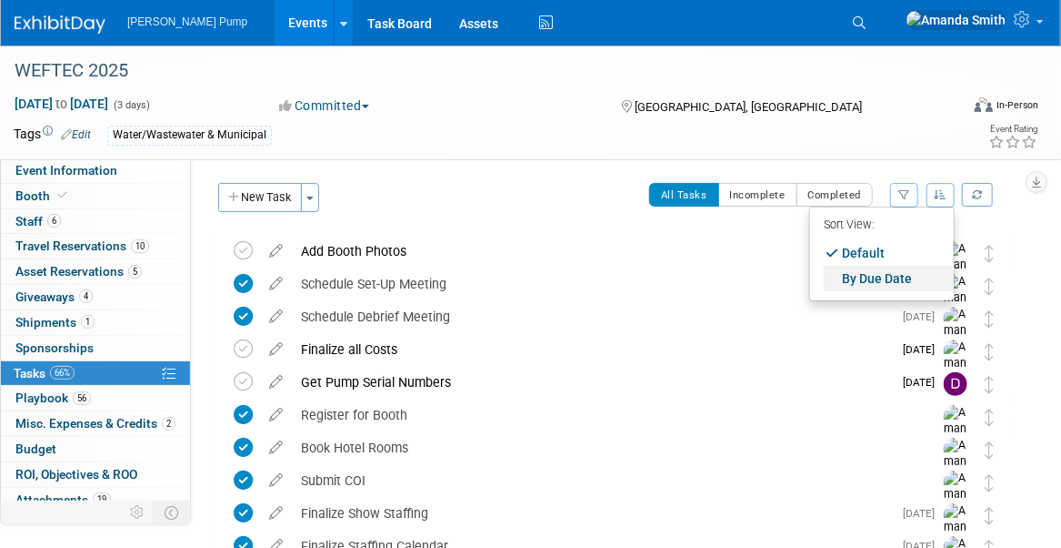
click at [874, 277] on link "By Due Date" at bounding box center [889, 278] width 130 height 25
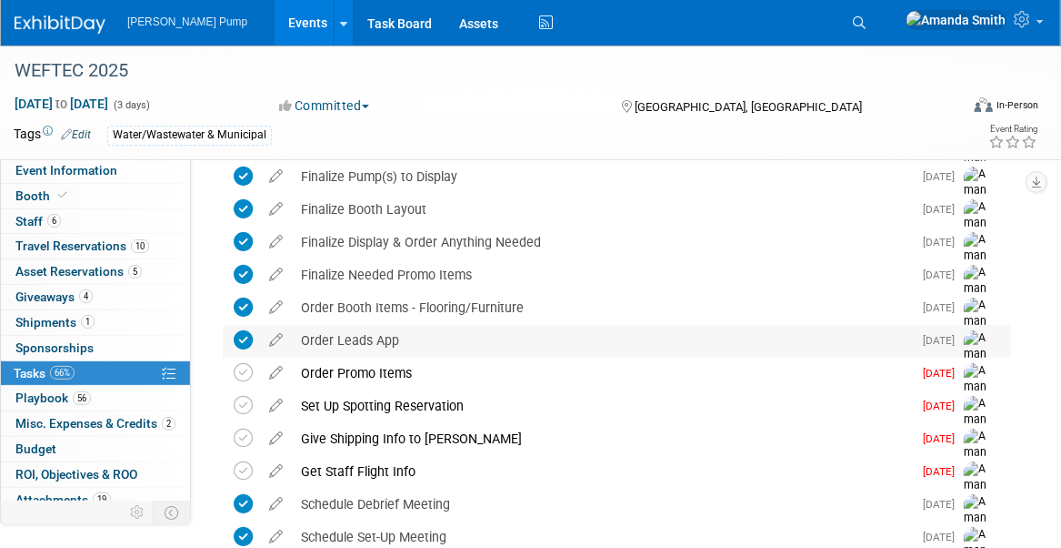
scroll to position [364, 0]
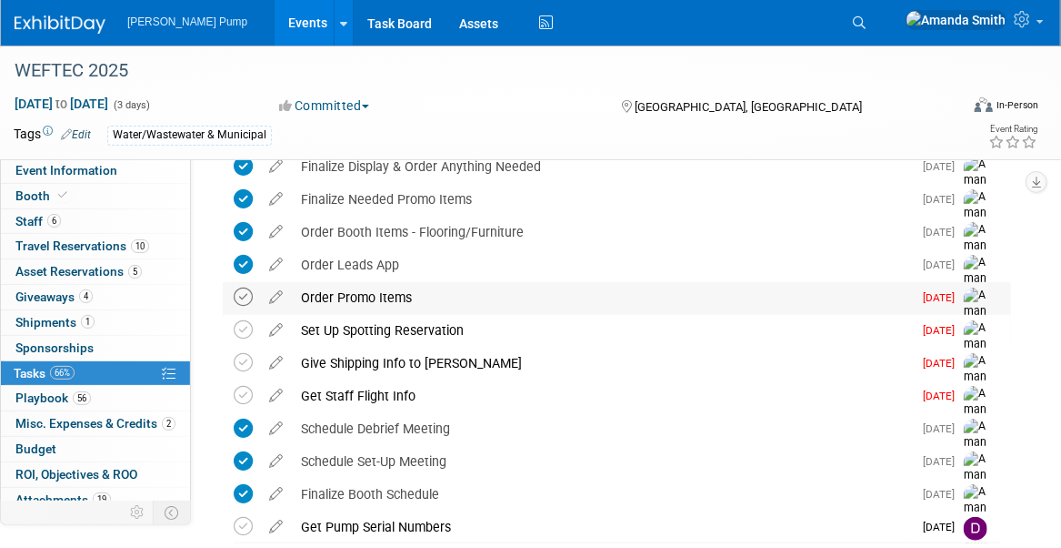
click at [241, 294] on icon at bounding box center [243, 296] width 19 height 19
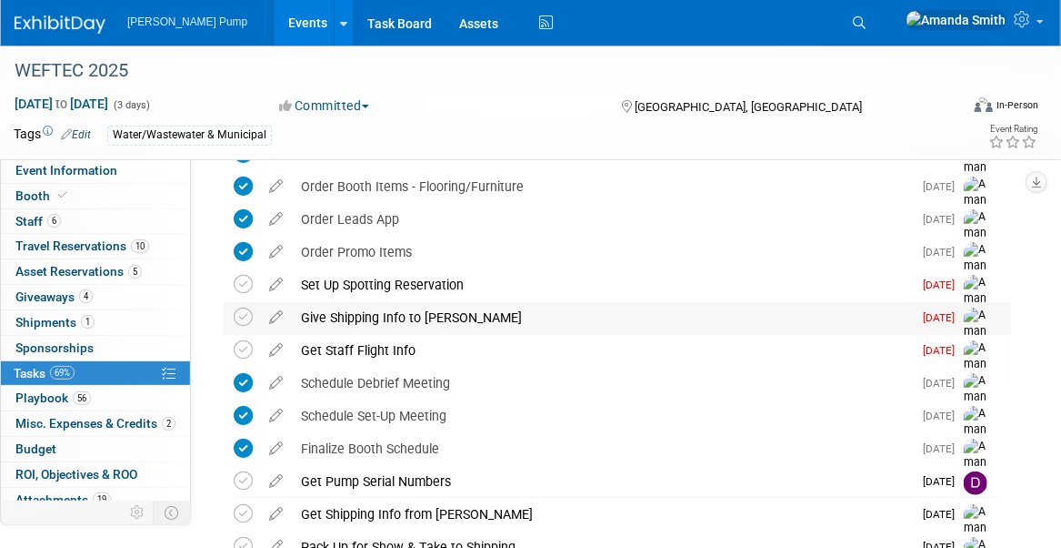
scroll to position [455, 0]
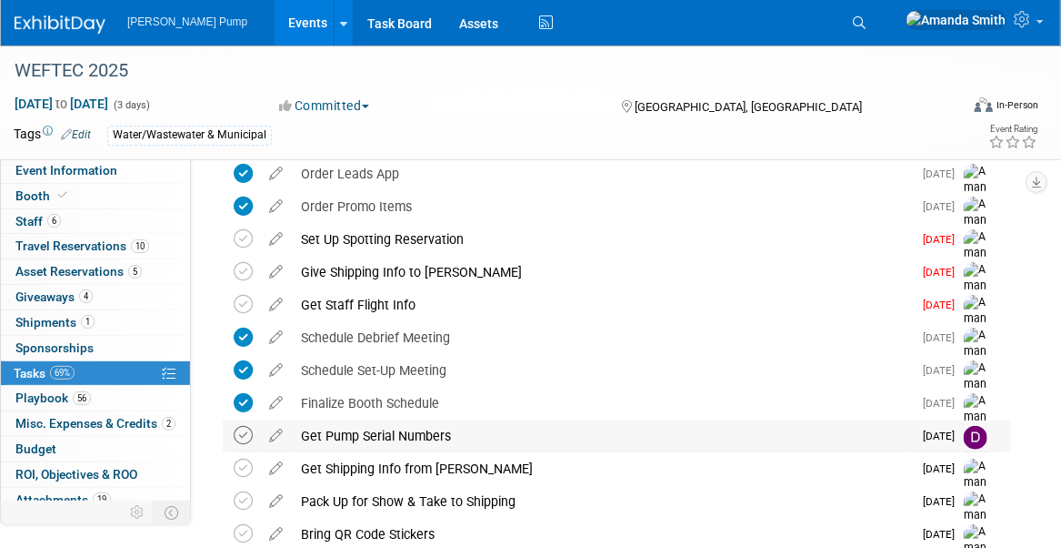
click at [242, 434] on icon at bounding box center [243, 435] width 19 height 19
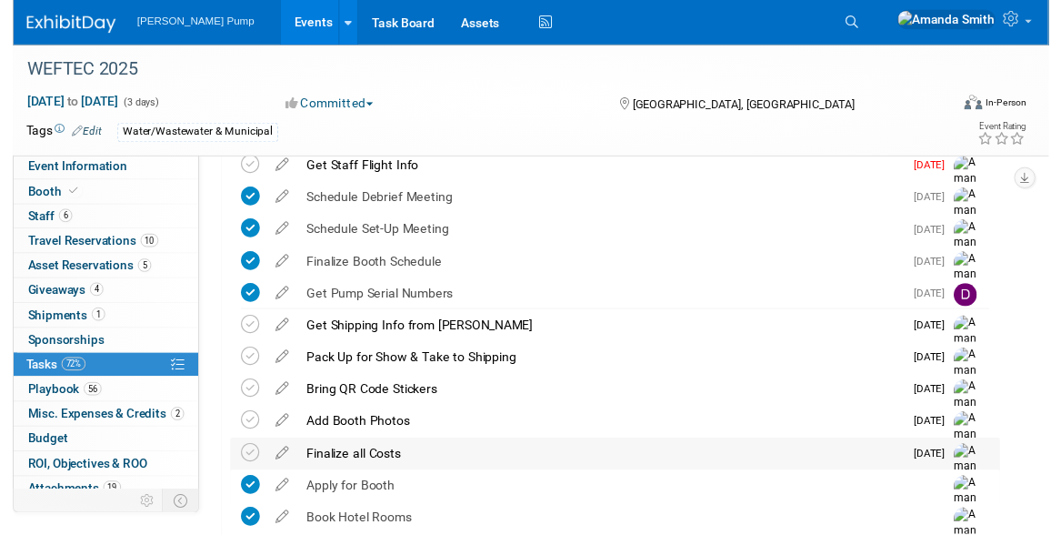
scroll to position [582, 0]
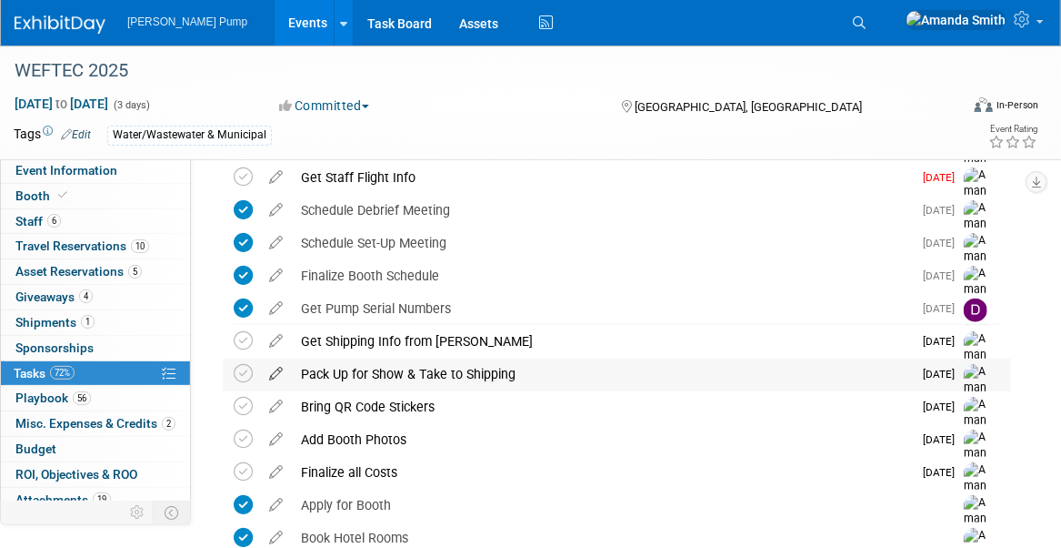
click at [272, 371] on icon at bounding box center [276, 369] width 32 height 23
select select "8"
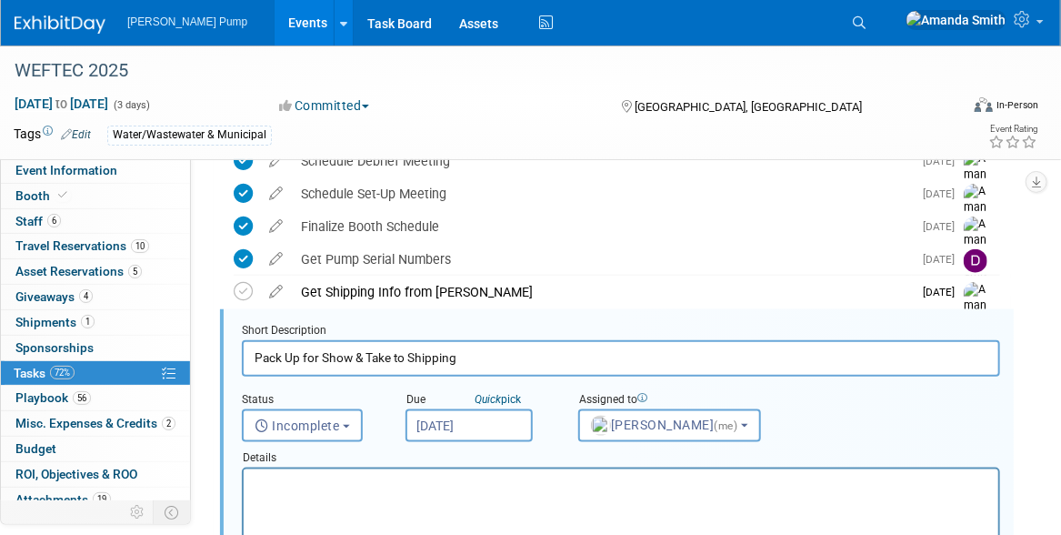
scroll to position [673, 0]
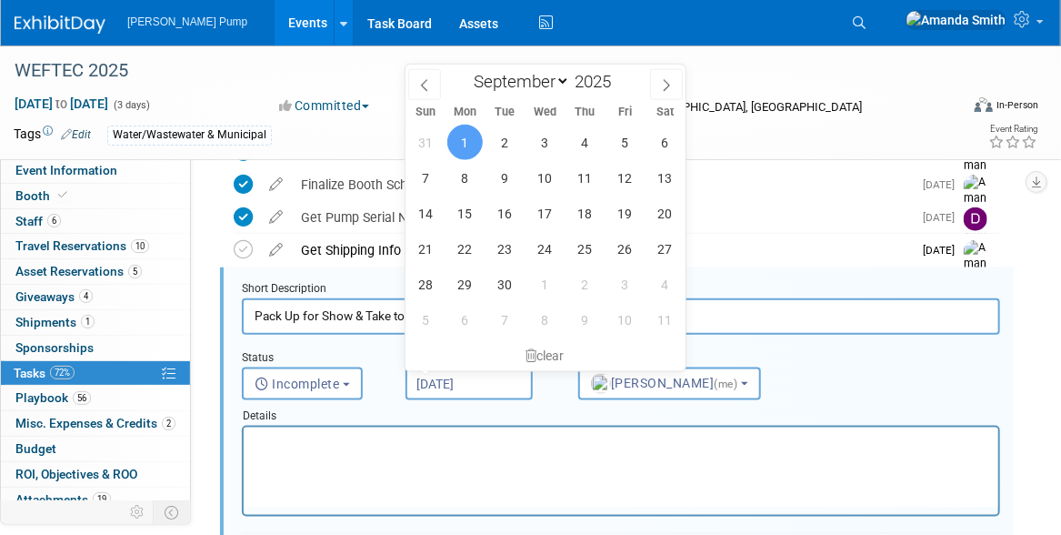
click at [488, 381] on input "Sep 1, 2025" at bounding box center [469, 383] width 127 height 33
click at [465, 244] on span "22" at bounding box center [464, 248] width 35 height 35
type input "Sep 22, 2025"
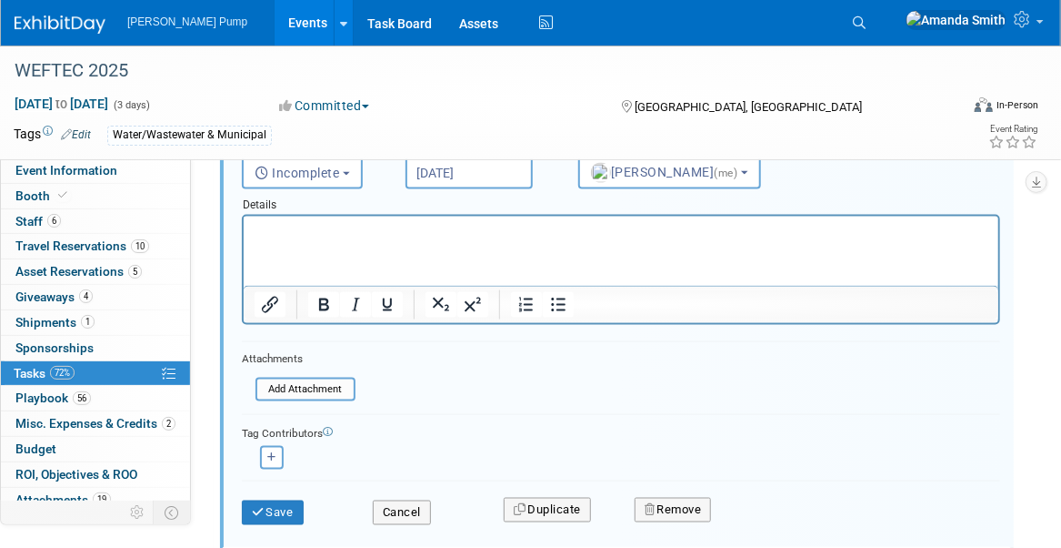
scroll to position [947, 0]
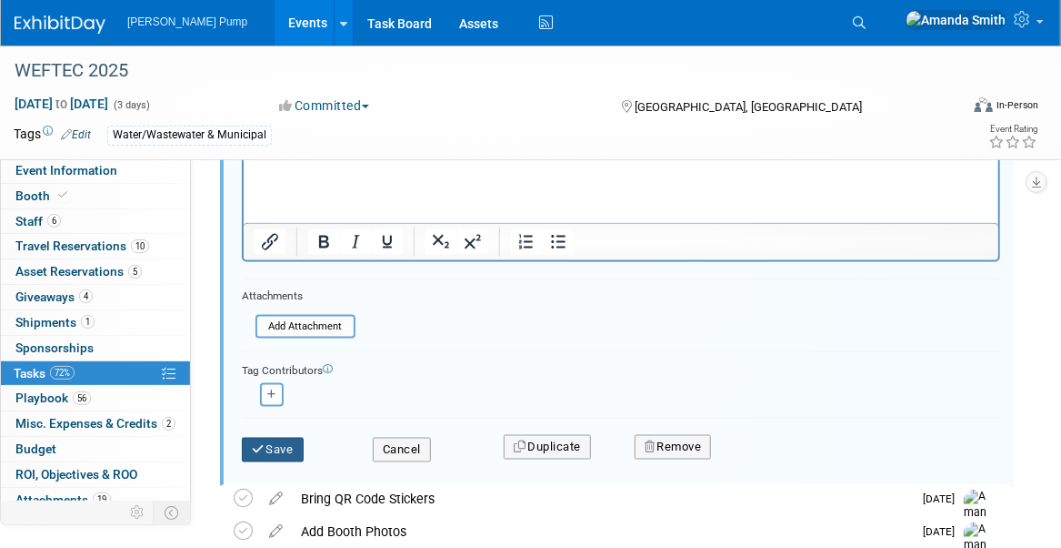
click at [283, 447] on button "Save" at bounding box center [273, 449] width 62 height 25
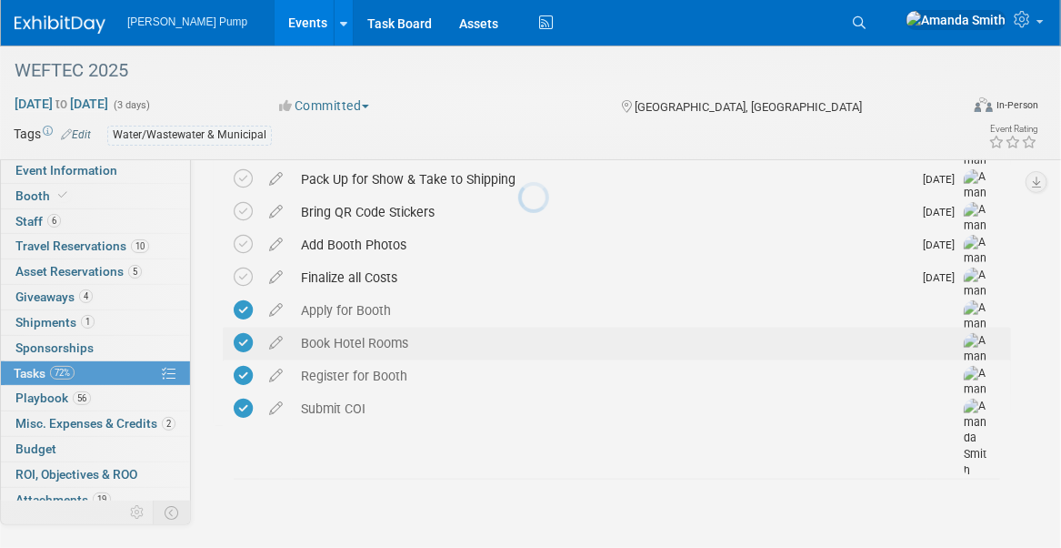
scroll to position [764, 0]
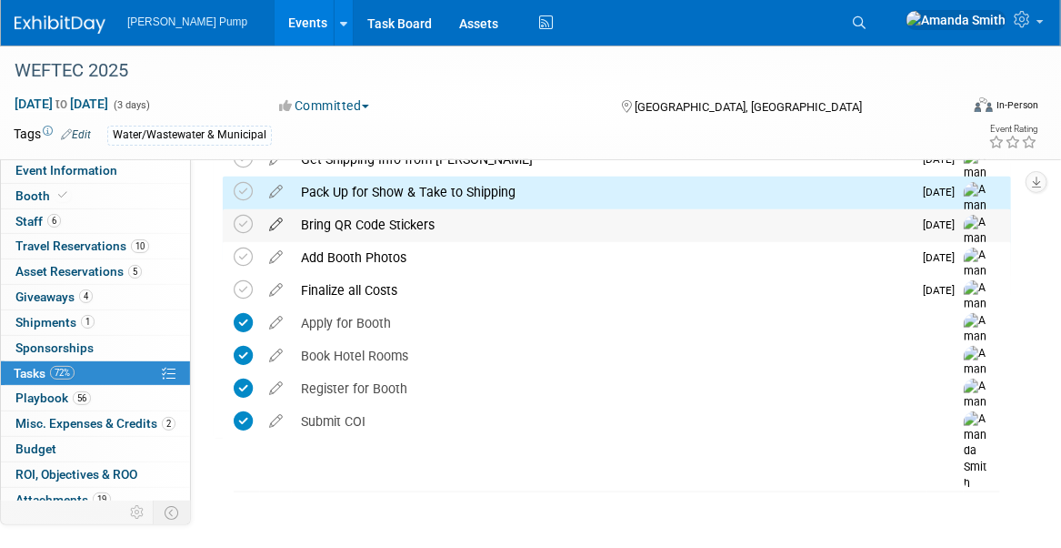
click at [273, 219] on icon at bounding box center [276, 220] width 32 height 23
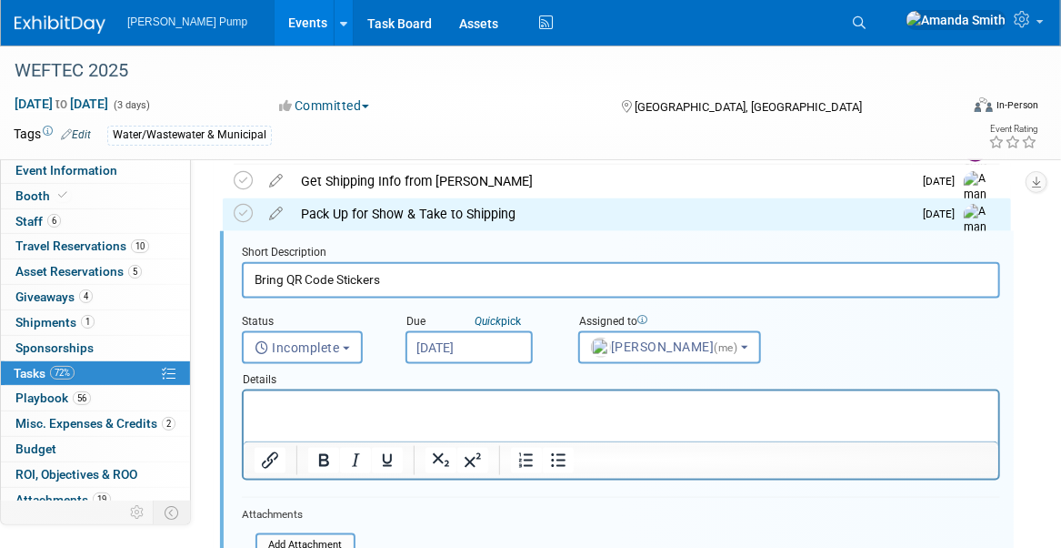
scroll to position [707, 0]
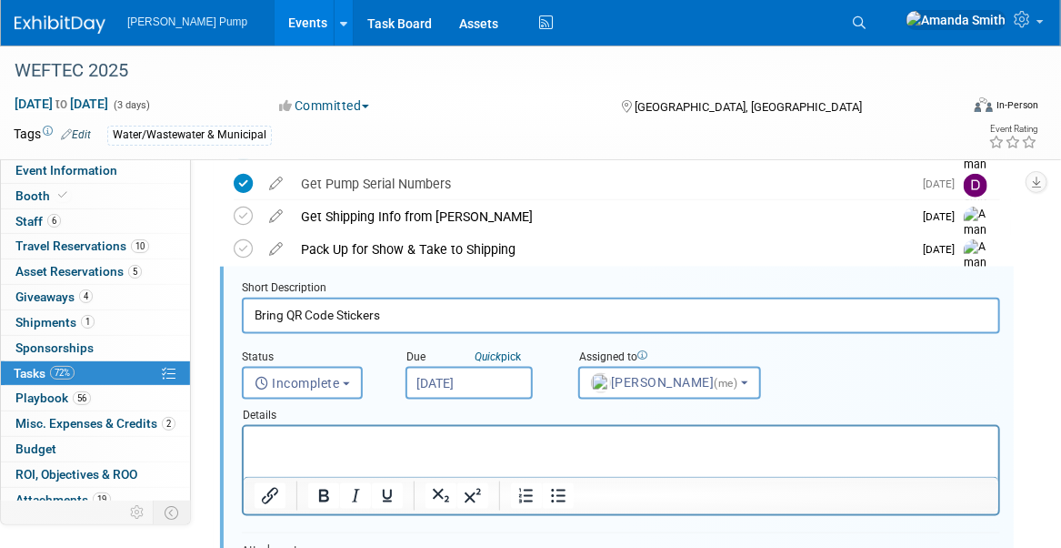
drag, startPoint x: 387, startPoint y: 314, endPoint x: 338, endPoint y: 312, distance: 48.2
click at [338, 312] on input "Bring QR Code Stickers" at bounding box center [621, 314] width 759 height 35
type input "Bring QR Code Cards"
click at [494, 381] on input "Sep 24, 2025" at bounding box center [469, 383] width 127 height 33
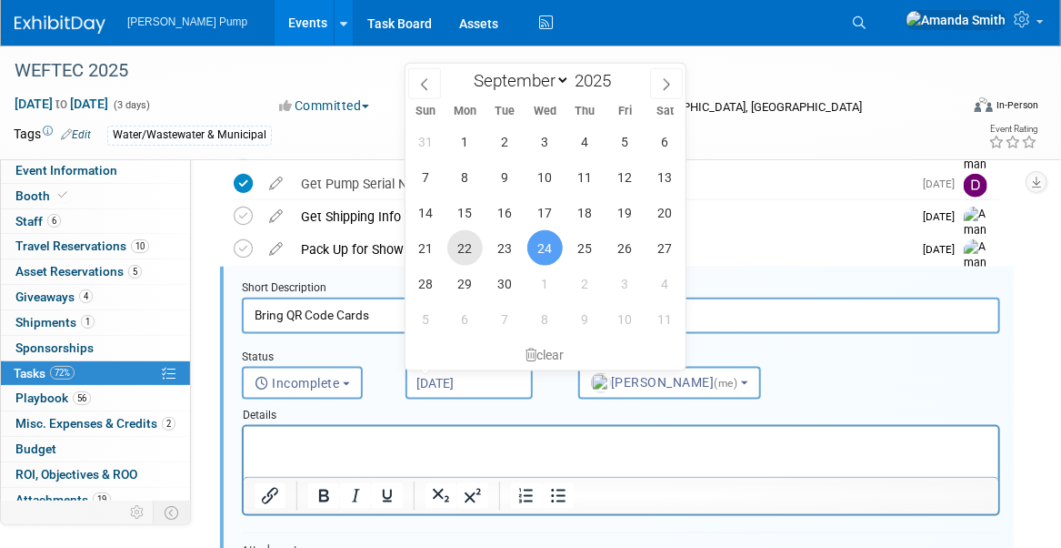
drag, startPoint x: 467, startPoint y: 248, endPoint x: 466, endPoint y: 262, distance: 13.7
click at [466, 248] on span "22" at bounding box center [464, 247] width 35 height 35
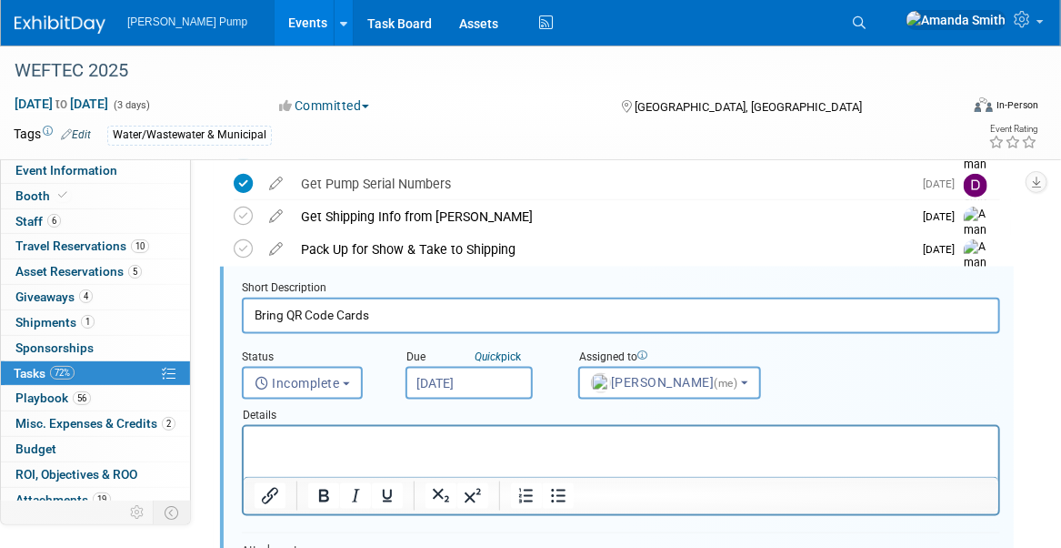
click at [447, 380] on input "Sep 22, 2025" at bounding box center [469, 383] width 127 height 33
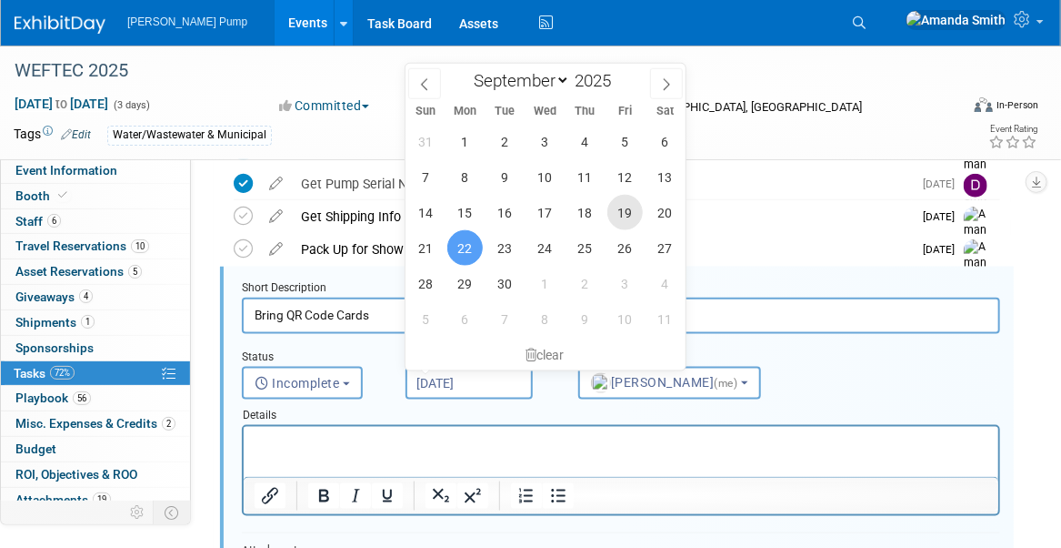
click at [615, 215] on span "19" at bounding box center [625, 212] width 35 height 35
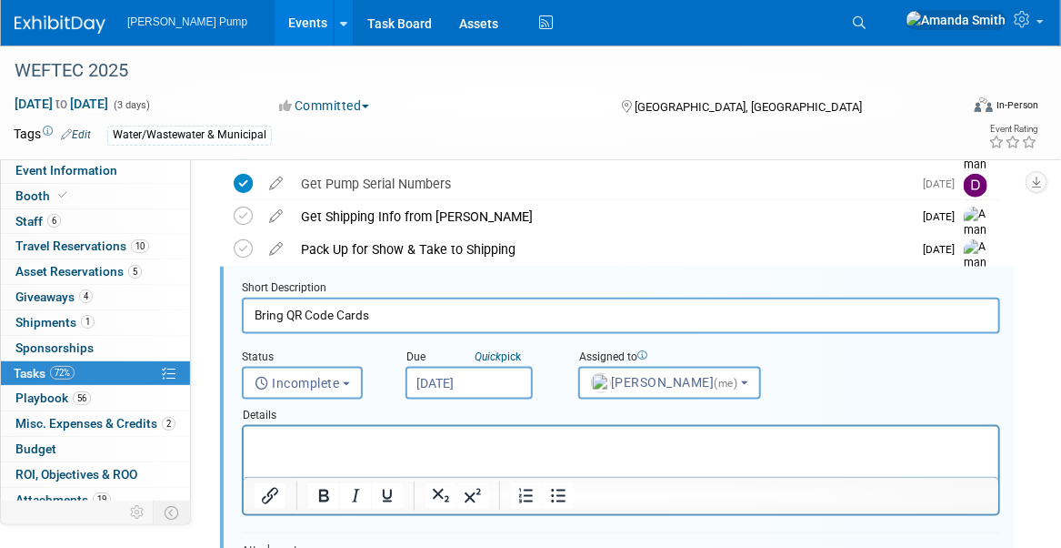
click at [482, 385] on input "Sep 19, 2025" at bounding box center [469, 383] width 127 height 33
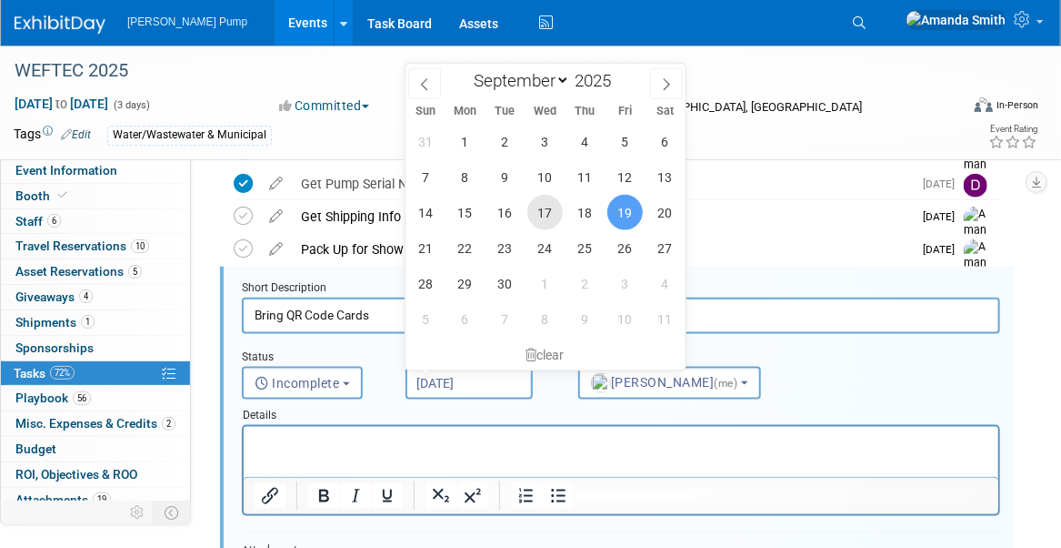
click at [549, 212] on span "17" at bounding box center [545, 212] width 35 height 35
type input "Sep 17, 2025"
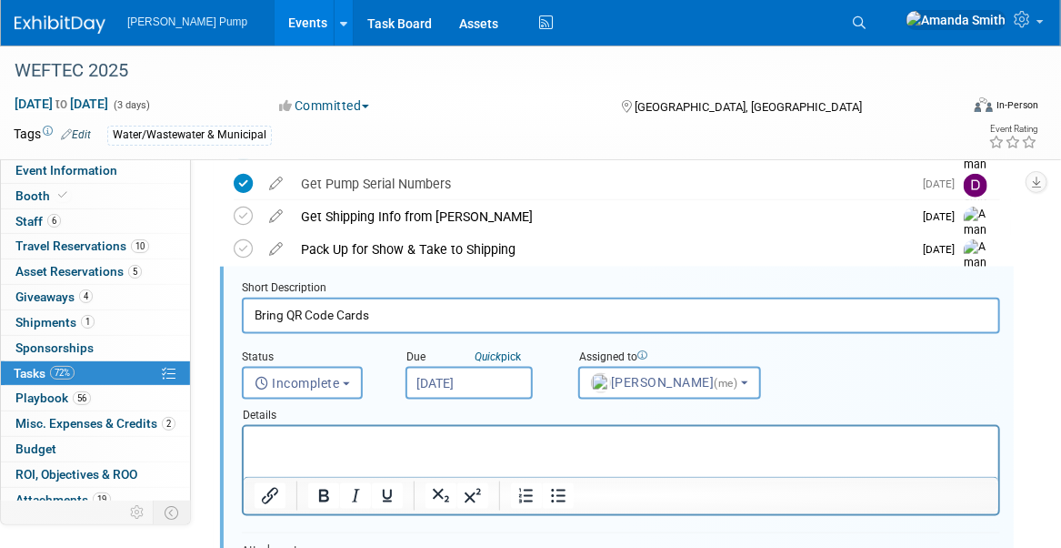
click at [543, 411] on div "Details" at bounding box center [621, 411] width 759 height 25
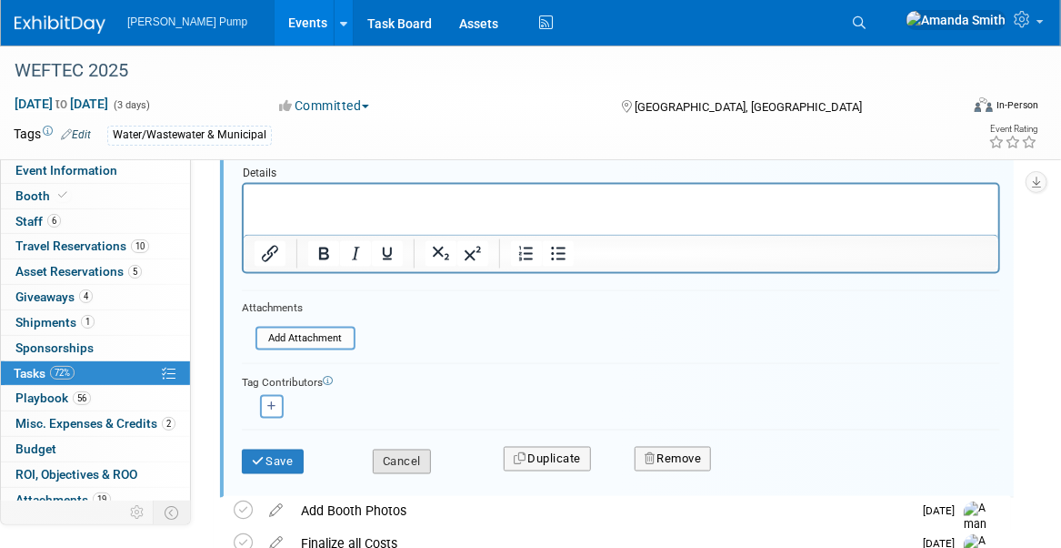
scroll to position [979, 0]
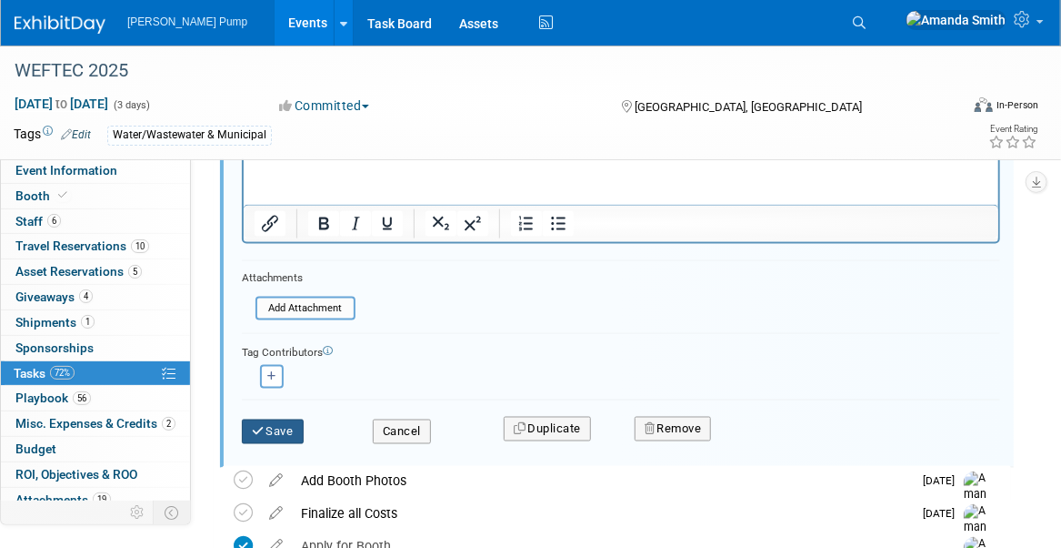
click at [269, 427] on button "Save" at bounding box center [273, 431] width 62 height 25
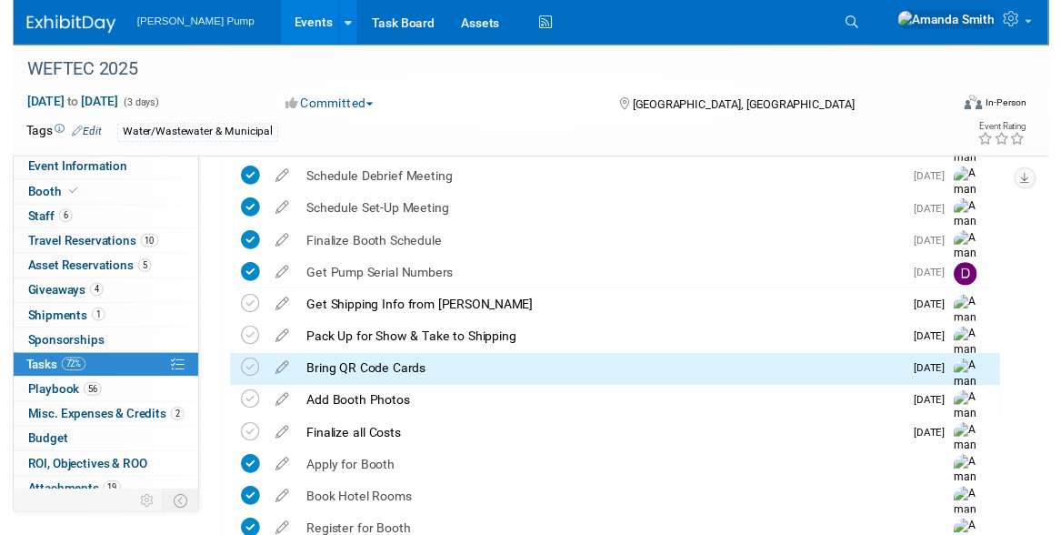
scroll to position [582, 0]
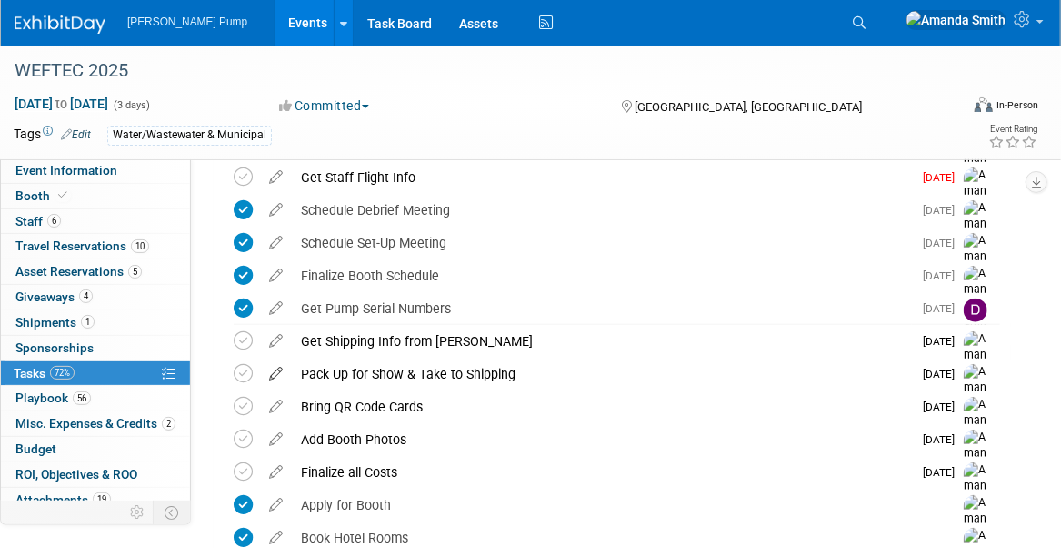
click at [269, 372] on icon at bounding box center [276, 369] width 32 height 23
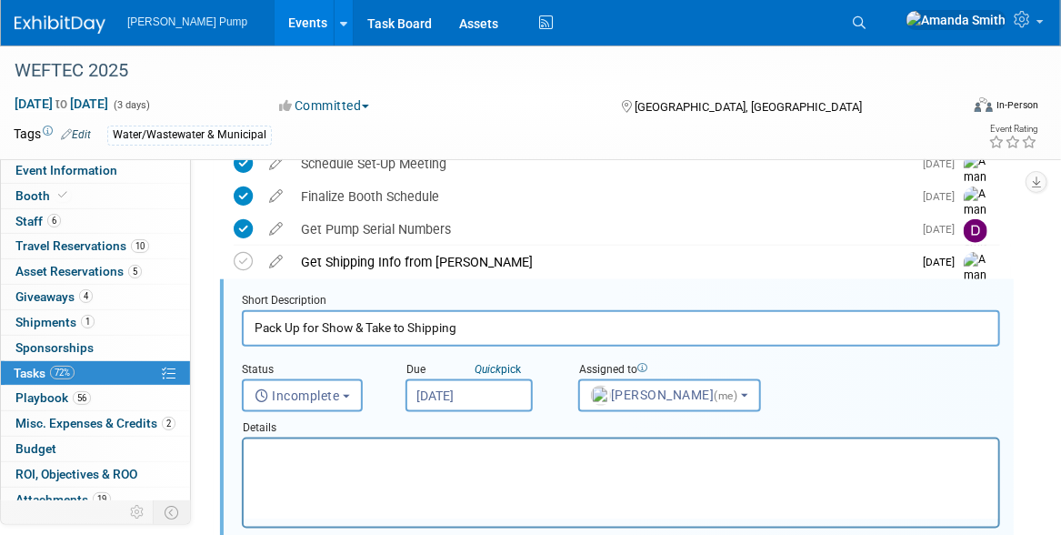
scroll to position [673, 0]
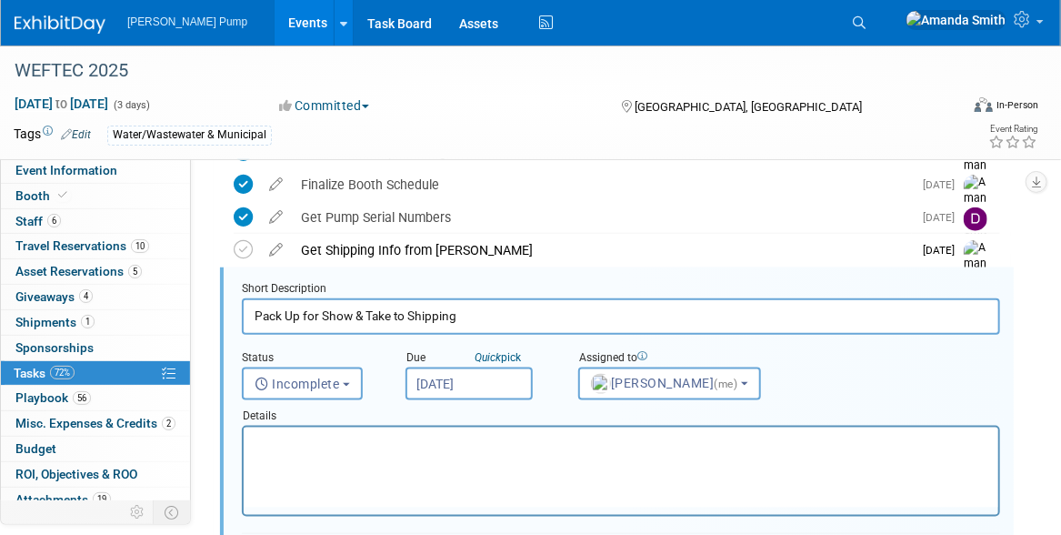
click at [490, 384] on input "Sep 22, 2025" at bounding box center [469, 383] width 127 height 33
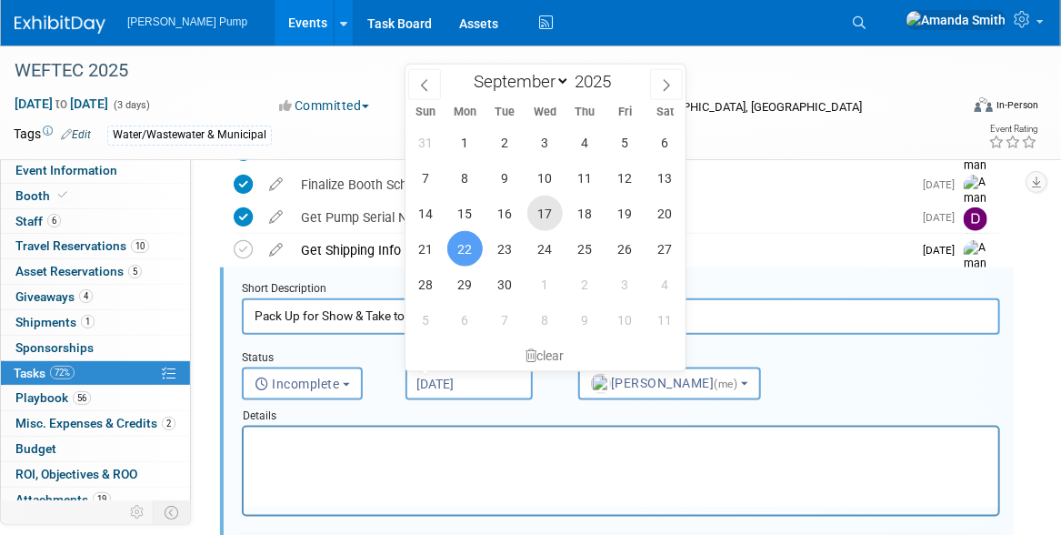
click at [553, 214] on span "17" at bounding box center [545, 213] width 35 height 35
type input "Sep 17, 2025"
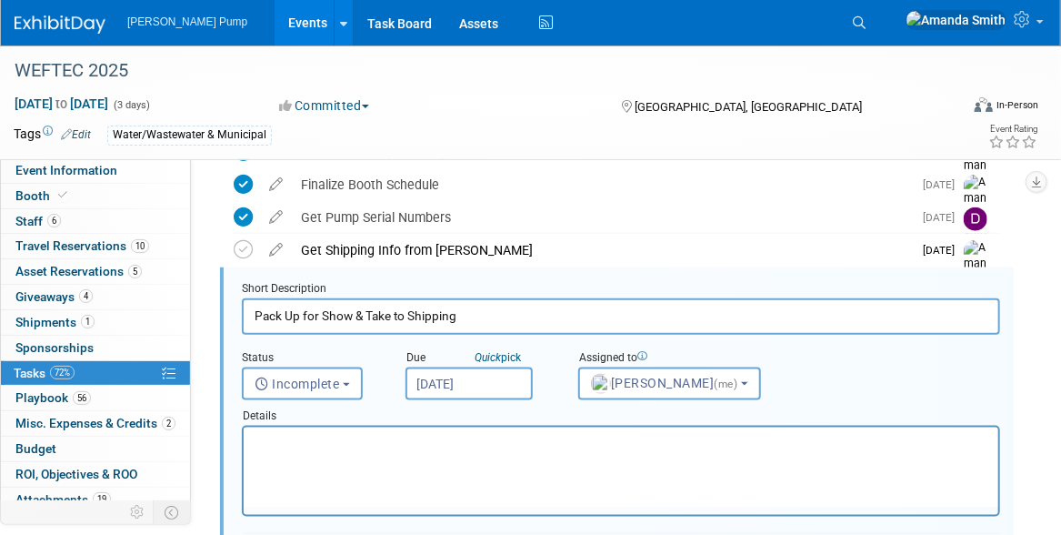
click at [555, 400] on div "Details" at bounding box center [621, 412] width 759 height 25
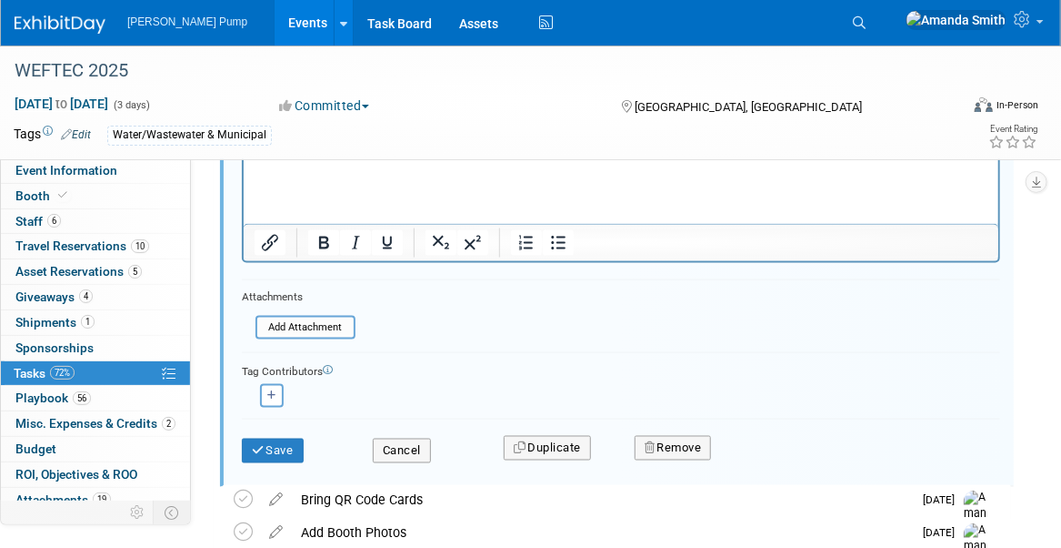
scroll to position [947, 0]
click at [283, 446] on button "Save" at bounding box center [273, 449] width 62 height 25
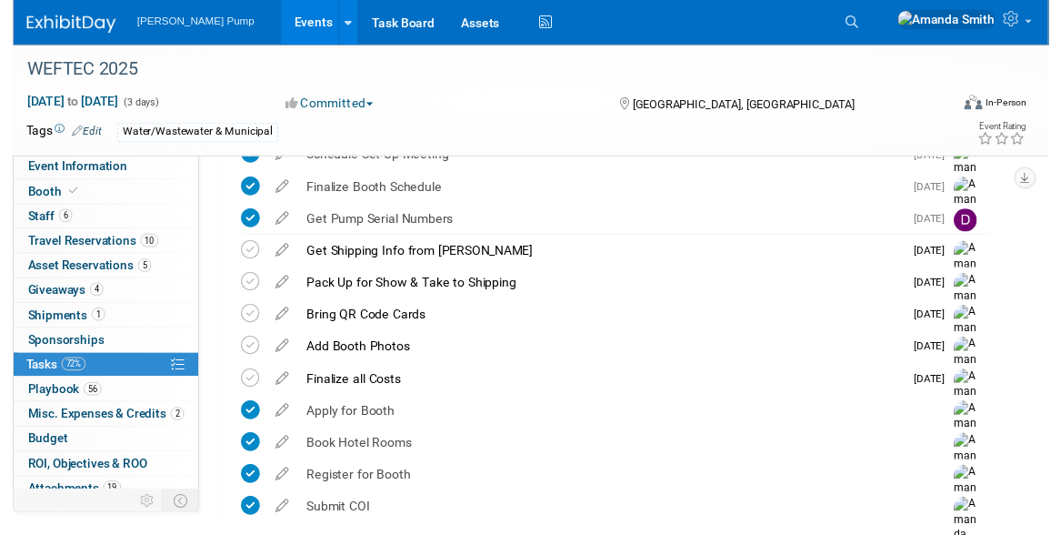
scroll to position [637, 0]
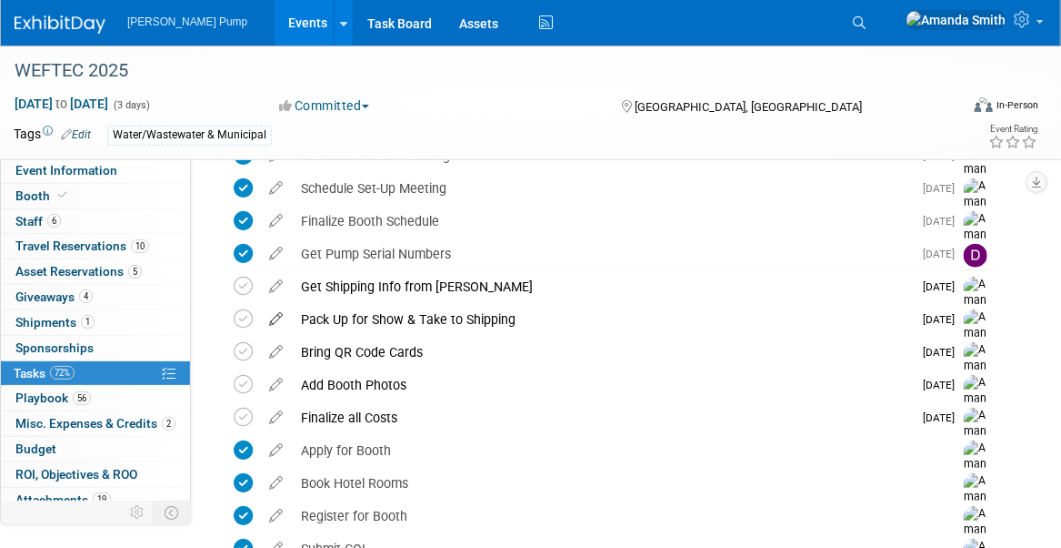
click at [279, 316] on icon at bounding box center [276, 315] width 32 height 23
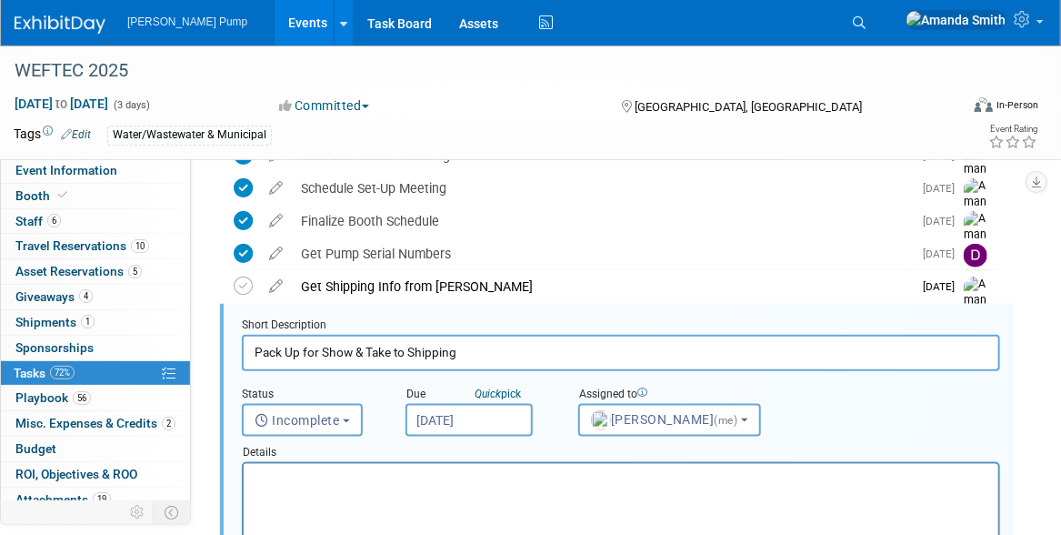
scroll to position [673, 0]
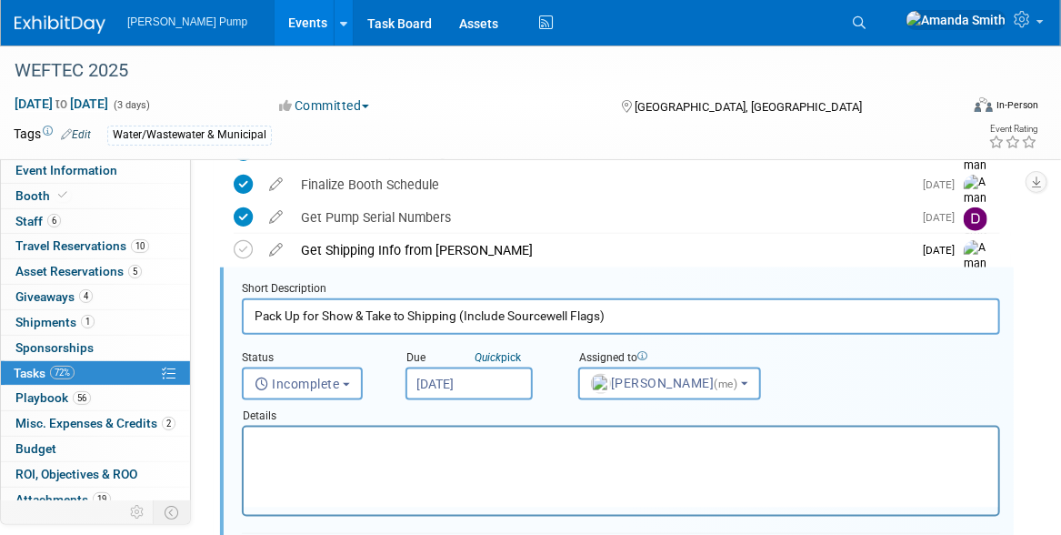
type input "Pack Up for Show & Take to Shipping (Include Sourcewell Flags)"
click at [870, 371] on div "Status <i class="far fa-clock" style="padding: 6px 4px 6px 1px;"></i> Incomplet…" at bounding box center [621, 367] width 786 height 65
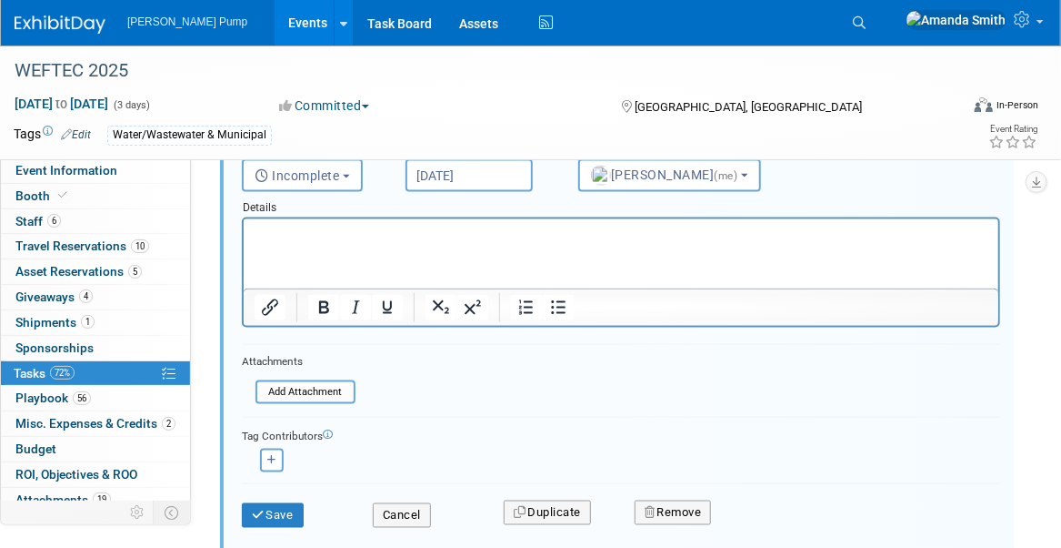
scroll to position [946, 0]
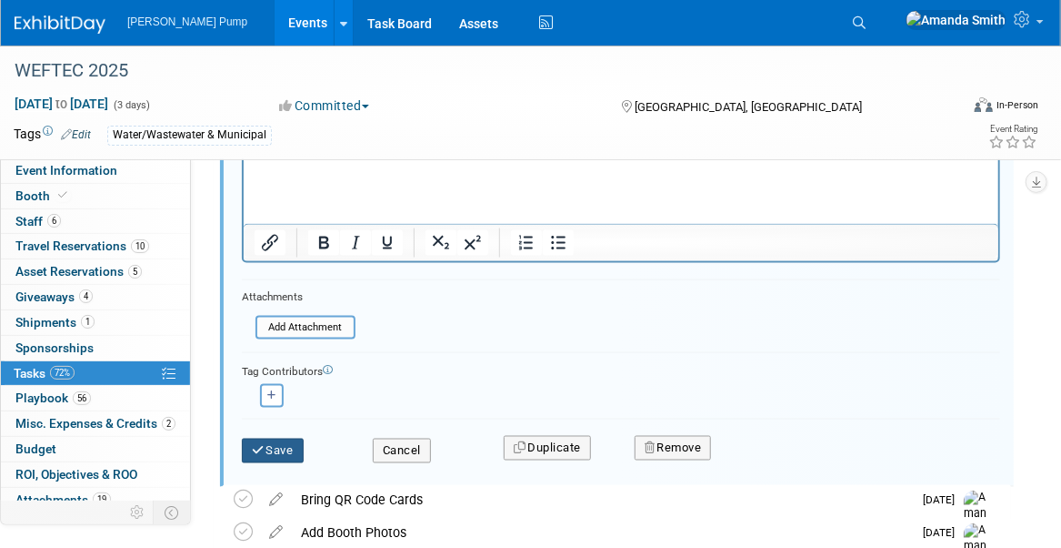
click at [294, 441] on button "Save" at bounding box center [273, 450] width 62 height 25
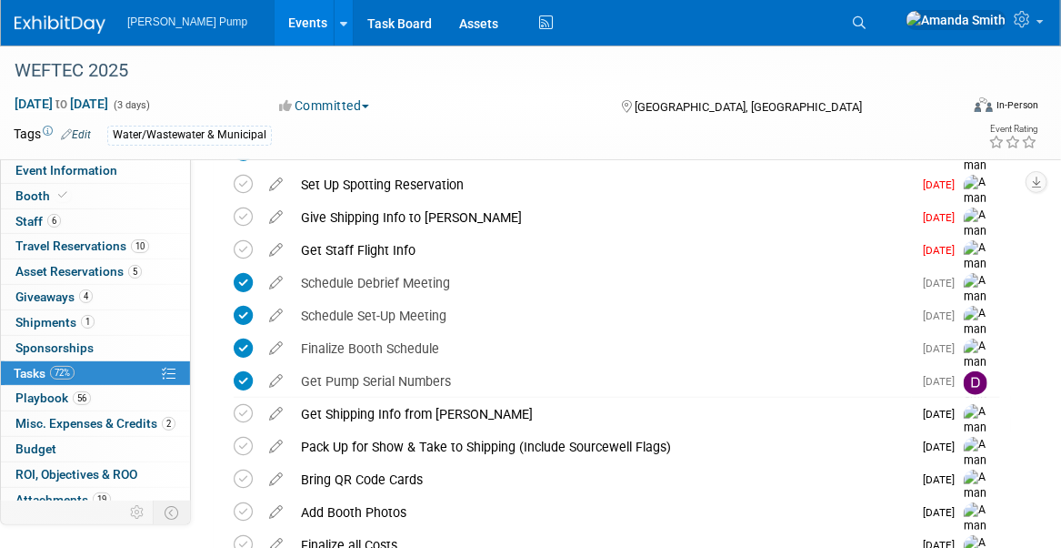
scroll to position [491, 0]
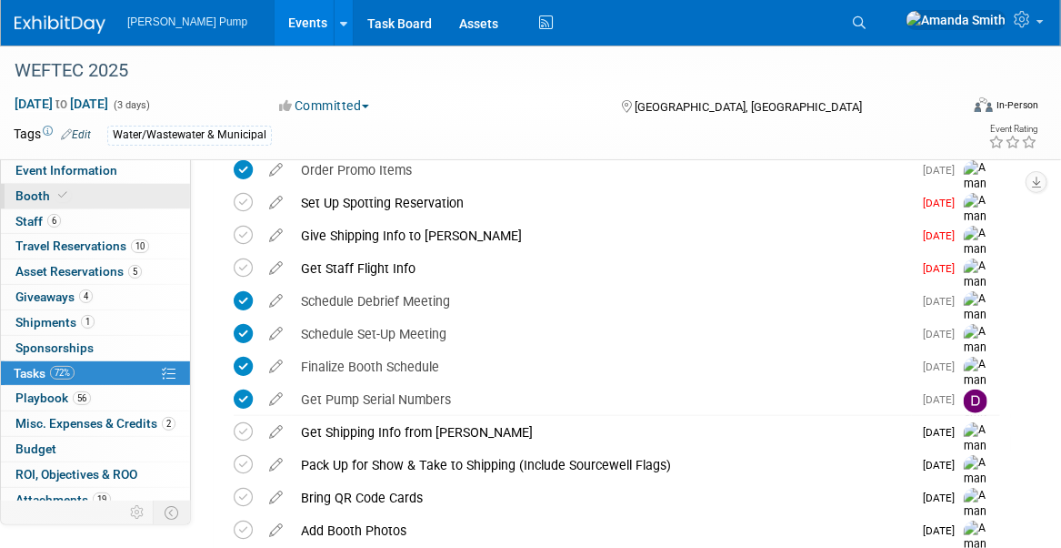
click at [32, 199] on span "Booth" at bounding box center [42, 195] width 55 height 15
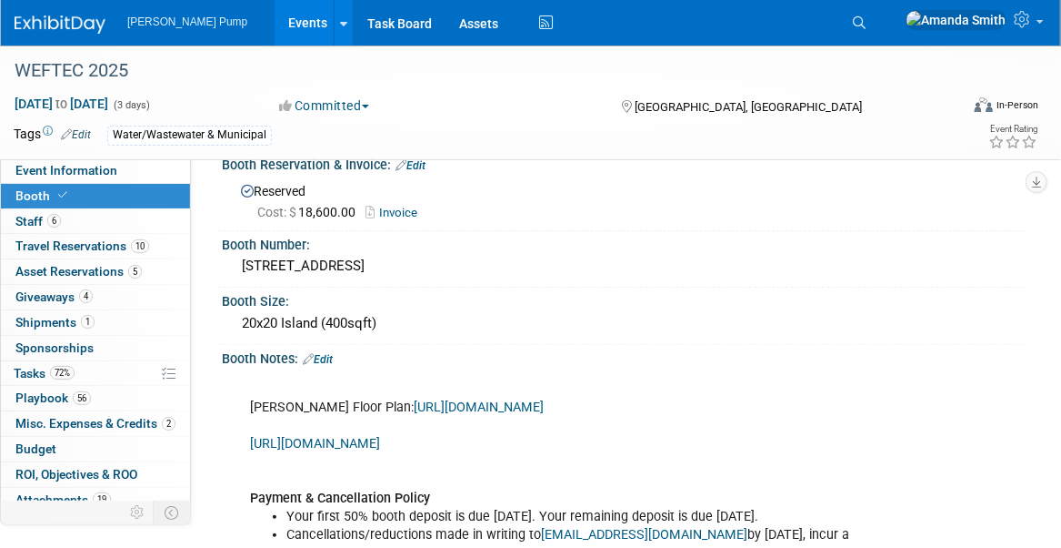
scroll to position [0, 0]
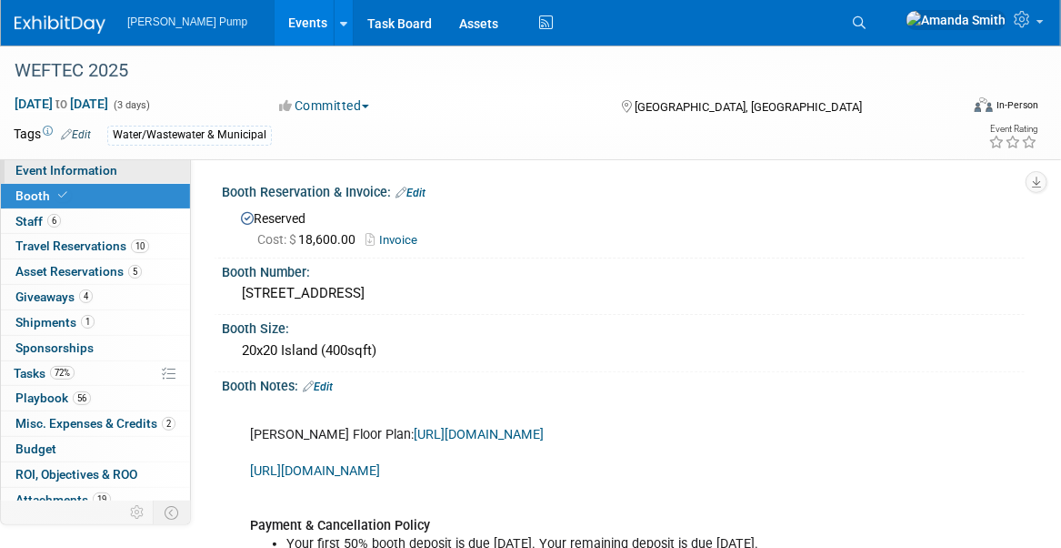
click at [71, 166] on span "Event Information" at bounding box center [66, 170] width 102 height 15
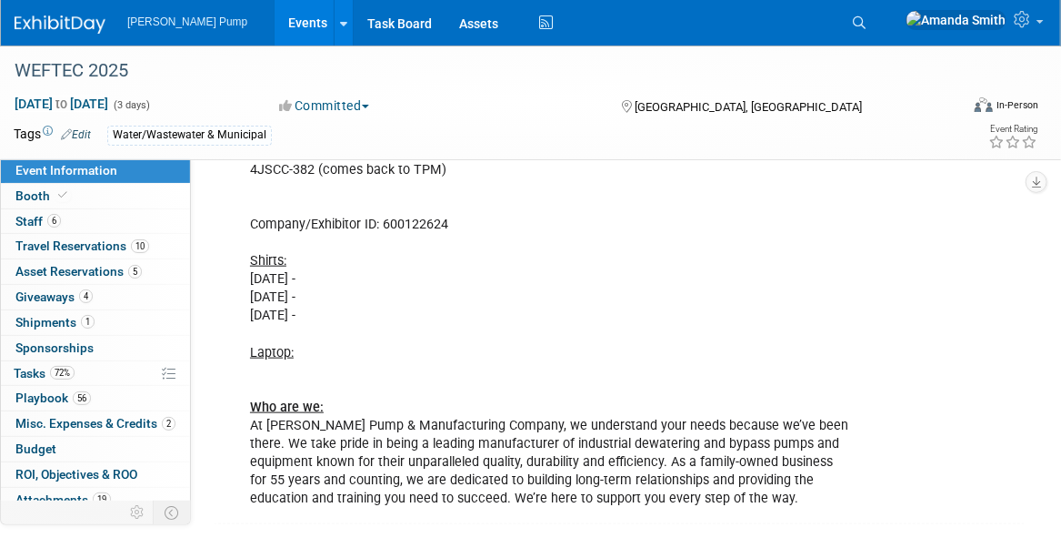
scroll to position [468, 0]
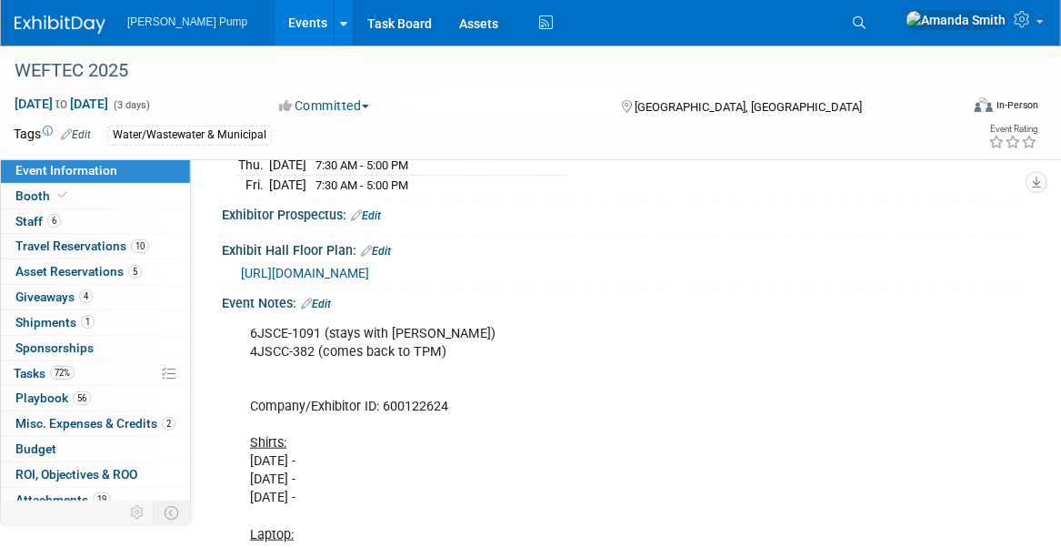
click at [323, 289] on div "Event Notes: Edit" at bounding box center [623, 301] width 803 height 24
click at [324, 297] on link "Edit" at bounding box center [316, 303] width 30 height 13
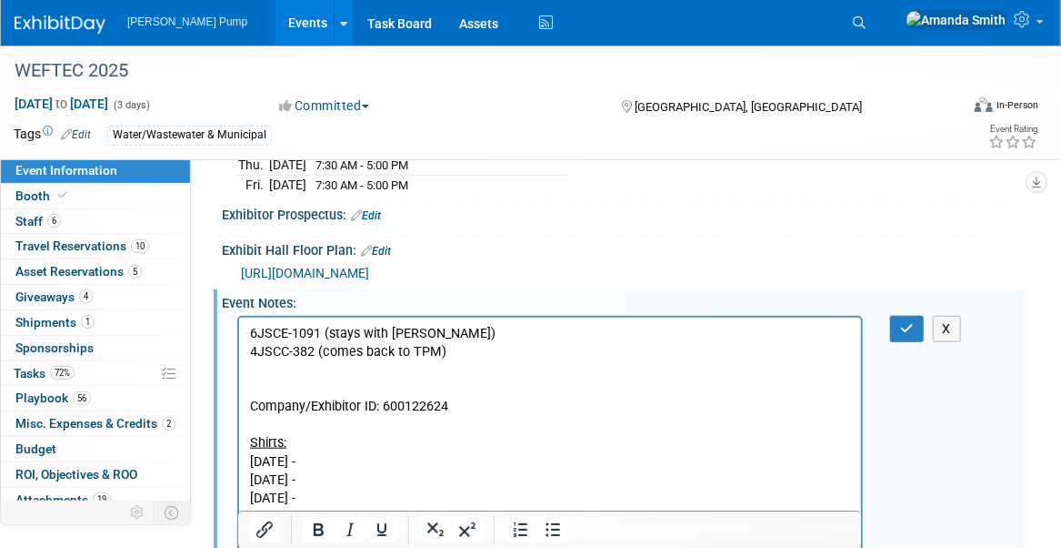
scroll to position [0, 0]
click at [310, 347] on p "6JSCE-1091 (stays with Mark) 4JSCC-382 (comes back to TPM) Company/Exhibitor ID…" at bounding box center [549, 507] width 601 height 366
click at [898, 319] on button "button" at bounding box center [907, 329] width 34 height 26
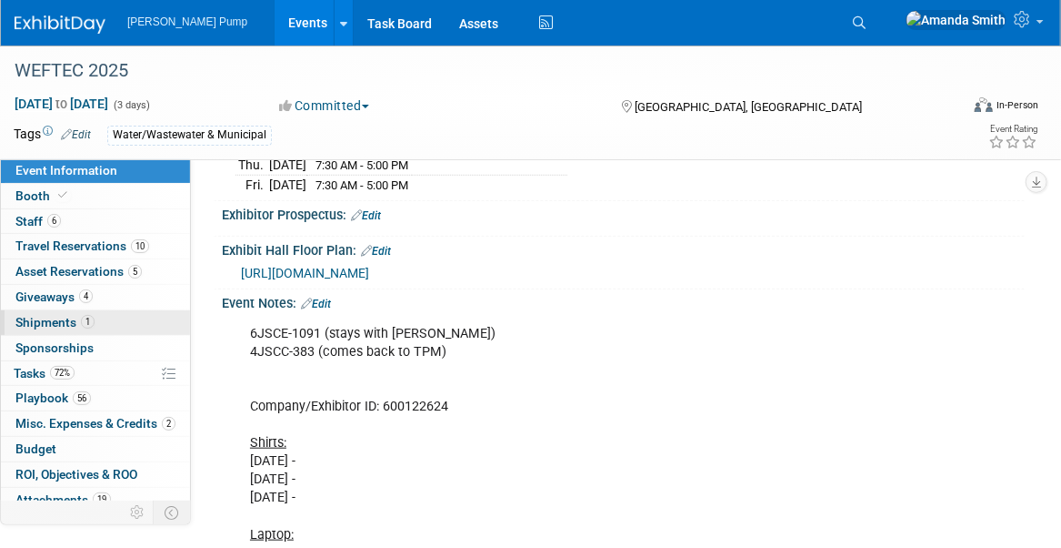
click at [31, 322] on span "Shipments 1" at bounding box center [54, 322] width 79 height 15
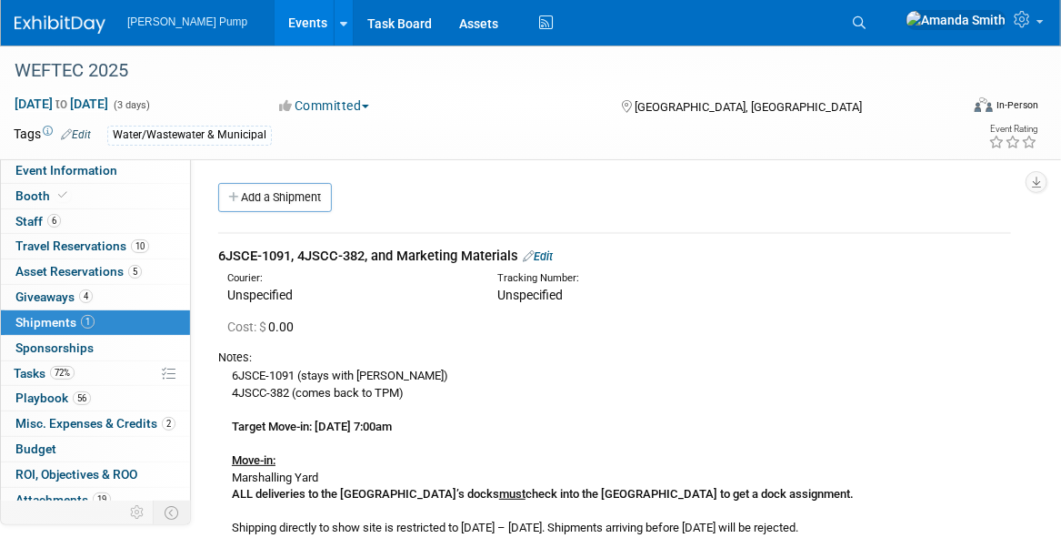
click at [548, 253] on link "Edit" at bounding box center [538, 256] width 30 height 14
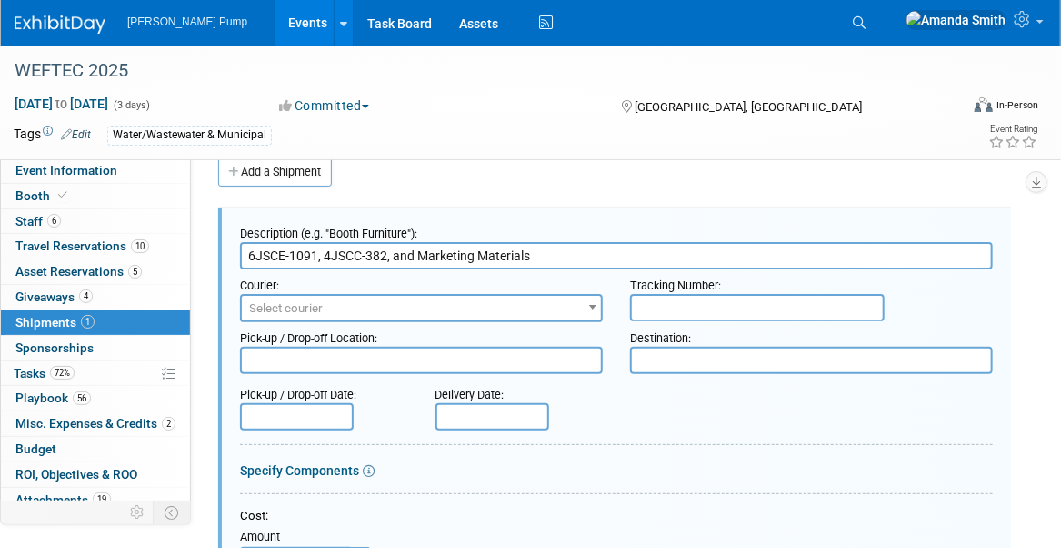
click at [385, 256] on input "6JSCE-1091, 4JSCC-382, and Marketing Materials" at bounding box center [616, 255] width 753 height 27
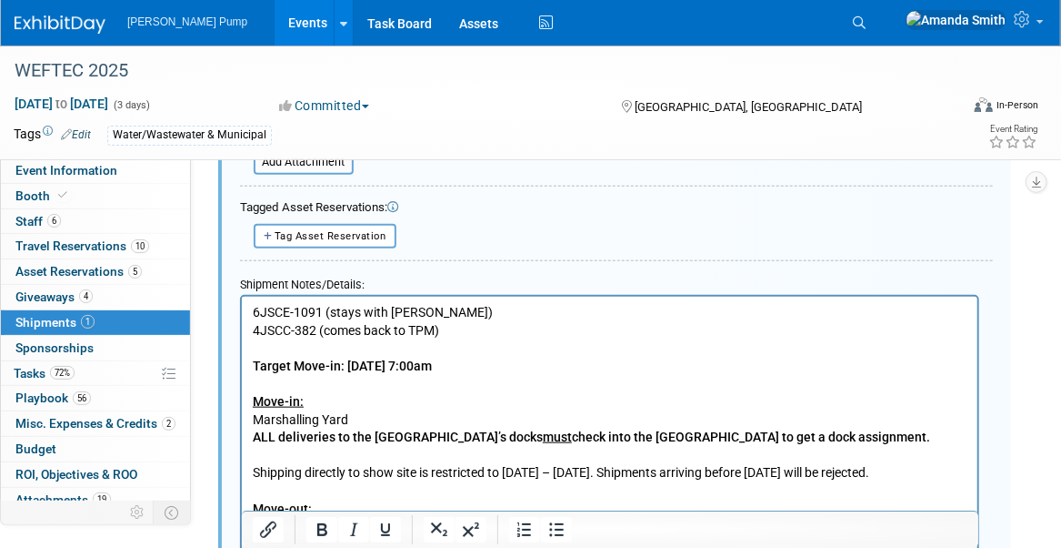
scroll to position [571, 0]
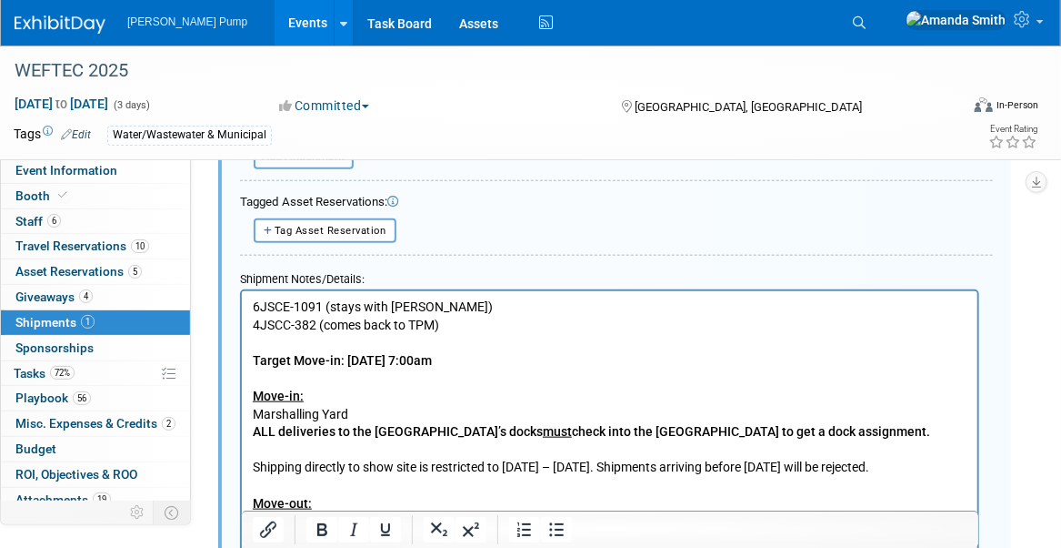
type input "6JSCE-1091, 4JSCC-383, and Marketing Materials"
click at [316, 319] on p "6JSCE-1091 (stays with Mark) 4JSCC-382 (comes back to TPM) Target Move-in: Thur…" at bounding box center [609, 538] width 715 height 481
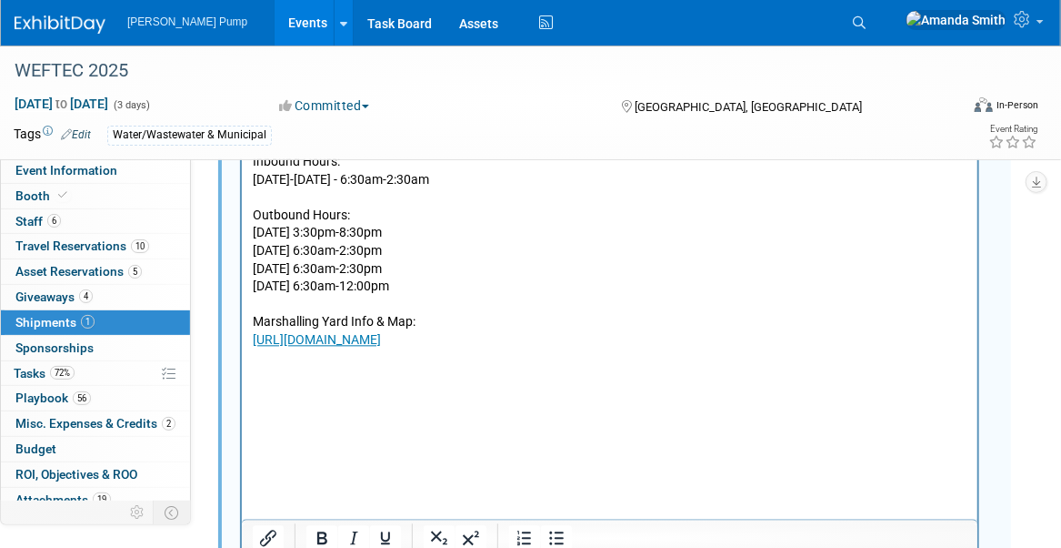
scroll to position [1663, 0]
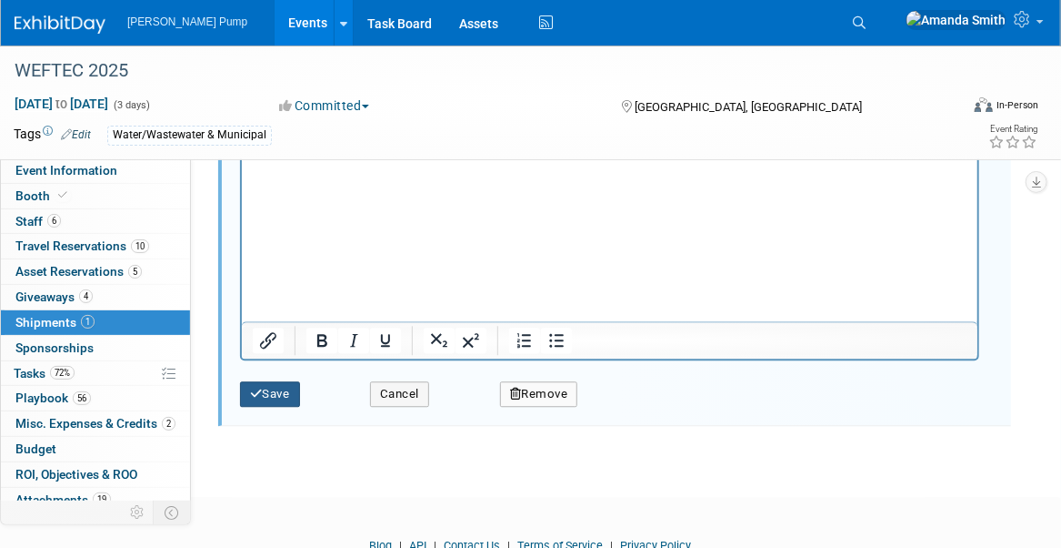
click at [287, 394] on button "Save" at bounding box center [270, 393] width 60 height 25
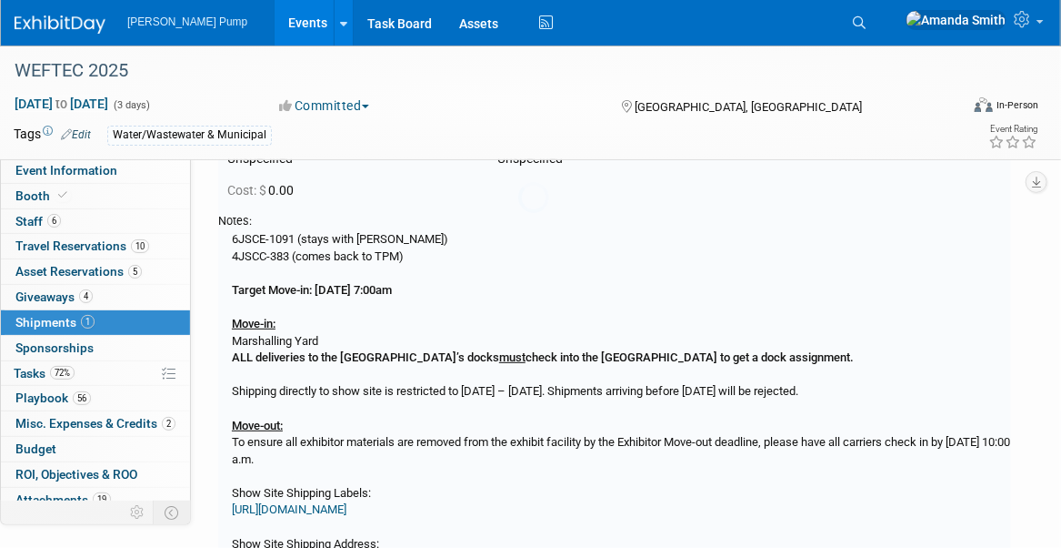
scroll to position [25, 0]
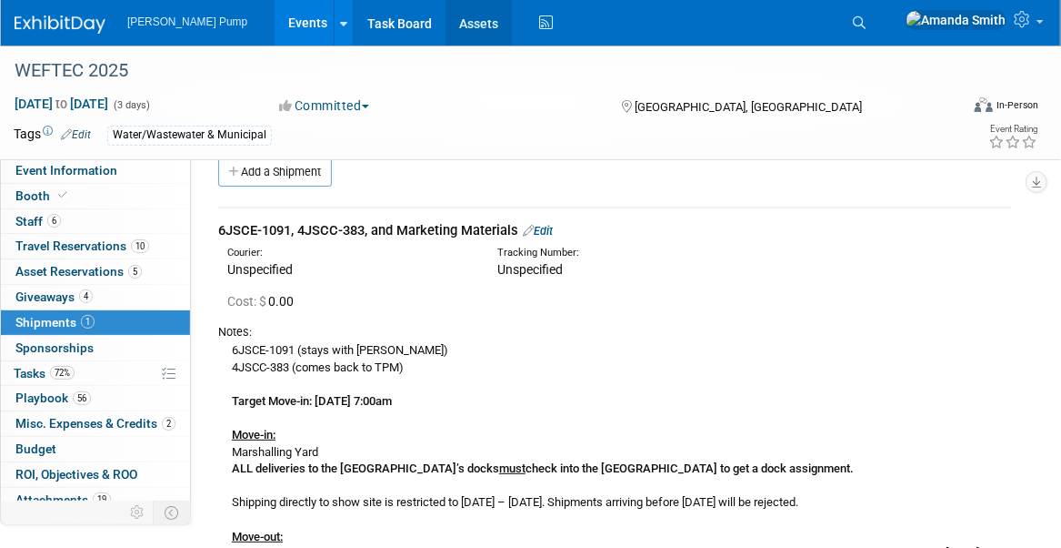
click at [446, 27] on link "Assets" at bounding box center [479, 22] width 66 height 45
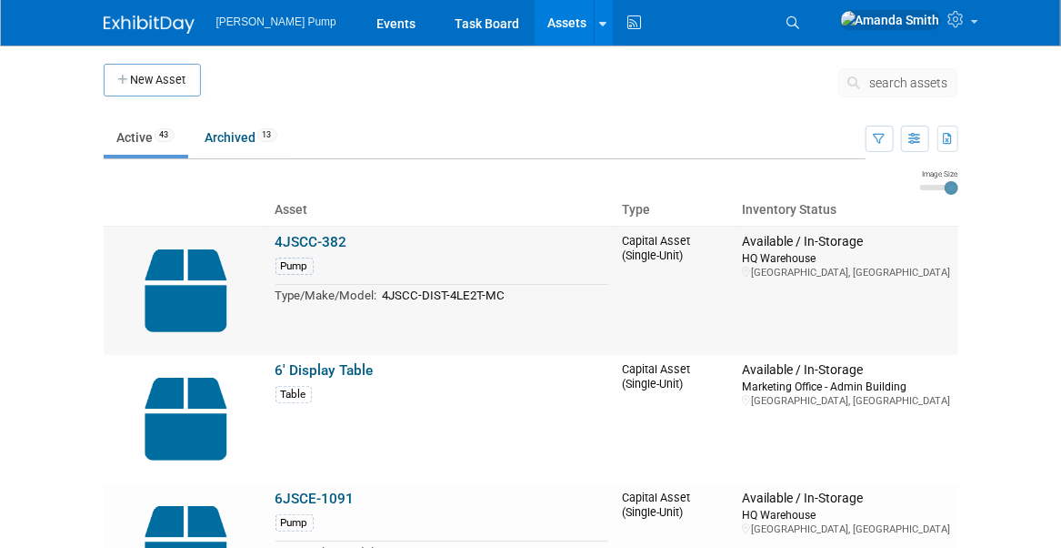
click at [384, 261] on div "Pump" at bounding box center [442, 265] width 333 height 20
click at [323, 241] on link "4JSCC-382" at bounding box center [312, 242] width 72 height 16
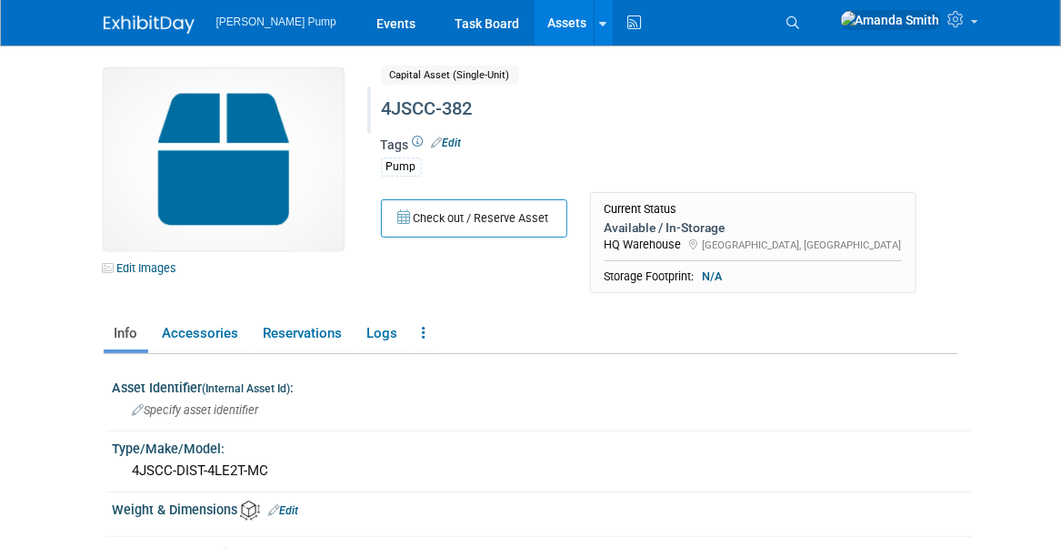
click at [475, 108] on div "4JSCC-382" at bounding box center [659, 109] width 567 height 33
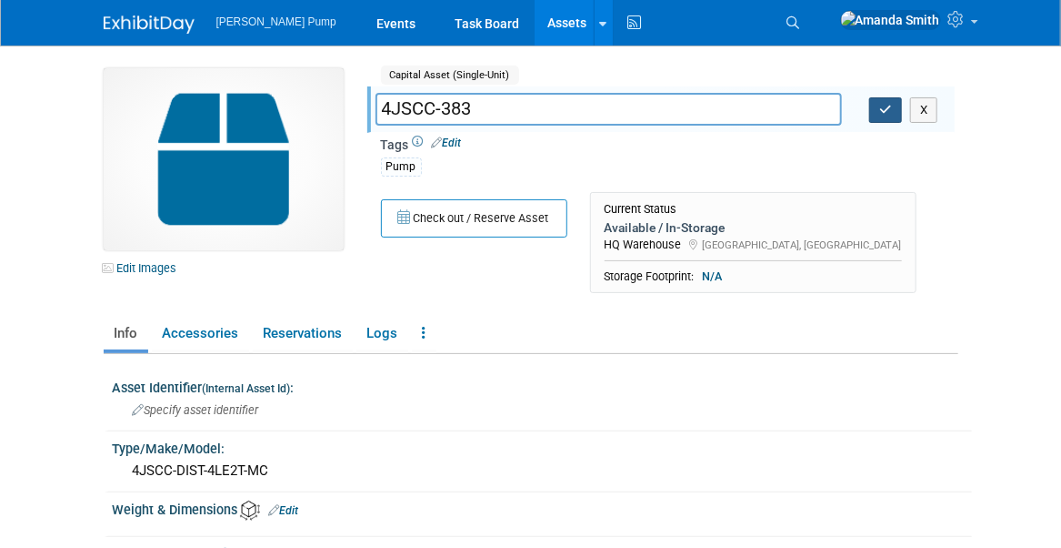
type input "4JSCC-383"
click at [893, 111] on button "button" at bounding box center [886, 109] width 33 height 25
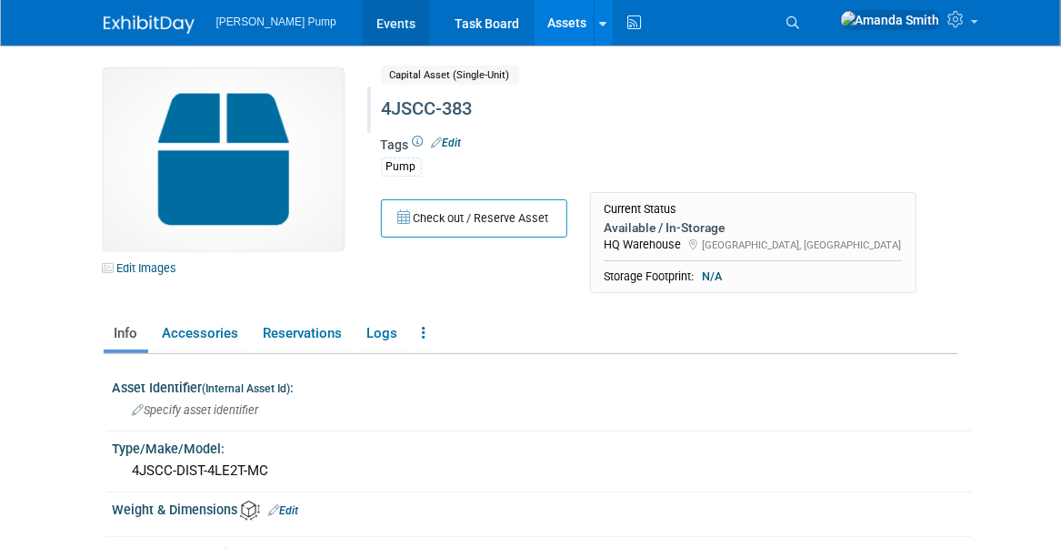
click at [372, 25] on link "Events" at bounding box center [396, 22] width 66 height 45
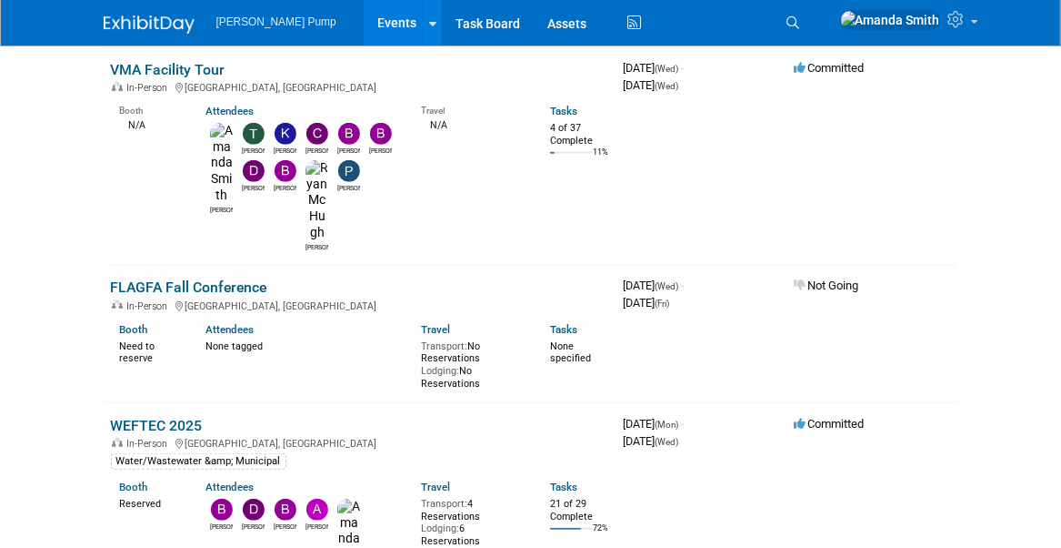
scroll to position [455, 0]
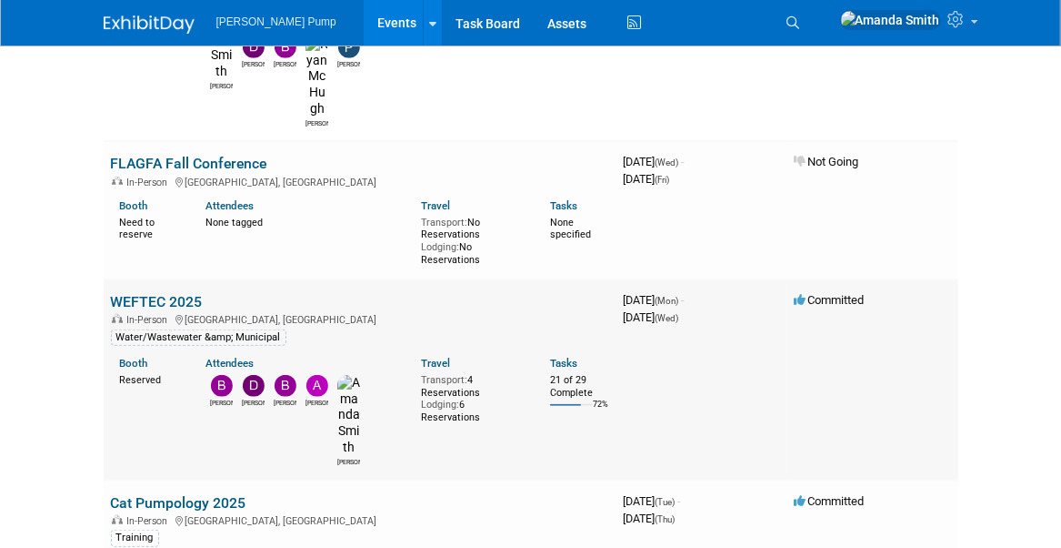
click at [169, 293] on link "WEFTEC 2025" at bounding box center [157, 301] width 92 height 17
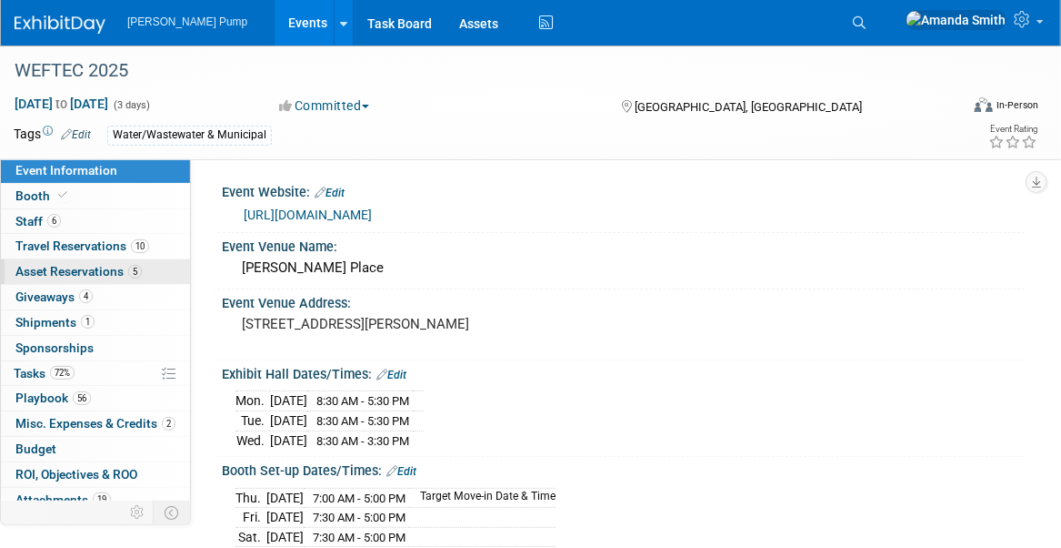
click at [44, 272] on span "Asset Reservations 5" at bounding box center [78, 271] width 126 height 15
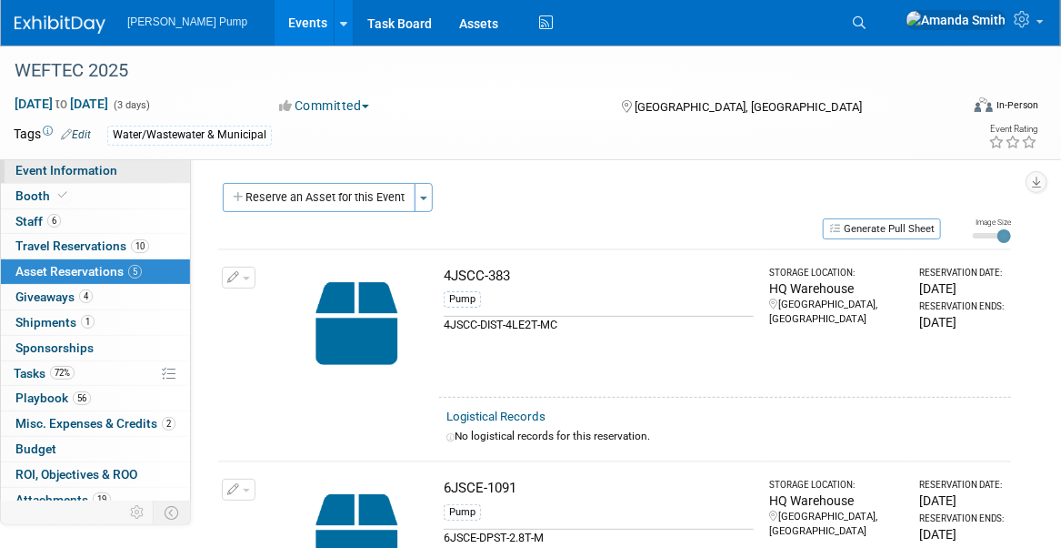
click at [40, 171] on span "Event Information" at bounding box center [66, 170] width 102 height 15
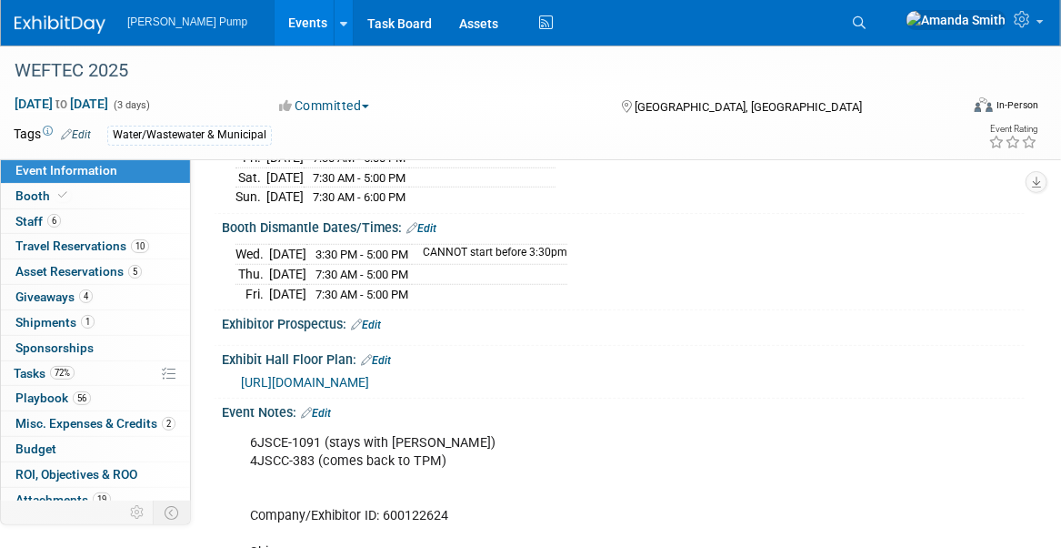
scroll to position [364, 0]
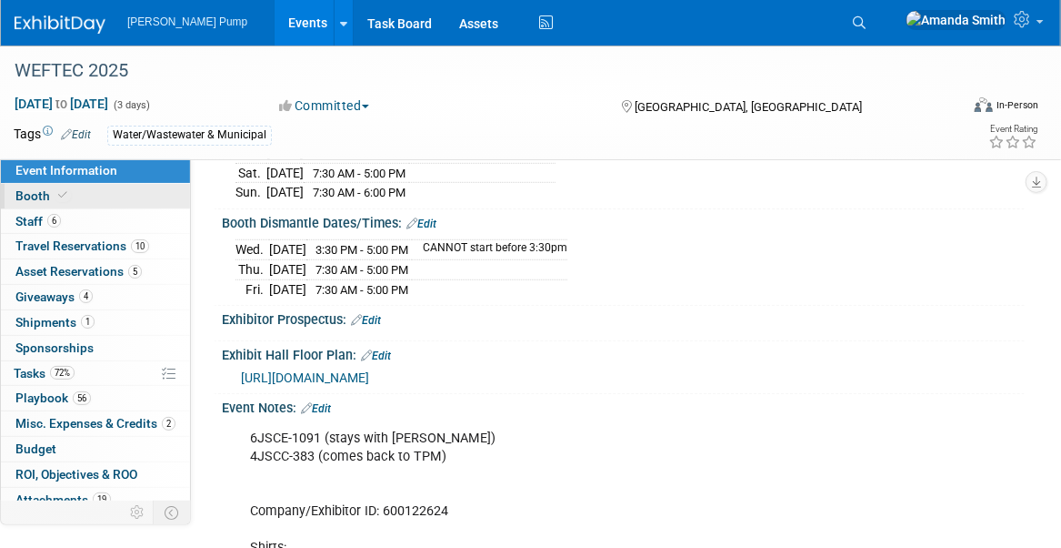
click at [47, 194] on span "Booth" at bounding box center [42, 195] width 55 height 15
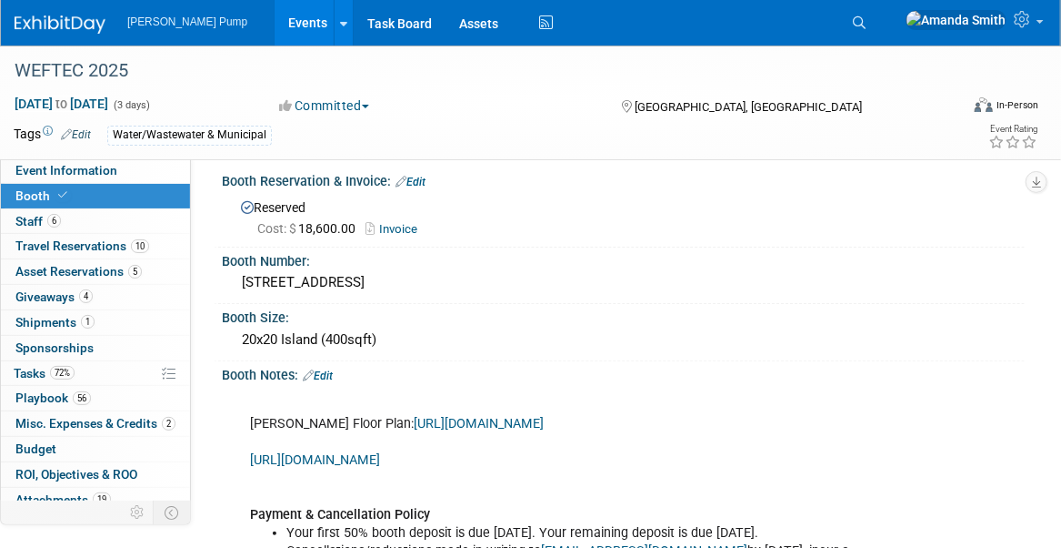
scroll to position [0, 0]
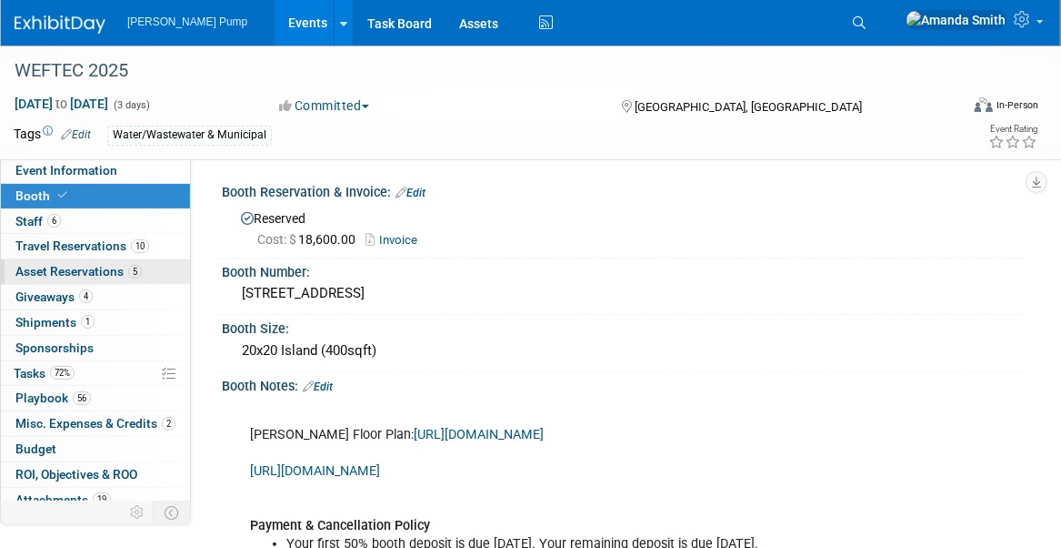
click at [45, 273] on span "Asset Reservations 5" at bounding box center [78, 271] width 126 height 15
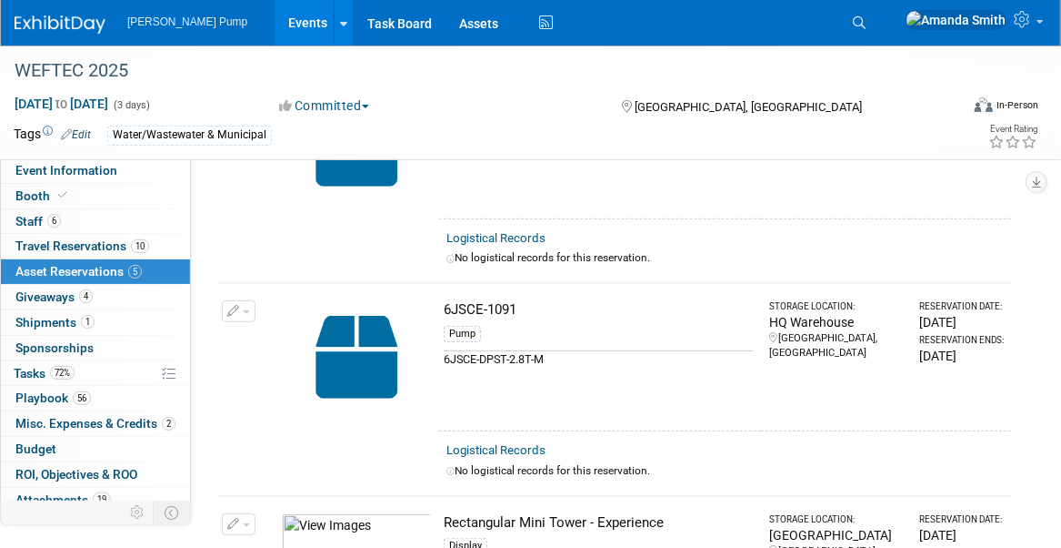
scroll to position [182, 0]
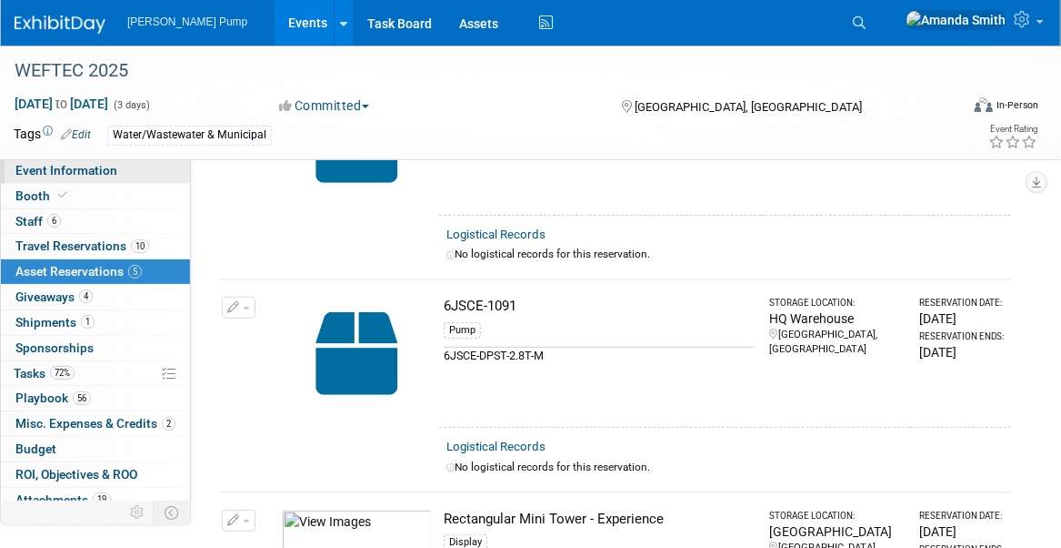
click at [65, 176] on span "Event Information" at bounding box center [66, 170] width 102 height 15
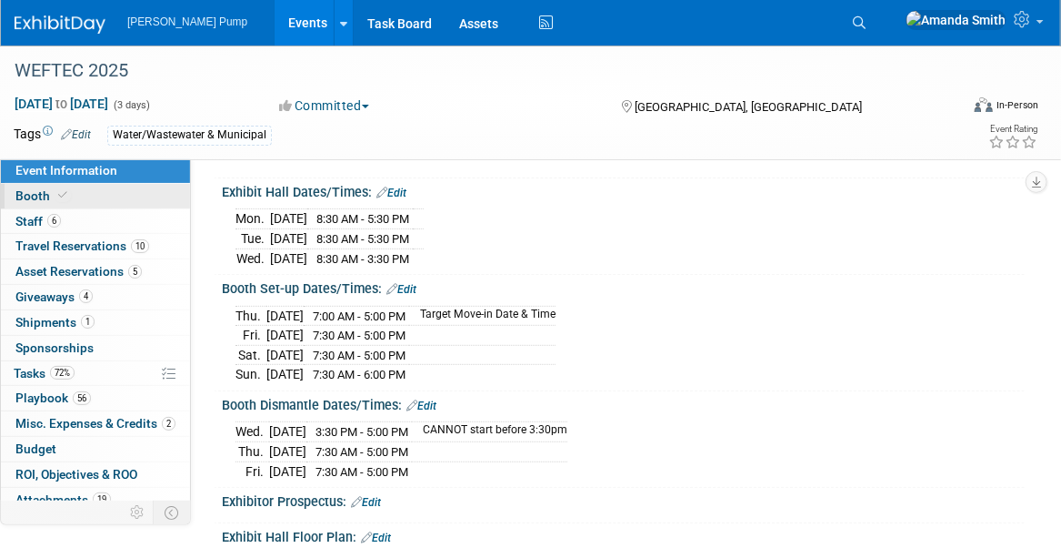
click at [46, 198] on span "Booth" at bounding box center [42, 195] width 55 height 15
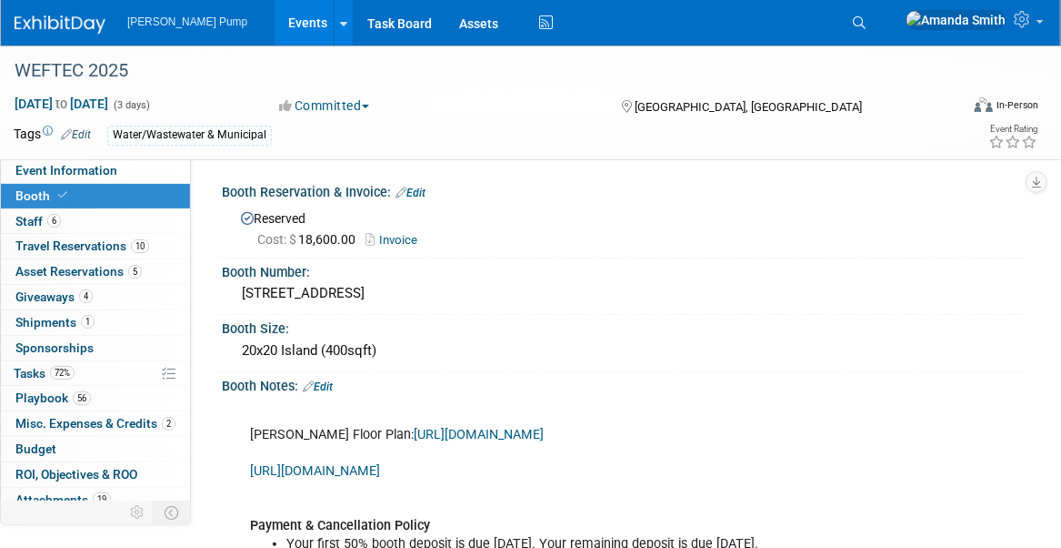
click at [55, 197] on span at bounding box center [63, 195] width 16 height 14
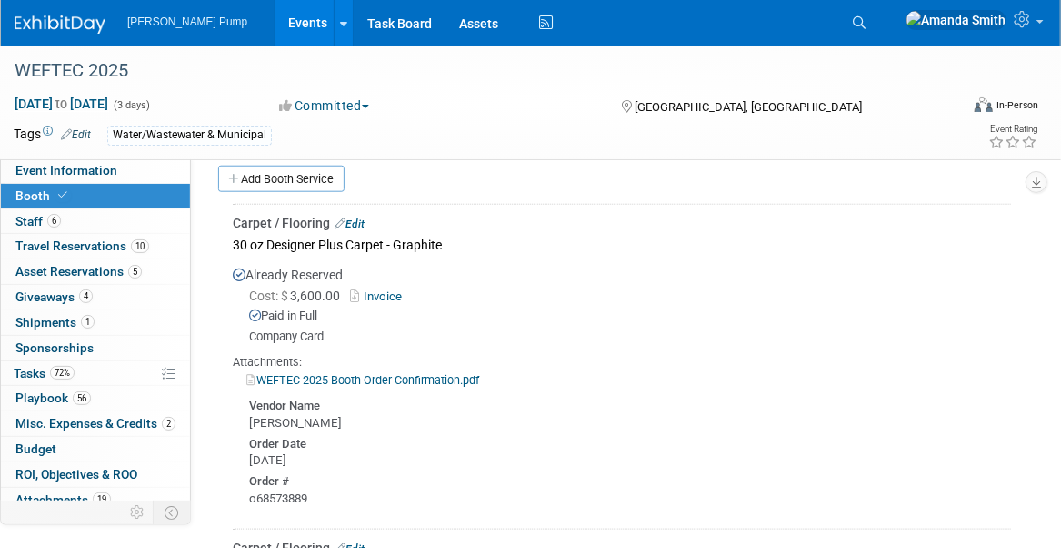
scroll to position [637, 0]
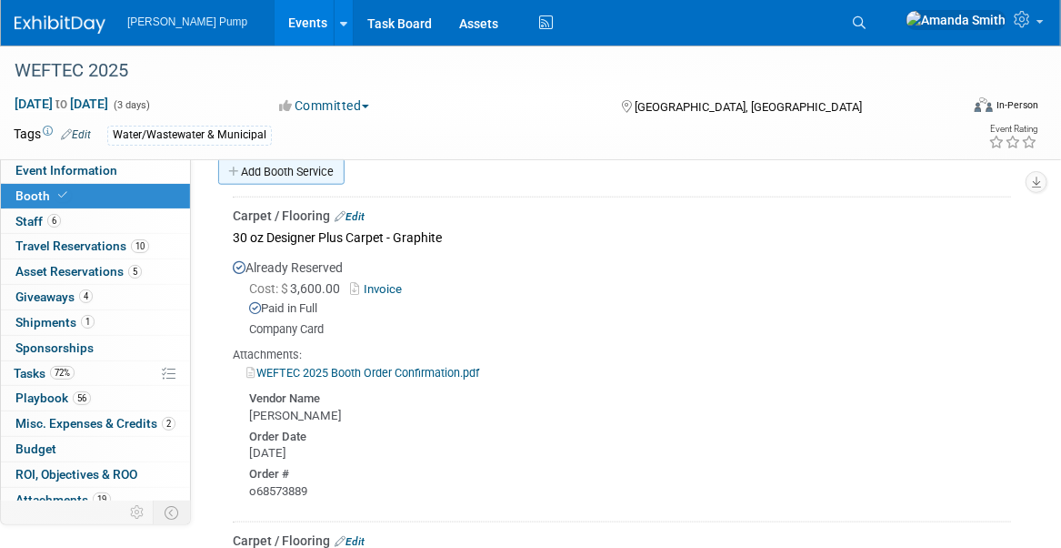
click at [316, 185] on link "Add Booth Service" at bounding box center [281, 171] width 126 height 26
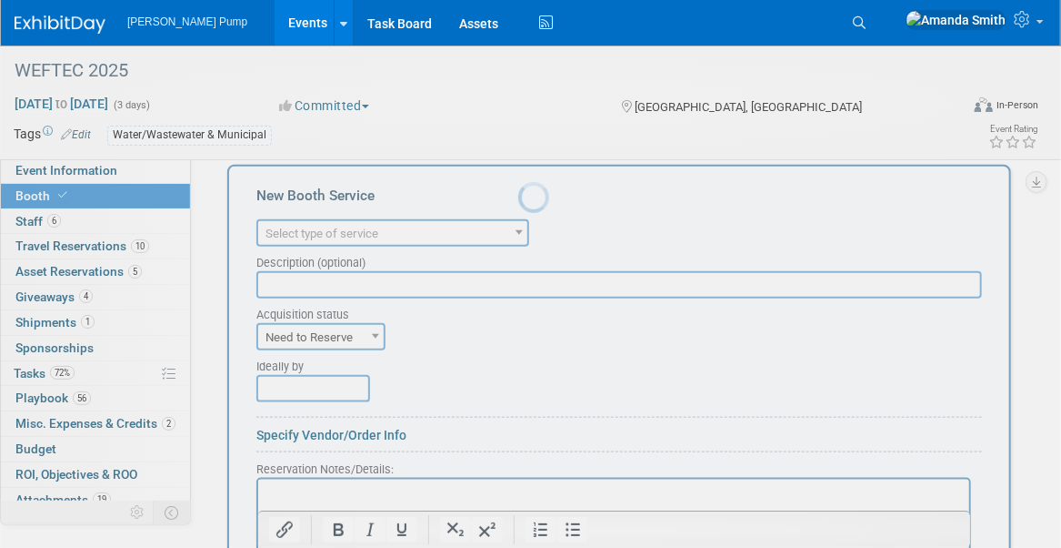
scroll to position [0, 0]
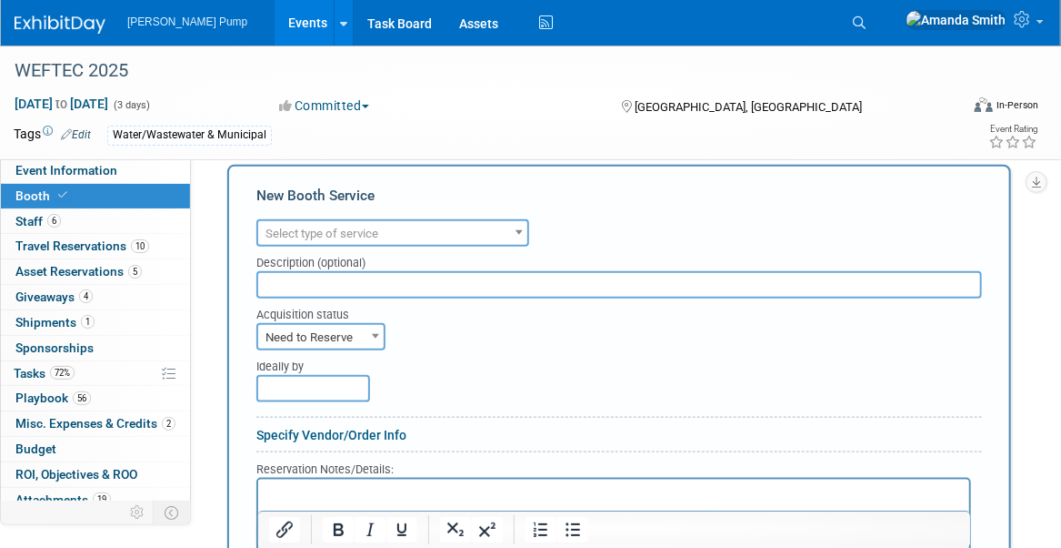
click at [382, 246] on span "Select type of service" at bounding box center [392, 233] width 269 height 25
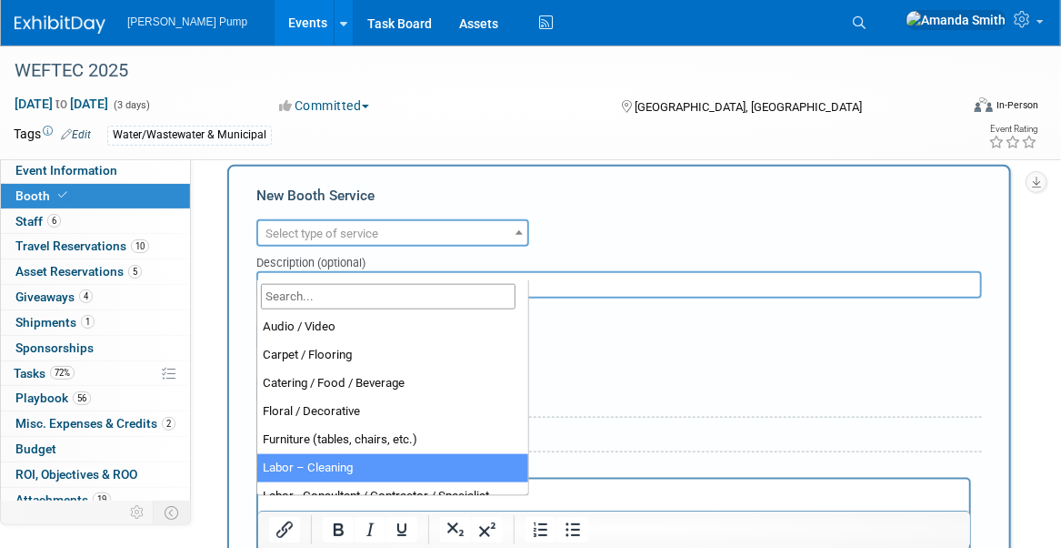
scroll to position [91, 0]
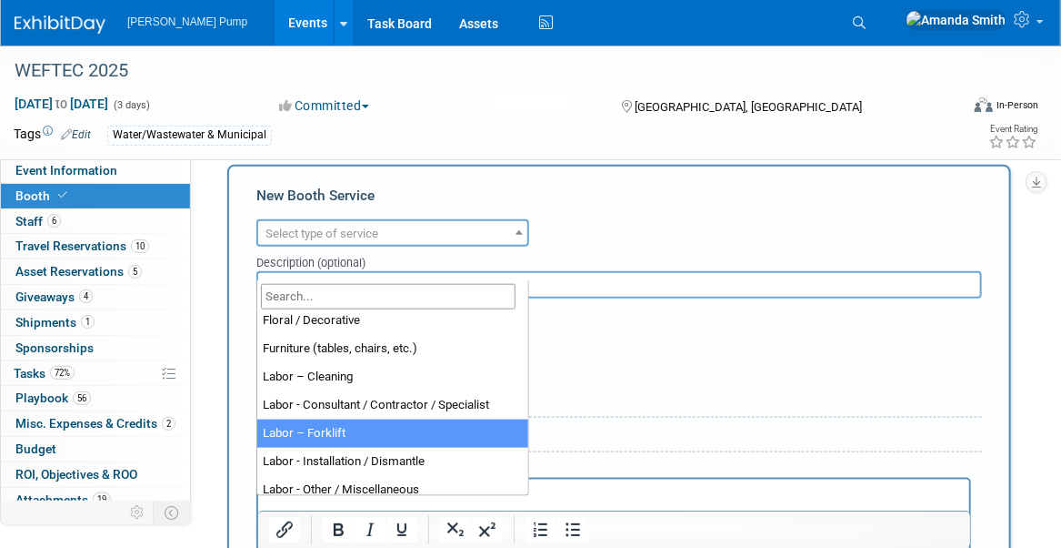
select select "13"
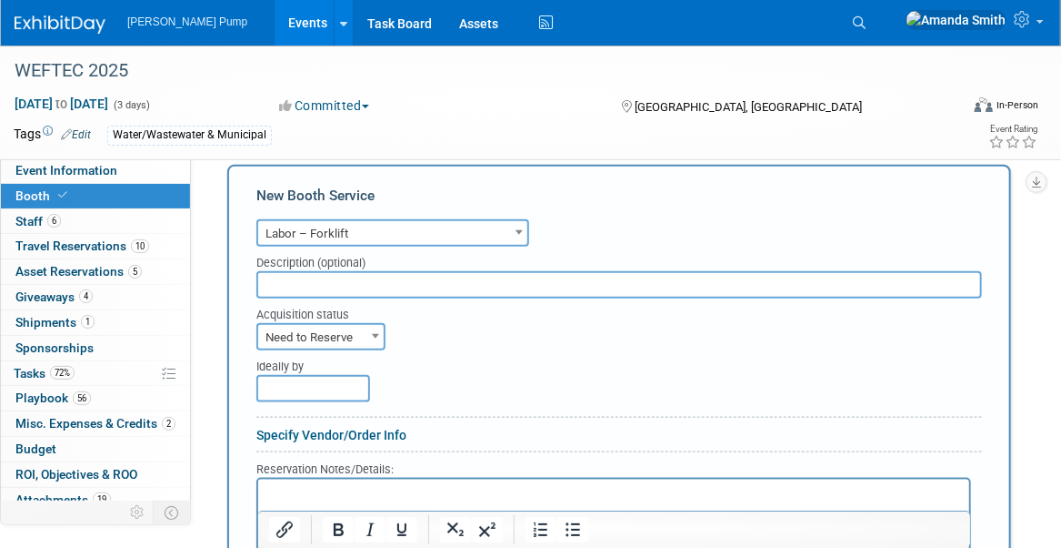
click at [471, 298] on input "text" at bounding box center [619, 284] width 726 height 27
click at [364, 298] on input "Install & Dismant" at bounding box center [619, 284] width 726 height 27
type input "Install & Dismantle Spotting"
click at [328, 350] on span "Need to Reserve" at bounding box center [321, 337] width 126 height 25
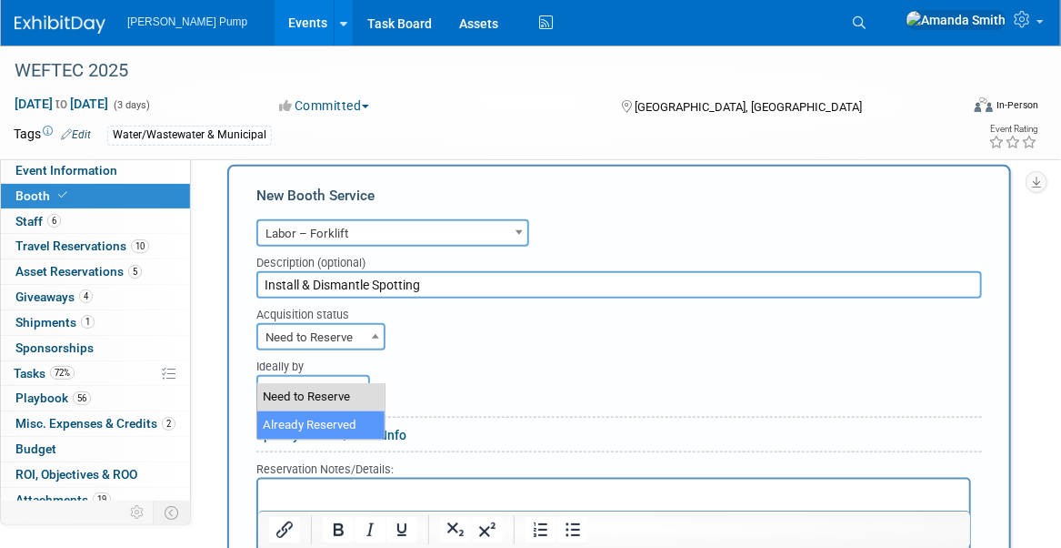
select select "2"
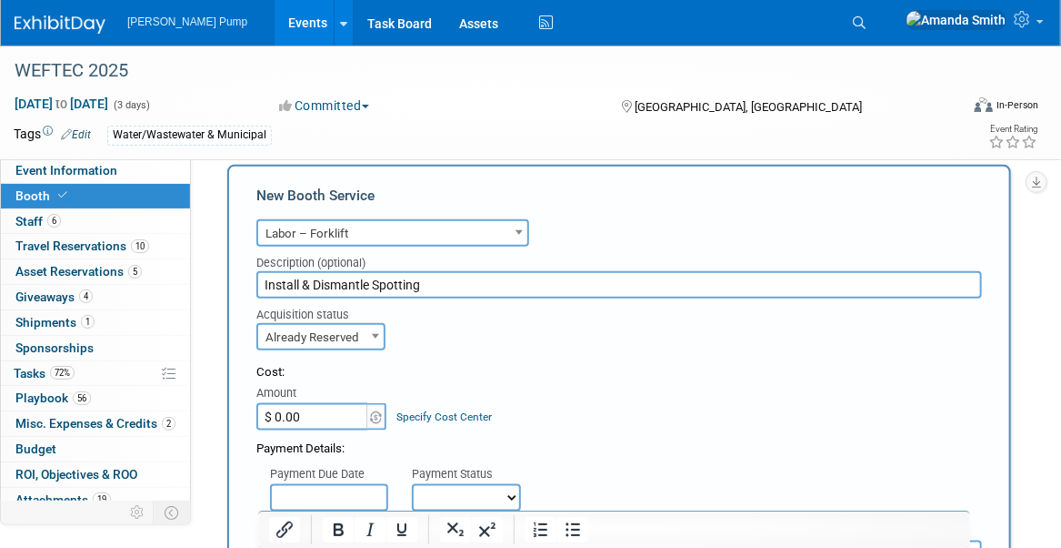
click at [331, 430] on input "$ 0.00" at bounding box center [313, 416] width 114 height 27
type input "$ 1,202.00"
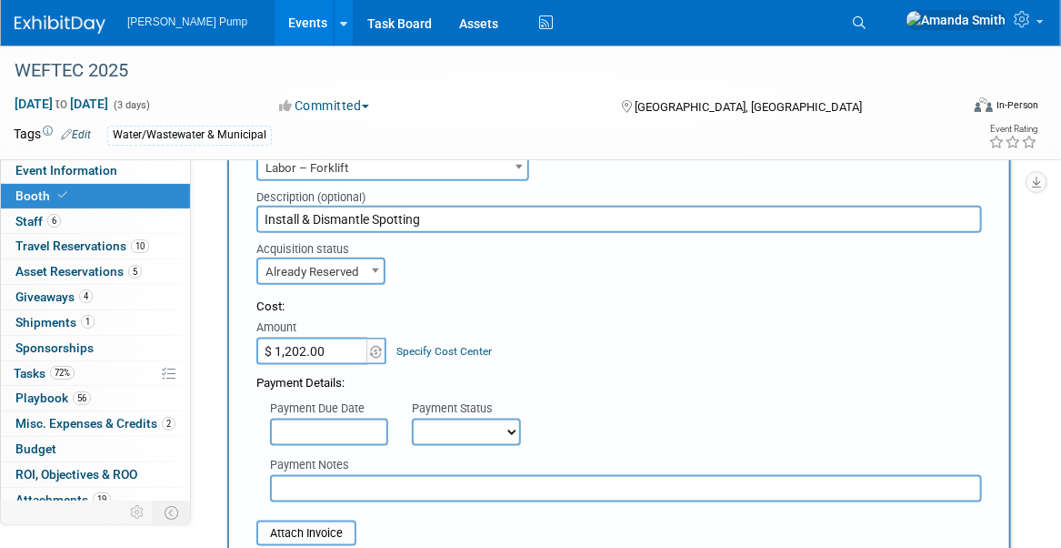
scroll to position [910, 0]
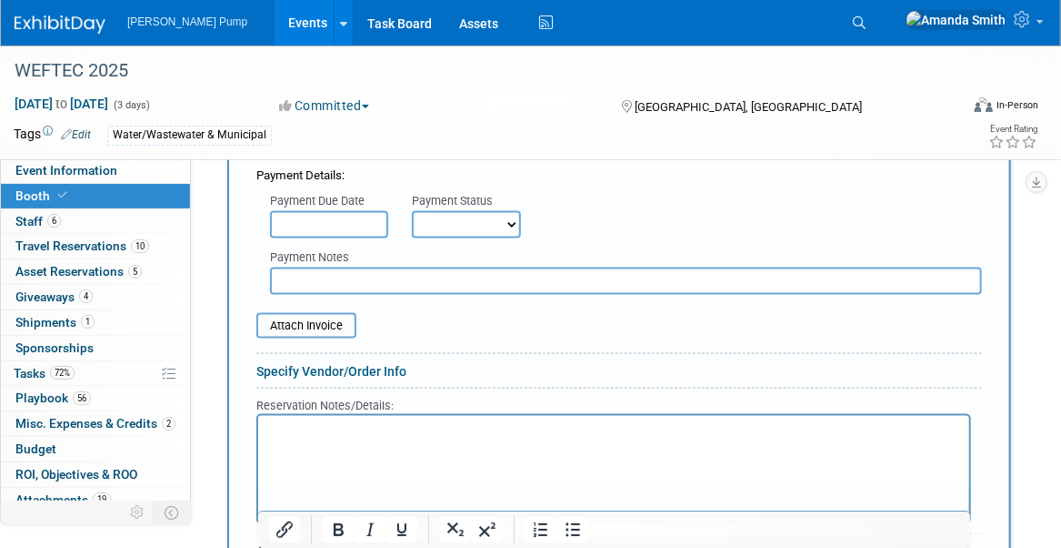
click at [309, 238] on input "text" at bounding box center [329, 224] width 118 height 27
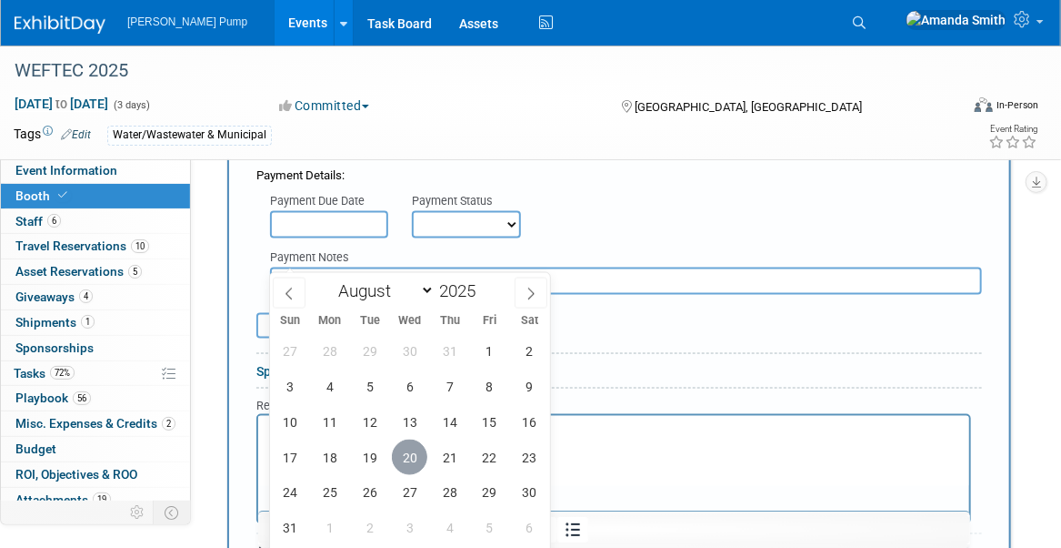
click at [424, 457] on span "20" at bounding box center [409, 456] width 35 height 35
type input "Aug 20, 2025"
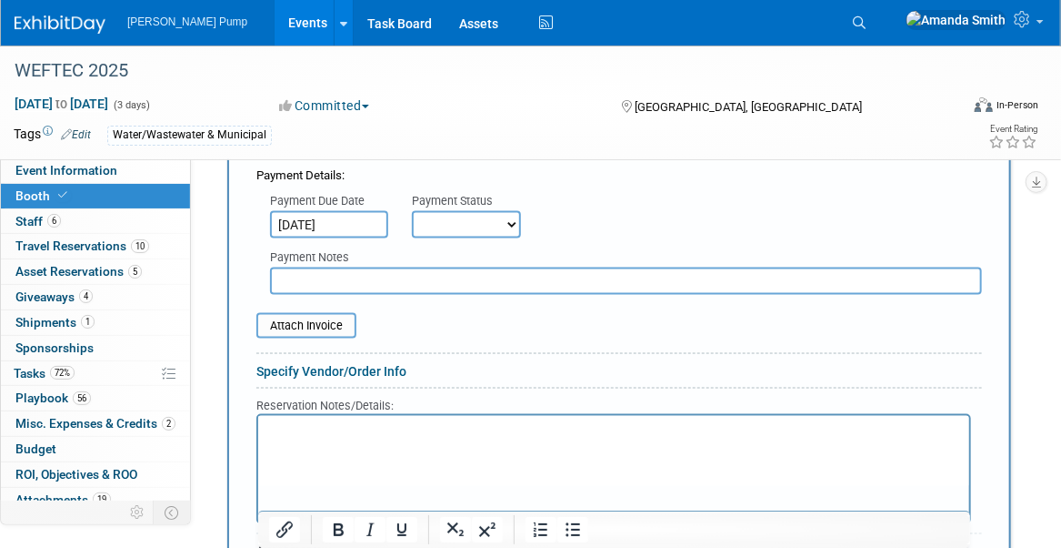
click at [493, 238] on select "Not Paid Yet Partially Paid Paid in Full" at bounding box center [466, 224] width 109 height 27
select select "1"
click at [412, 238] on select "Not Paid Yet Partially Paid Paid in Full" at bounding box center [466, 224] width 109 height 27
click at [353, 295] on input "text" at bounding box center [626, 280] width 712 height 27
type input "(company card)"
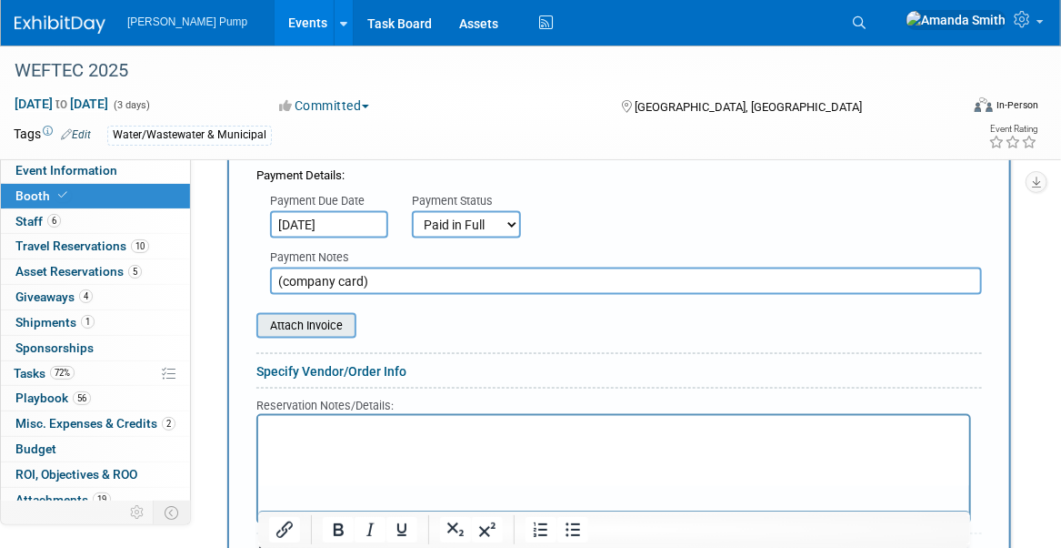
click at [318, 337] on input "file" at bounding box center [246, 326] width 216 height 22
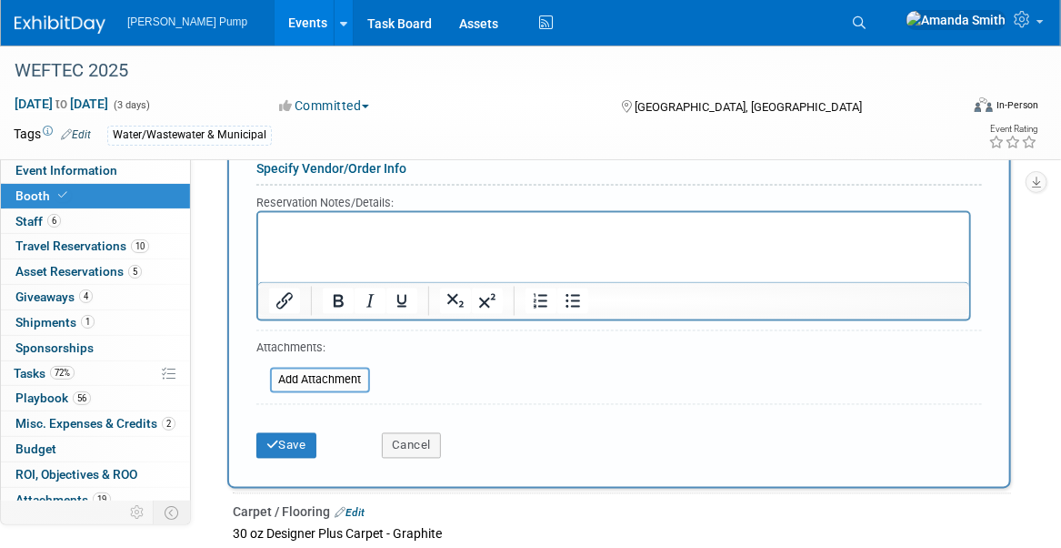
scroll to position [1182, 0]
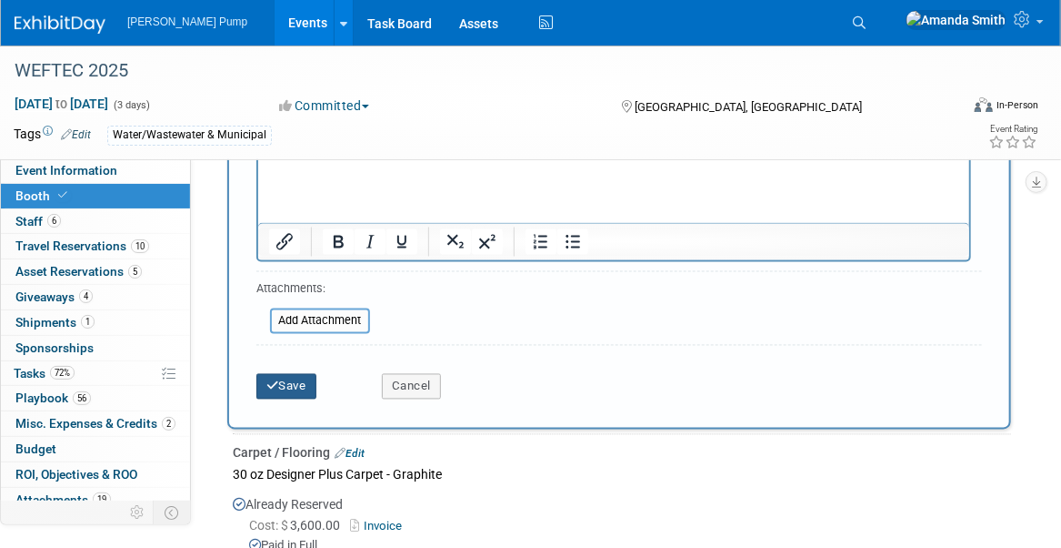
click at [298, 399] on button "Save" at bounding box center [286, 386] width 60 height 25
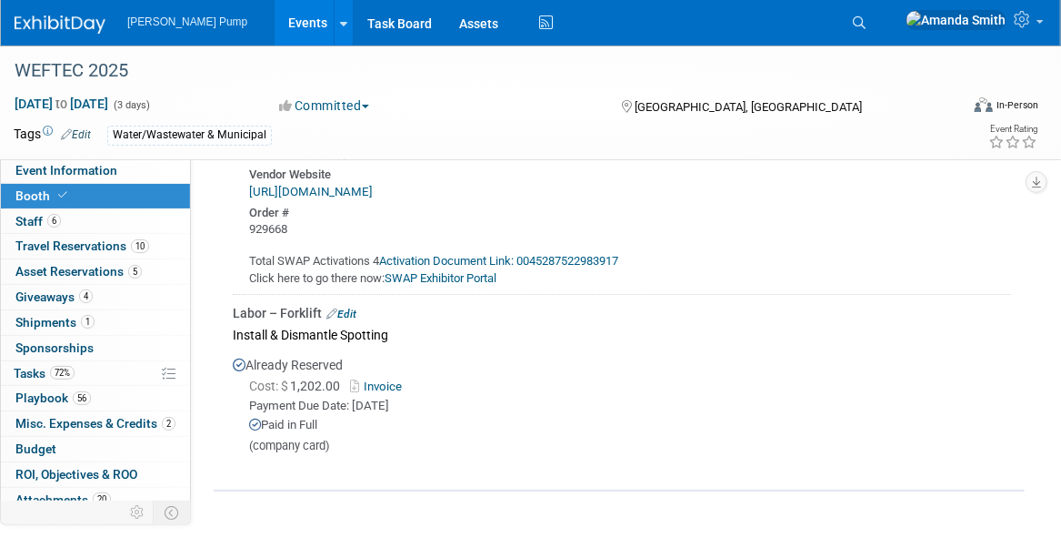
scroll to position [2612, 0]
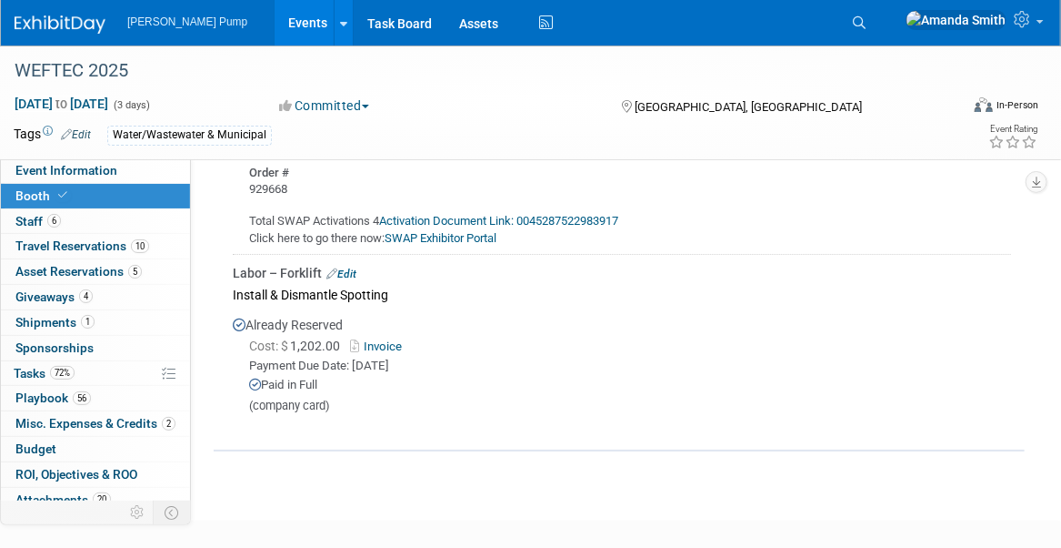
click at [351, 280] on link "Edit" at bounding box center [342, 273] width 30 height 13
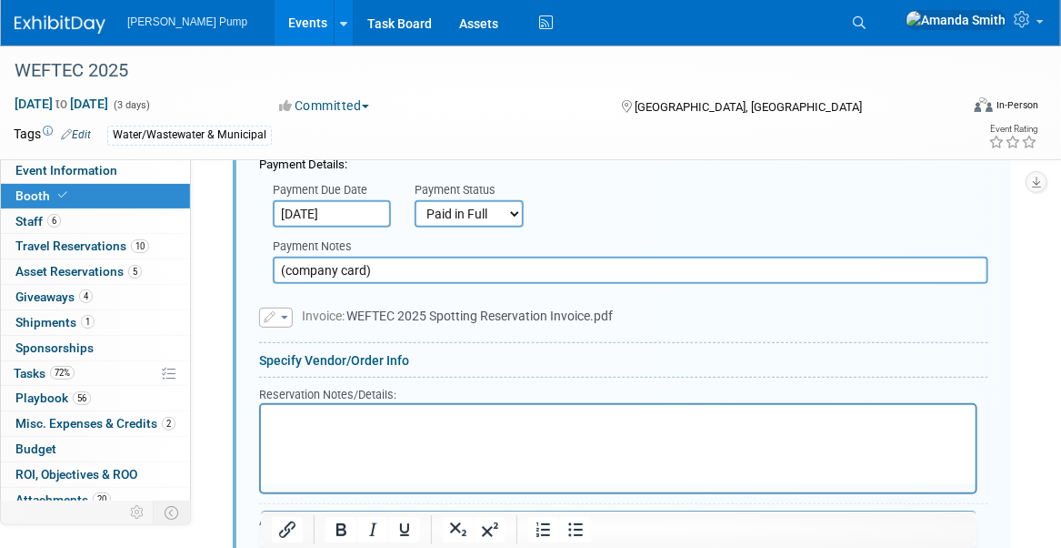
scroll to position [2962, 0]
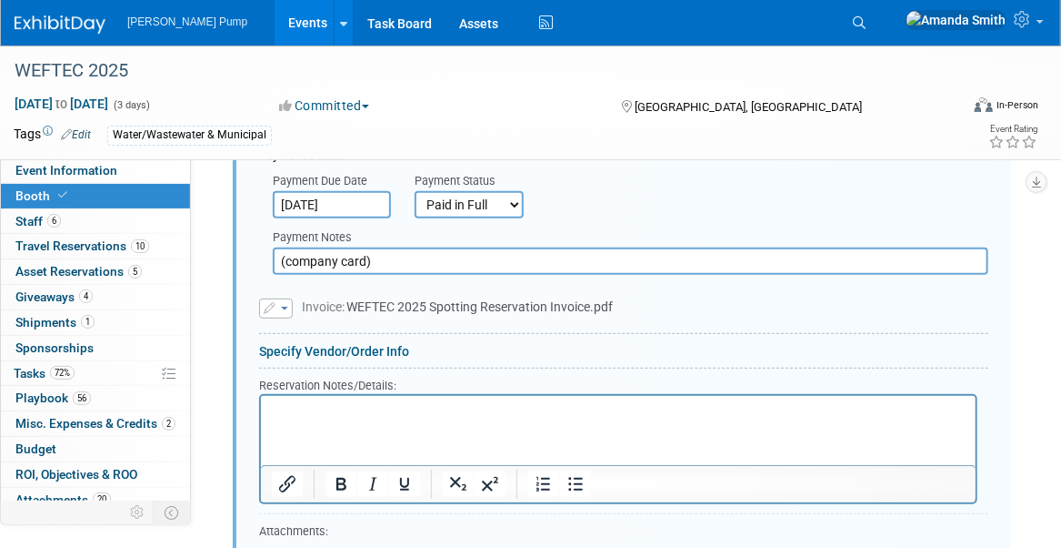
click at [299, 358] on link "Specify Vendor/Order Info" at bounding box center [334, 351] width 150 height 15
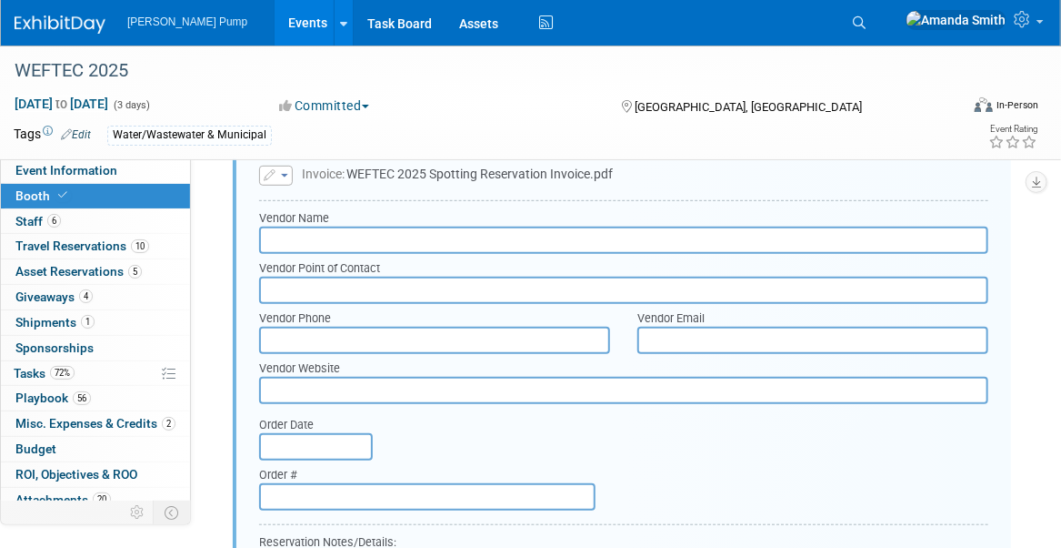
scroll to position [3052, 0]
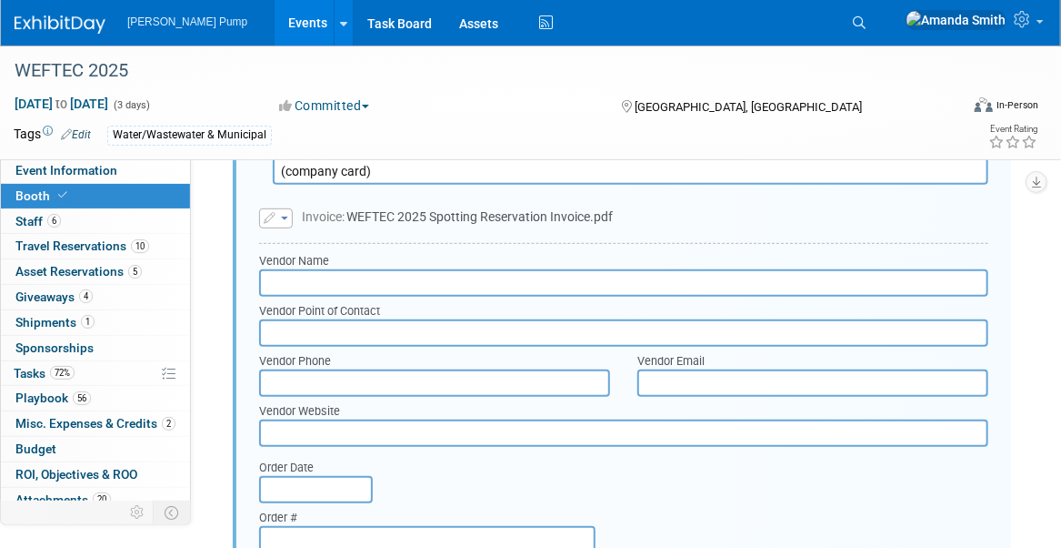
click at [416, 297] on input "text" at bounding box center [623, 282] width 729 height 27
type input "Freeman"
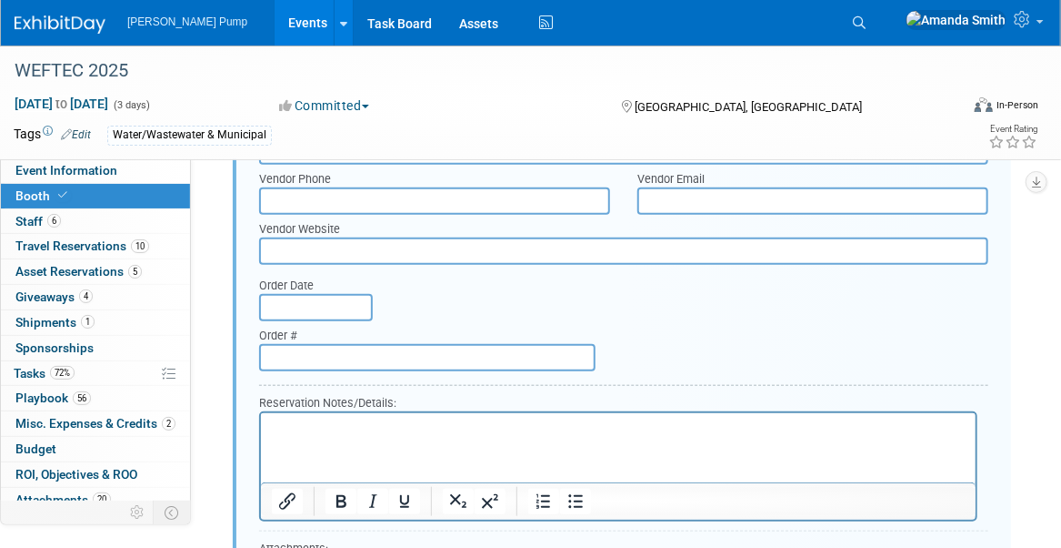
scroll to position [3326, 0]
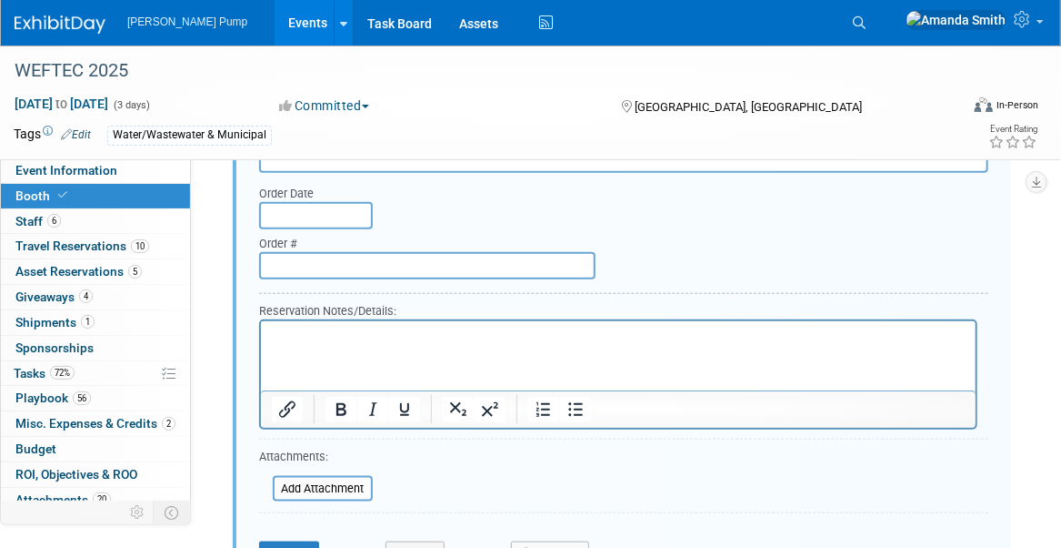
click at [304, 279] on input "text" at bounding box center [427, 265] width 337 height 27
paste input "o70423855"
type input "o70423855"
click at [277, 229] on input "text" at bounding box center [316, 215] width 114 height 27
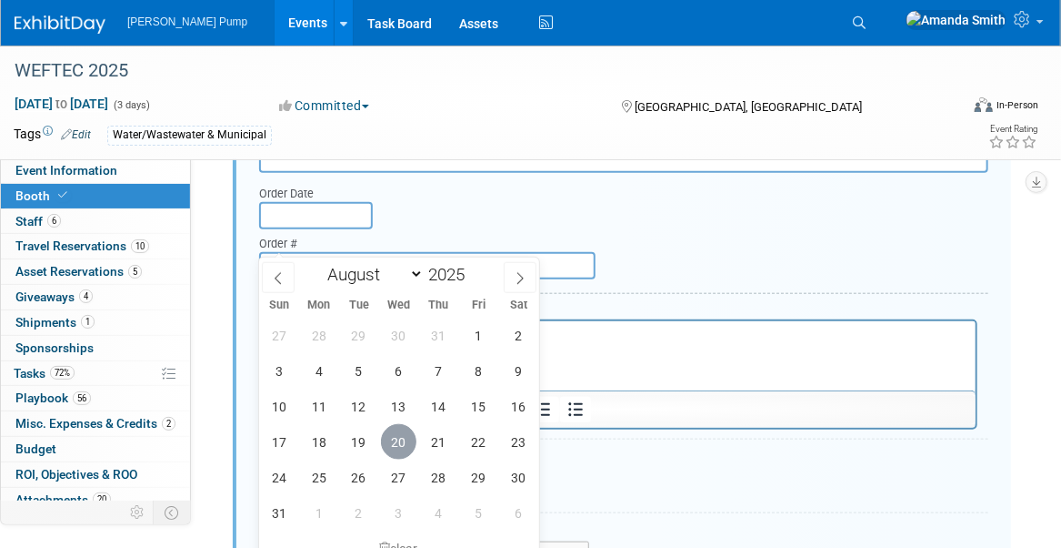
click at [397, 440] on span "20" at bounding box center [398, 441] width 35 height 35
type input "Aug 20, 2025"
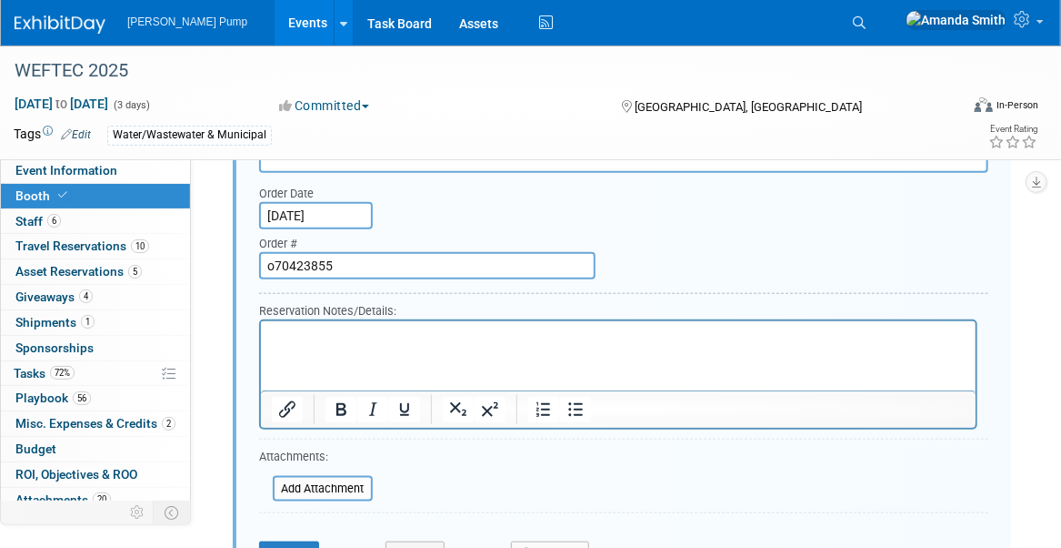
click at [554, 341] on p "Rich Text Area. Press ALT-0 for help." at bounding box center [618, 335] width 694 height 17
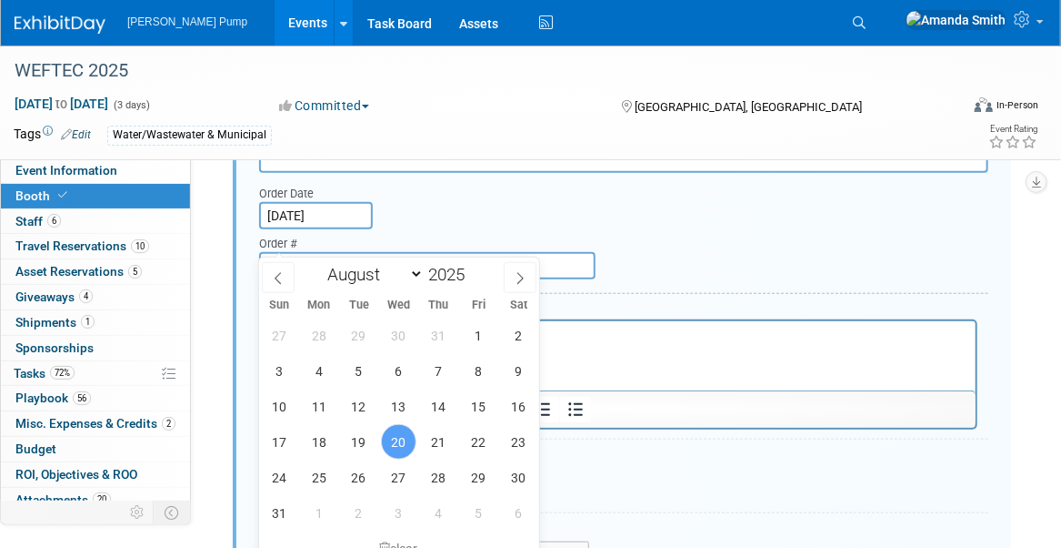
click at [580, 339] on p "Rich Text Area. Press ALT-0 for help." at bounding box center [618, 335] width 694 height 17
click at [666, 332] on p "Rich Text Area. Press ALT-0 for help." at bounding box center [618, 335] width 694 height 17
click at [751, 271] on div "Order Date Aug 20, 2025 Order # o70423855" at bounding box center [624, 232] width 757 height 106
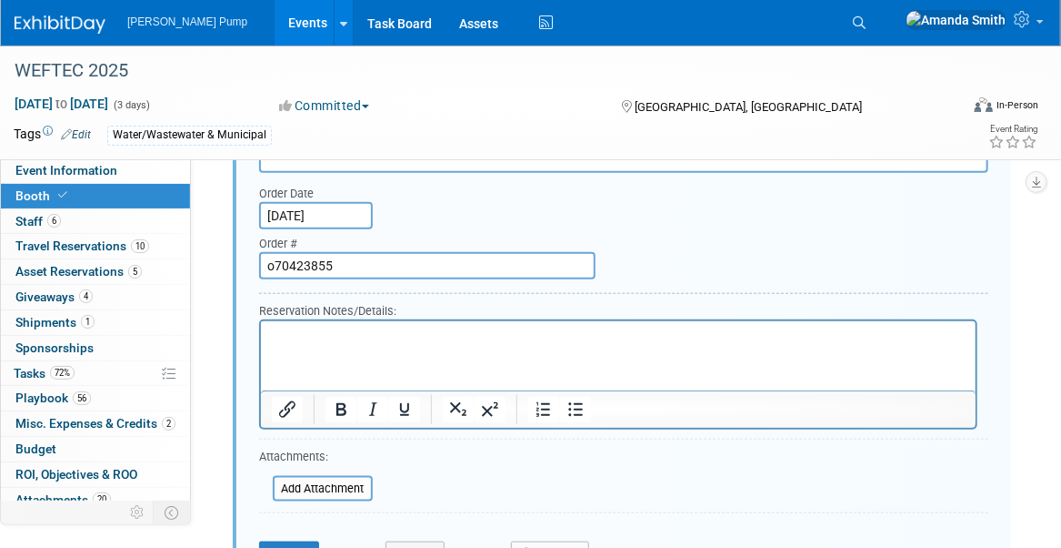
click at [554, 345] on html at bounding box center [617, 332] width 715 height 25
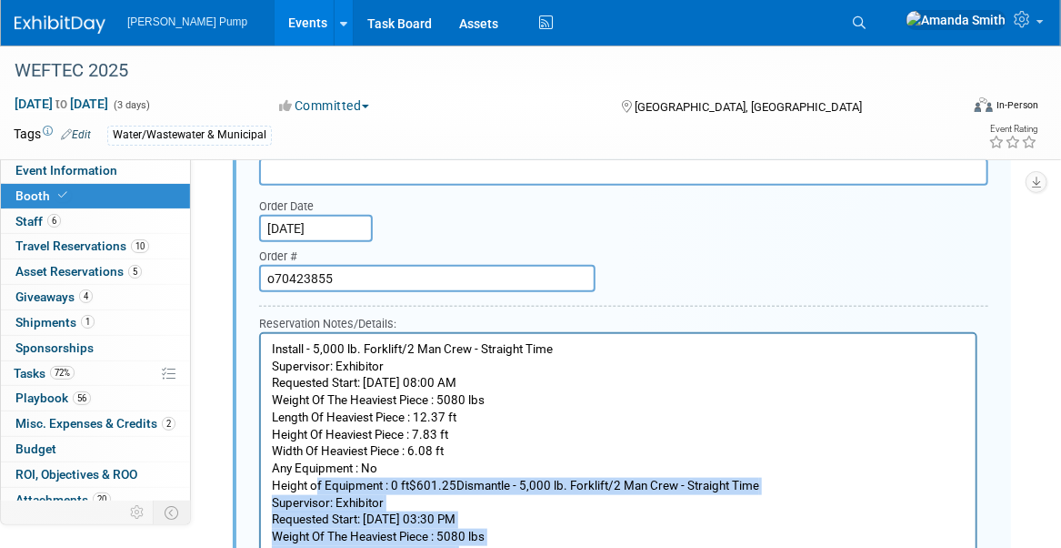
scroll to position [3277, 0]
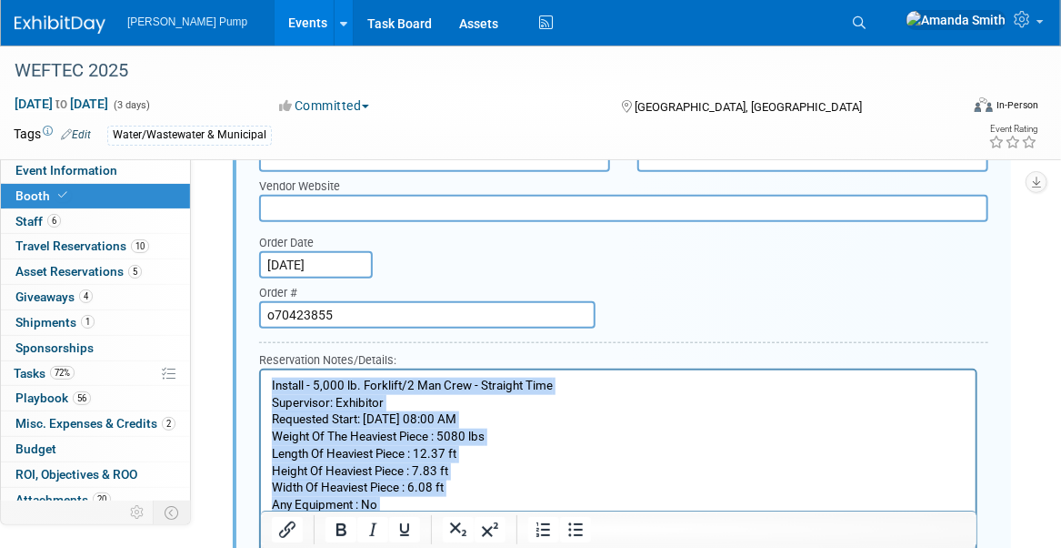
drag, startPoint x: 468, startPoint y: 664, endPoint x: 260, endPoint y: 366, distance: 363.8
click at [260, 369] on html "Install - 5,000 lb. Forklift/2 Man Crew - Straight Time Supervisor: Exhibitor R…" at bounding box center [617, 517] width 715 height 297
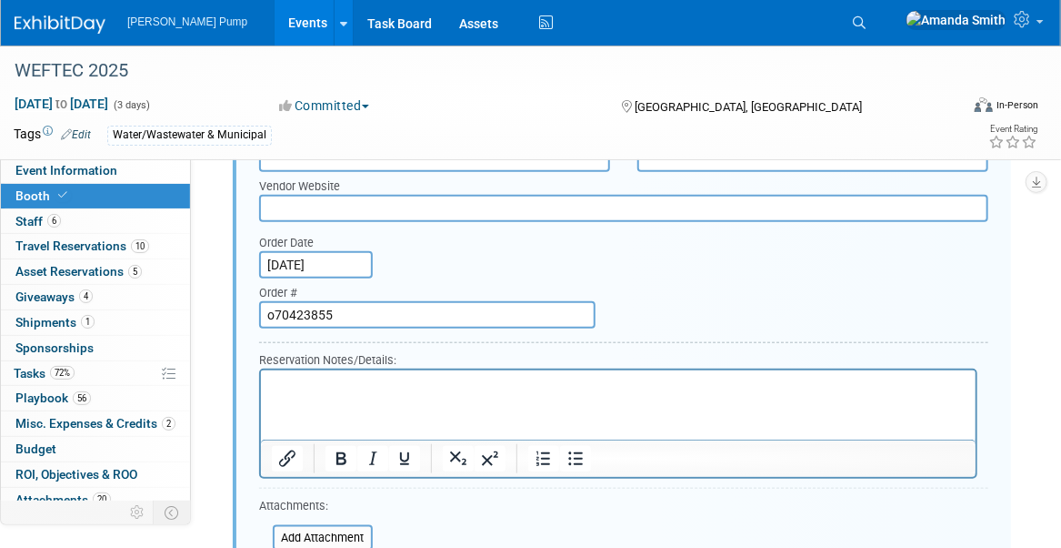
click at [759, 335] on div "Order Date Aug 20, 2025 Order # o70423855" at bounding box center [624, 281] width 757 height 106
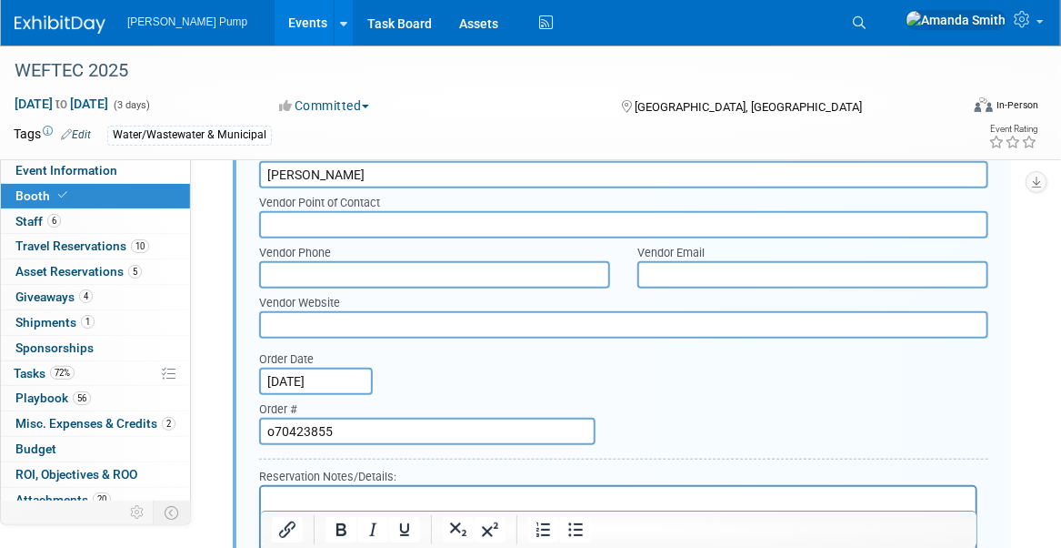
scroll to position [3095, 0]
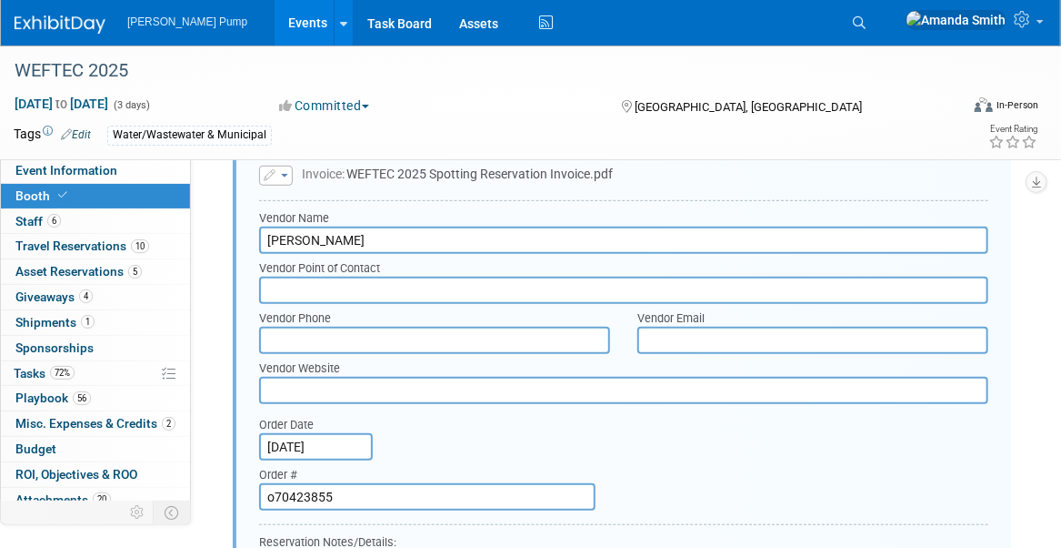
click at [301, 354] on input "text" at bounding box center [434, 340] width 351 height 27
type input "888-508-5054"
click at [663, 502] on div "Order Date Aug 20, 2025 Order # o70423855" at bounding box center [624, 463] width 757 height 106
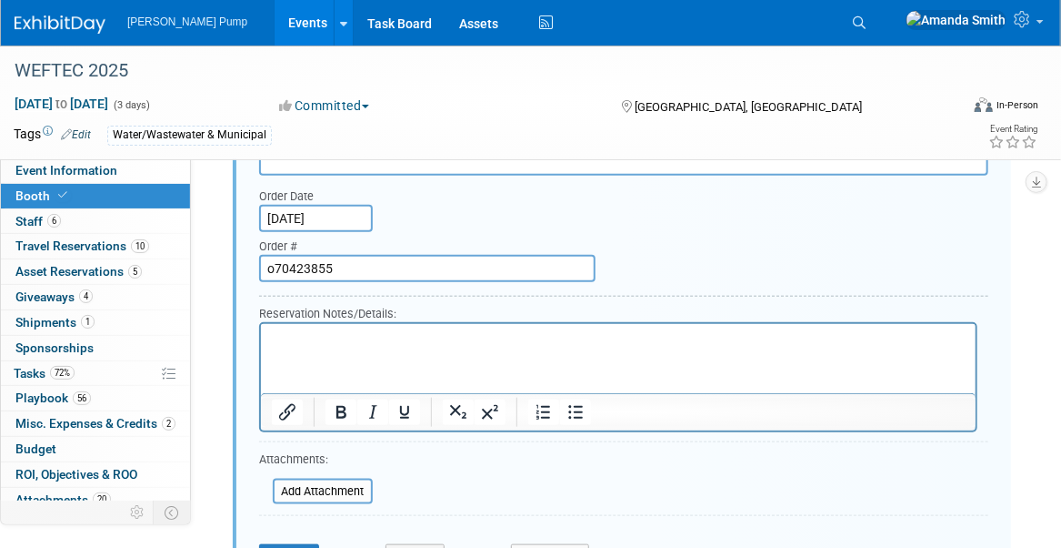
scroll to position [3367, 0]
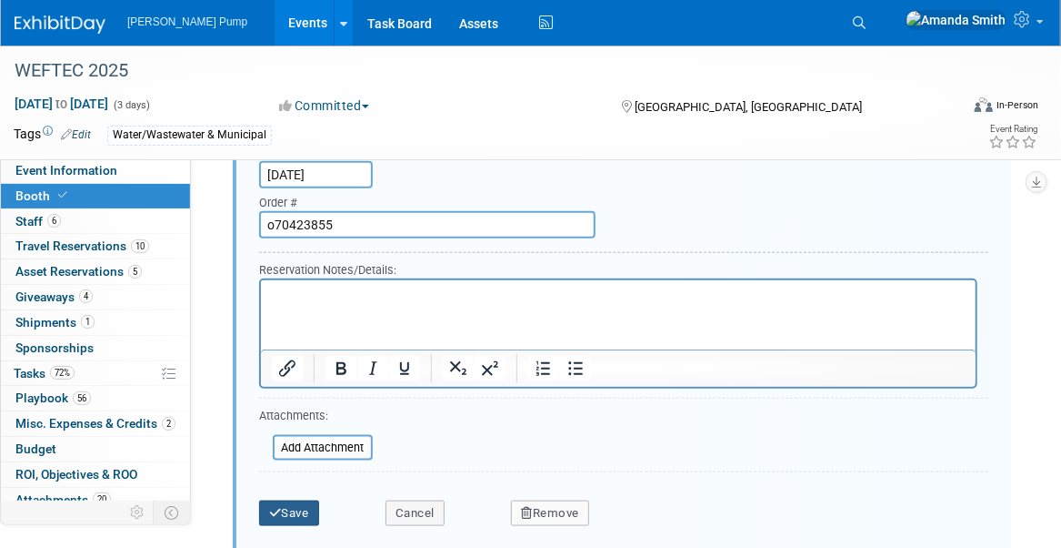
click at [300, 526] on button "Save" at bounding box center [289, 512] width 60 height 25
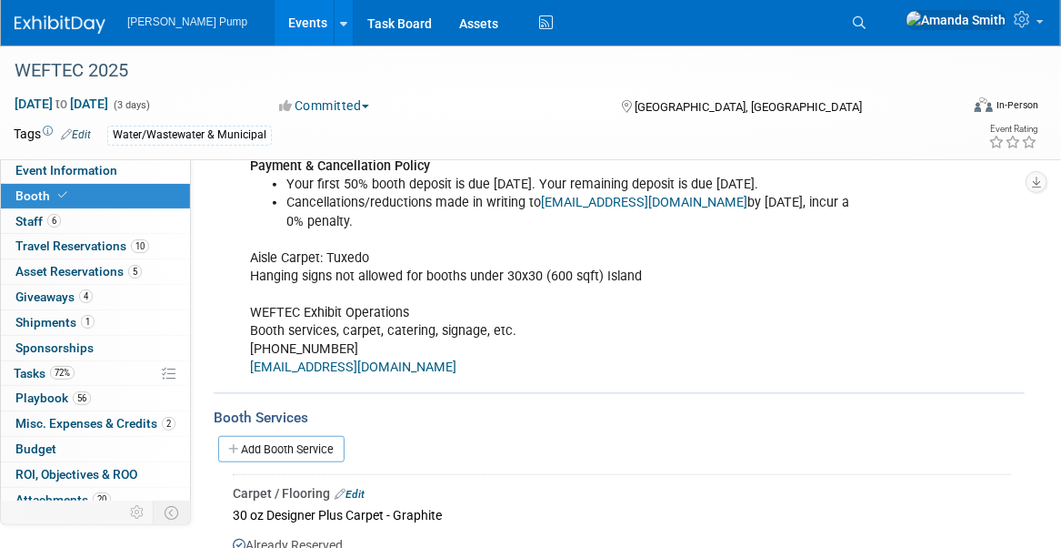
scroll to position [324, 0]
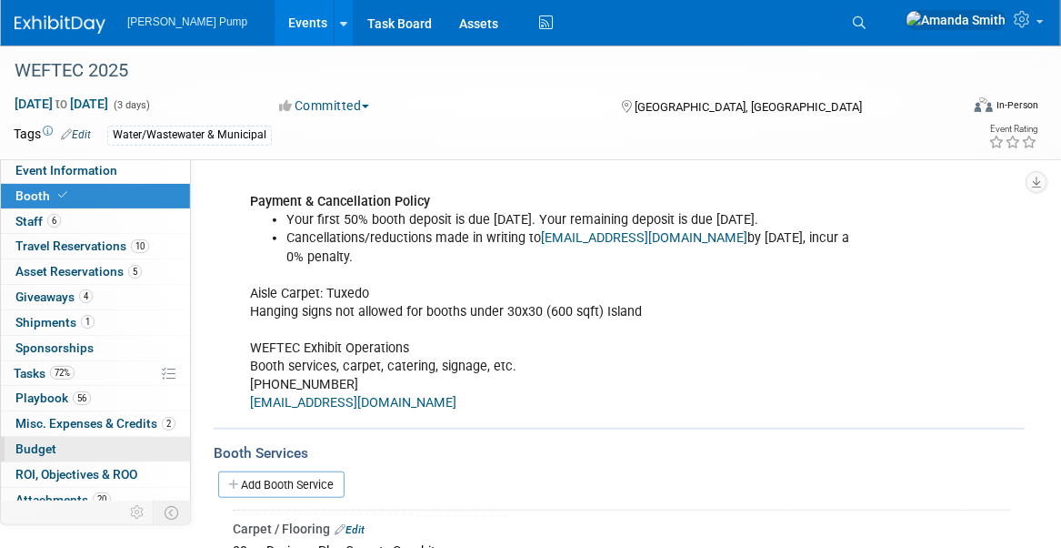
click at [91, 440] on link "Budget" at bounding box center [95, 449] width 189 height 25
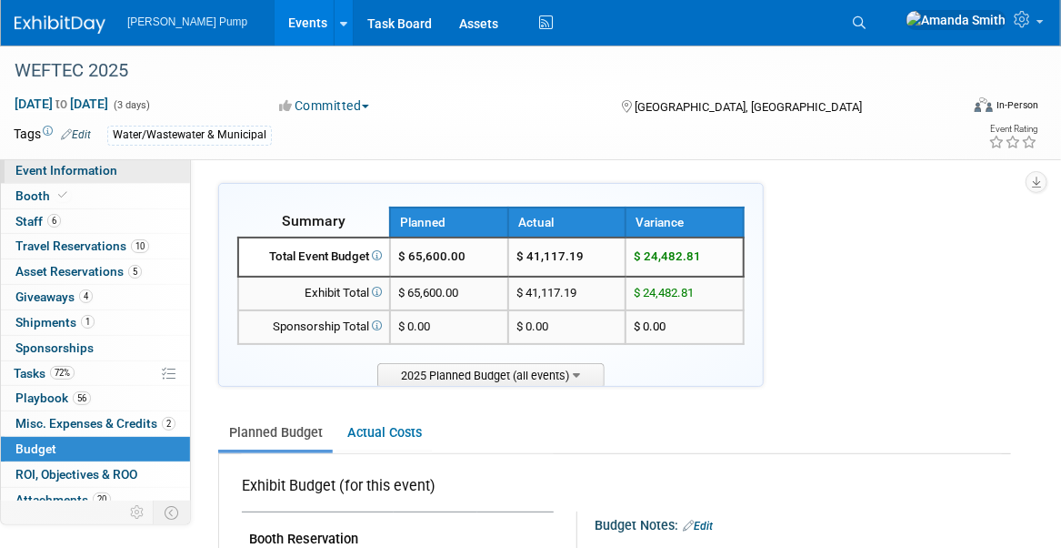
click at [102, 173] on span "Event Information" at bounding box center [66, 170] width 102 height 15
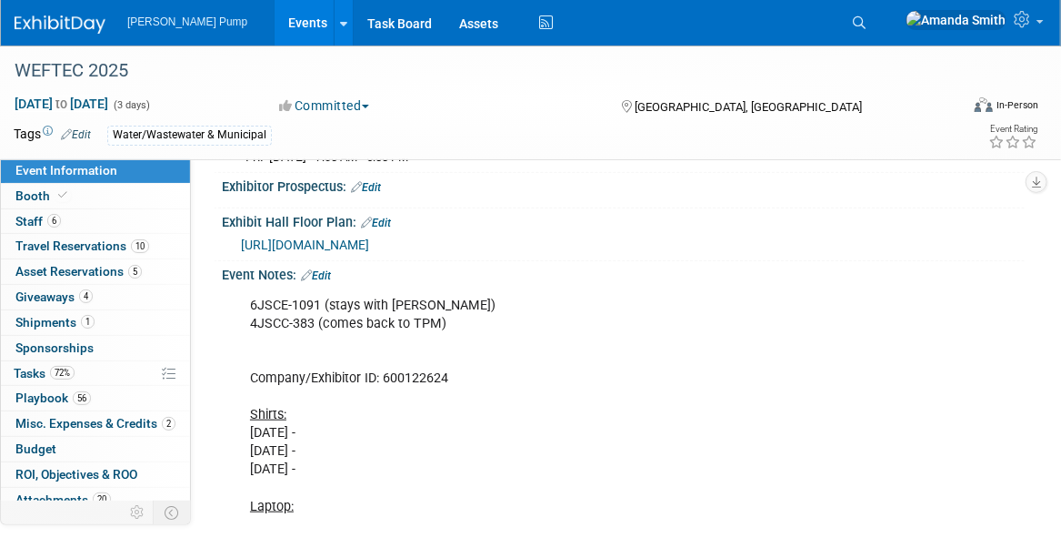
scroll to position [546, 0]
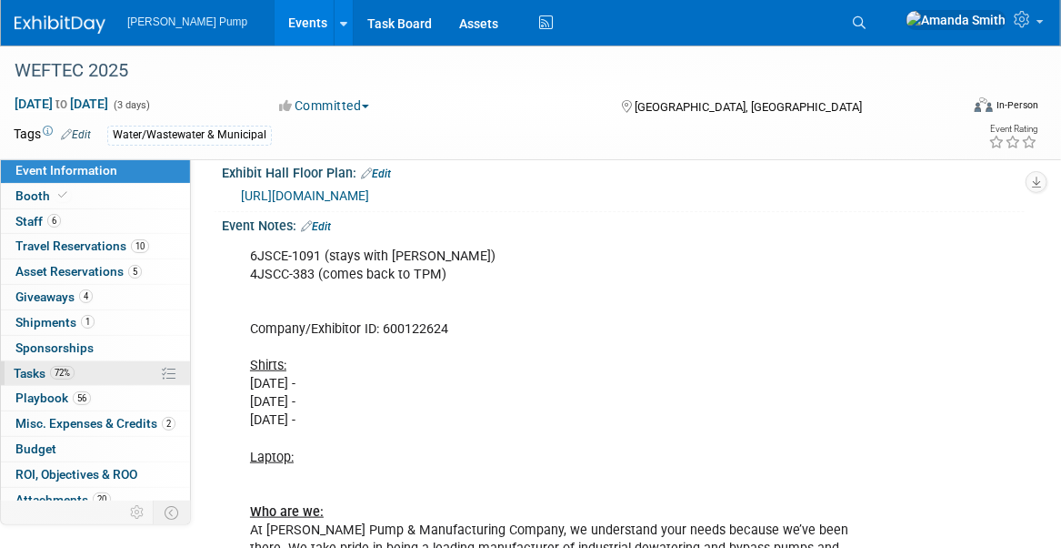
click at [37, 369] on span "Tasks 72%" at bounding box center [44, 373] width 61 height 15
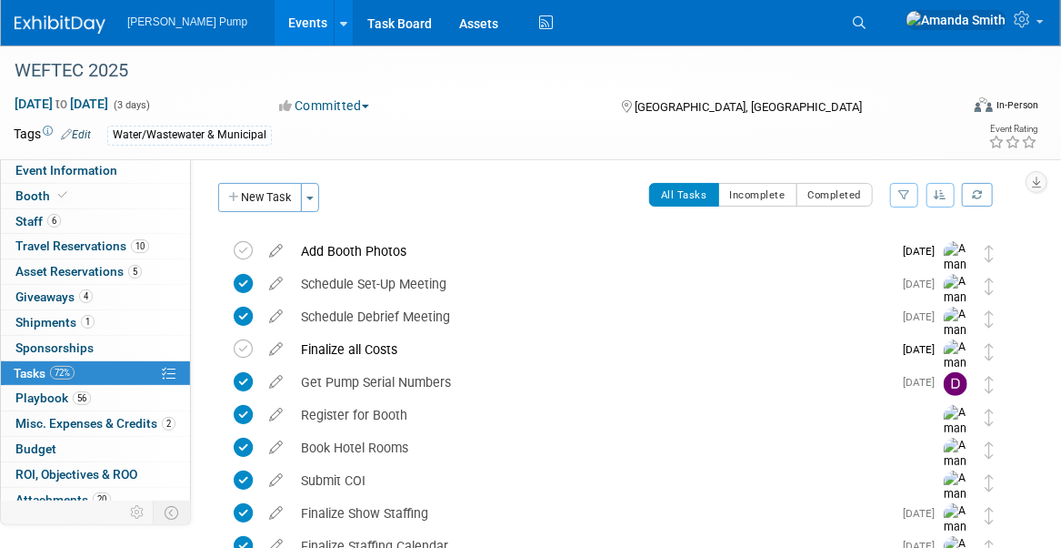
click at [945, 198] on icon "button" at bounding box center [941, 194] width 13 height 11
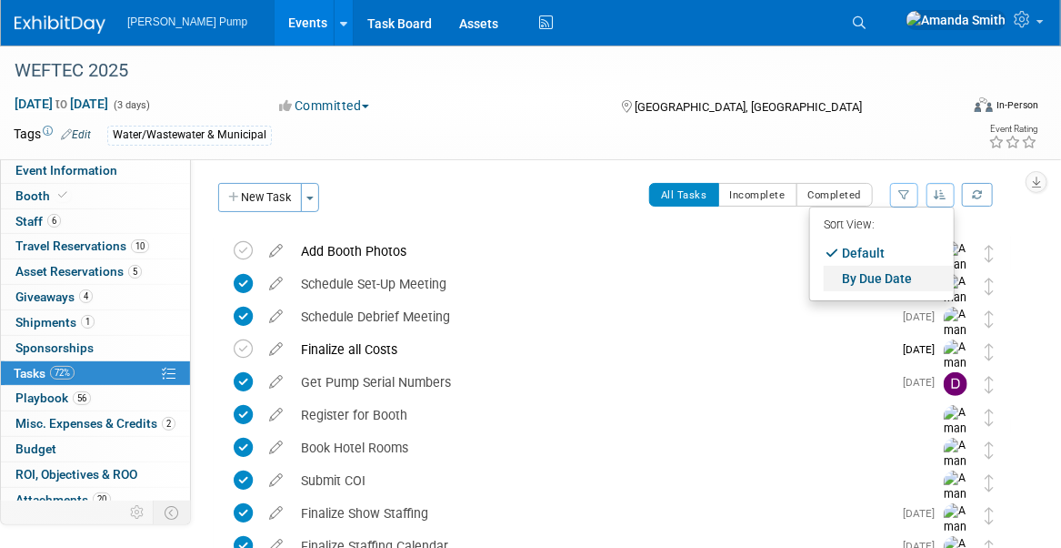
click at [903, 268] on link "By Due Date" at bounding box center [889, 278] width 130 height 25
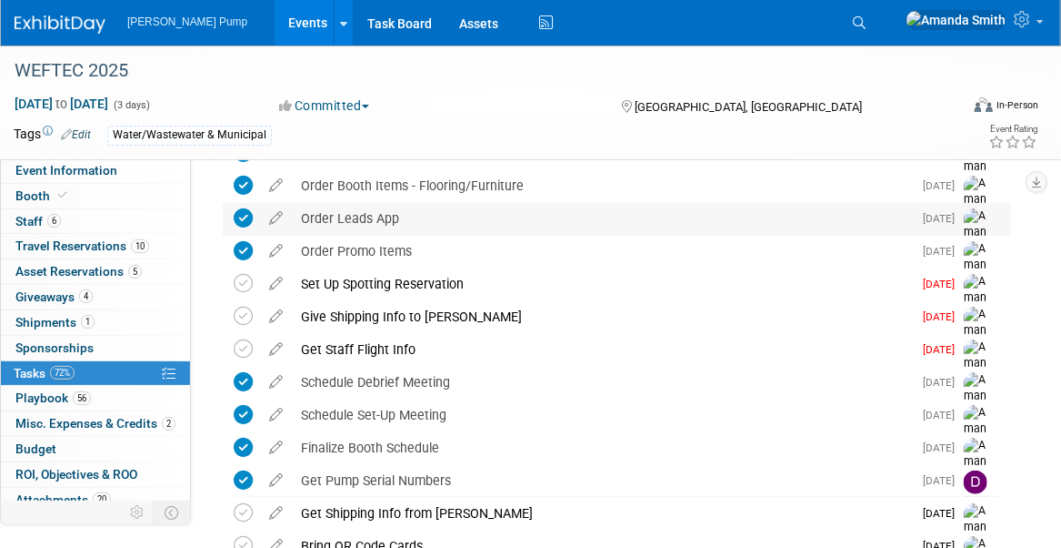
scroll to position [455, 0]
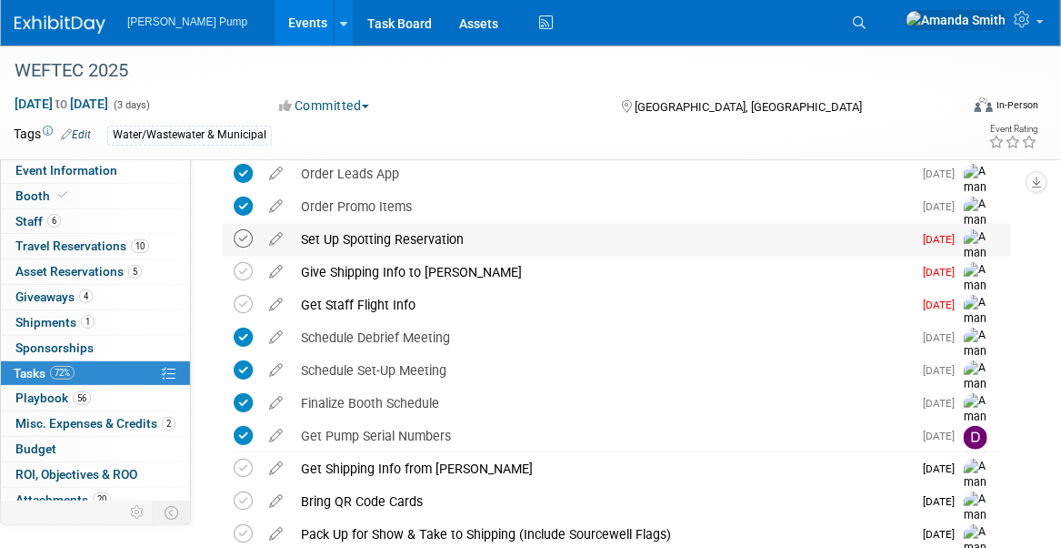
click at [244, 239] on icon at bounding box center [243, 238] width 19 height 19
click at [279, 16] on link "Events" at bounding box center [308, 22] width 66 height 45
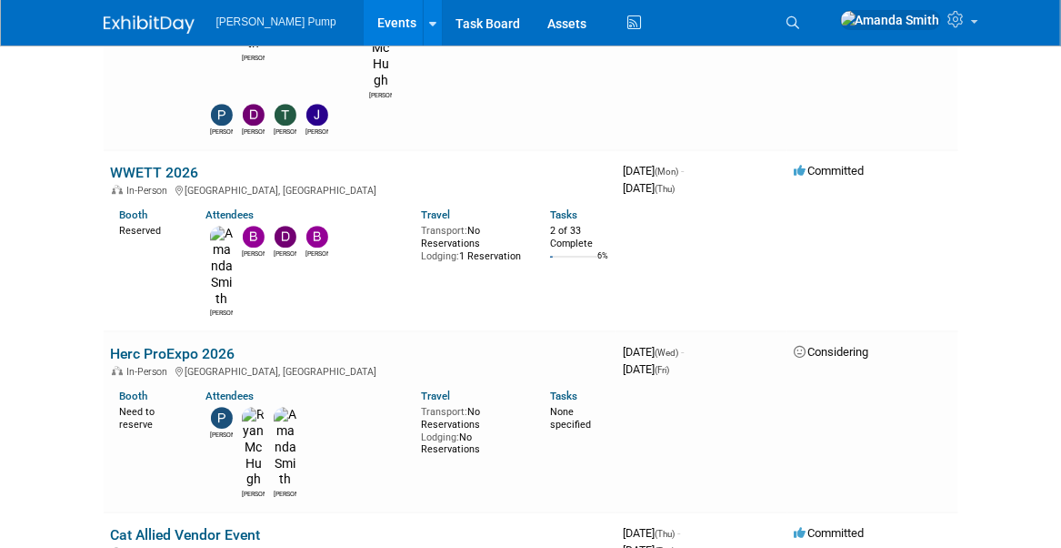
scroll to position [2001, 0]
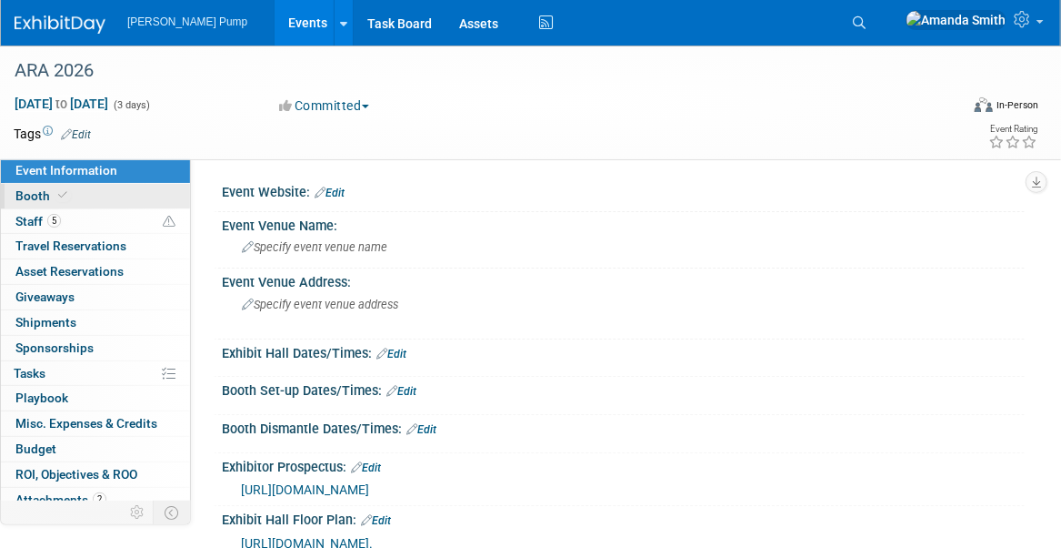
click at [100, 194] on link "Booth" at bounding box center [95, 196] width 189 height 25
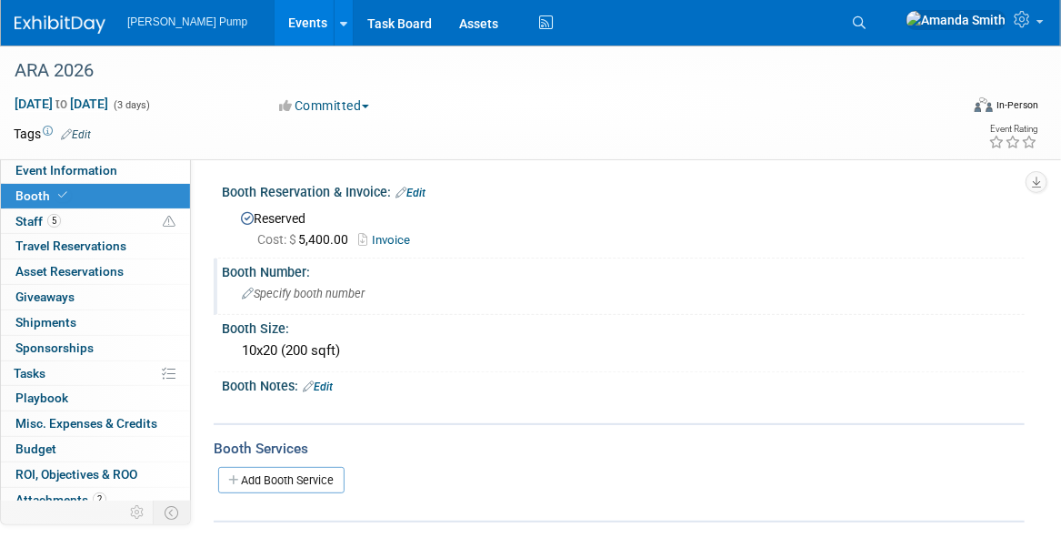
click at [281, 297] on span "Specify booth number" at bounding box center [303, 294] width 123 height 14
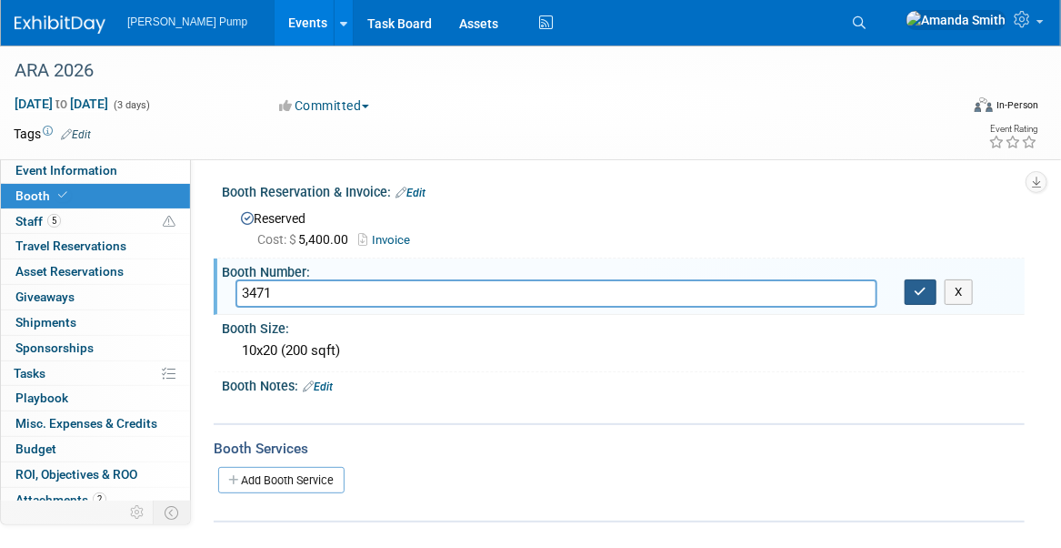
type input "3471"
click at [921, 288] on icon "button" at bounding box center [921, 292] width 13 height 12
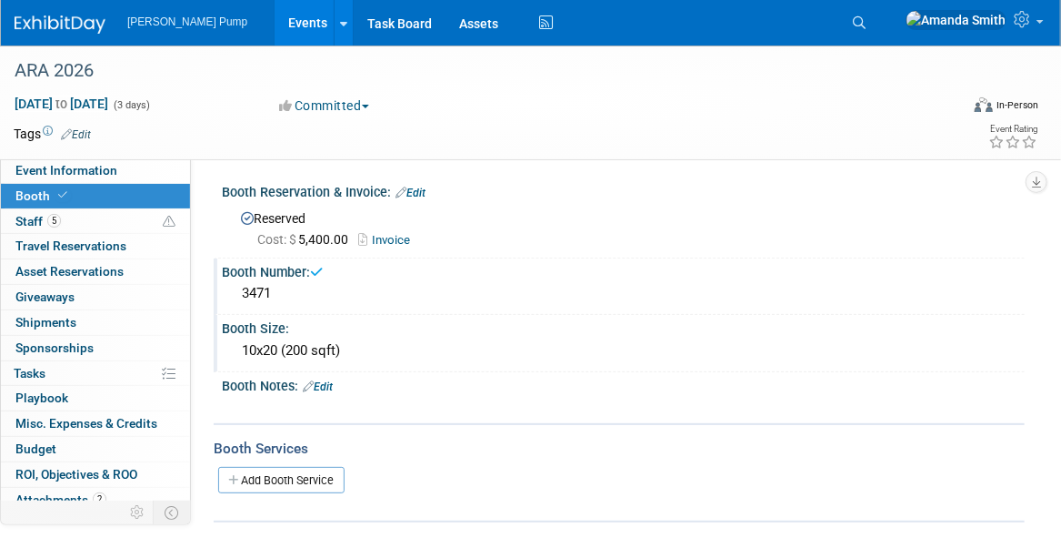
click at [362, 349] on div "10x20 (200 sqft)" at bounding box center [624, 351] width 776 height 28
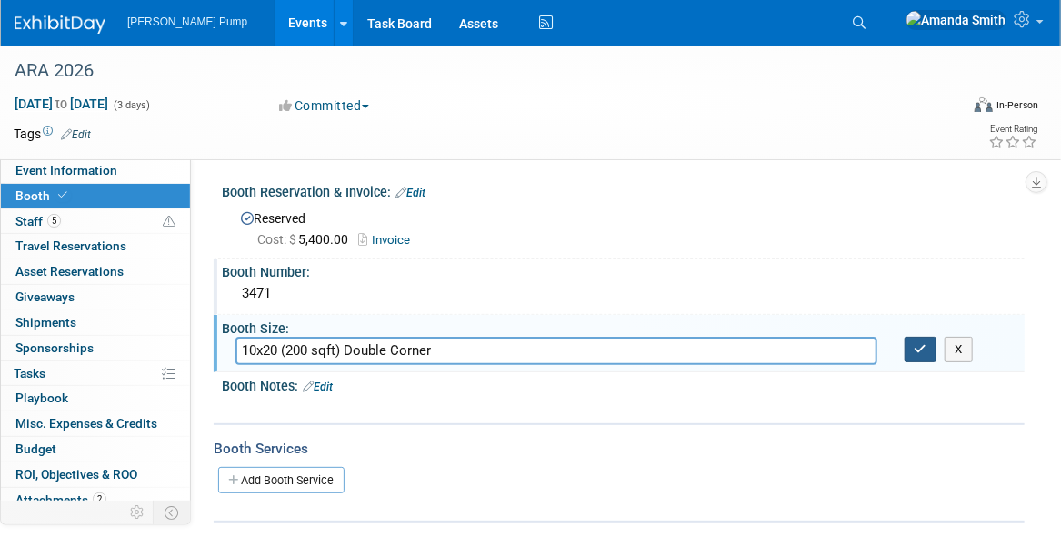
type input "10x20 (200 sqft) Double Corner"
click at [920, 347] on icon "button" at bounding box center [921, 349] width 13 height 12
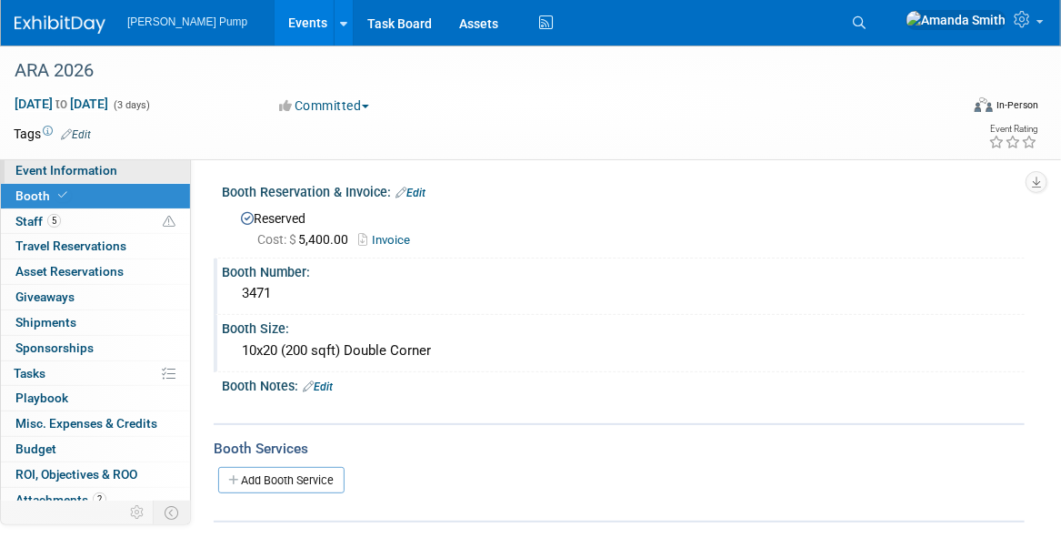
click at [29, 169] on span "Event Information" at bounding box center [66, 170] width 102 height 15
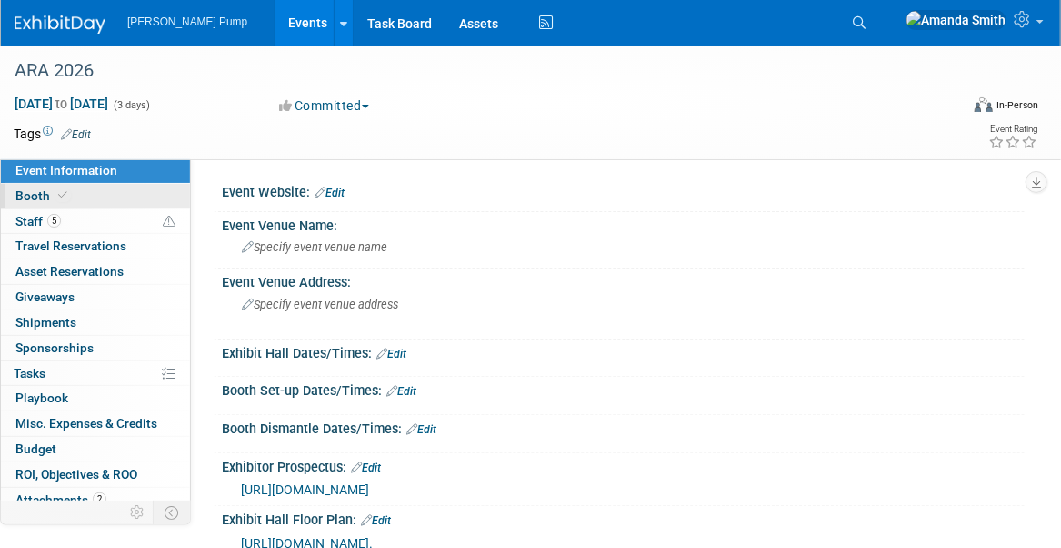
click at [27, 195] on span "Booth" at bounding box center [42, 195] width 55 height 15
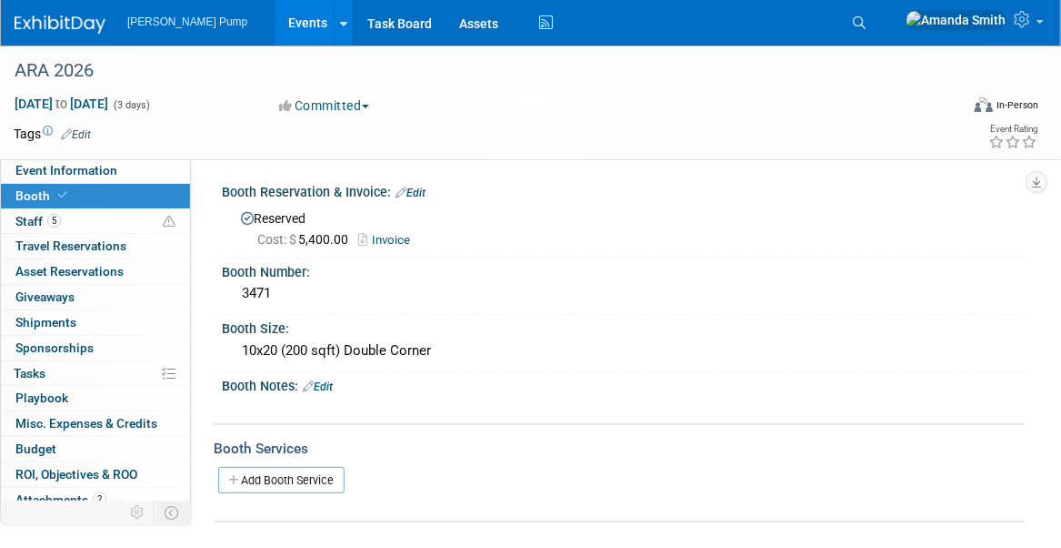
click at [397, 240] on link "Invoice" at bounding box center [388, 240] width 61 height 14
click at [76, 164] on span "Event Information" at bounding box center [66, 170] width 102 height 15
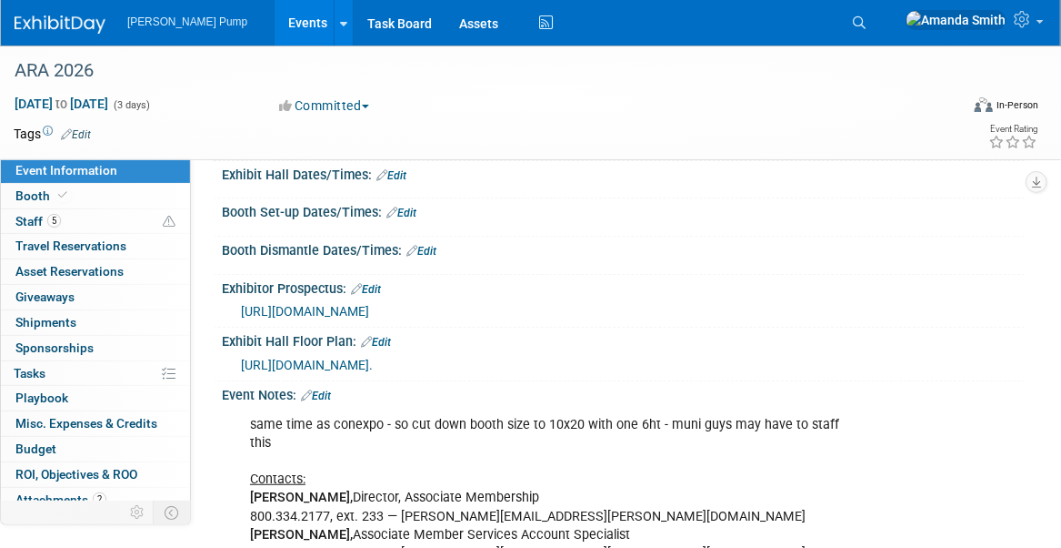
scroll to position [182, 0]
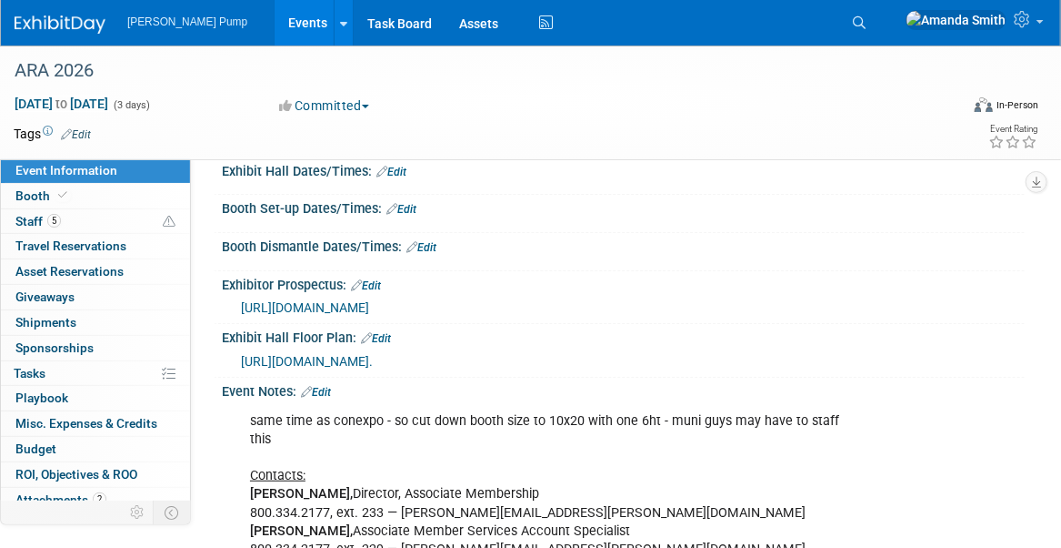
click at [373, 360] on span "[URL][DOMAIN_NAME]." at bounding box center [307, 361] width 132 height 15
click at [386, 334] on link "Edit" at bounding box center [376, 338] width 30 height 13
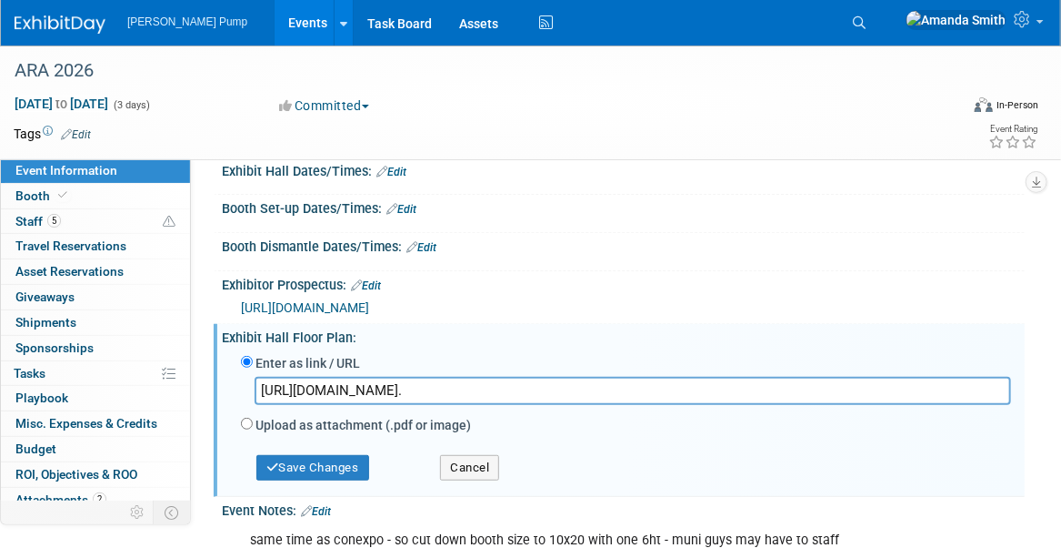
scroll to position [0, 885]
drag, startPoint x: 260, startPoint y: 385, endPoint x: 1138, endPoint y: 378, distance: 877.7
click at [1061, 366] on html "[PERSON_NAME] Pump Events Add Event Bulk Upload Events Shareable Event Boards R…" at bounding box center [530, 92] width 1061 height 548
type input "[URL][DOMAIN_NAME]"
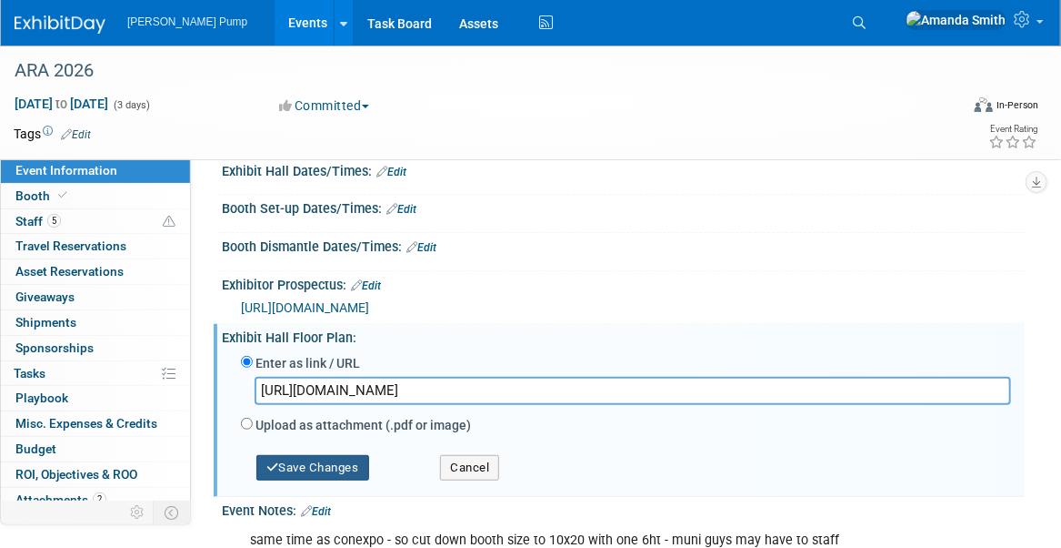
click at [321, 467] on button "Save Changes" at bounding box center [312, 467] width 113 height 25
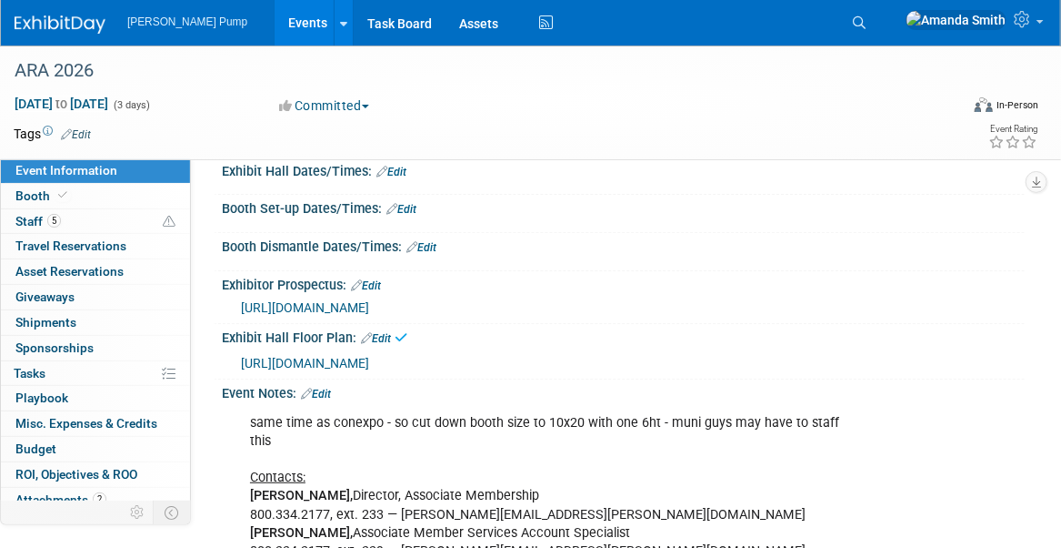
click at [369, 357] on span "[URL][DOMAIN_NAME]" at bounding box center [305, 363] width 128 height 15
click at [646, 436] on div "same time as conexpo - so cut down booth size to 10x20 with one 6ht - muni guys…" at bounding box center [550, 487] width 626 height 165
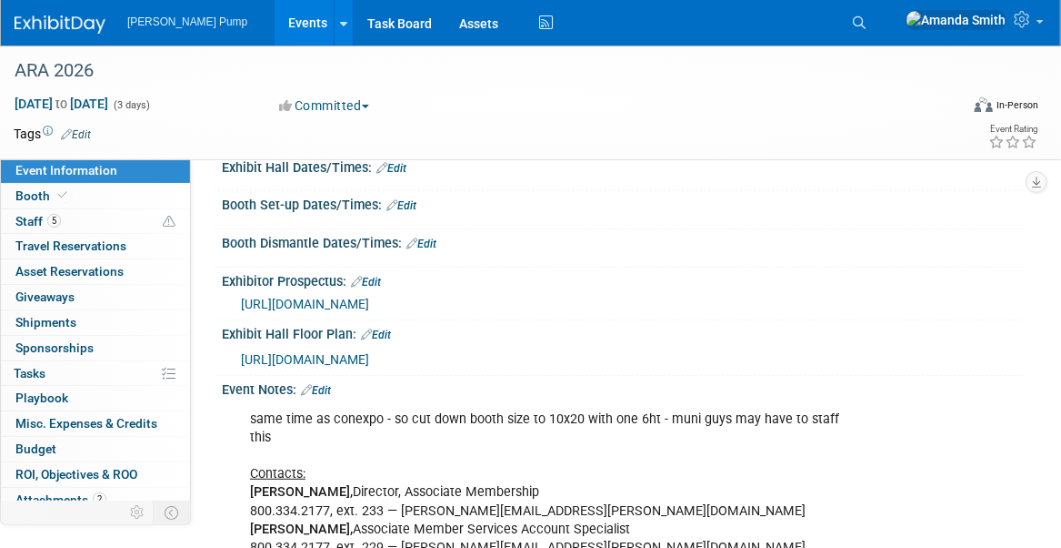
scroll to position [182, 0]
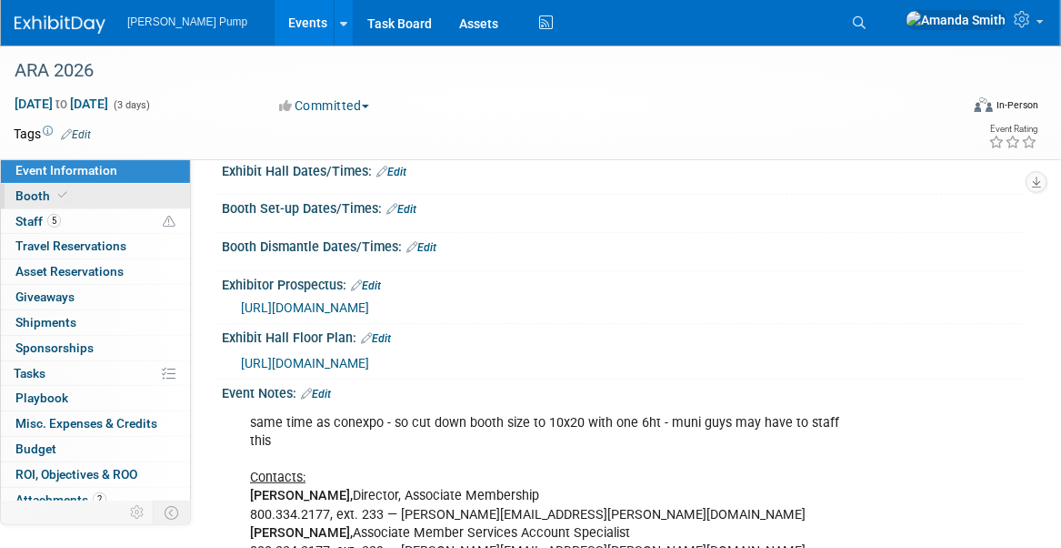
click at [73, 194] on link "Booth" at bounding box center [95, 196] width 189 height 25
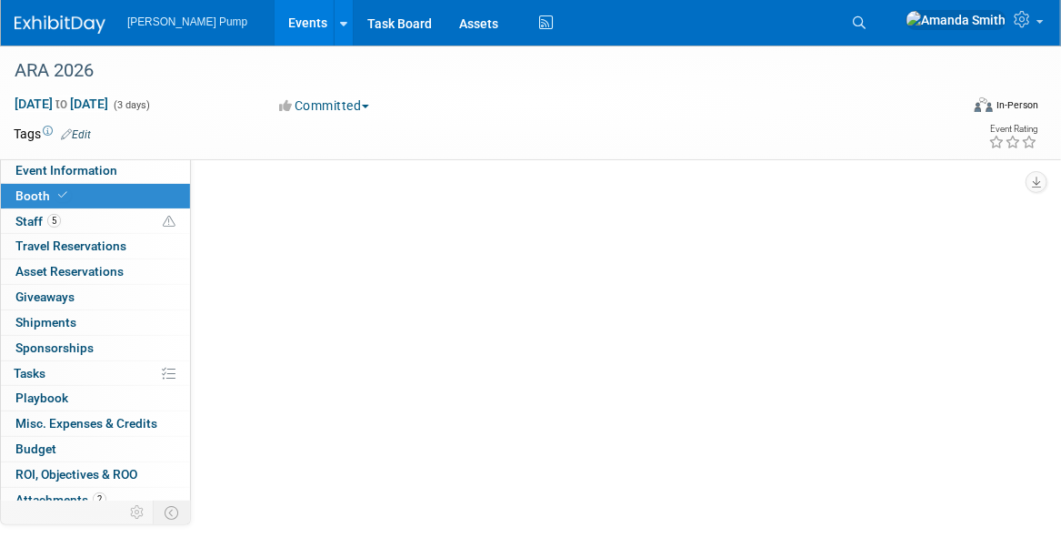
scroll to position [0, 0]
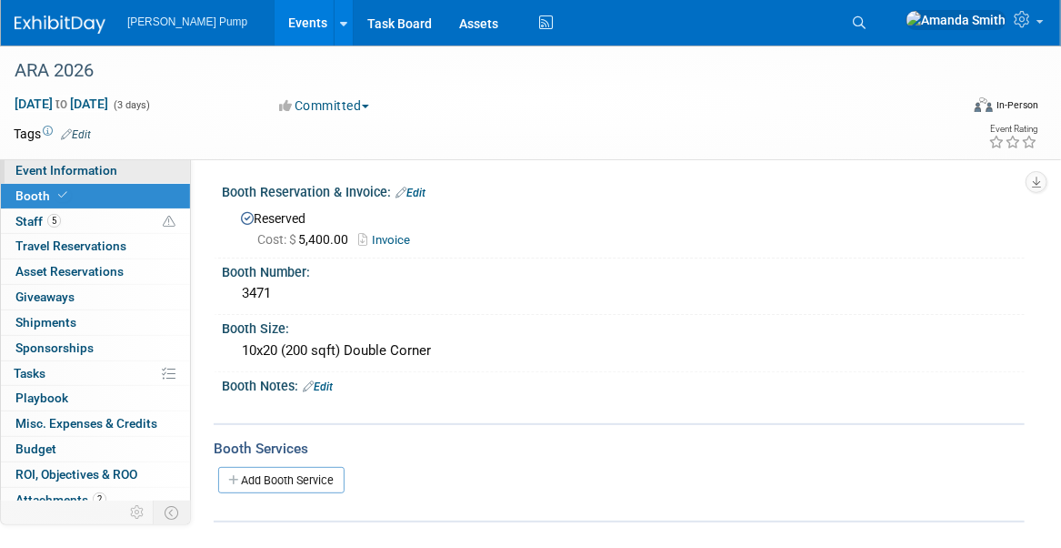
click at [60, 171] on span "Event Information" at bounding box center [66, 170] width 102 height 15
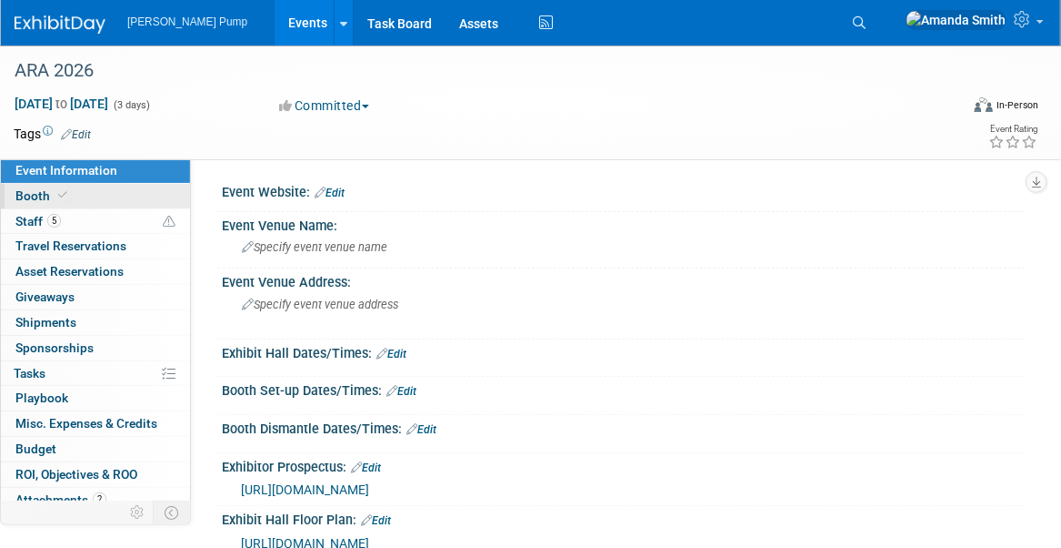
click at [52, 196] on span "Booth" at bounding box center [42, 195] width 55 height 15
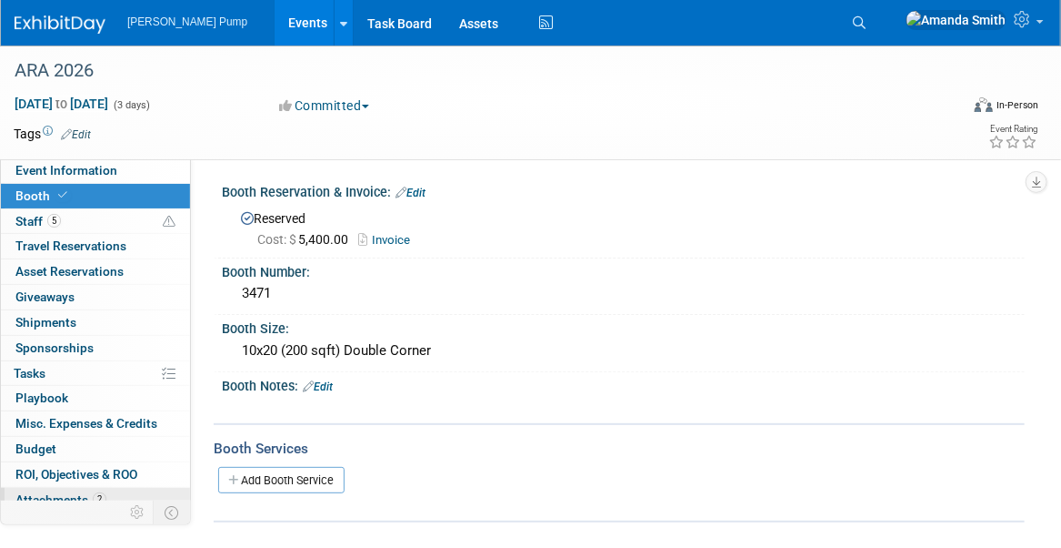
click at [55, 492] on span "Attachments 2" at bounding box center [60, 499] width 91 height 15
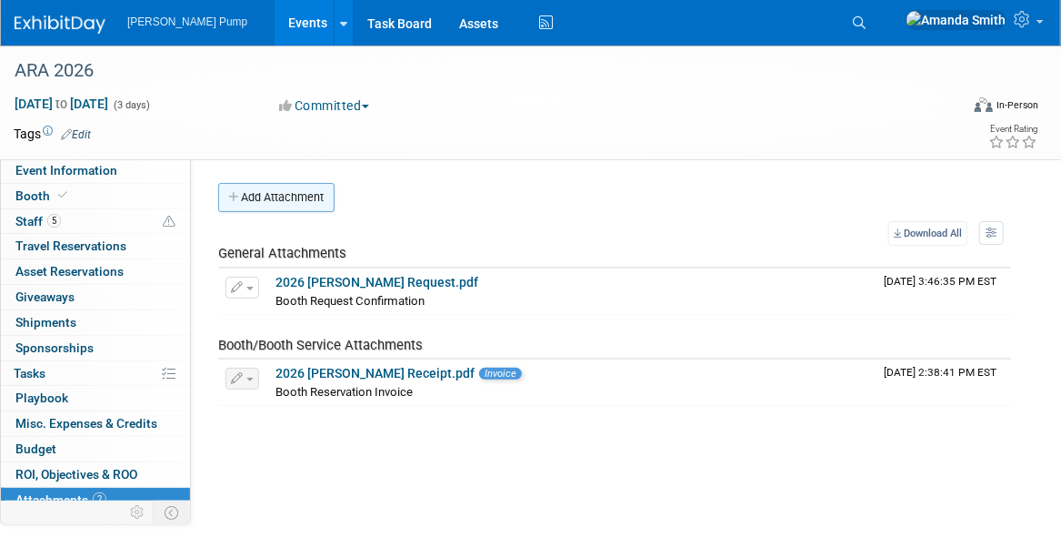
click at [253, 202] on button "Add Attachment" at bounding box center [276, 197] width 116 height 29
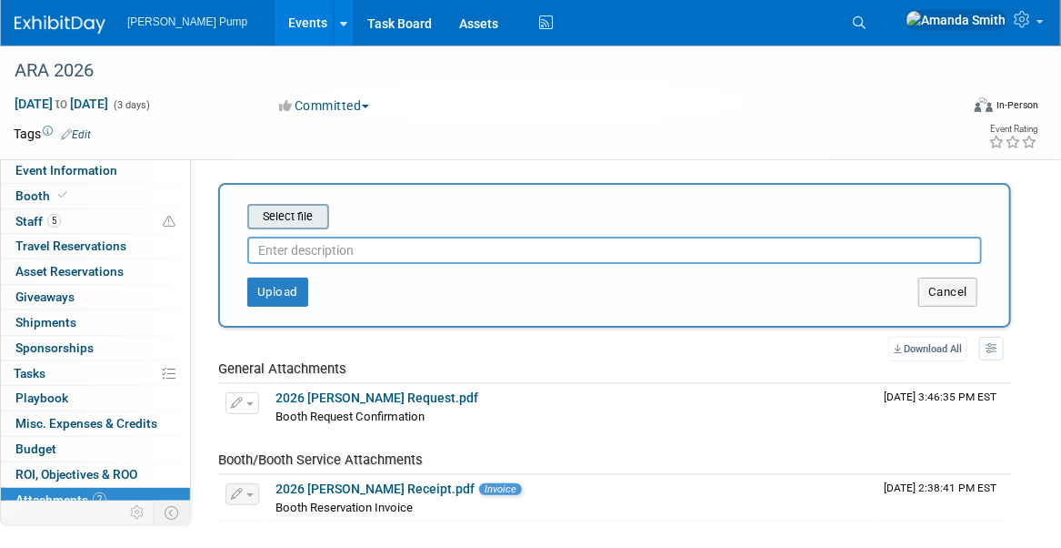
click at [289, 219] on input "file" at bounding box center [219, 217] width 216 height 22
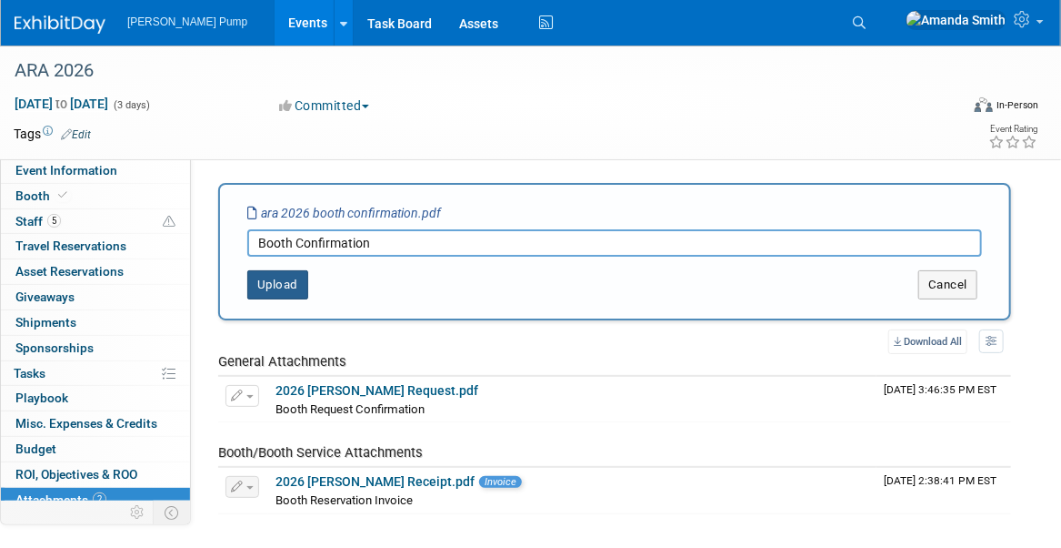
type input "Booth Confirmation"
click at [292, 273] on button "Upload" at bounding box center [277, 284] width 61 height 29
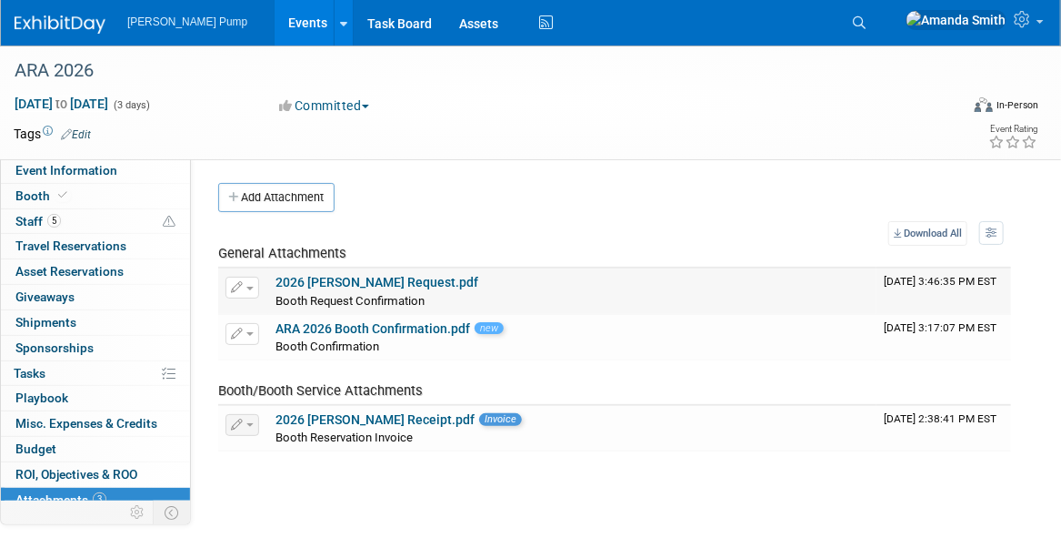
click at [386, 282] on link "2026 [PERSON_NAME] Request.pdf" at bounding box center [377, 282] width 203 height 15
click at [374, 417] on link "2026 [PERSON_NAME] Receipt.pdf" at bounding box center [375, 419] width 199 height 15
click at [86, 172] on span "Event Information" at bounding box center [66, 170] width 102 height 15
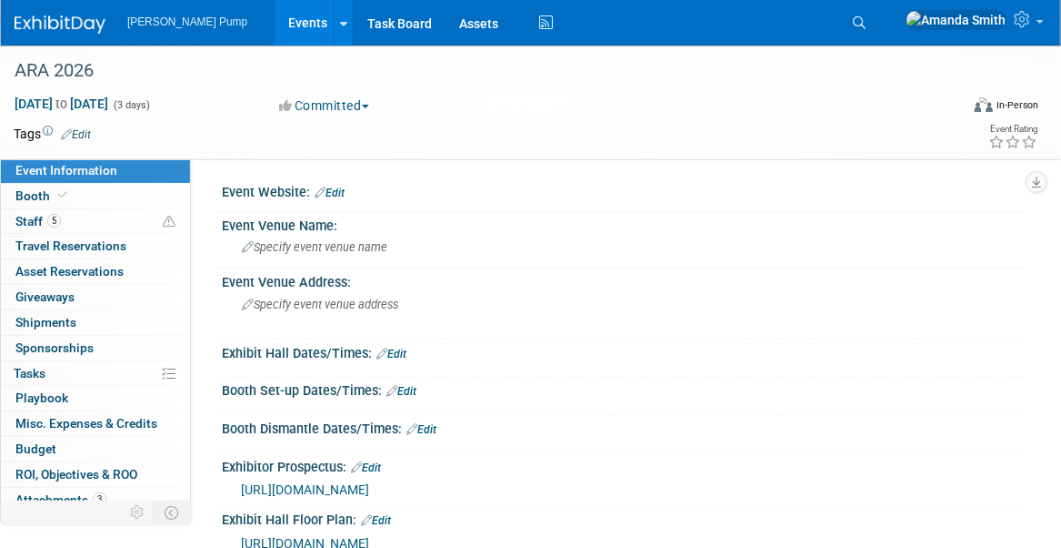
click at [279, 23] on link "Events" at bounding box center [308, 22] width 66 height 45
